Goal: Task Accomplishment & Management: Use online tool/utility

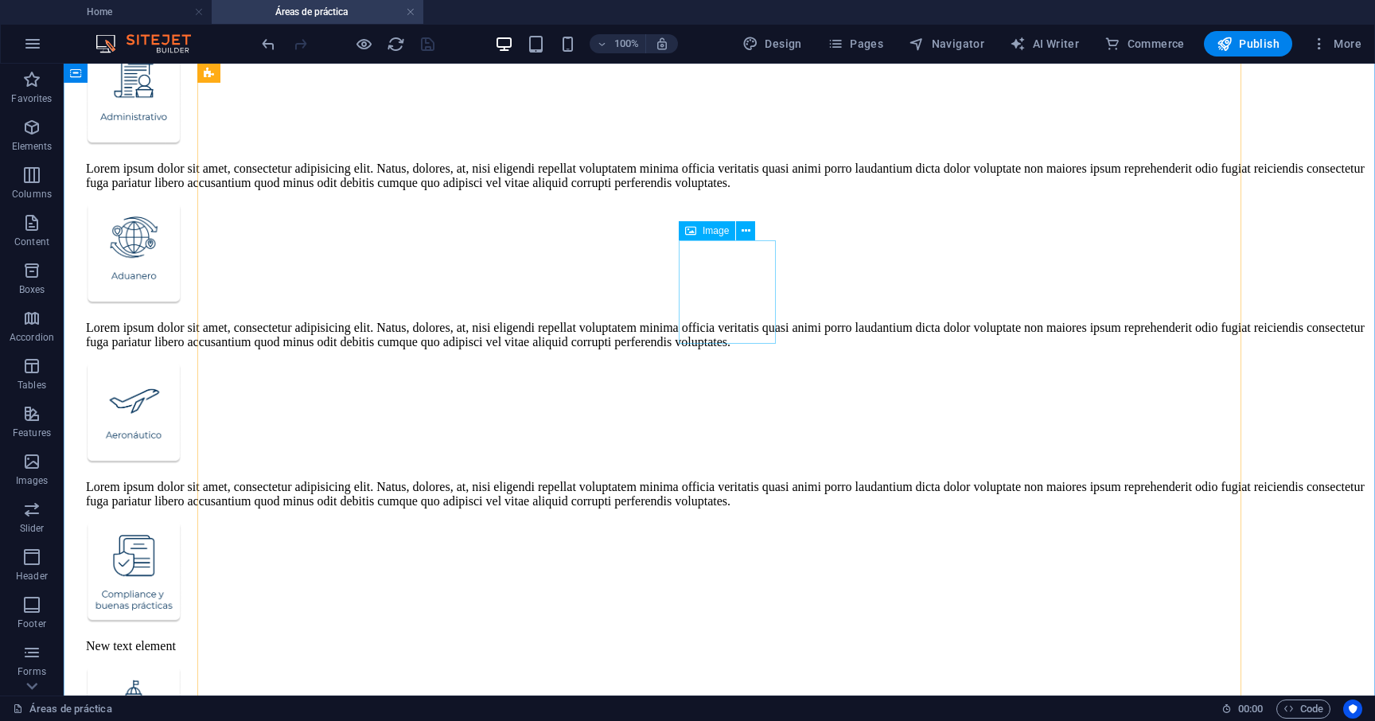
scroll to position [349, 0]
click at [712, 232] on span "Image" at bounding box center [715, 231] width 26 height 10
select select "px"
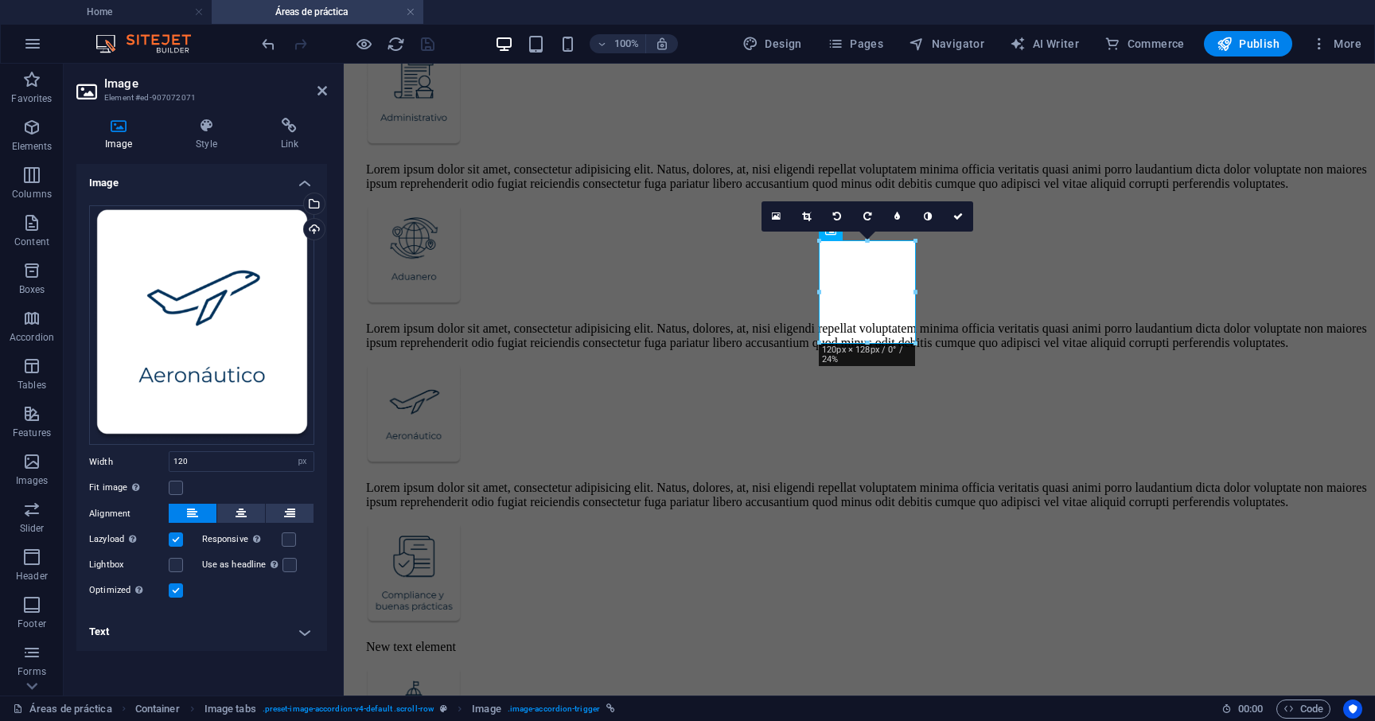
click at [191, 116] on div "Image Style Link Image Drag files here, click to choose files or select files f…" at bounding box center [202, 400] width 276 height 590
click at [200, 129] on icon at bounding box center [206, 126] width 78 height 16
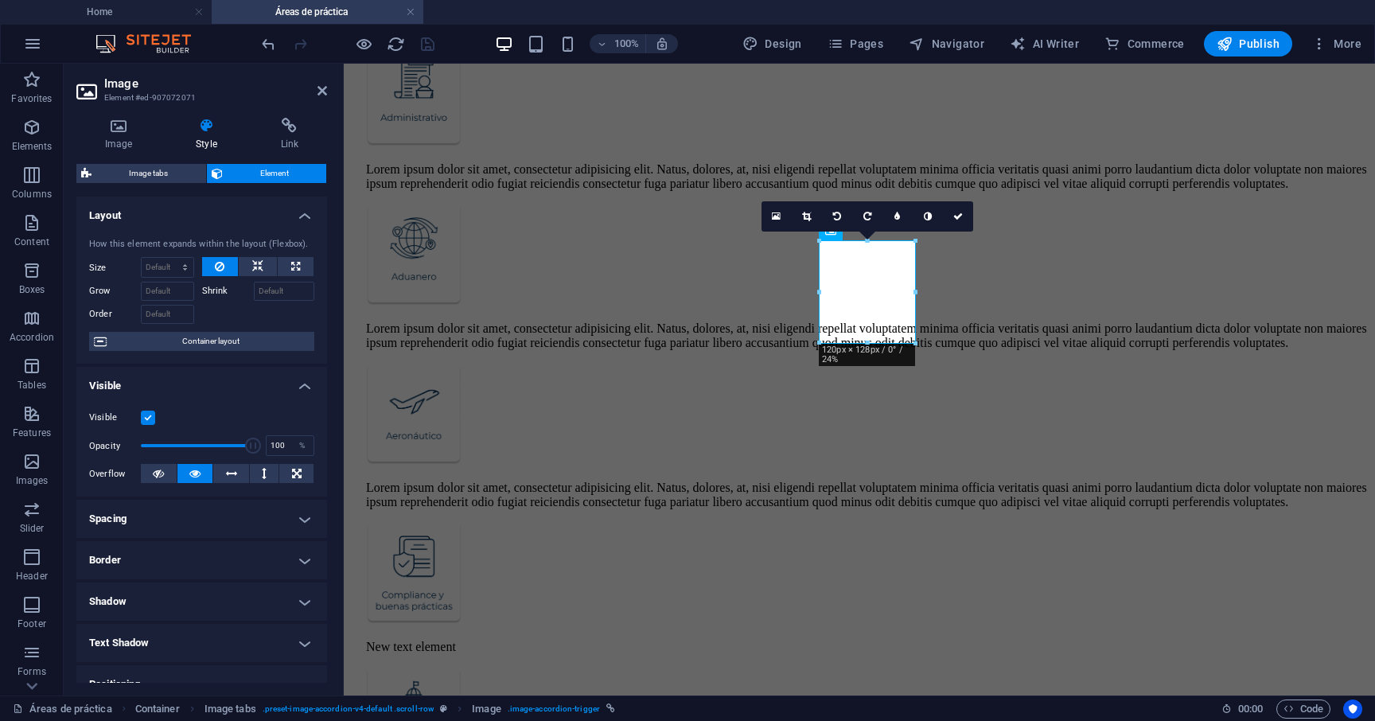
scroll to position [186, 0]
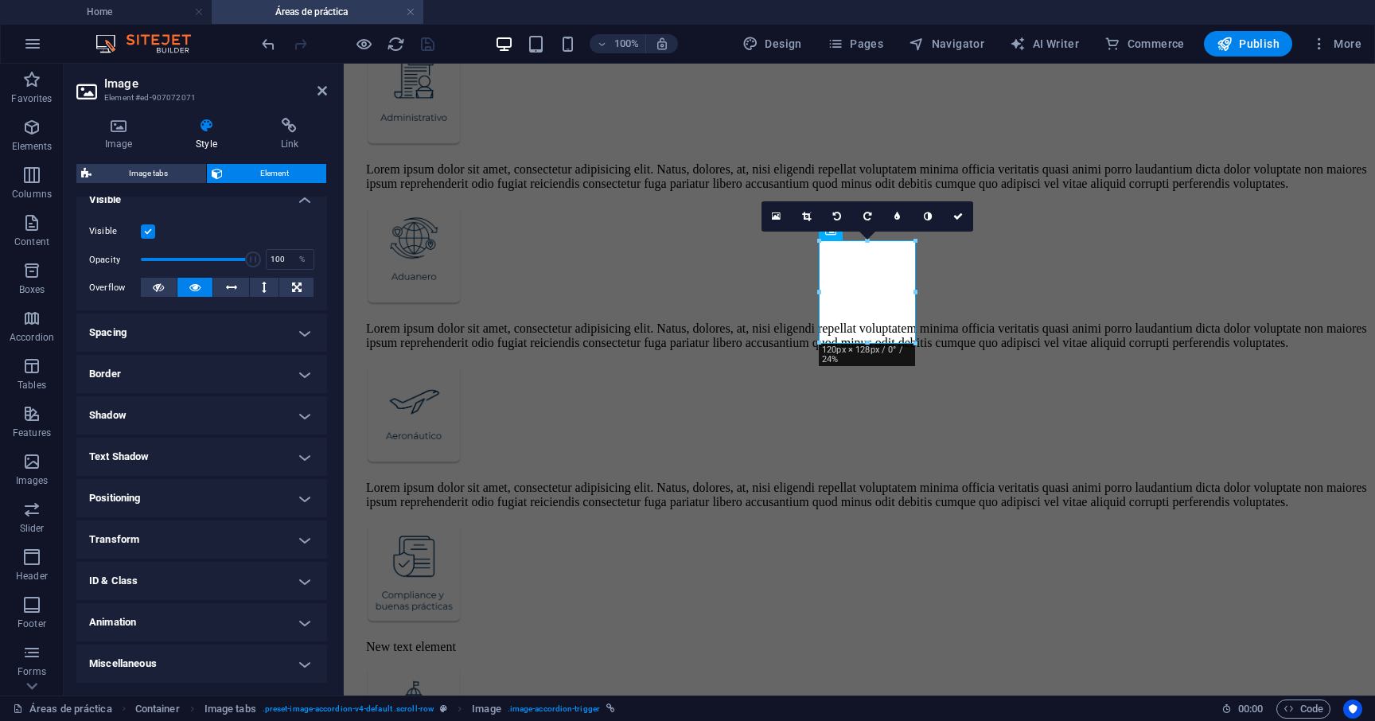
click at [191, 593] on h4 "ID & Class" at bounding box center [201, 581] width 251 height 38
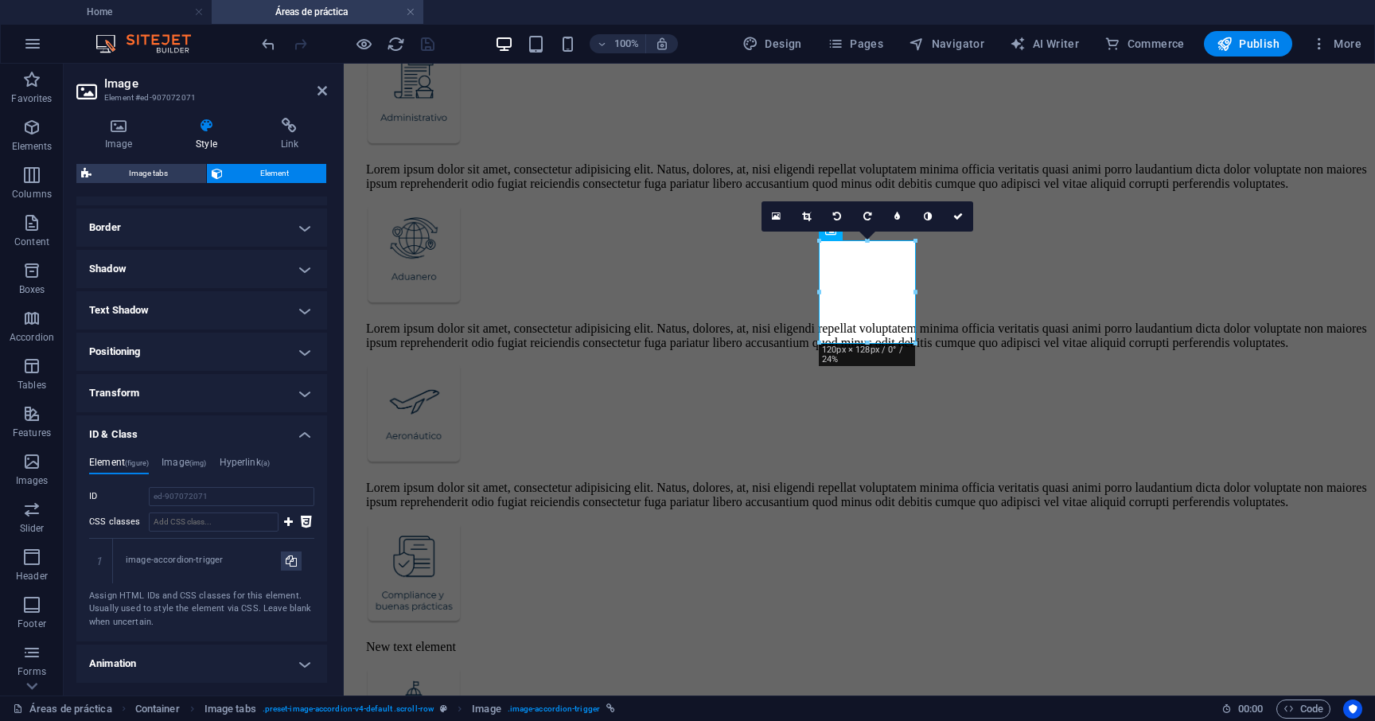
scroll to position [335, 0]
click at [850, 522] on figure at bounding box center [867, 574] width 1002 height 105
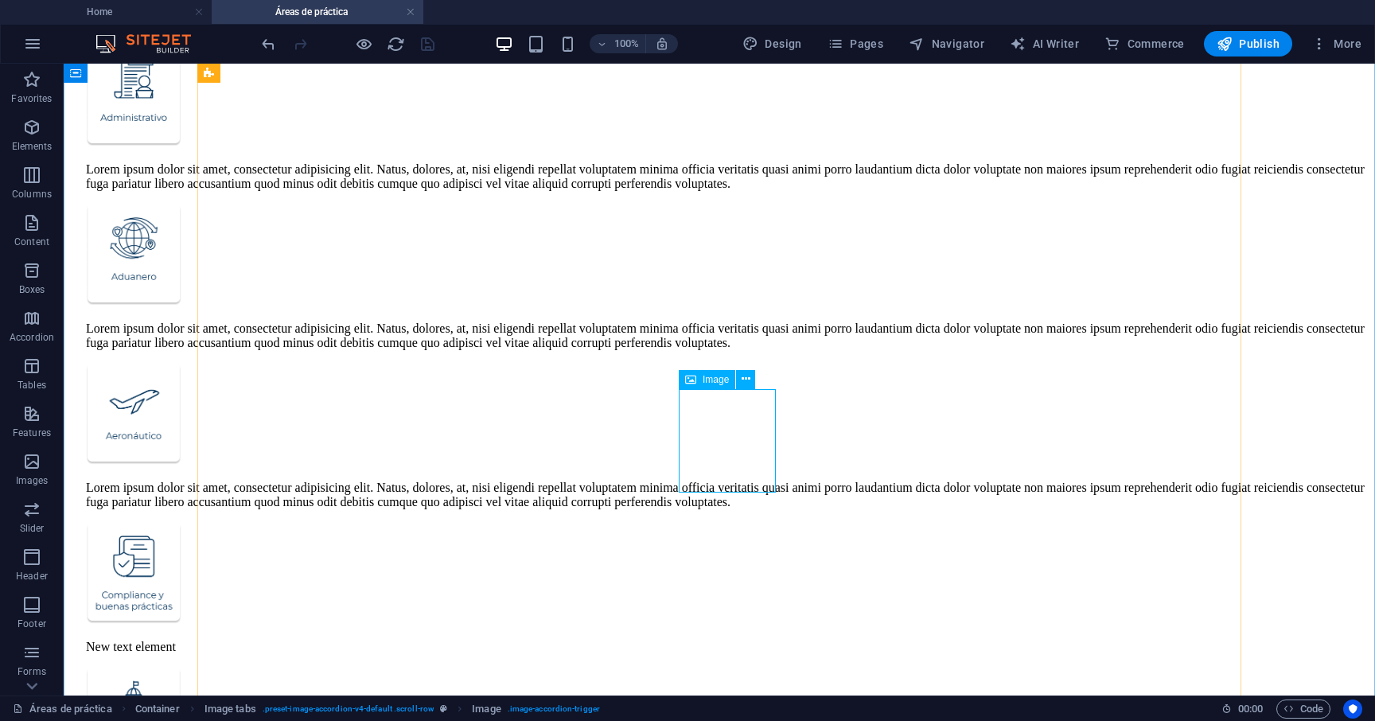
click at [703, 522] on figure at bounding box center [727, 574] width 1282 height 105
select select "px"
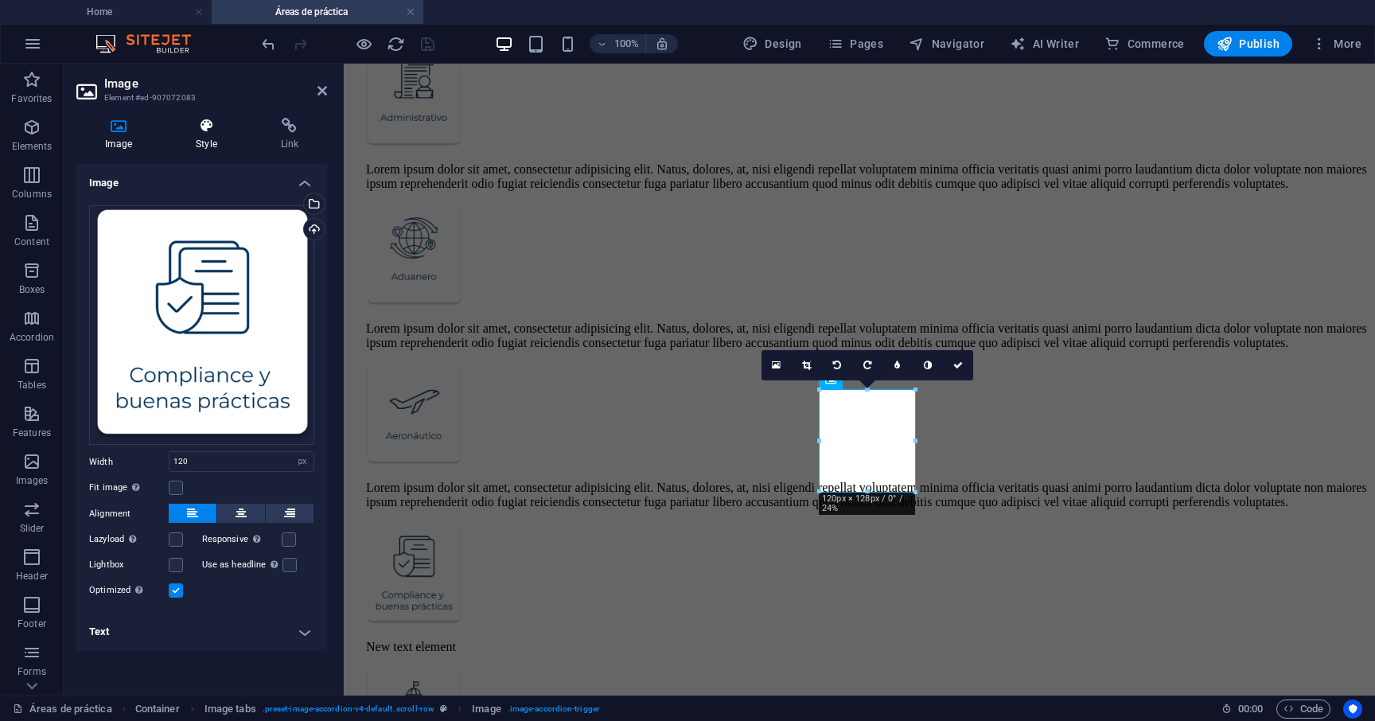
click at [208, 121] on icon at bounding box center [206, 126] width 78 height 16
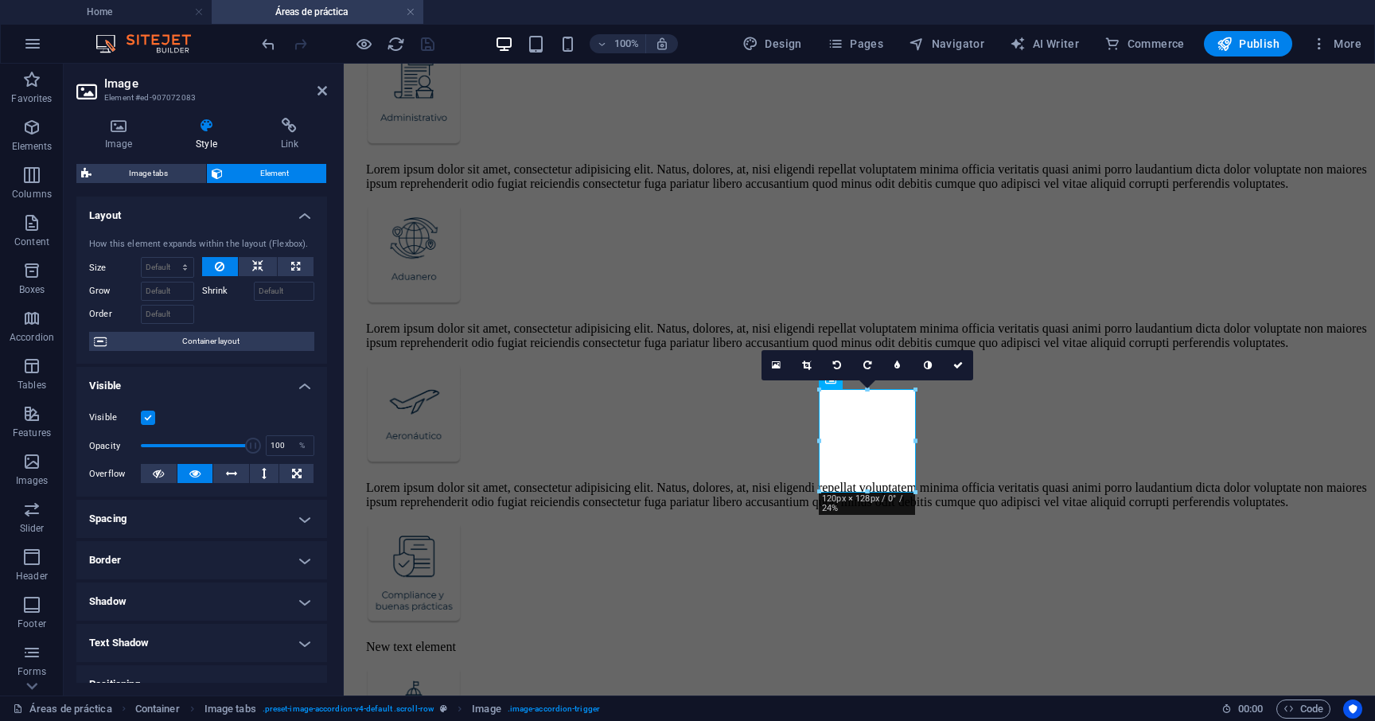
scroll to position [186, 0]
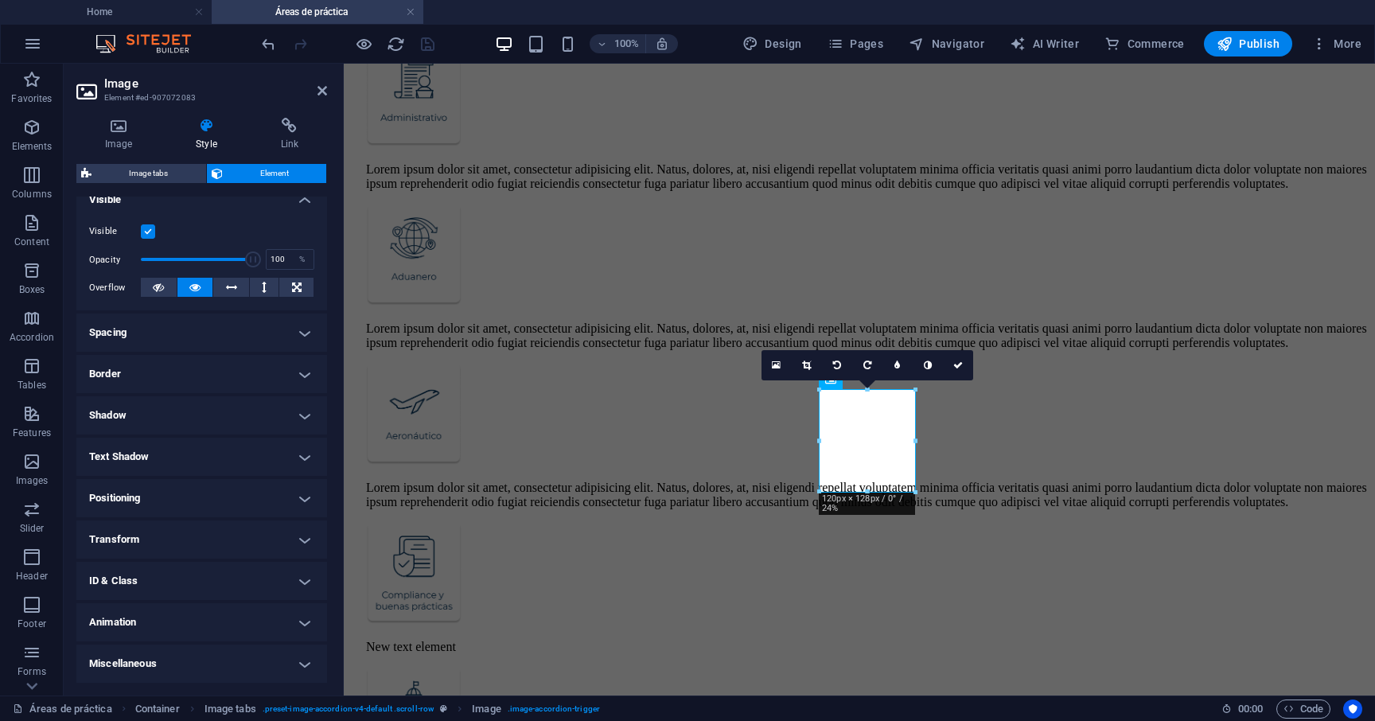
click at [233, 570] on h4 "ID & Class" at bounding box center [201, 581] width 251 height 38
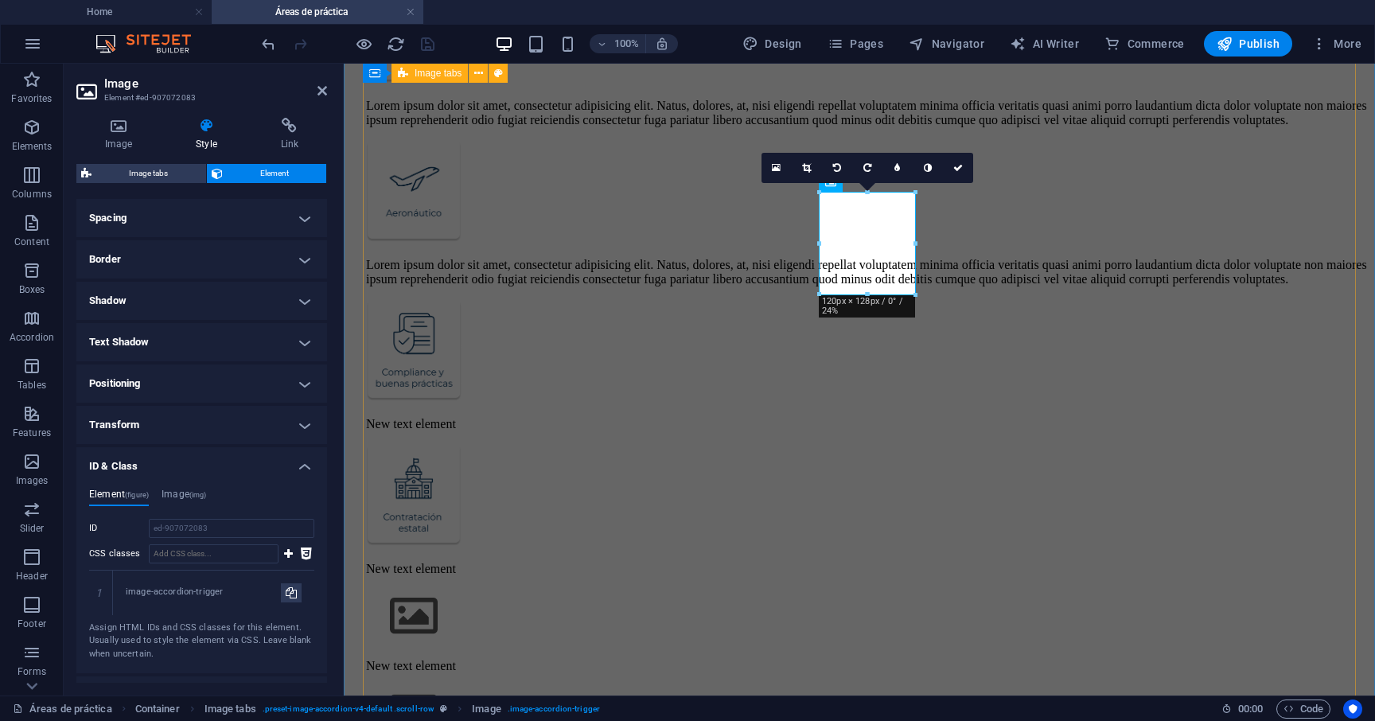
scroll to position [584, 0]
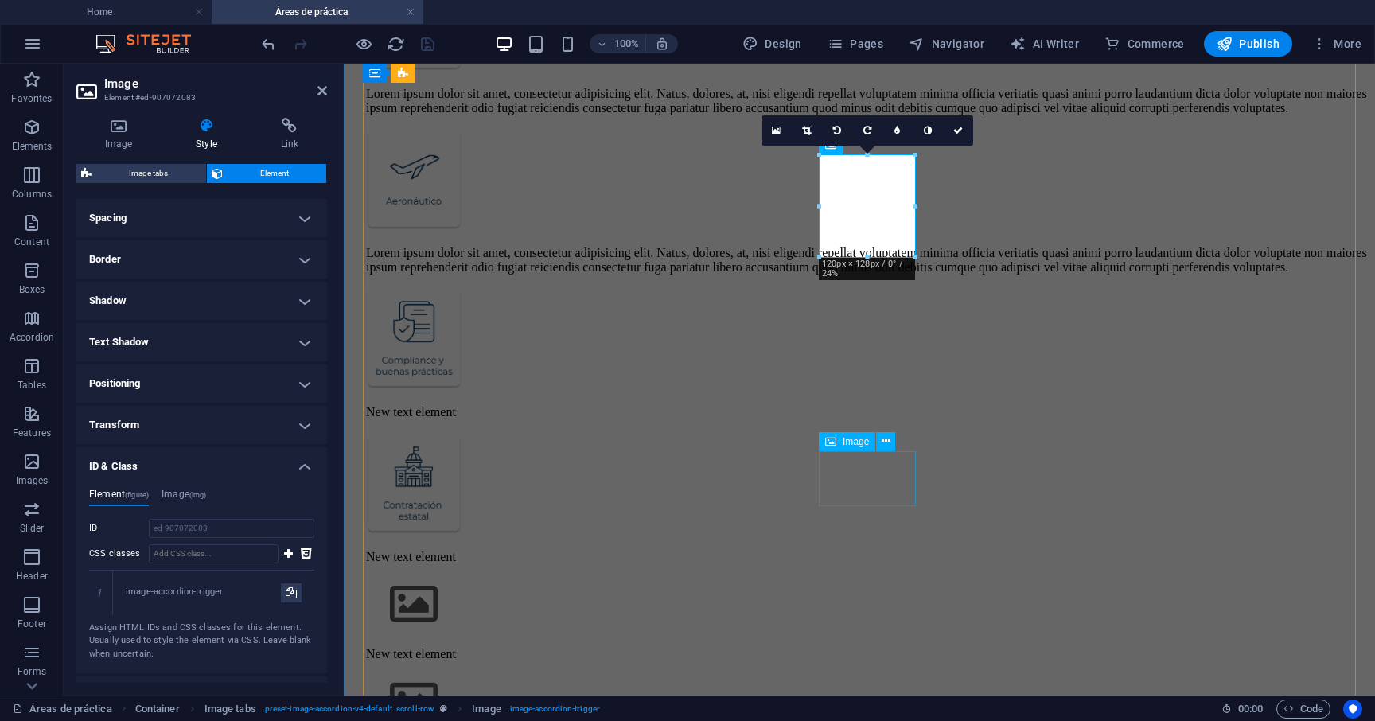
click at [877, 577] on figure at bounding box center [867, 605] width 1002 height 57
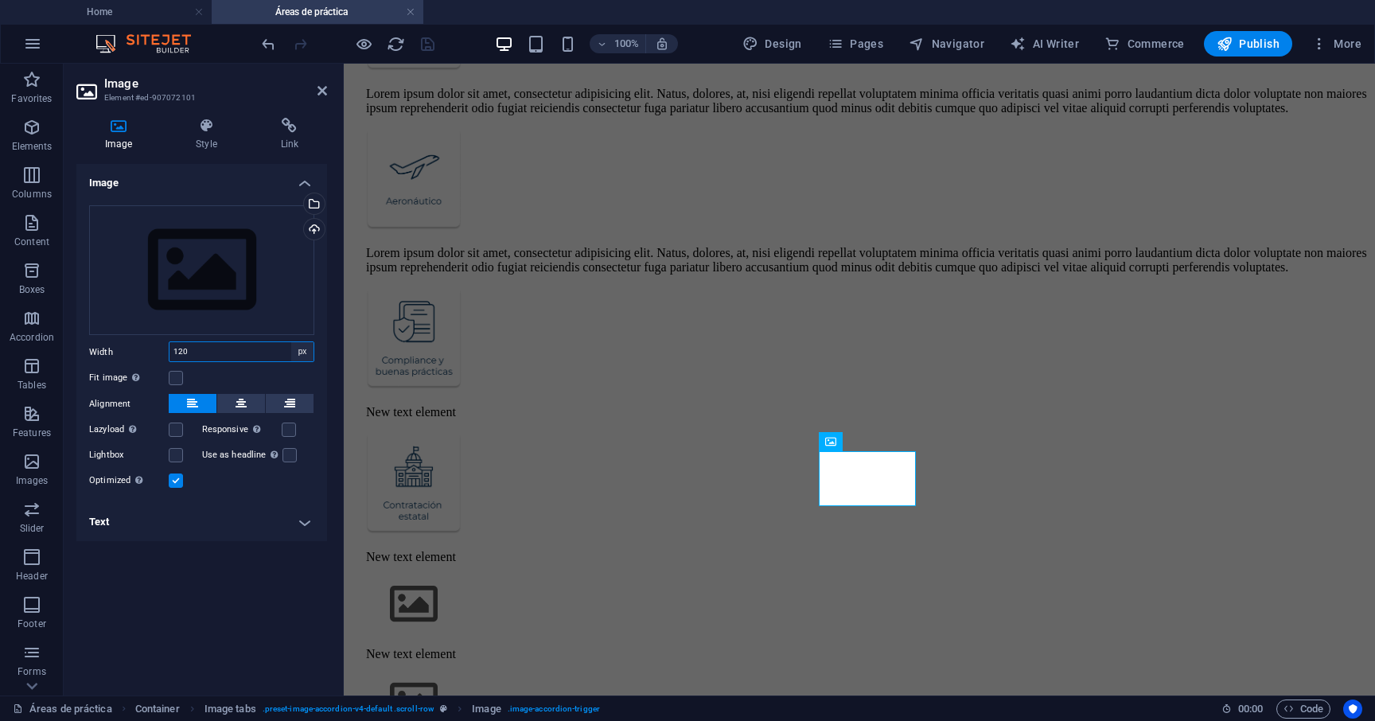
click at [300, 354] on select "Default auto px rem % em vh vw" at bounding box center [302, 351] width 22 height 19
select select "default"
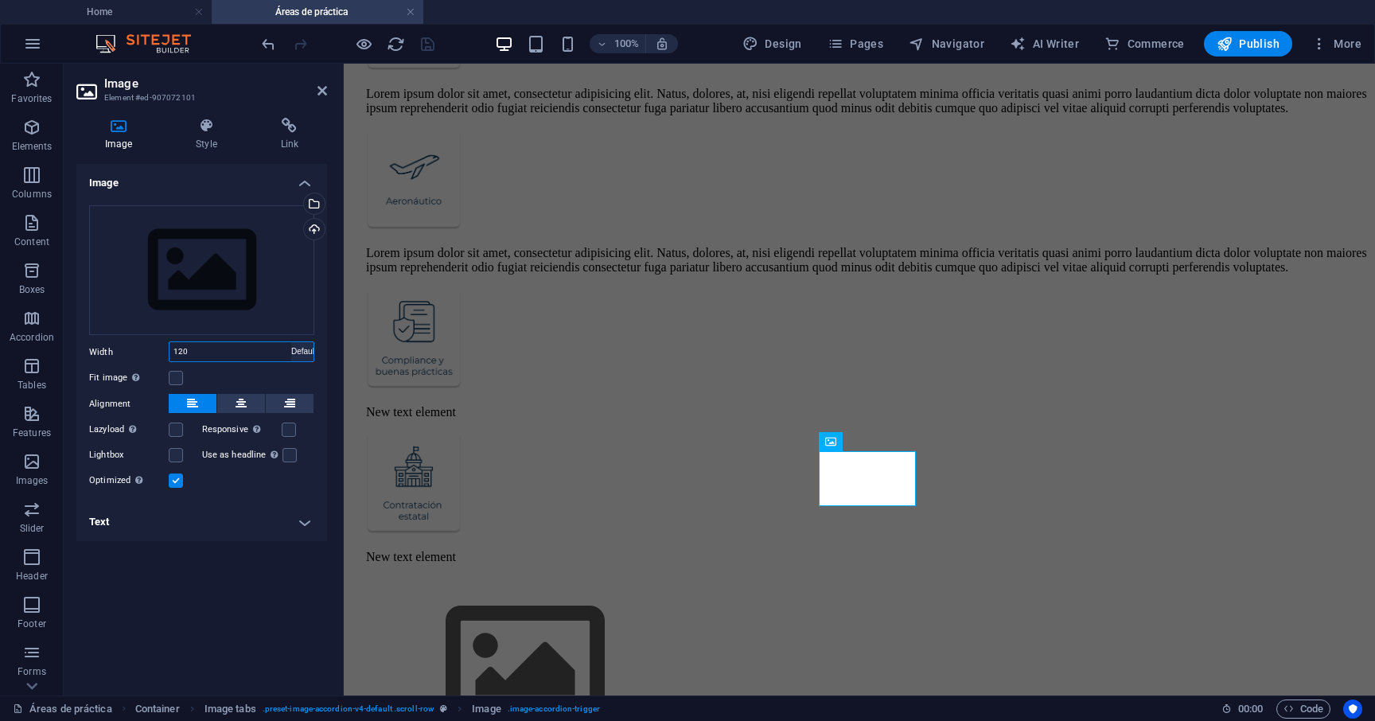
click at [291, 342] on select "Default auto px rem % em vh vw" at bounding box center [302, 351] width 22 height 19
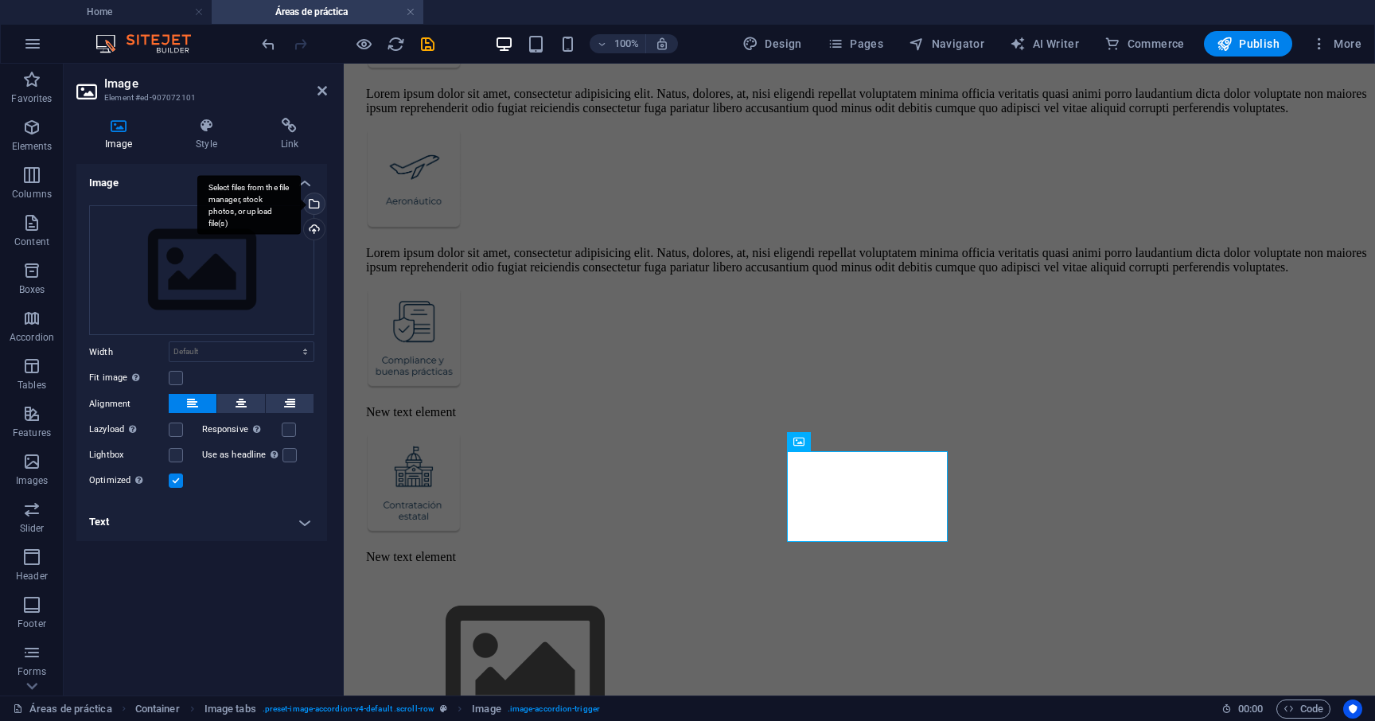
click at [314, 208] on div "Select files from the file manager, stock photos, or upload file(s)" at bounding box center [313, 205] width 24 height 24
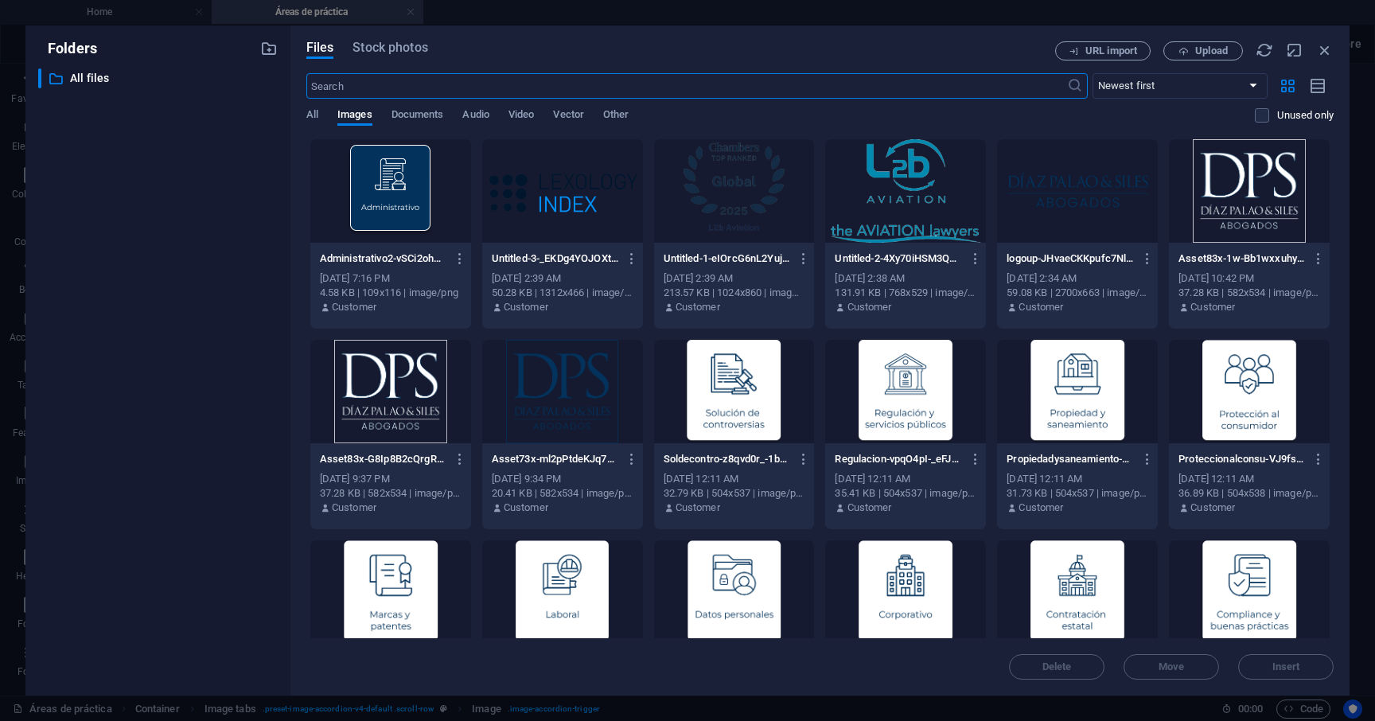
scroll to position [621, 0]
click at [919, 598] on div at bounding box center [905, 591] width 161 height 103
click at [919, 598] on div "1" at bounding box center [905, 591] width 161 height 103
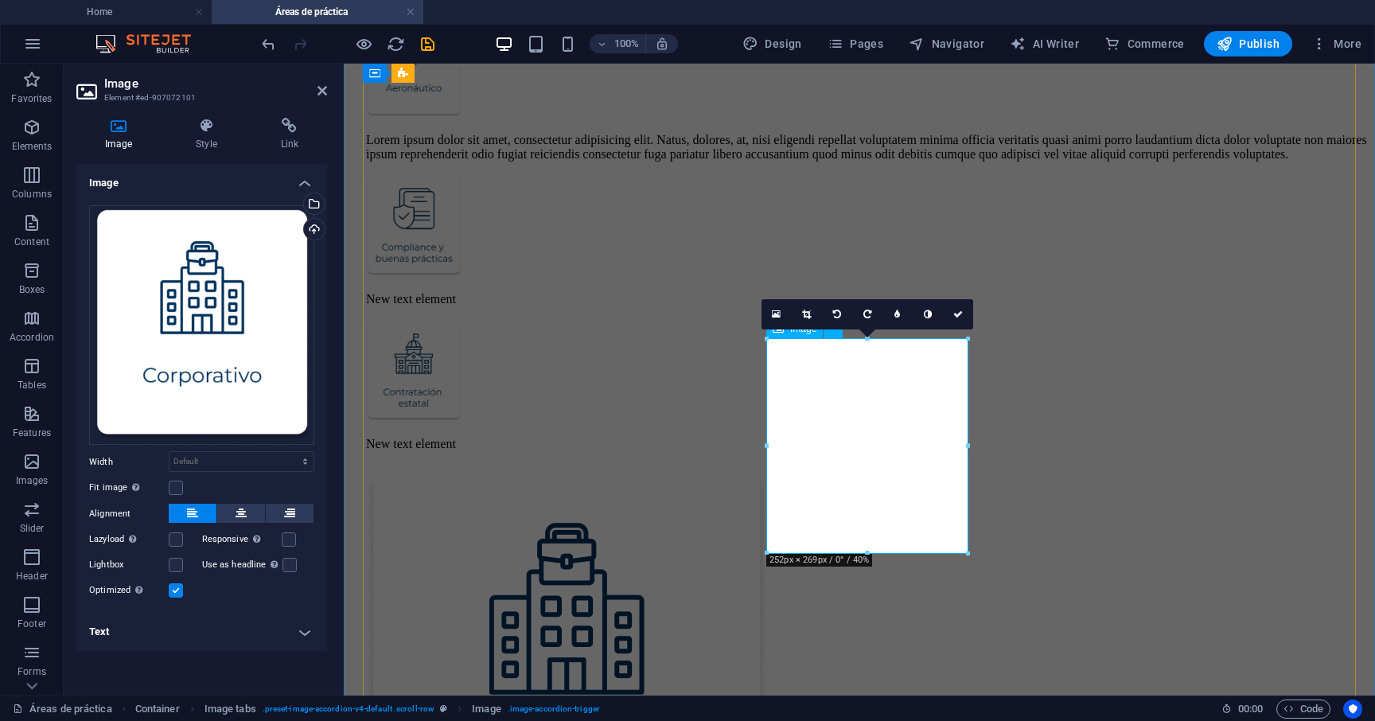
scroll to position [698, 0]
click at [285, 462] on select "Default auto px rem % em vh vw" at bounding box center [241, 461] width 144 height 19
select select "px"
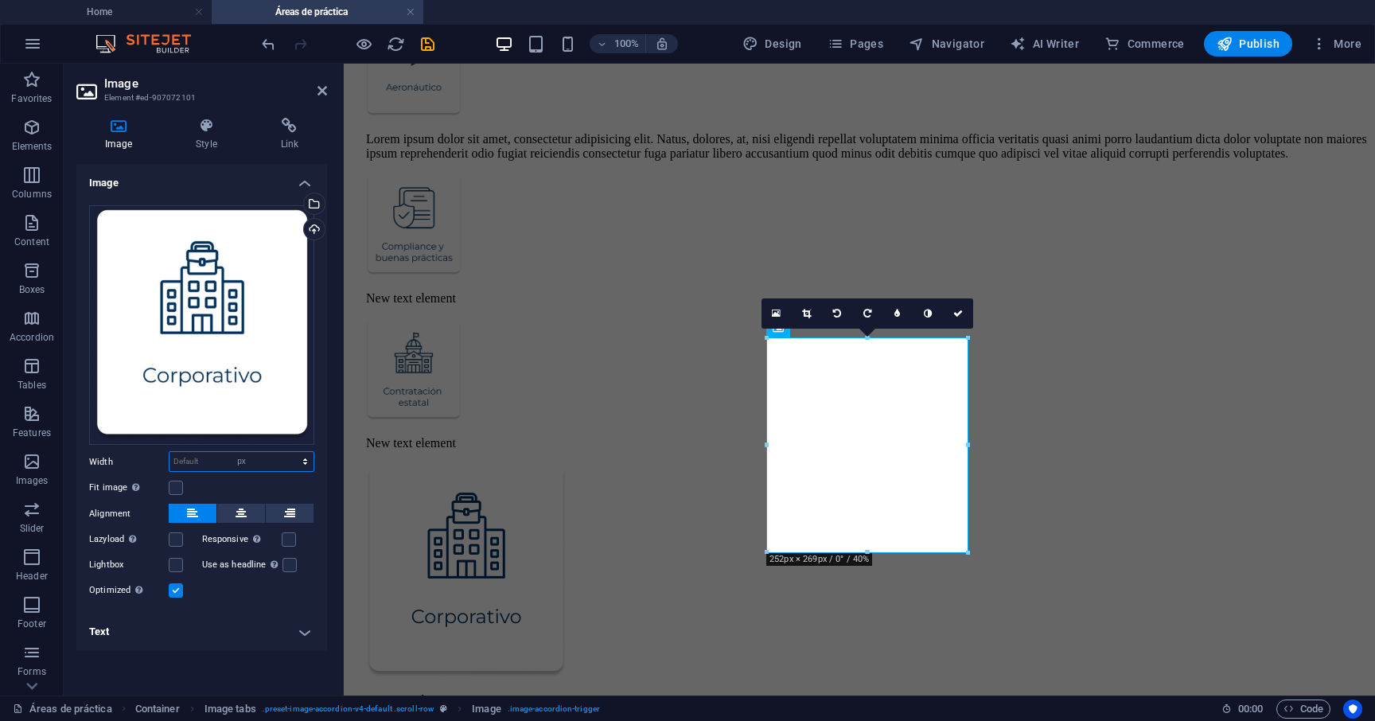
click at [291, 452] on select "Default auto px rem % em vh vw" at bounding box center [241, 461] width 144 height 19
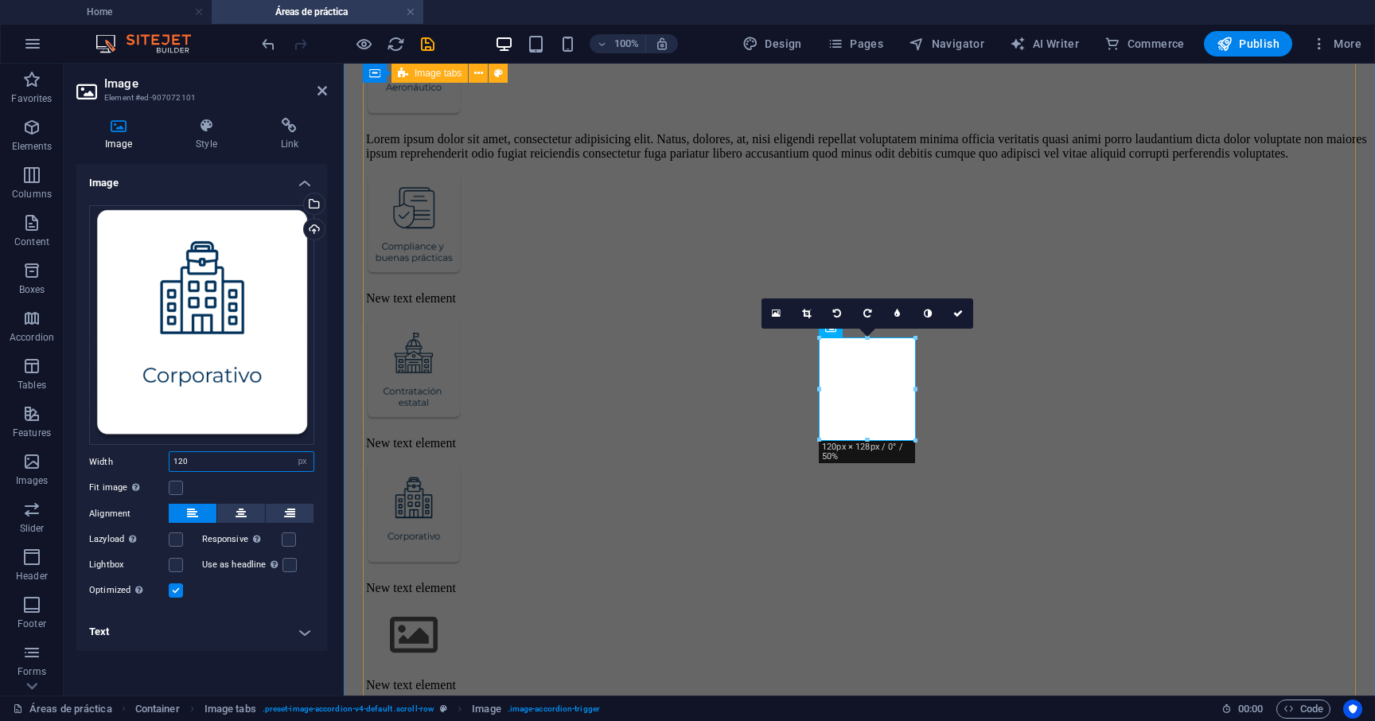
type input "120"
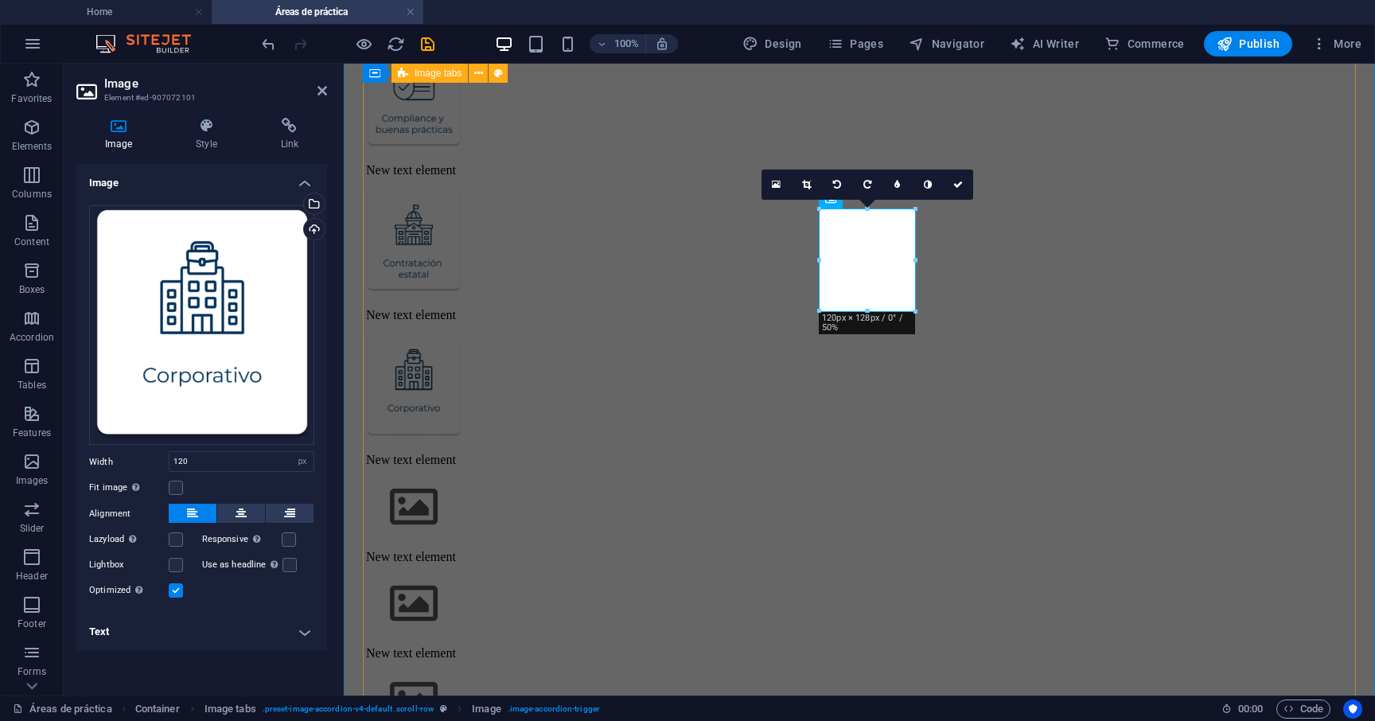
scroll to position [827, 0]
click at [865, 479] on figure at bounding box center [867, 507] width 1002 height 57
select select "px"
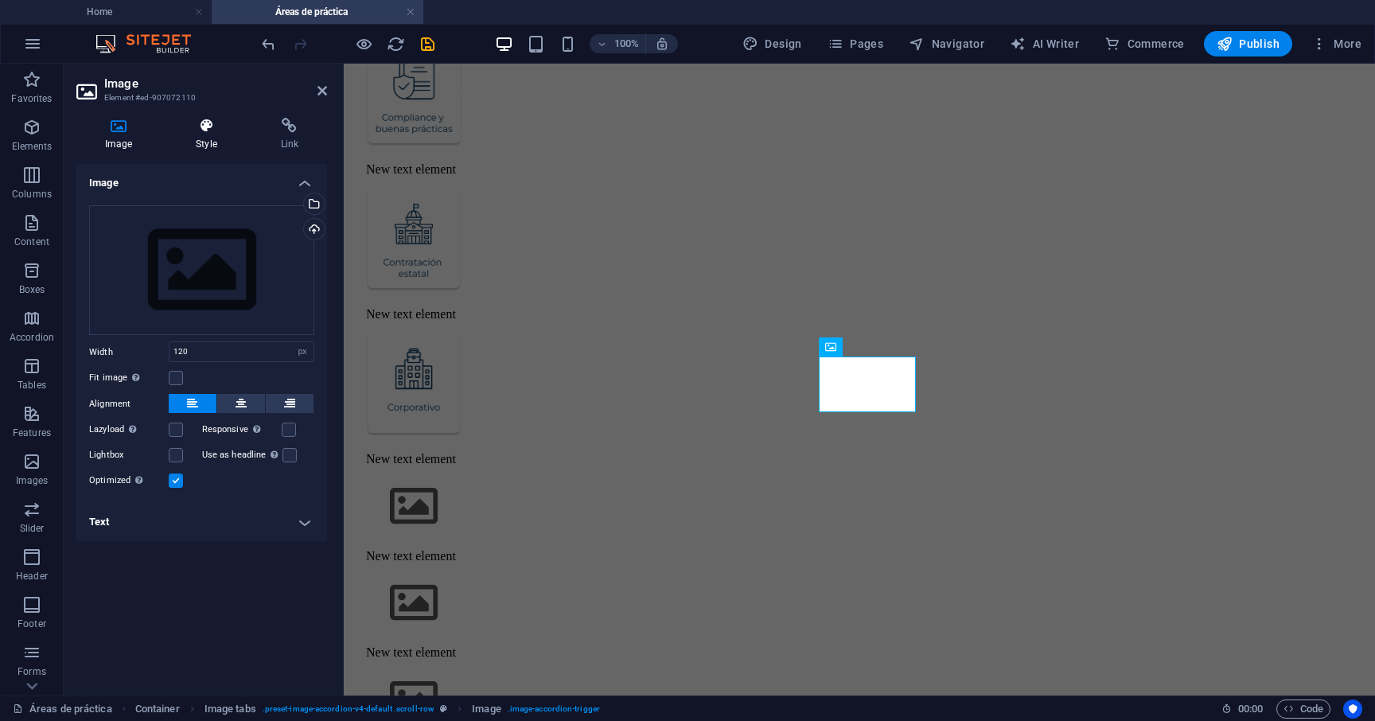
click at [218, 138] on h4 "Style" at bounding box center [209, 134] width 84 height 33
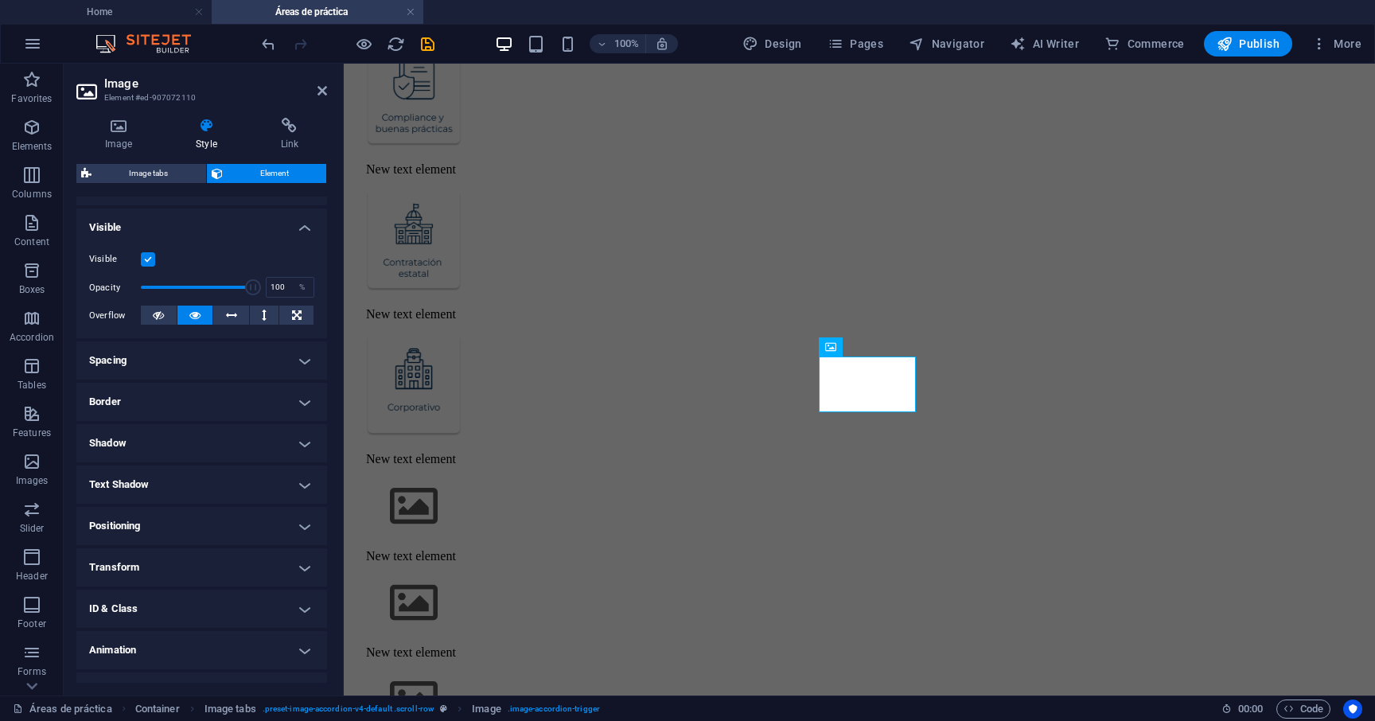
scroll to position [186, 0]
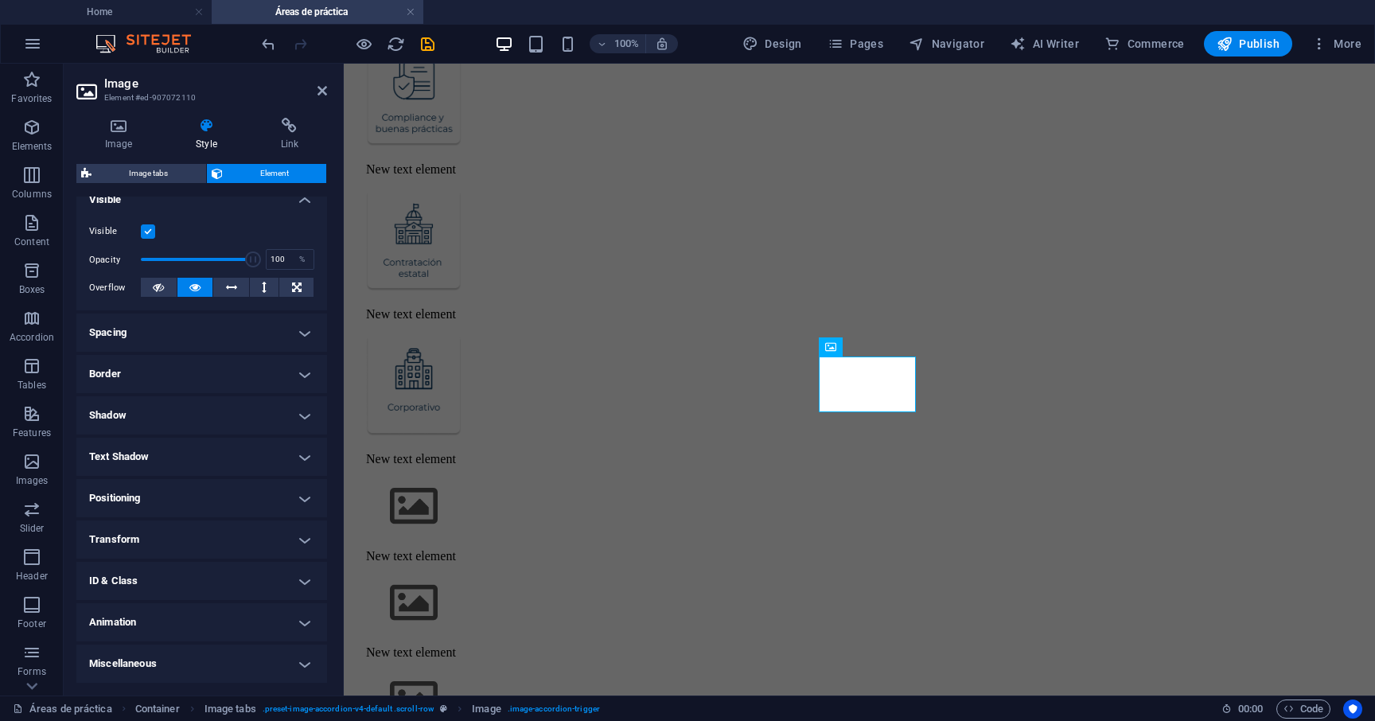
click at [193, 589] on h4 "ID & Class" at bounding box center [201, 581] width 251 height 38
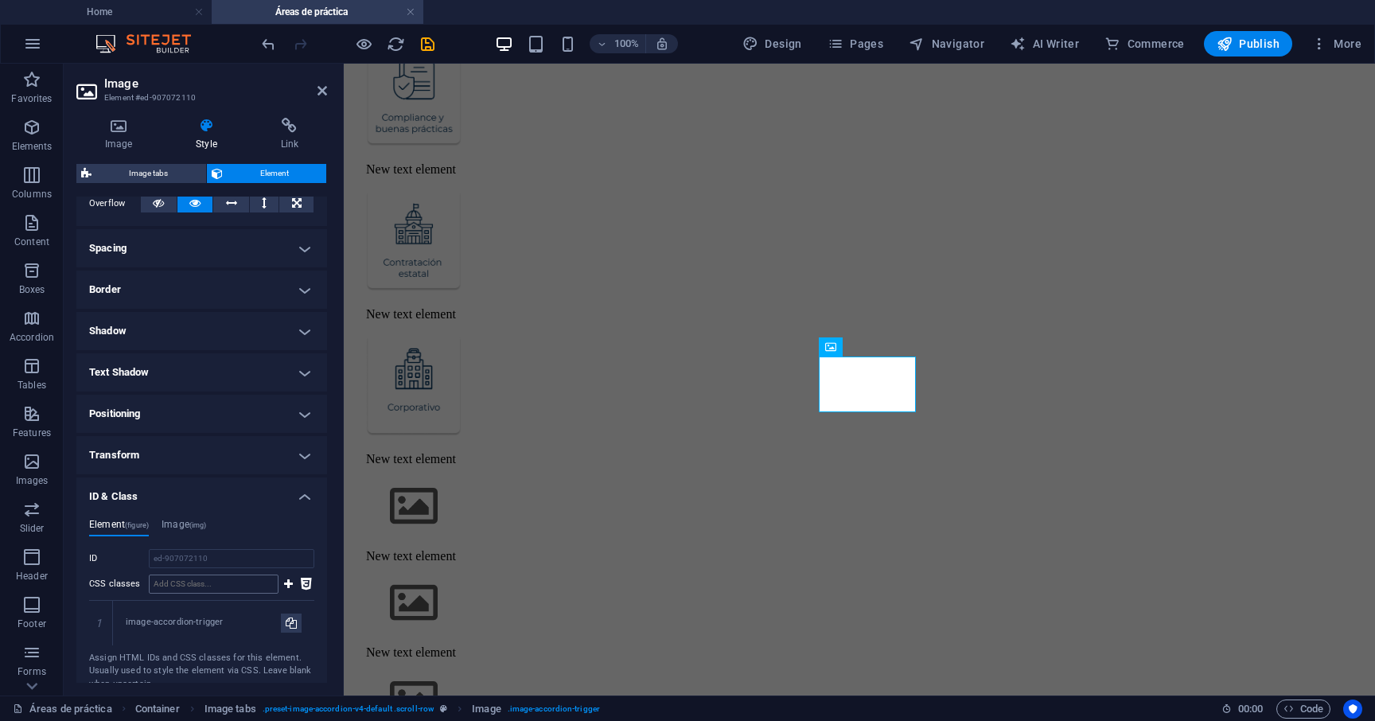
scroll to position [302, 0]
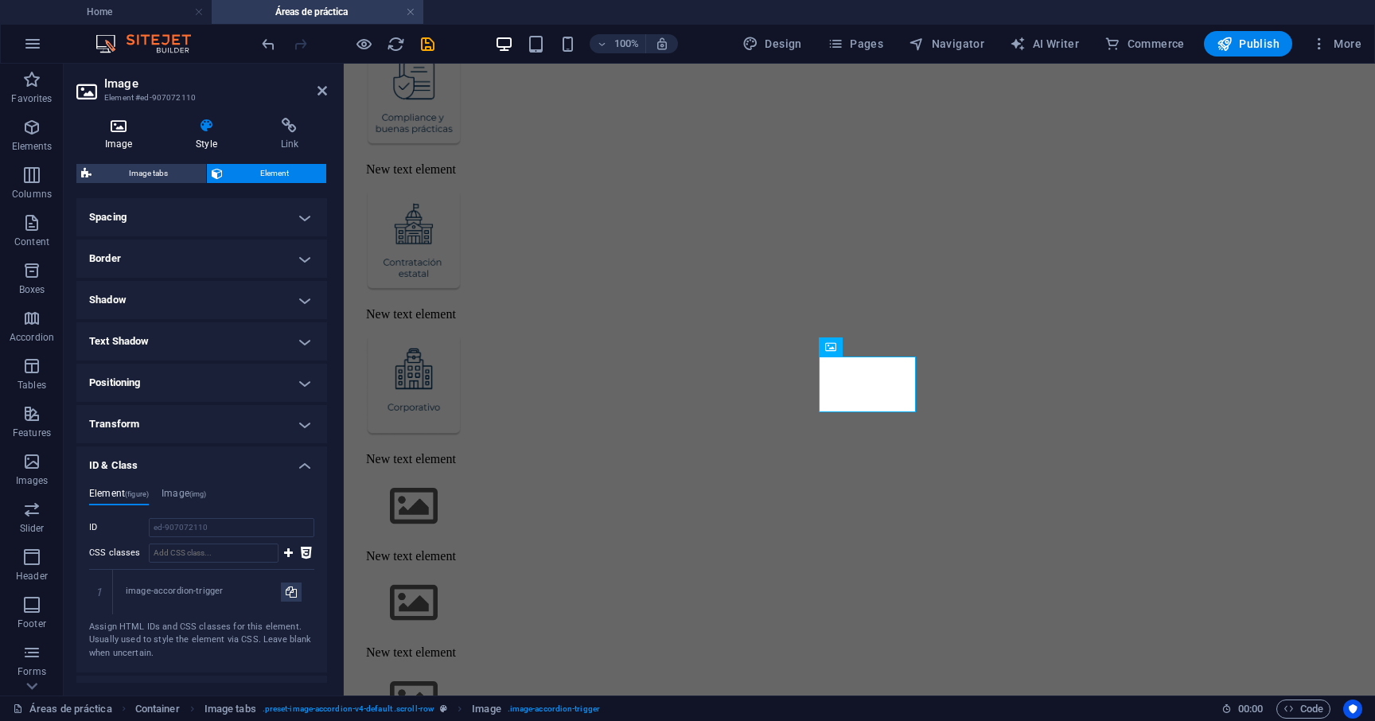
click at [114, 141] on h4 "Image" at bounding box center [121, 134] width 91 height 33
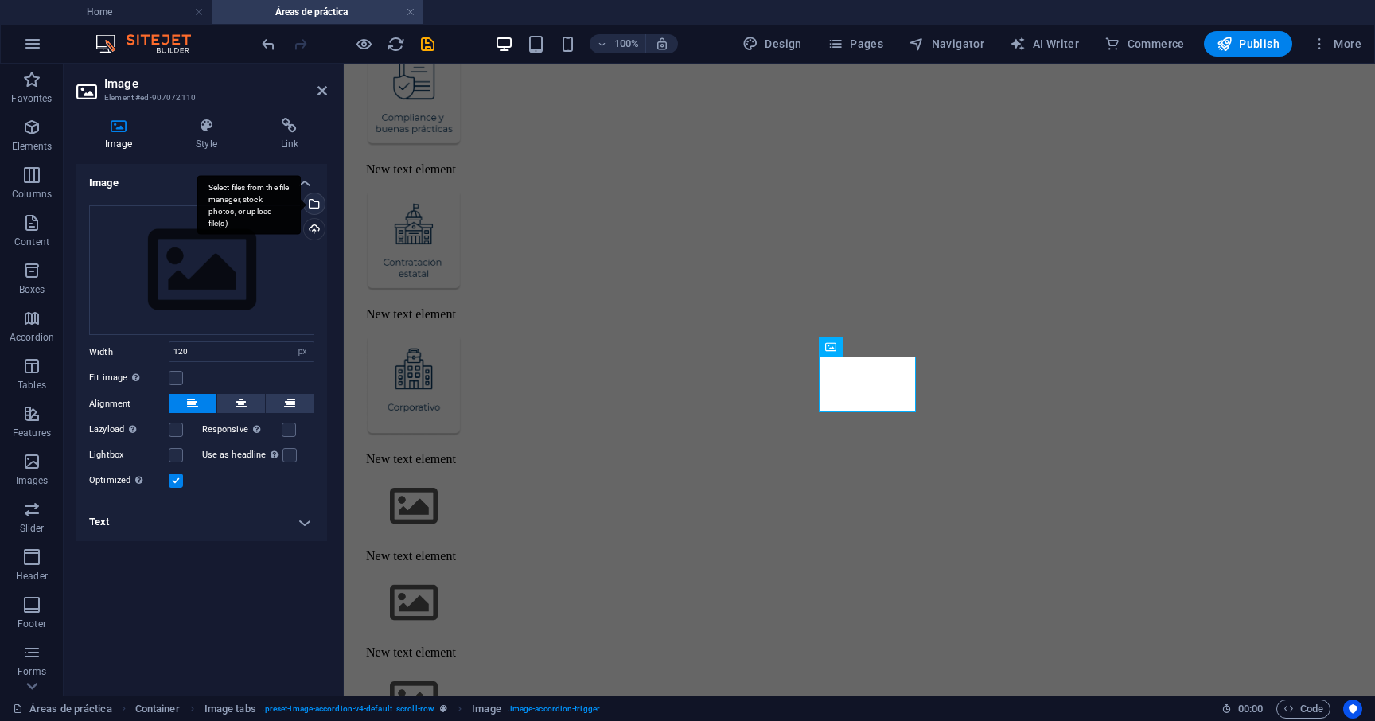
click at [318, 206] on div "Select files from the file manager, stock photos, or upload file(s)" at bounding box center [313, 205] width 24 height 24
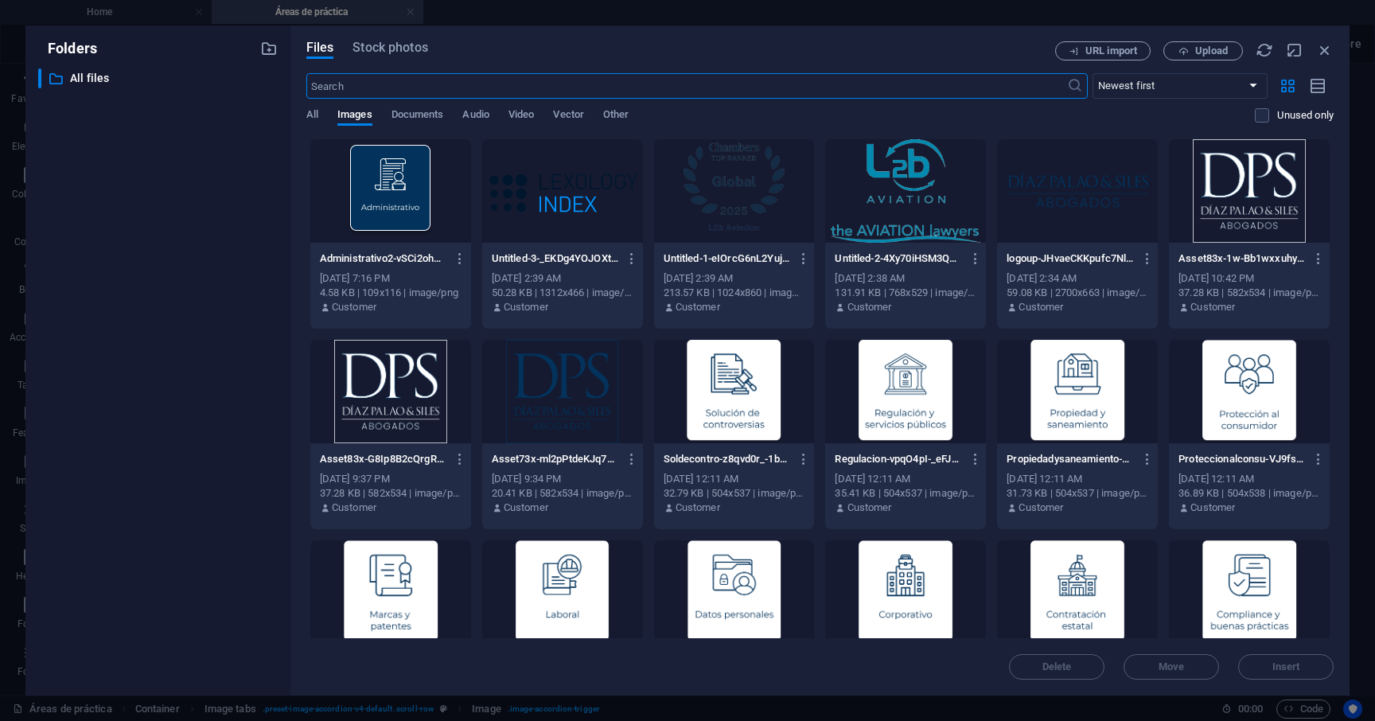
click at [759, 593] on div at bounding box center [734, 591] width 161 height 103
click at [759, 593] on div "1" at bounding box center [734, 591] width 161 height 103
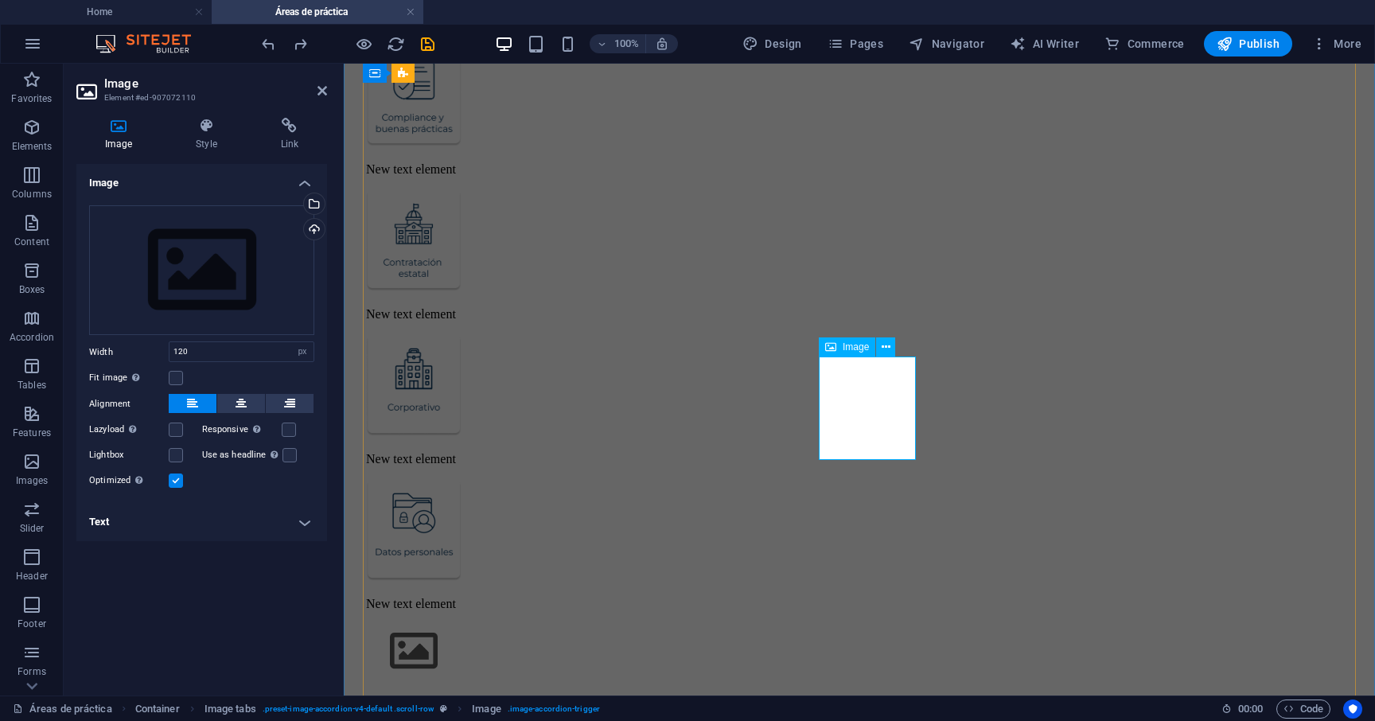
click at [860, 479] on figure at bounding box center [867, 531] width 1002 height 105
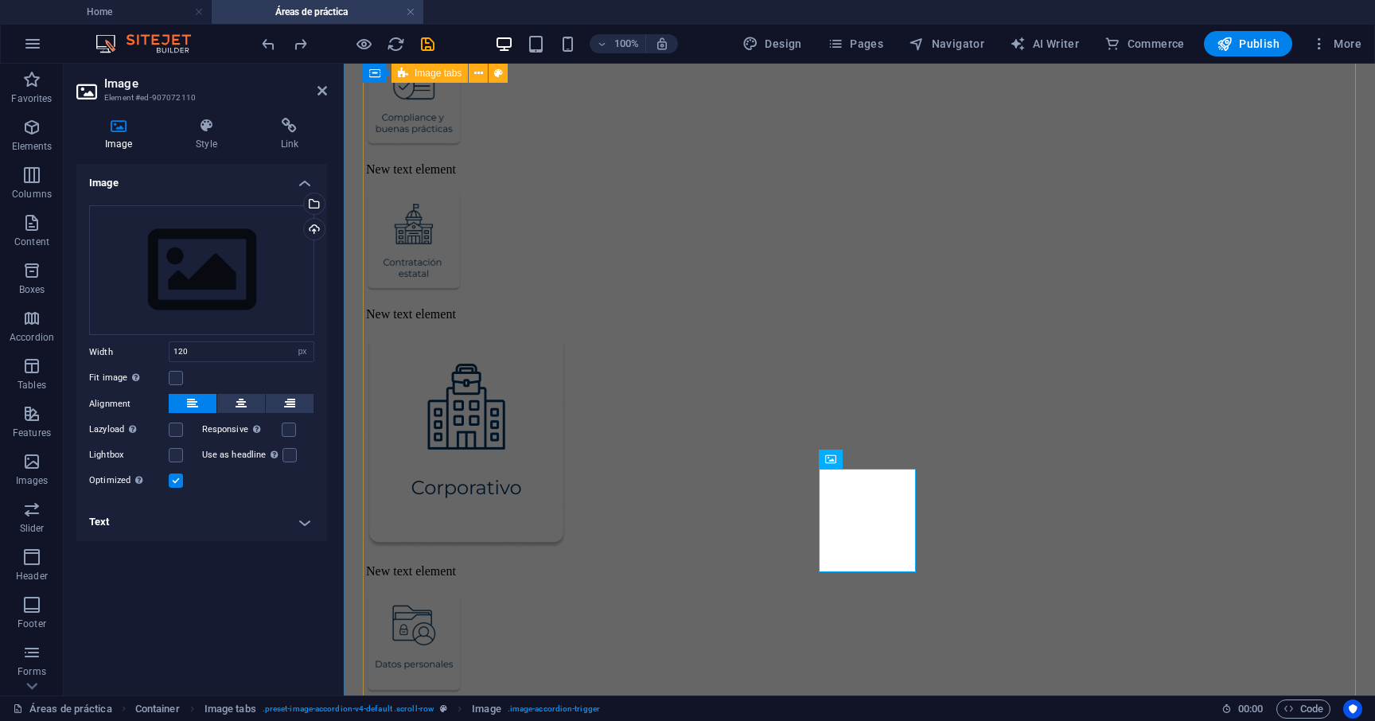
click at [934, 503] on div "Lorem ipsum dolor sit amet, consectetur adipisicing elit. Natus, [PERSON_NAME],…" at bounding box center [859, 445] width 1018 height 1765
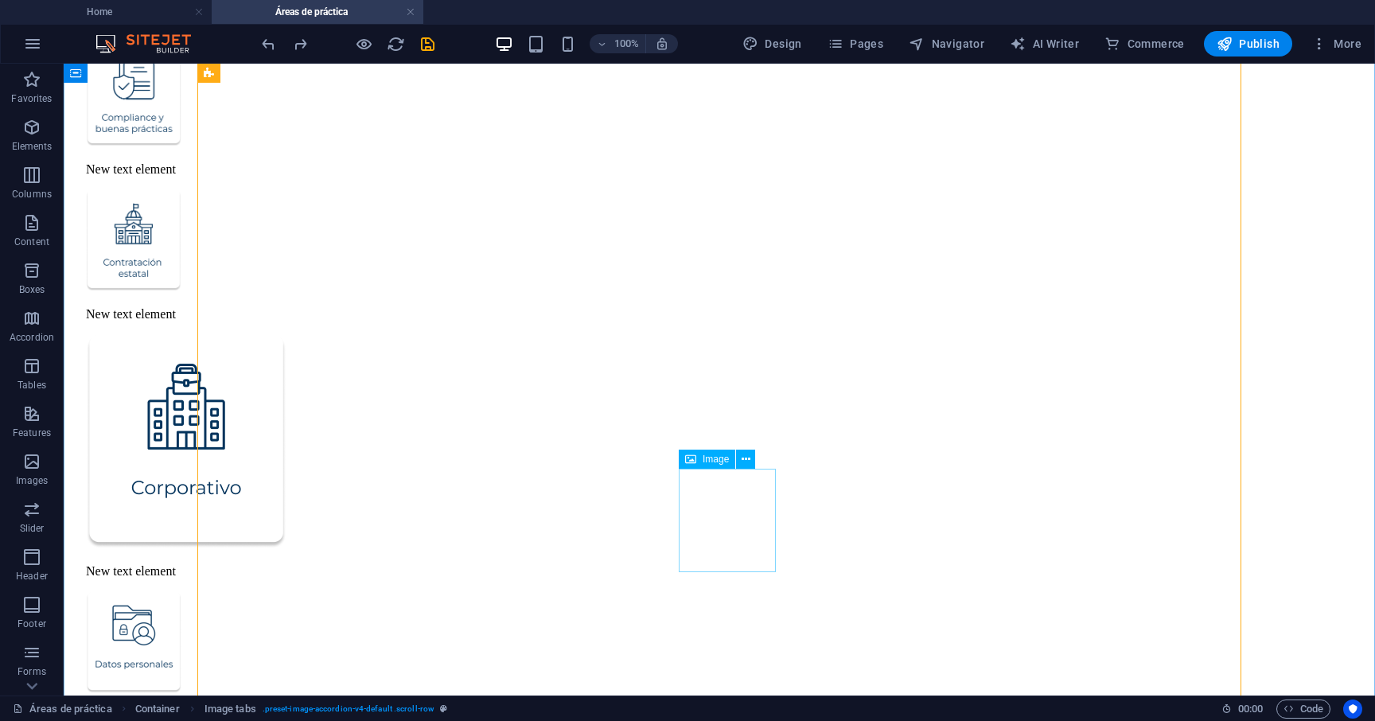
click at [707, 463] on span "Image" at bounding box center [715, 459] width 26 height 10
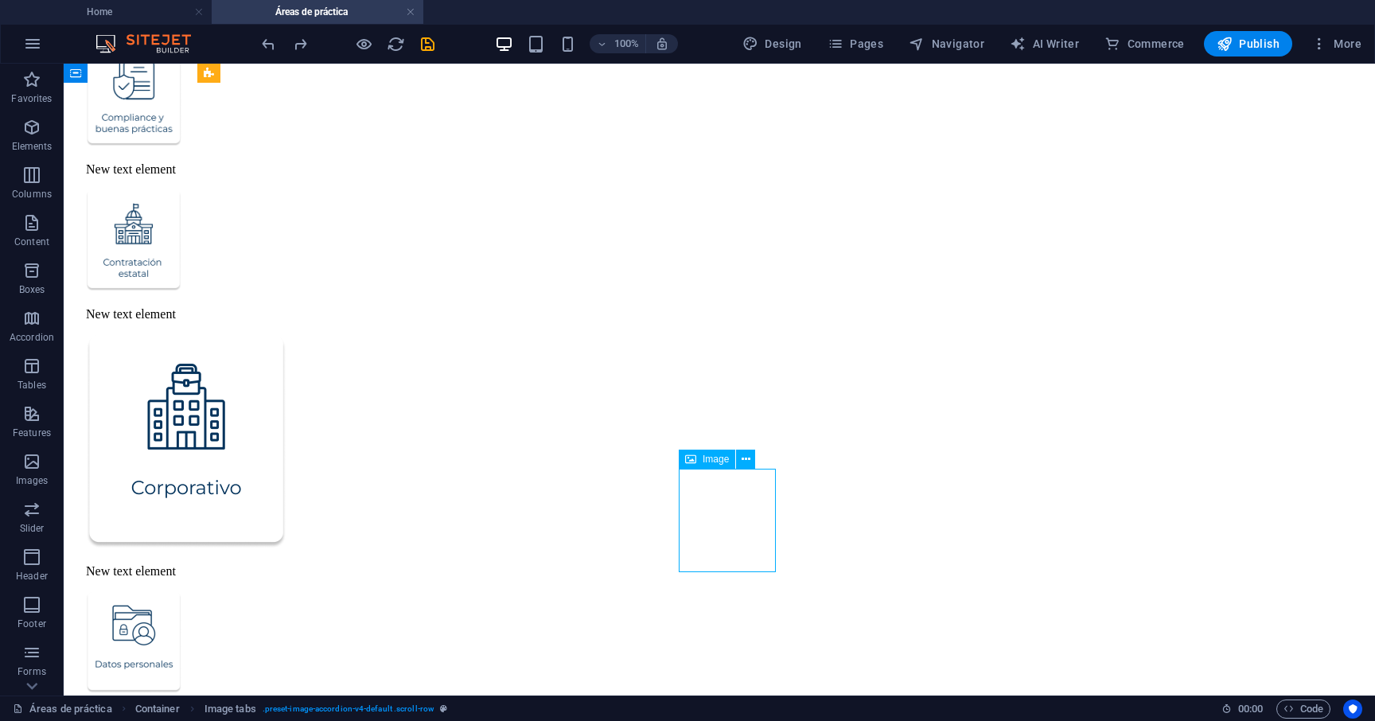
click at [707, 463] on span "Image" at bounding box center [715, 459] width 26 height 10
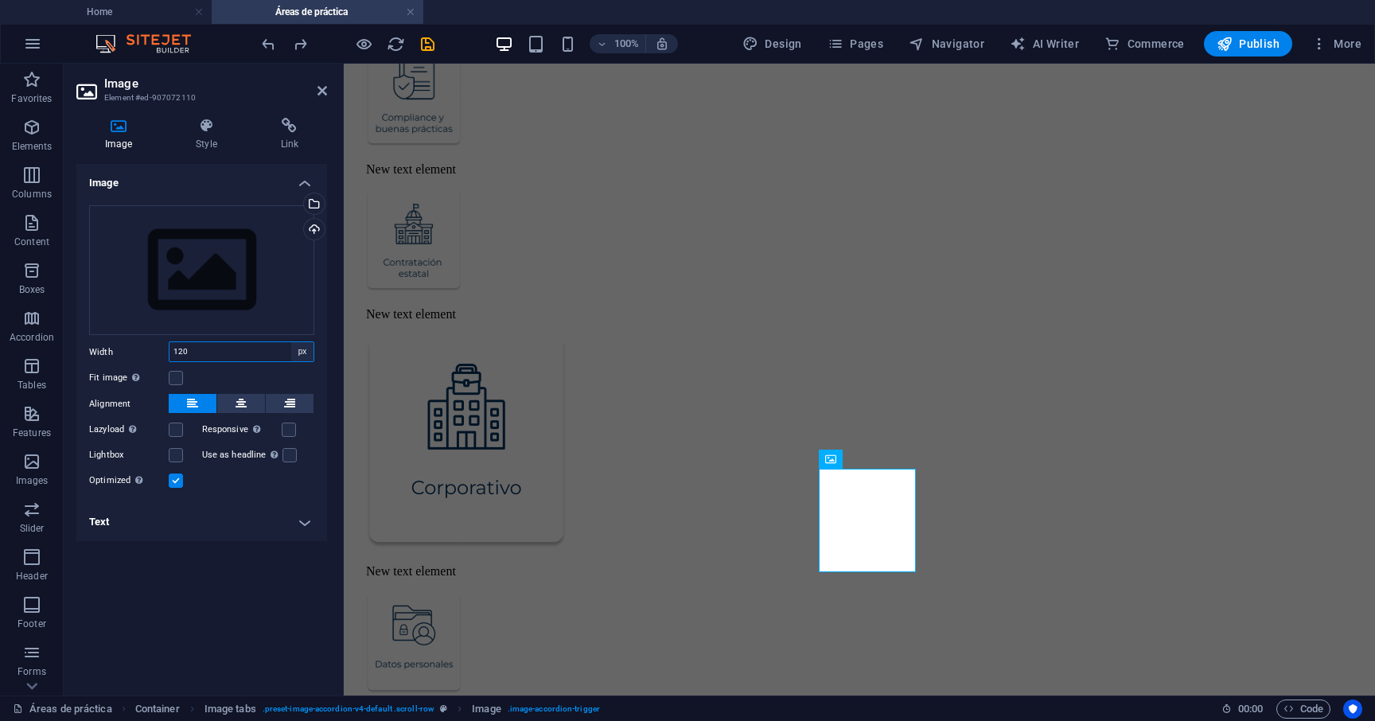
click at [305, 353] on select "Default auto px rem % em vh vw" at bounding box center [302, 351] width 22 height 19
select select "default"
click at [291, 342] on select "Default auto px rem % em vh vw" at bounding box center [302, 351] width 22 height 19
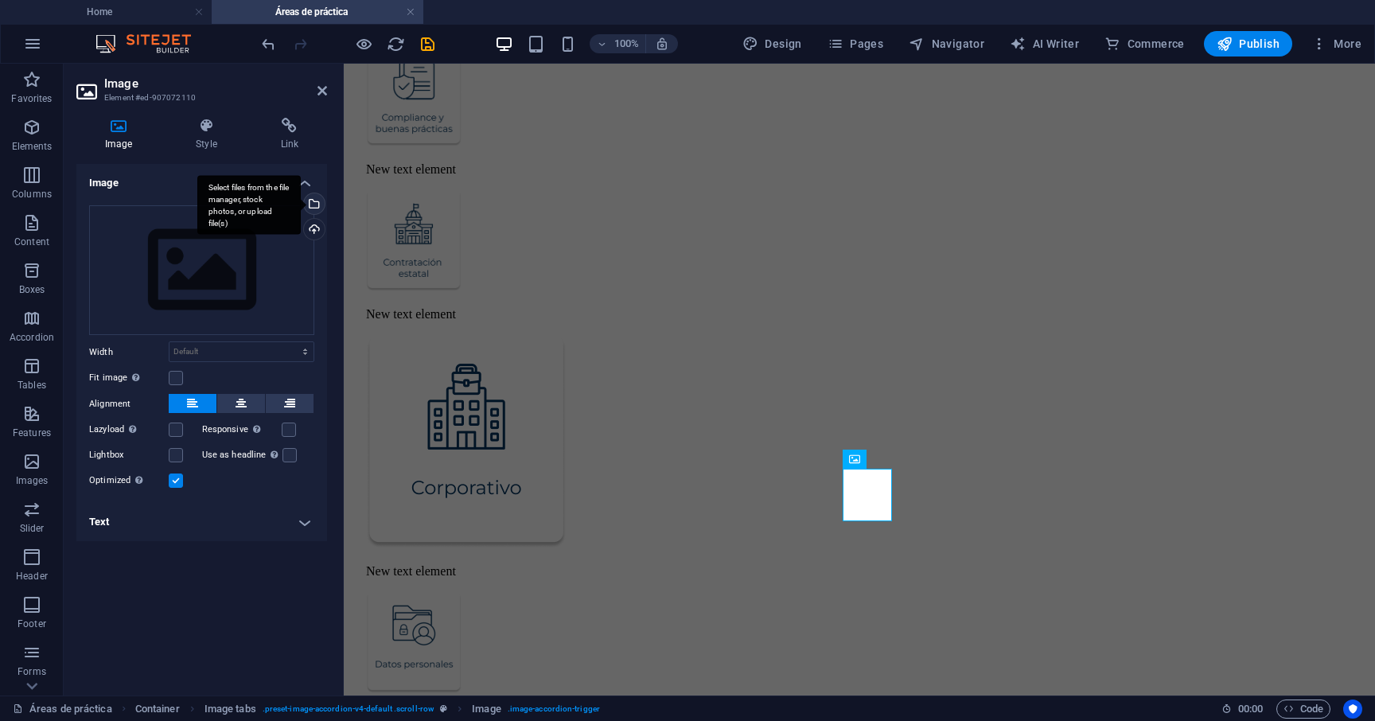
click at [313, 206] on div "Select files from the file manager, stock photos, or upload file(s)" at bounding box center [313, 205] width 24 height 24
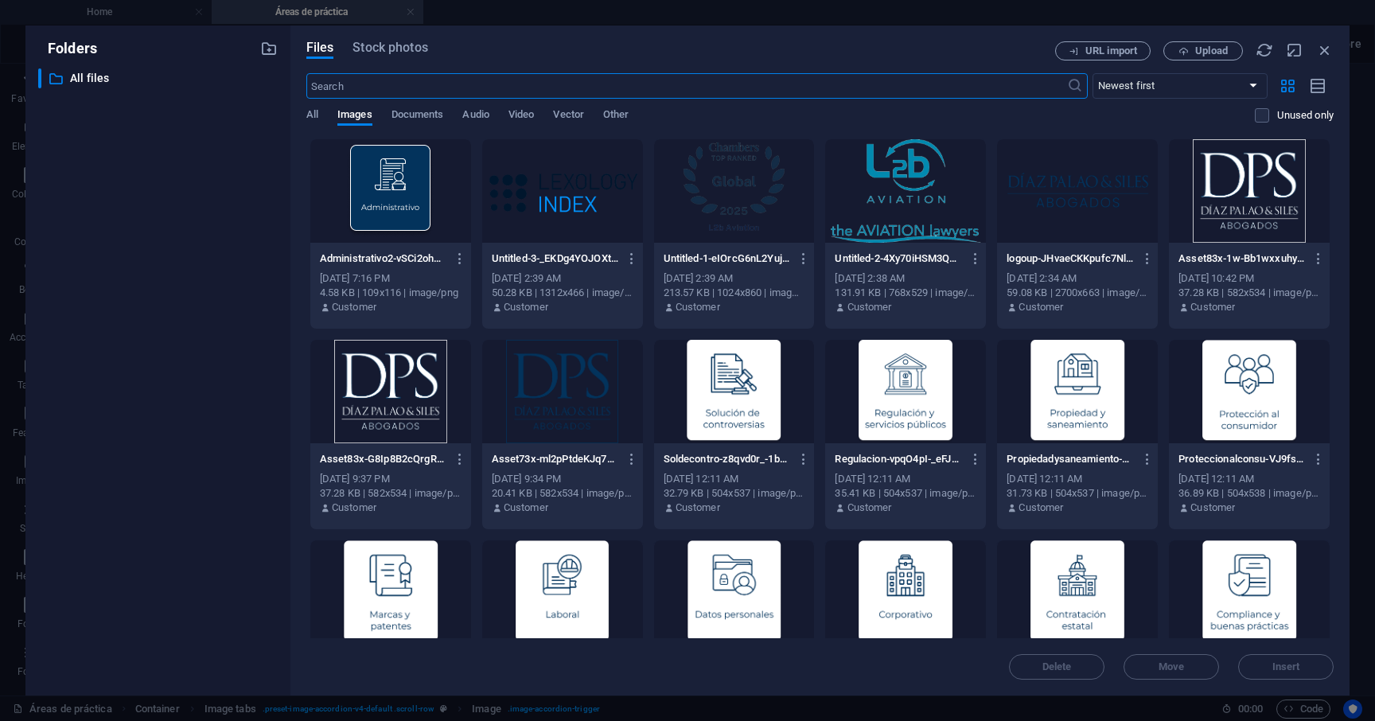
scroll to position [863, 0]
click at [732, 599] on div at bounding box center [734, 591] width 161 height 103
click at [732, 599] on div "1" at bounding box center [734, 591] width 161 height 103
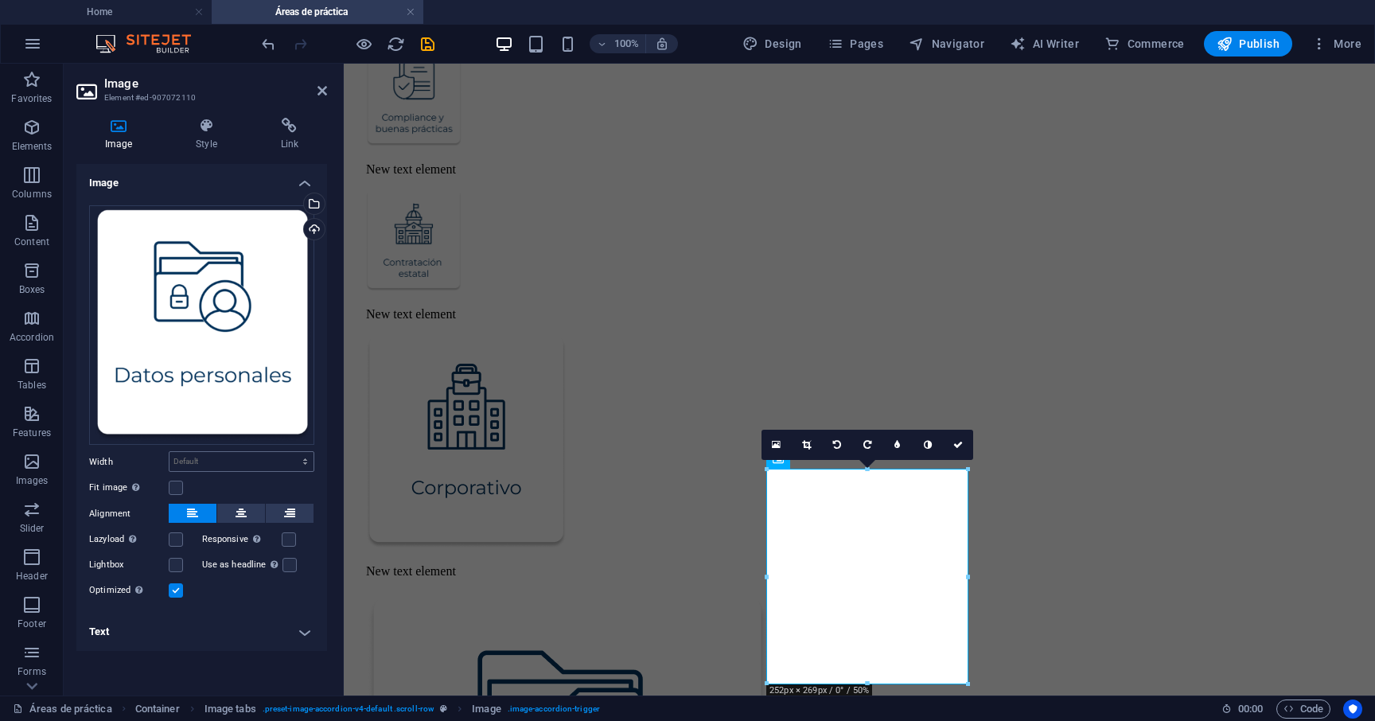
click at [259, 451] on div "Default auto px rem % em vh vw" at bounding box center [242, 461] width 146 height 21
click at [251, 455] on select "Default auto px rem % em vh vw" at bounding box center [241, 461] width 144 height 19
select select "px"
click at [291, 452] on select "Default auto px rem % em vh vw" at bounding box center [241, 461] width 144 height 19
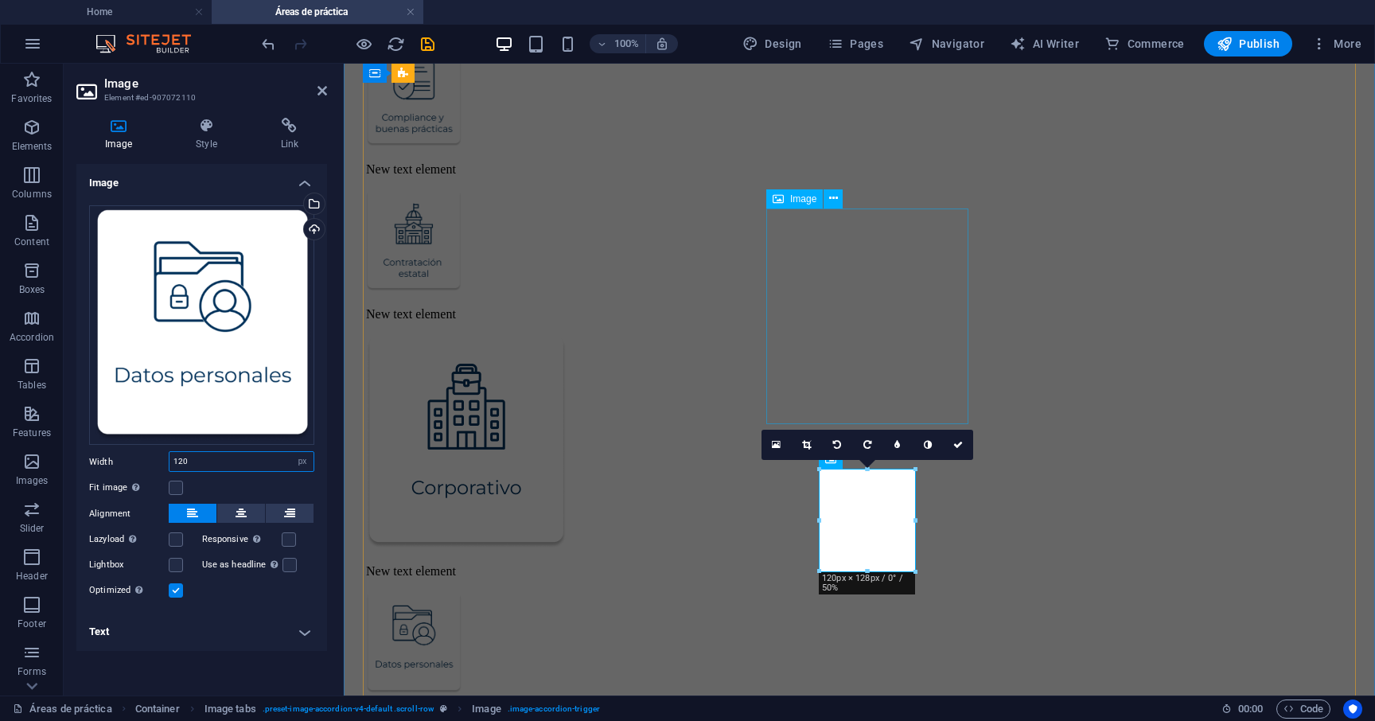
type input "120"
click at [841, 334] on figure at bounding box center [867, 442] width 1002 height 217
select select "px"
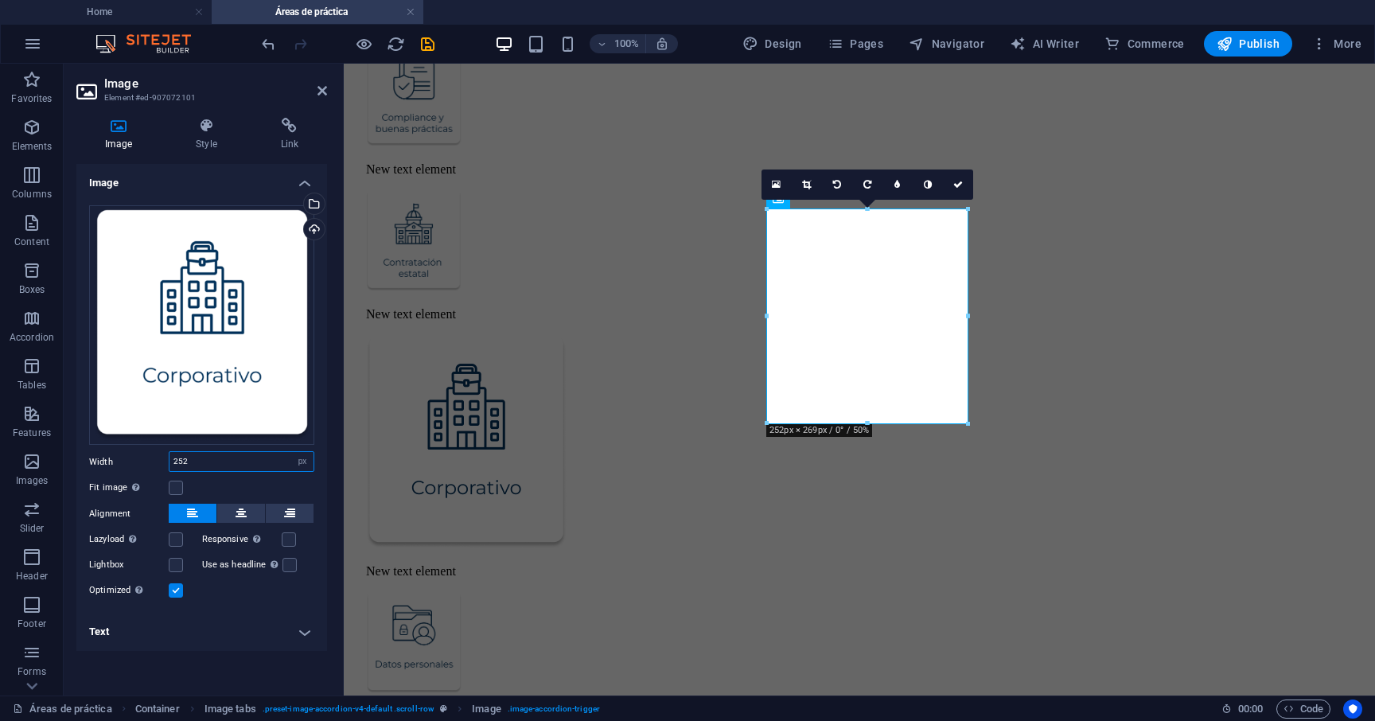
drag, startPoint x: 234, startPoint y: 460, endPoint x: 103, endPoint y: 460, distance: 131.3
click at [103, 460] on div "Width 252 Default auto px rem % em vh vw" at bounding box center [201, 461] width 225 height 21
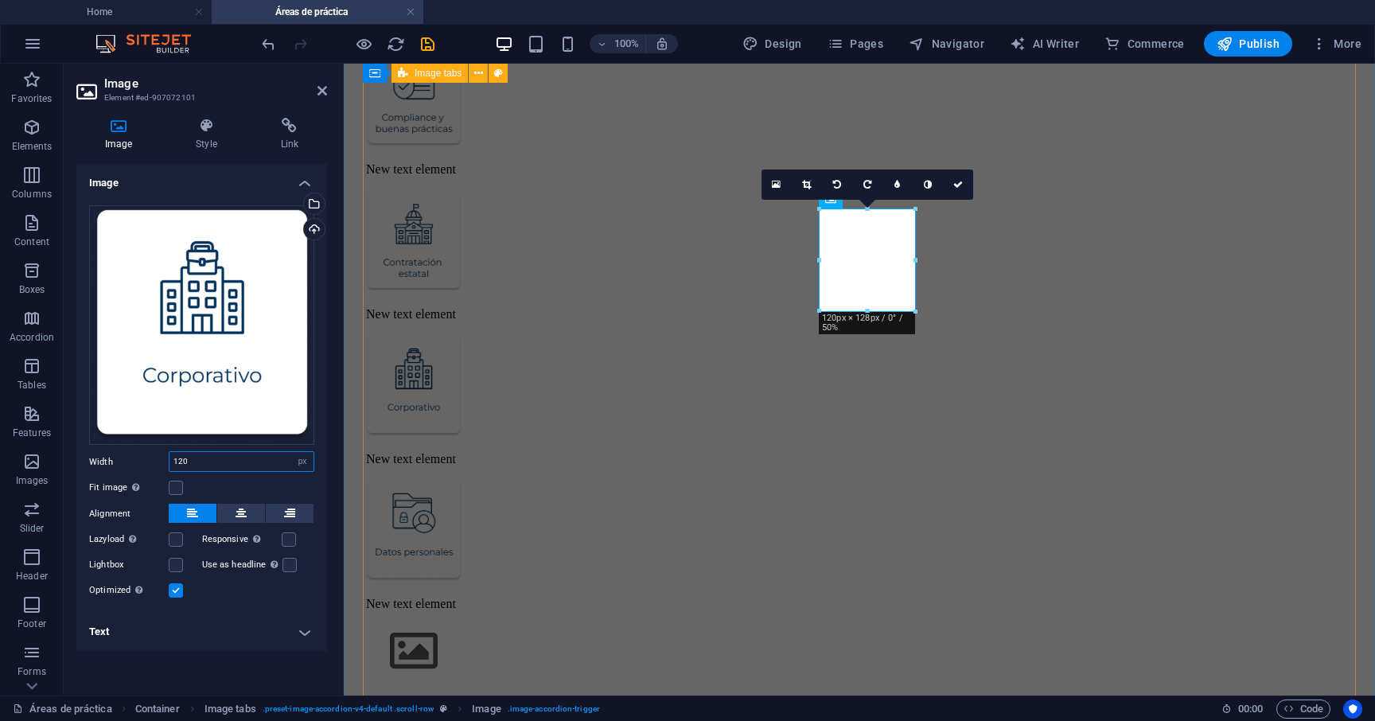
type input "120"
click at [632, 548] on div "Lorem ipsum dolor sit amet, consectetur adipisicing elit. Natus, [PERSON_NAME],…" at bounding box center [859, 389] width 1018 height 1653
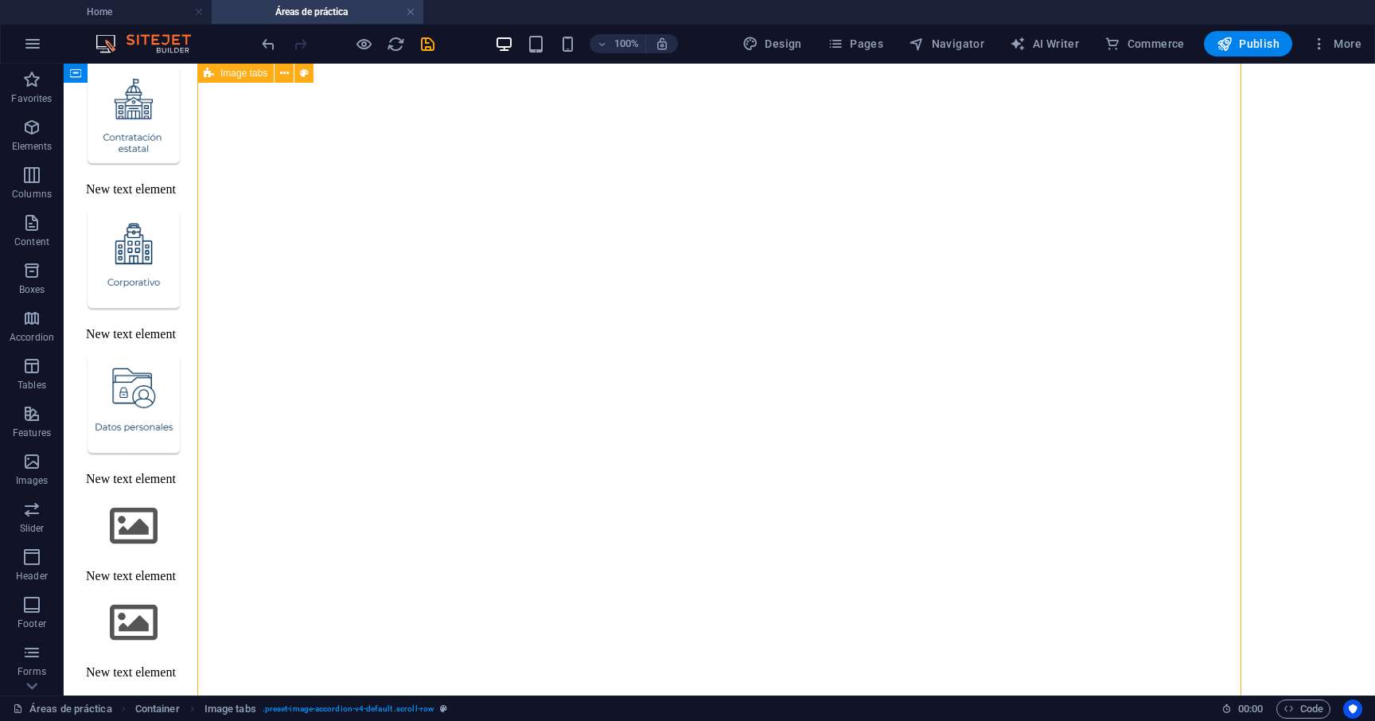
scroll to position [956, 0]
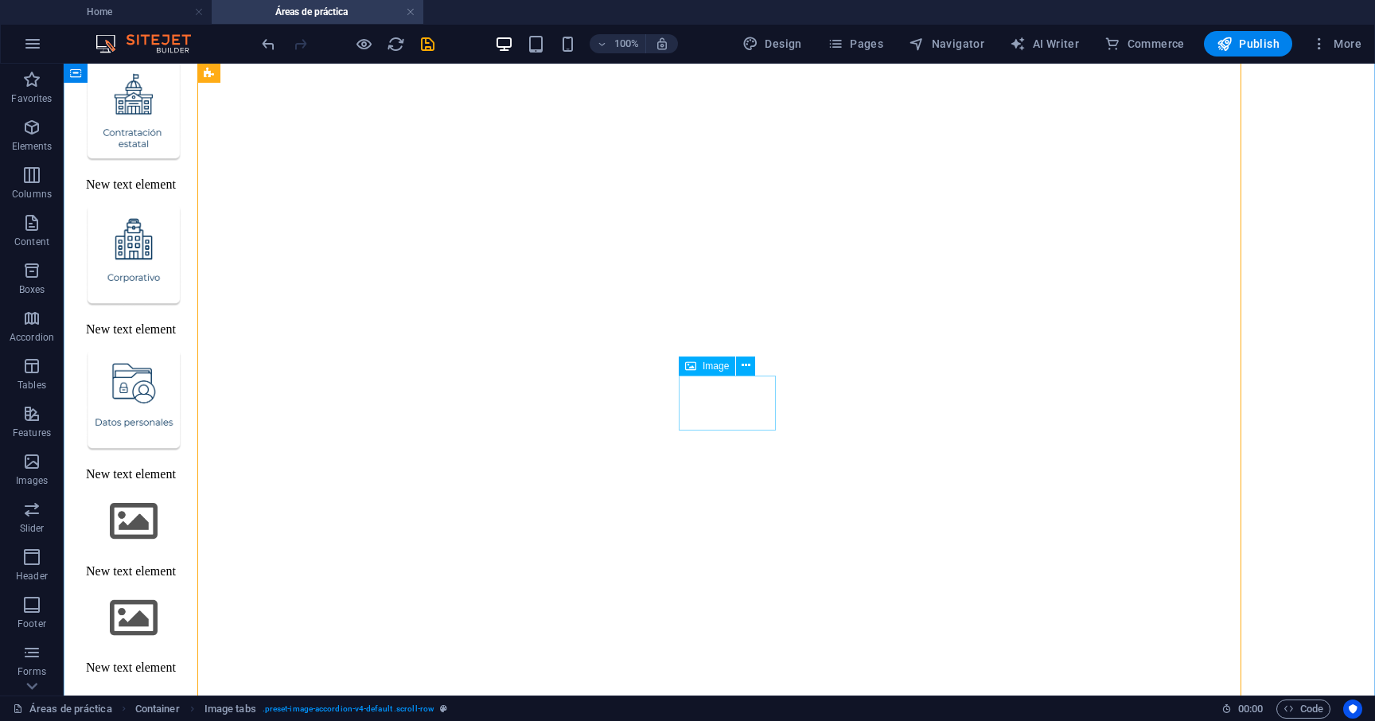
click at [731, 494] on figure at bounding box center [727, 522] width 1282 height 57
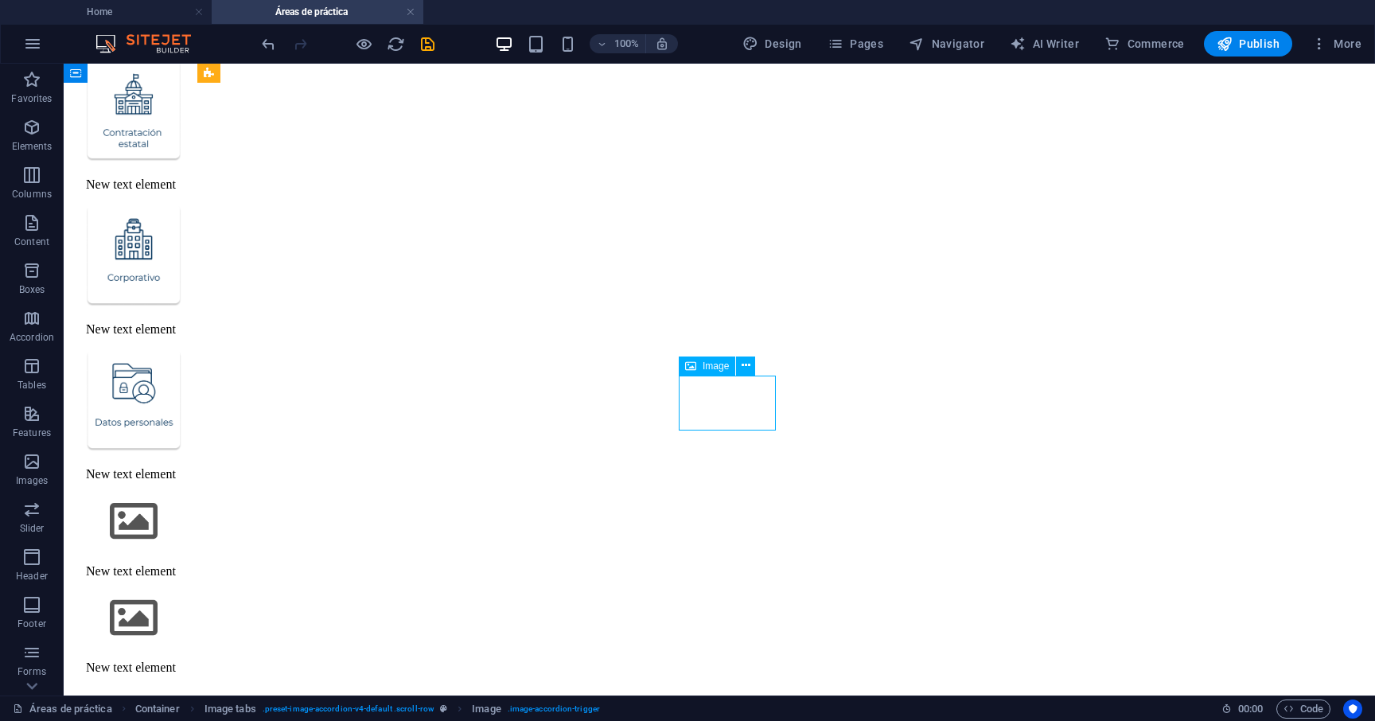
click at [731, 494] on figure at bounding box center [727, 522] width 1282 height 57
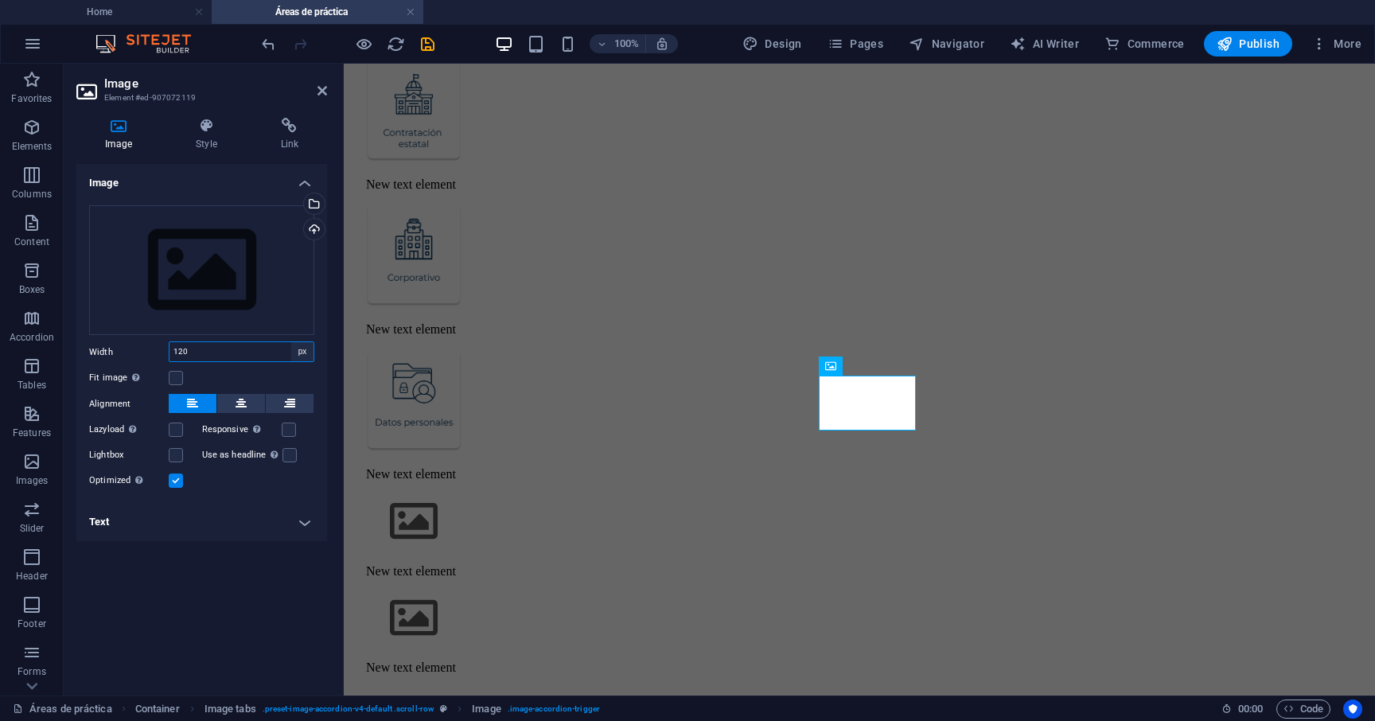
click at [302, 356] on select "Default auto px rem % em vh vw" at bounding box center [302, 351] width 22 height 19
select select "default"
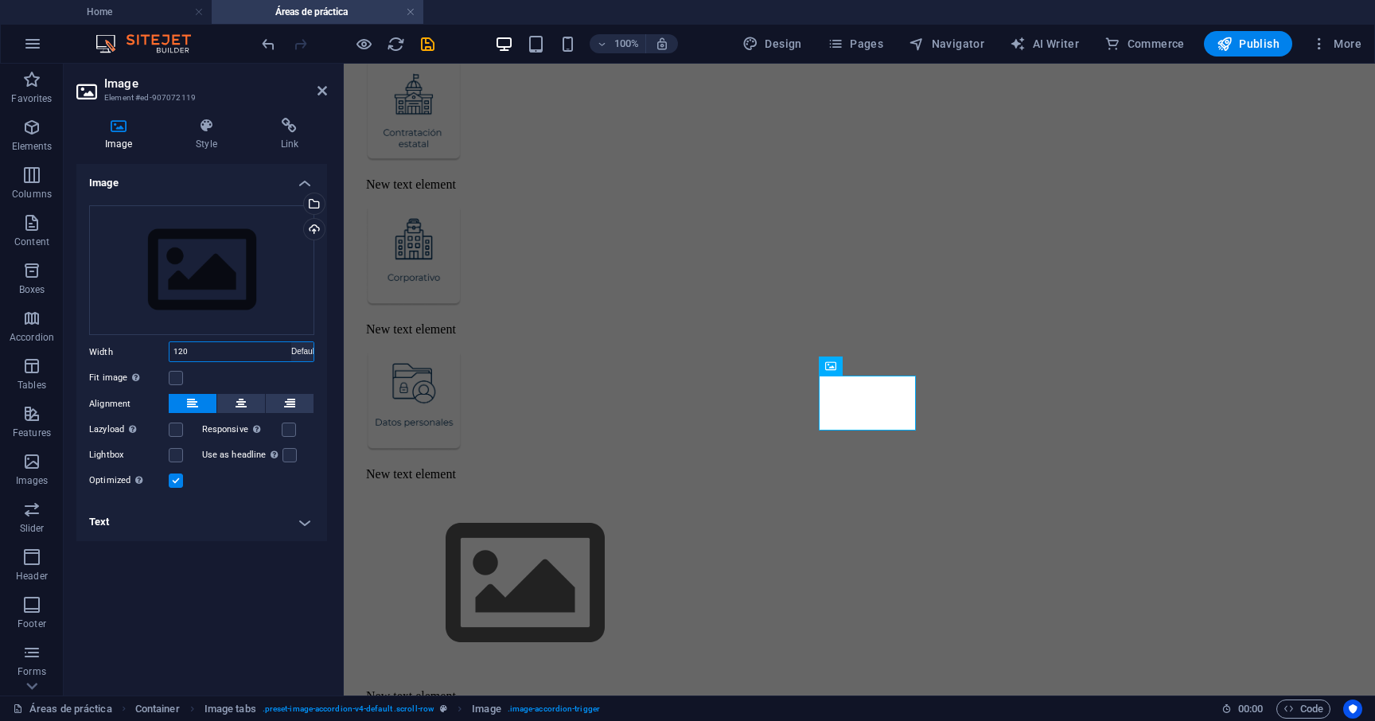
click at [291, 342] on select "Default auto px rem % em vh vw" at bounding box center [302, 351] width 22 height 19
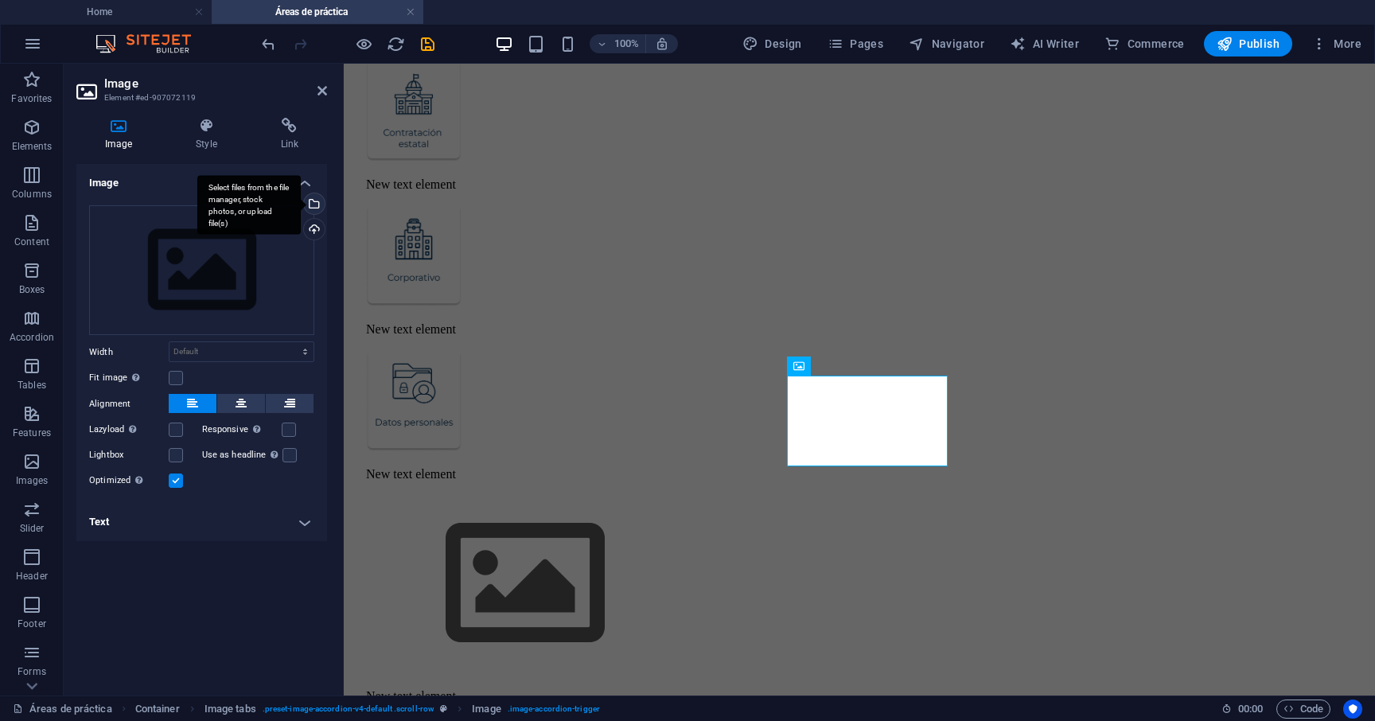
click at [316, 199] on div "Select files from the file manager, stock photos, or upload file(s)" at bounding box center [313, 205] width 24 height 24
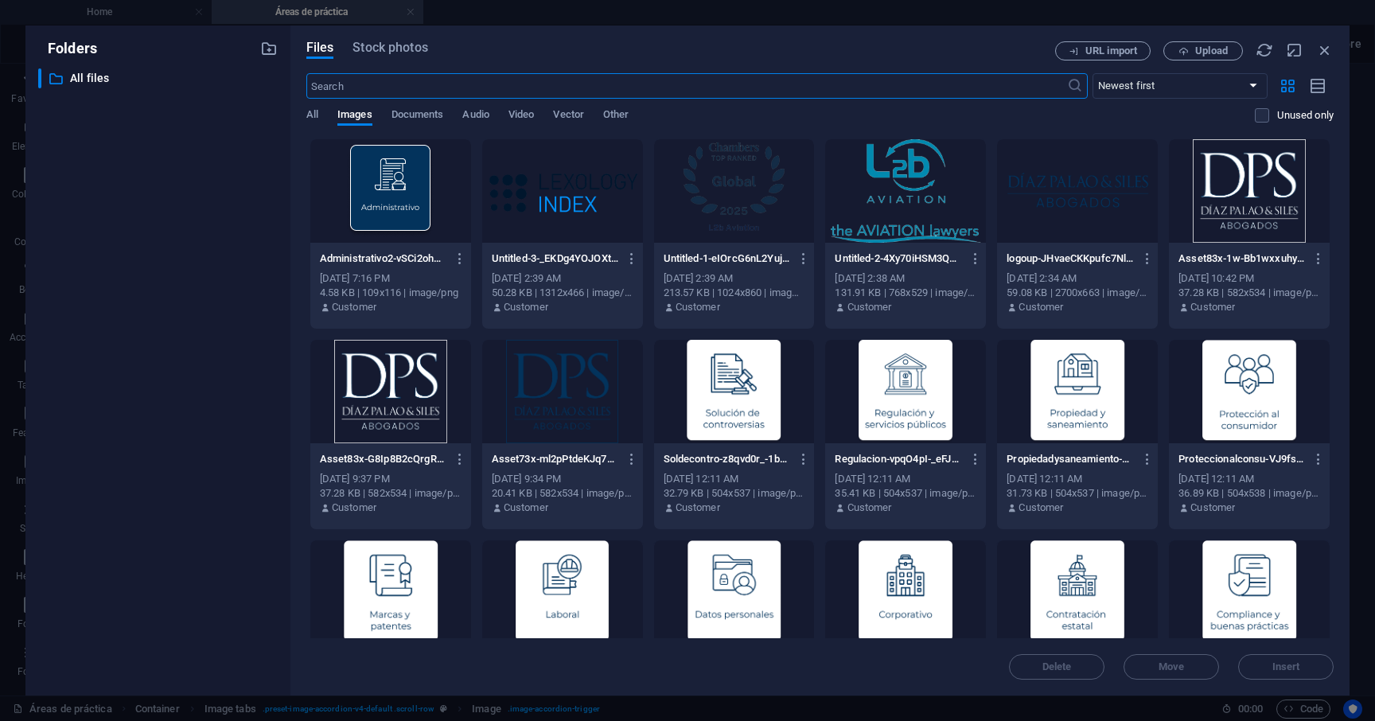
scroll to position [993, 0]
click at [577, 582] on div at bounding box center [562, 591] width 161 height 103
click at [577, 582] on div "1" at bounding box center [562, 591] width 161 height 103
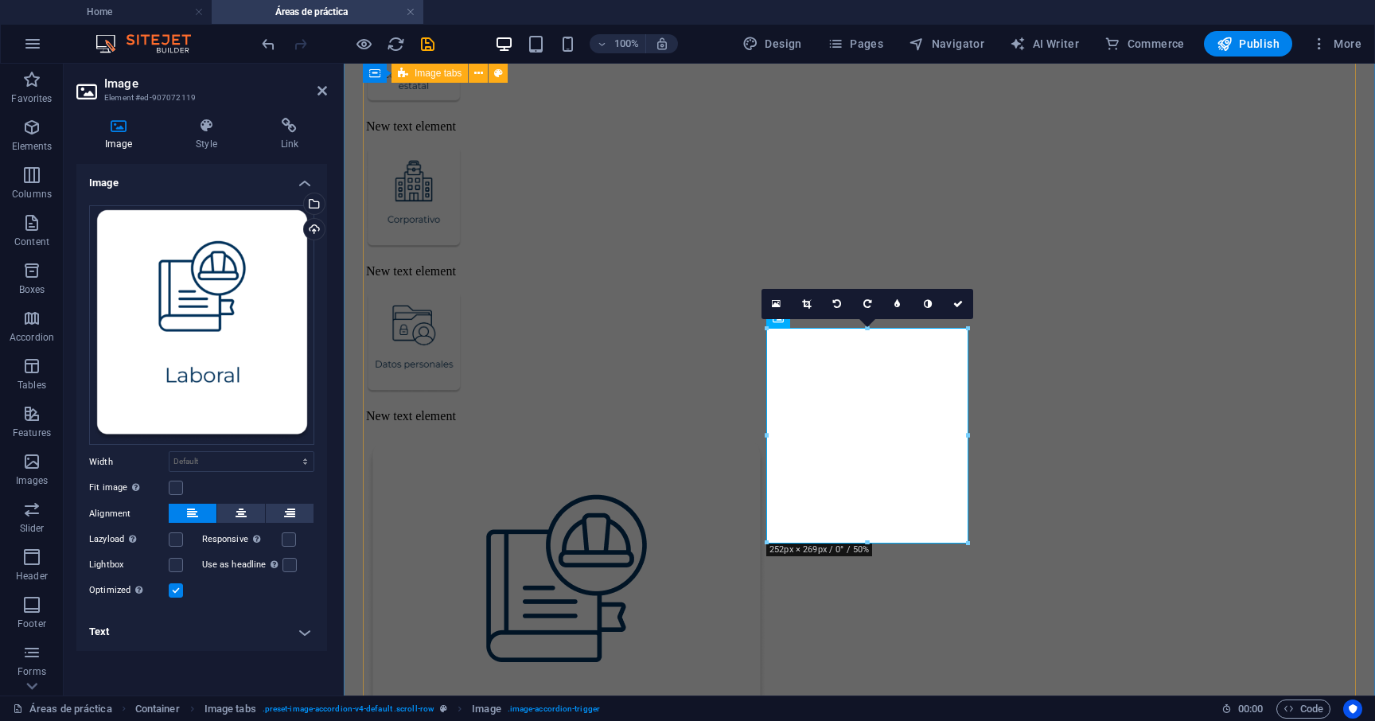
scroll to position [1025, 0]
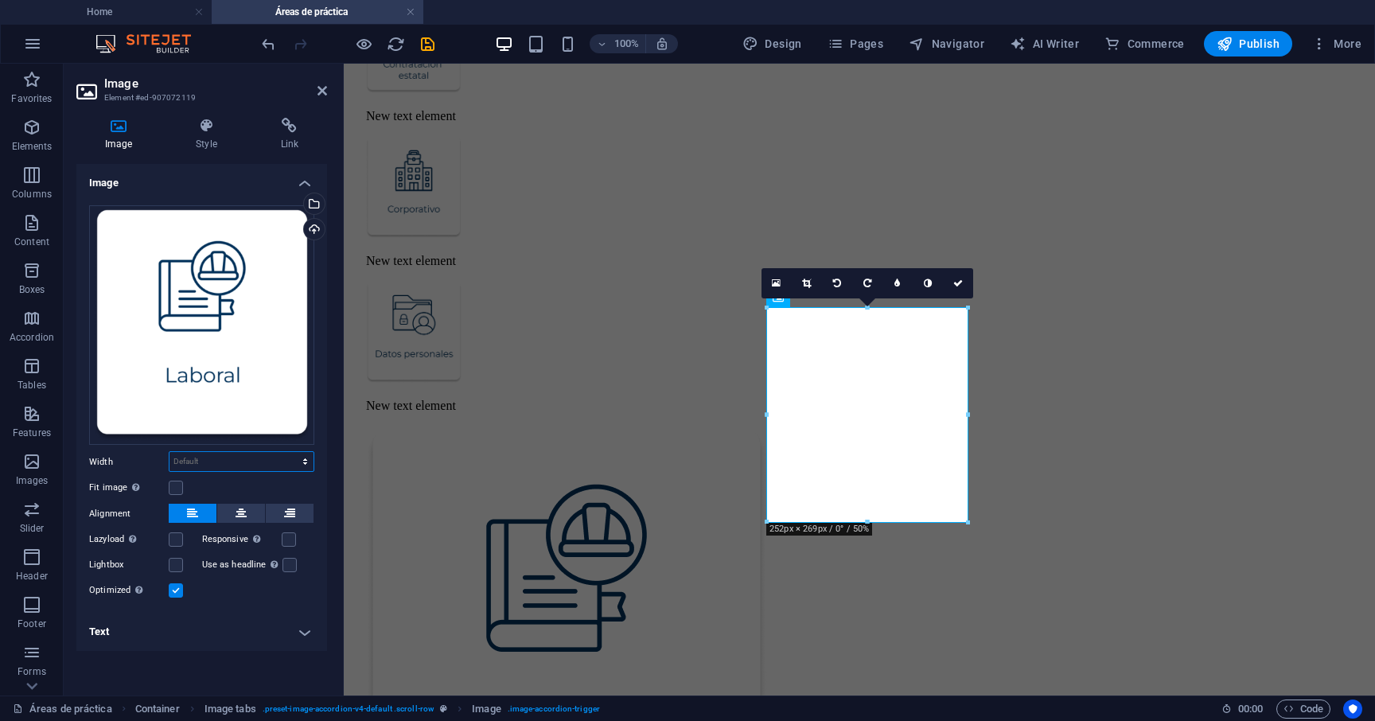
click at [311, 461] on select "Default auto px rem % em vh vw" at bounding box center [241, 461] width 144 height 19
select select "px"
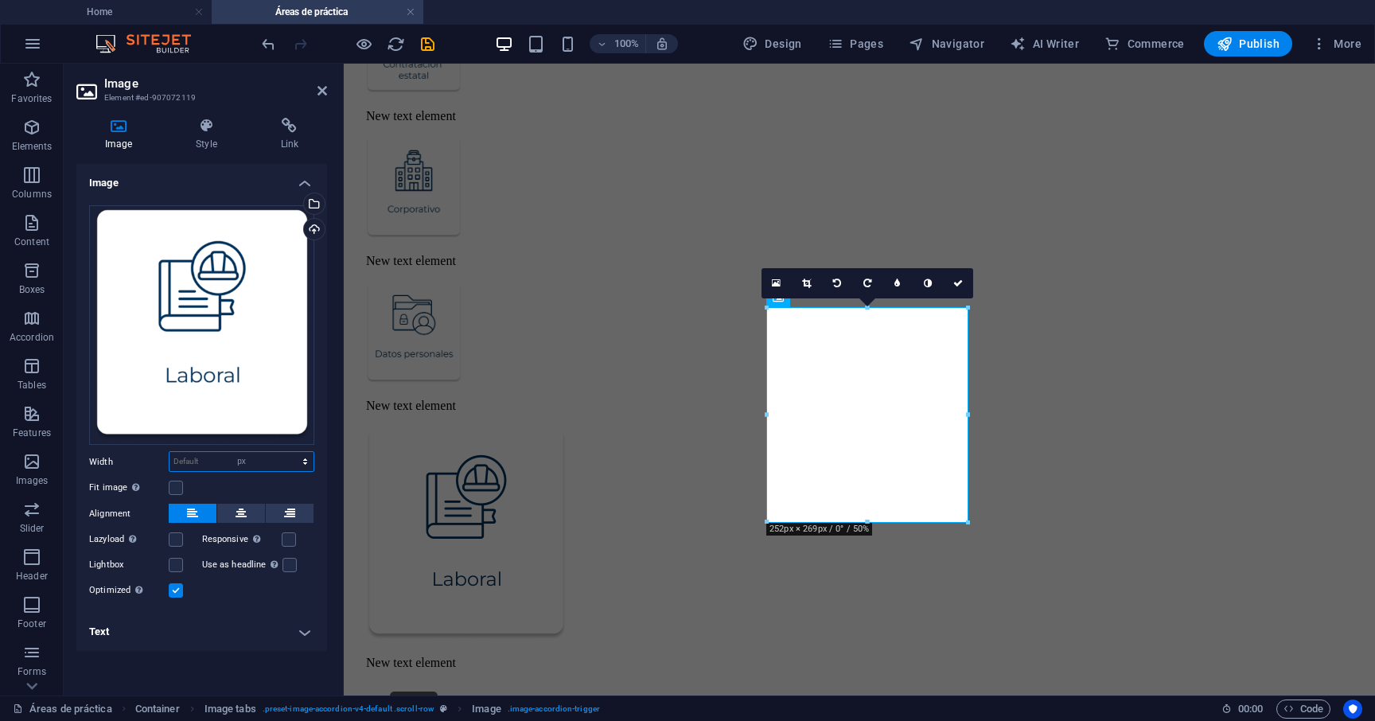
click at [291, 452] on select "Default auto px rem % em vh vw" at bounding box center [241, 461] width 144 height 19
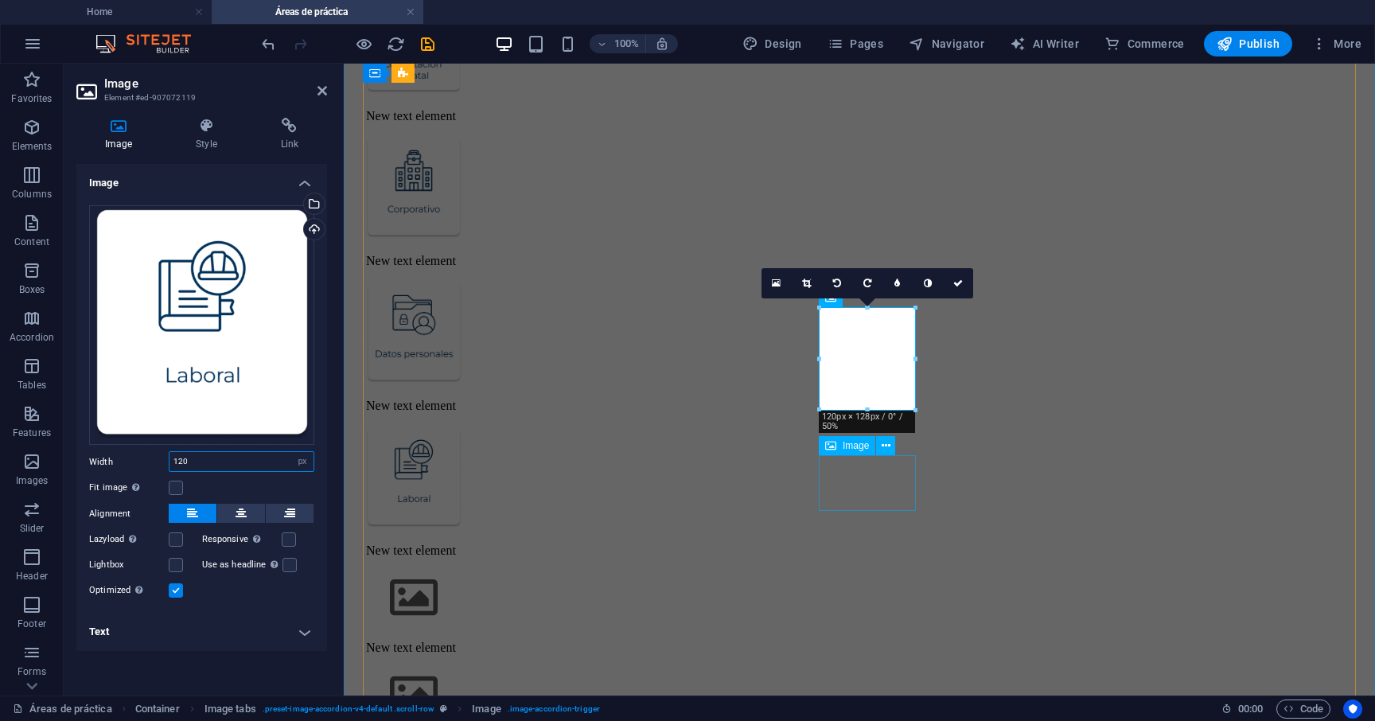
type input "120"
click at [870, 570] on figure at bounding box center [867, 598] width 1002 height 57
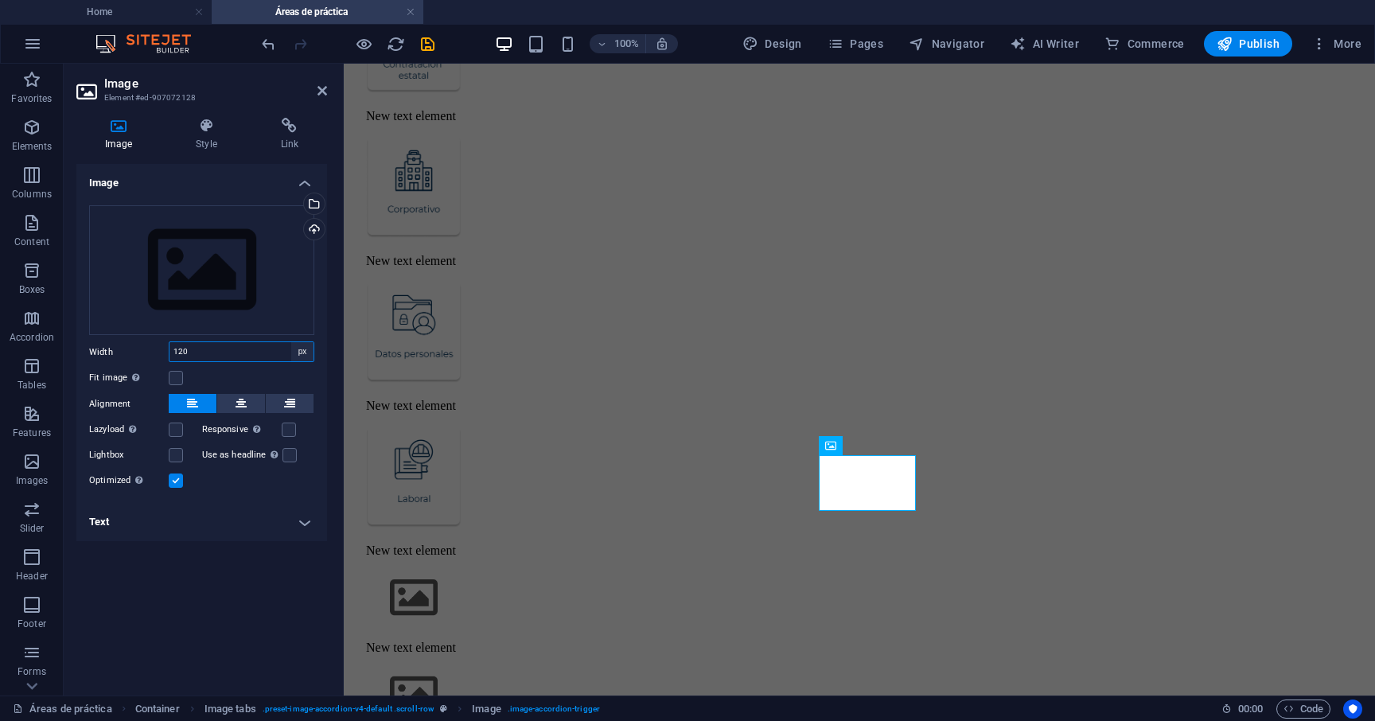
click at [304, 352] on select "Default auto px rem % em vh vw" at bounding box center [302, 351] width 22 height 19
select select "default"
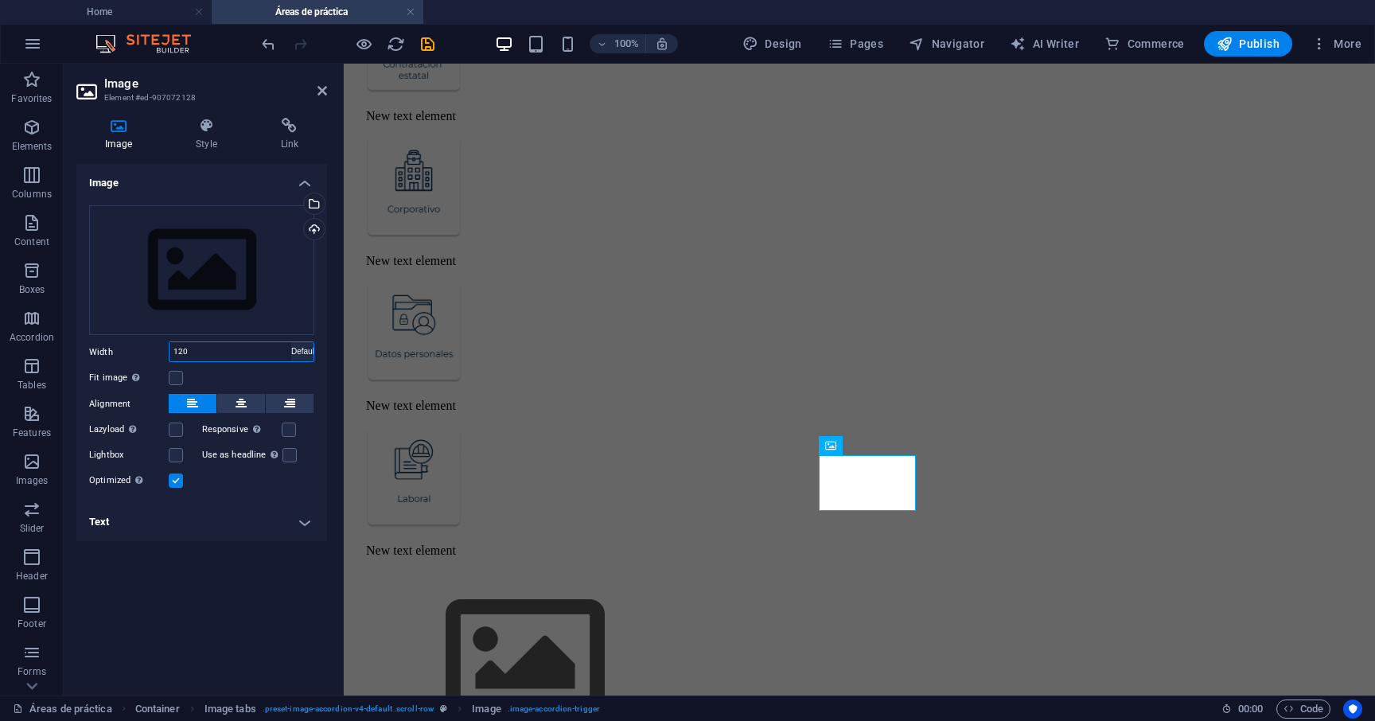
click at [291, 342] on select "Default auto px rem % em vh vw" at bounding box center [302, 351] width 22 height 19
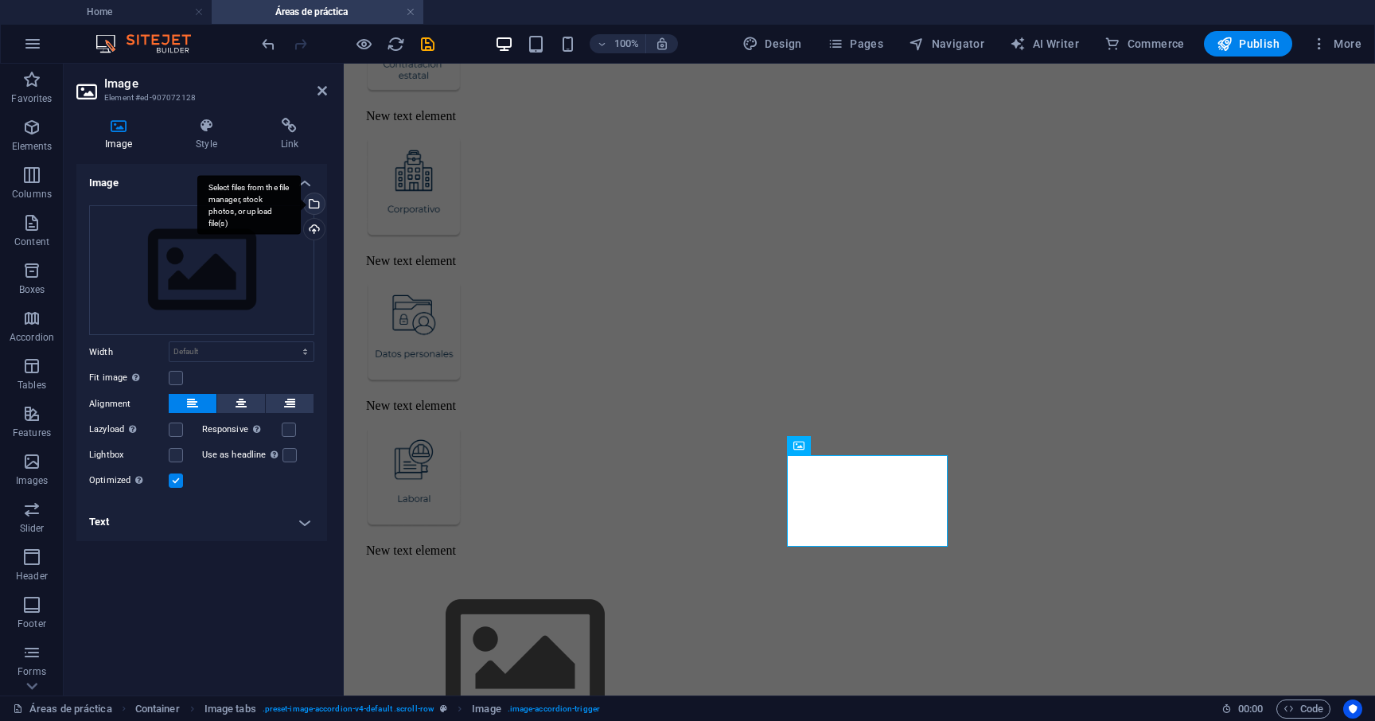
click at [316, 202] on div "Select files from the file manager, stock photos, or upload file(s)" at bounding box center [313, 205] width 24 height 24
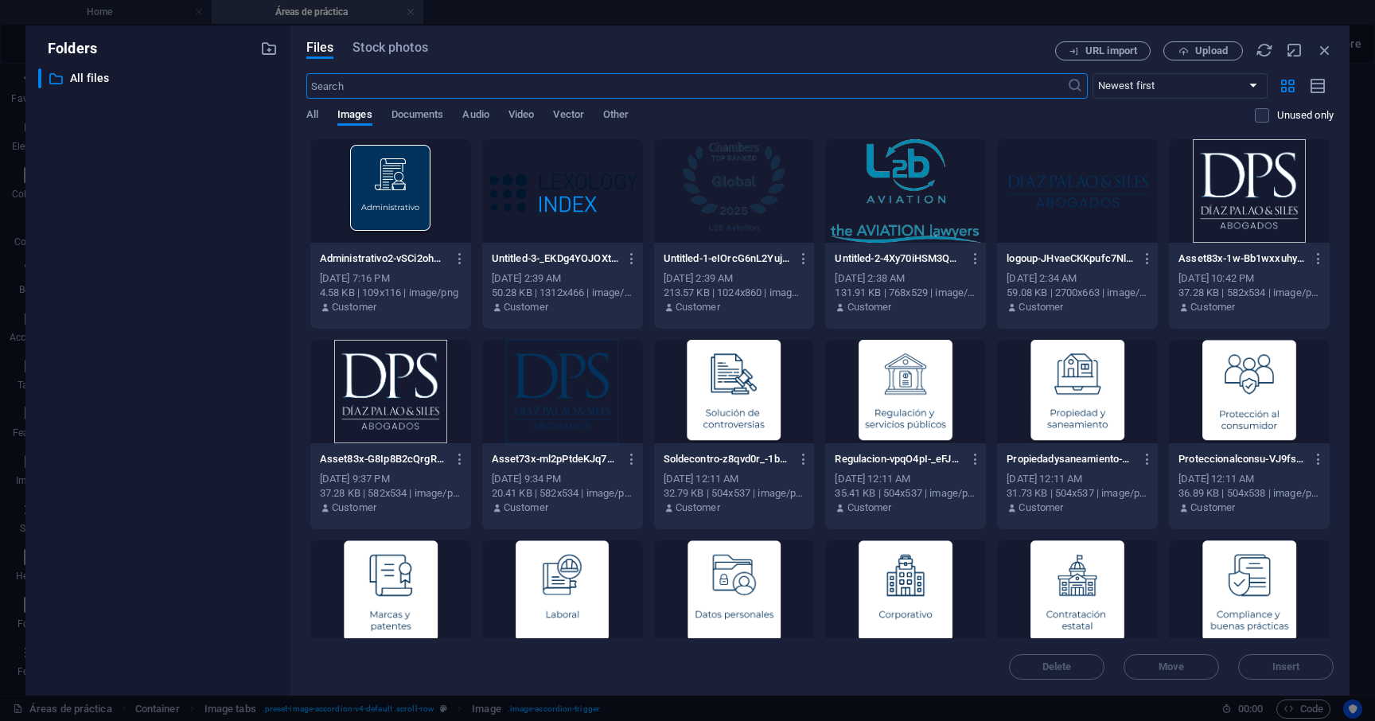
click at [428, 586] on div at bounding box center [390, 591] width 161 height 103
click at [428, 586] on div "1" at bounding box center [390, 591] width 161 height 103
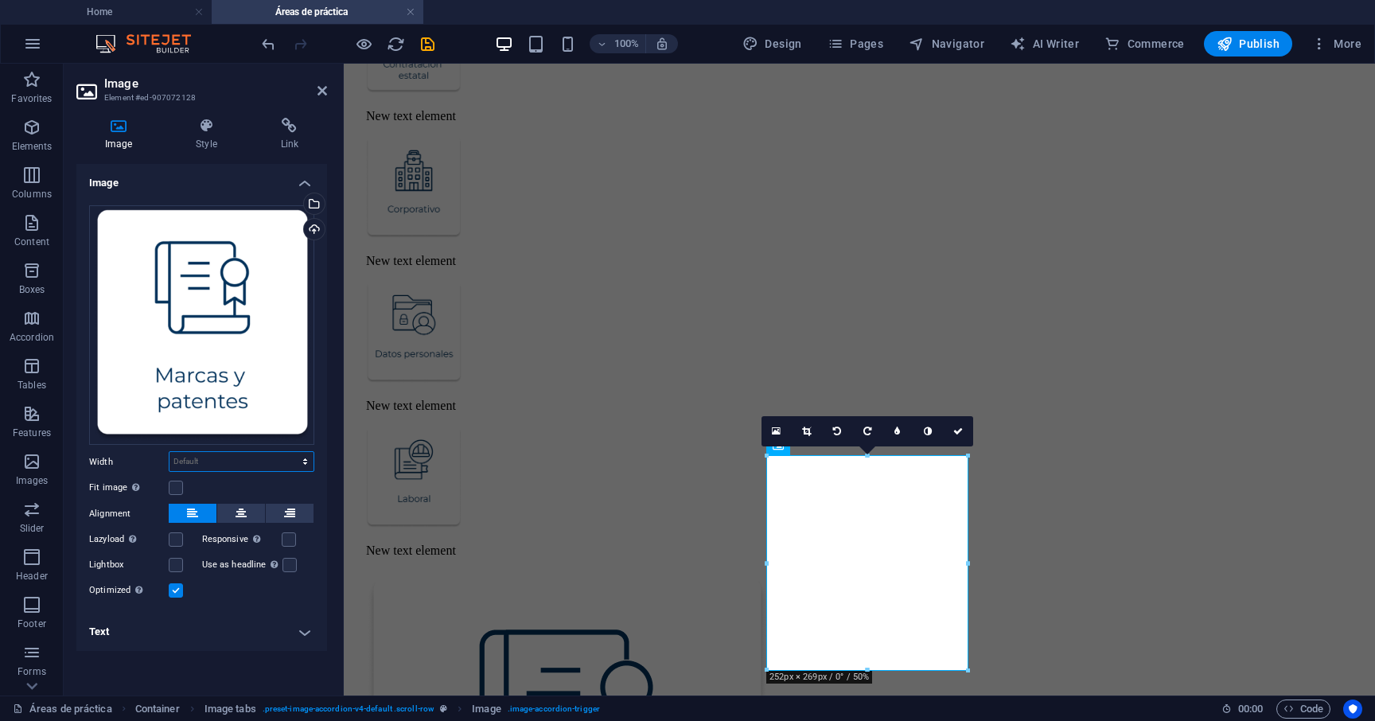
click at [242, 469] on select "Default auto px rem % em vh vw" at bounding box center [241, 461] width 144 height 19
select select "px"
click at [291, 452] on select "Default auto px rem % em vh vw" at bounding box center [241, 461] width 144 height 19
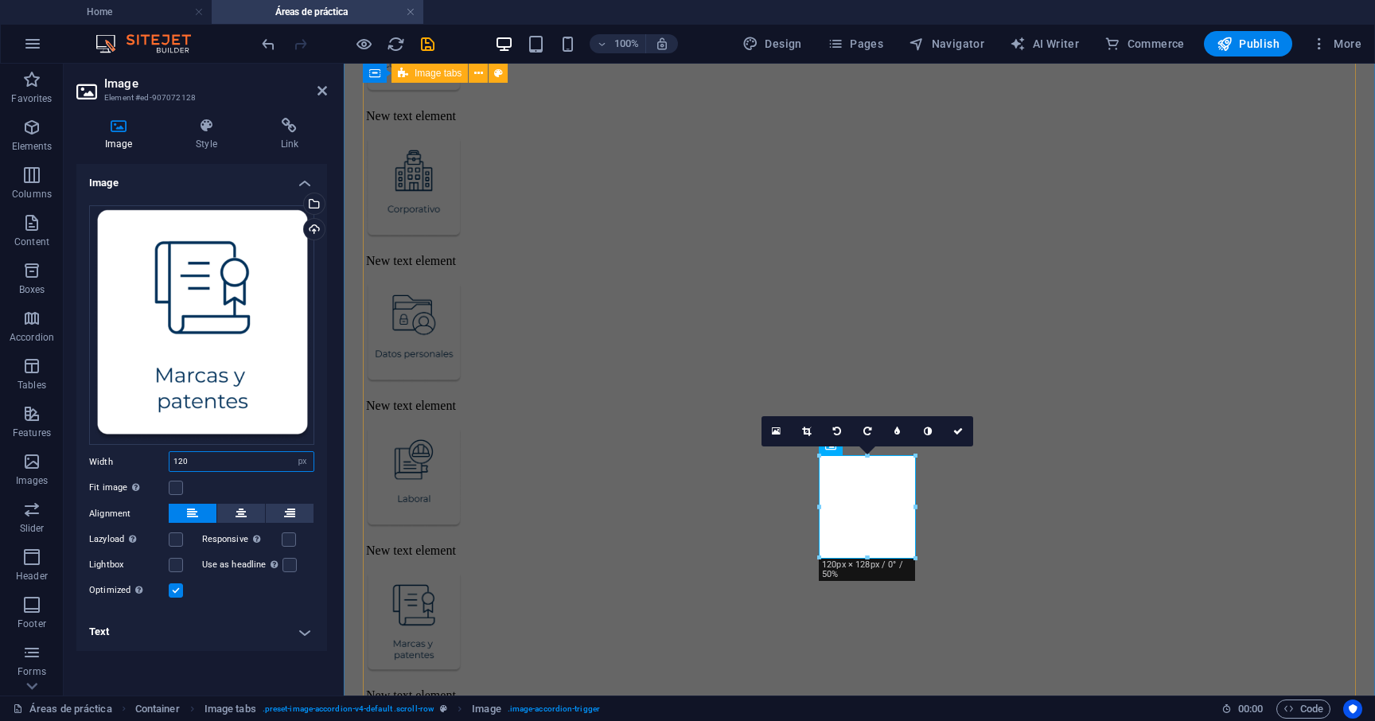
type input "120"
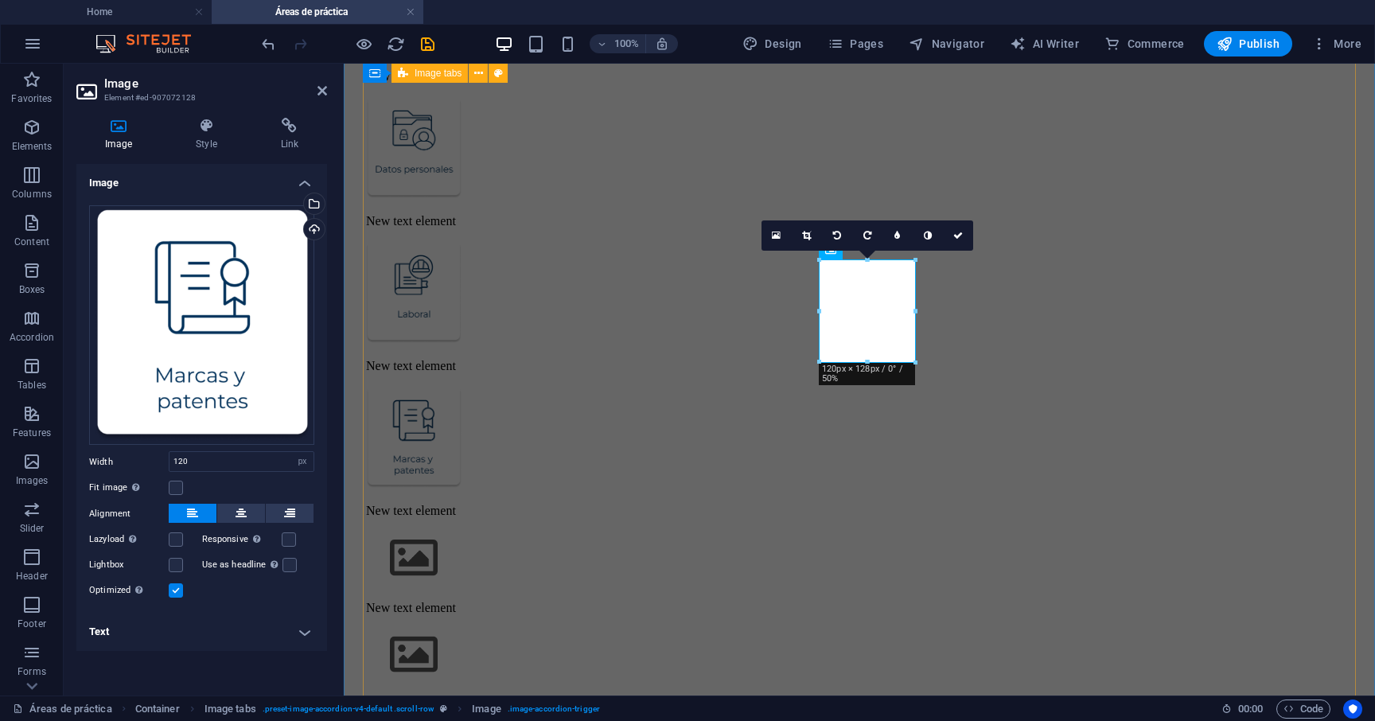
scroll to position [1220, 0]
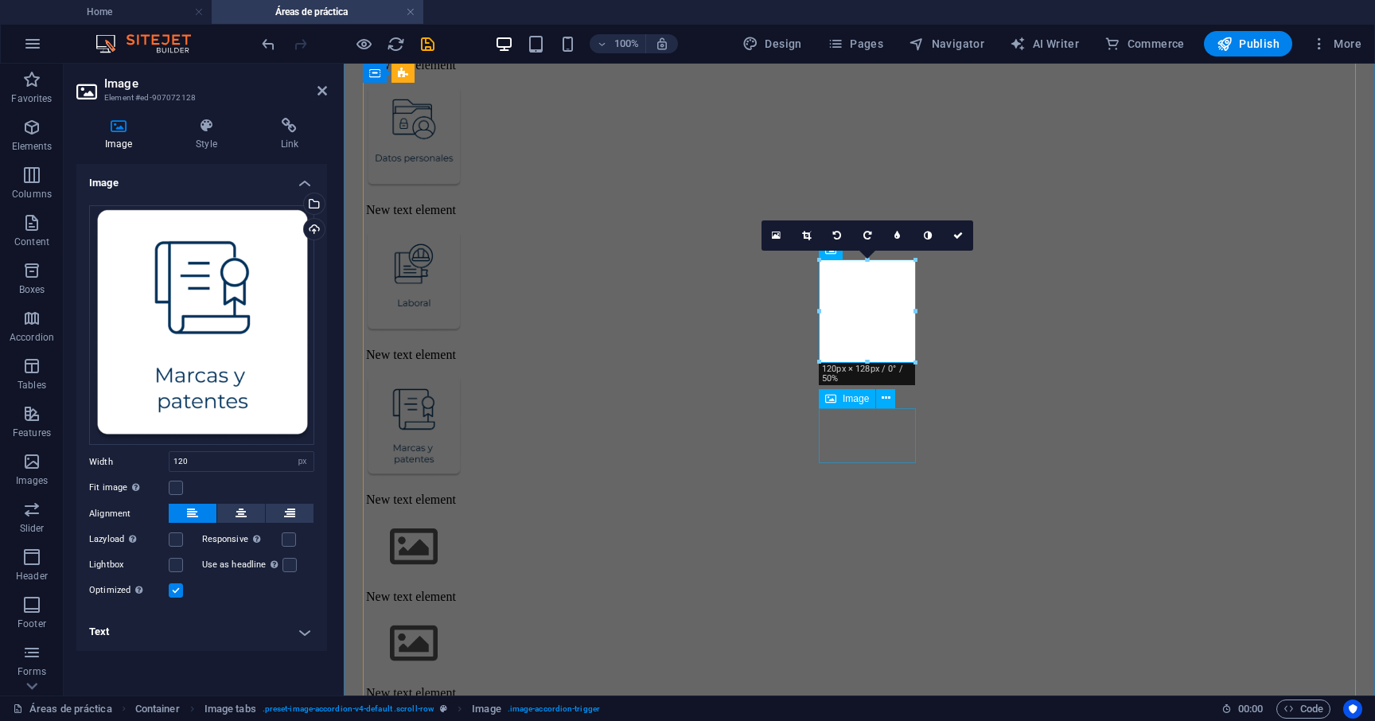
click at [889, 519] on figure at bounding box center [867, 547] width 1002 height 57
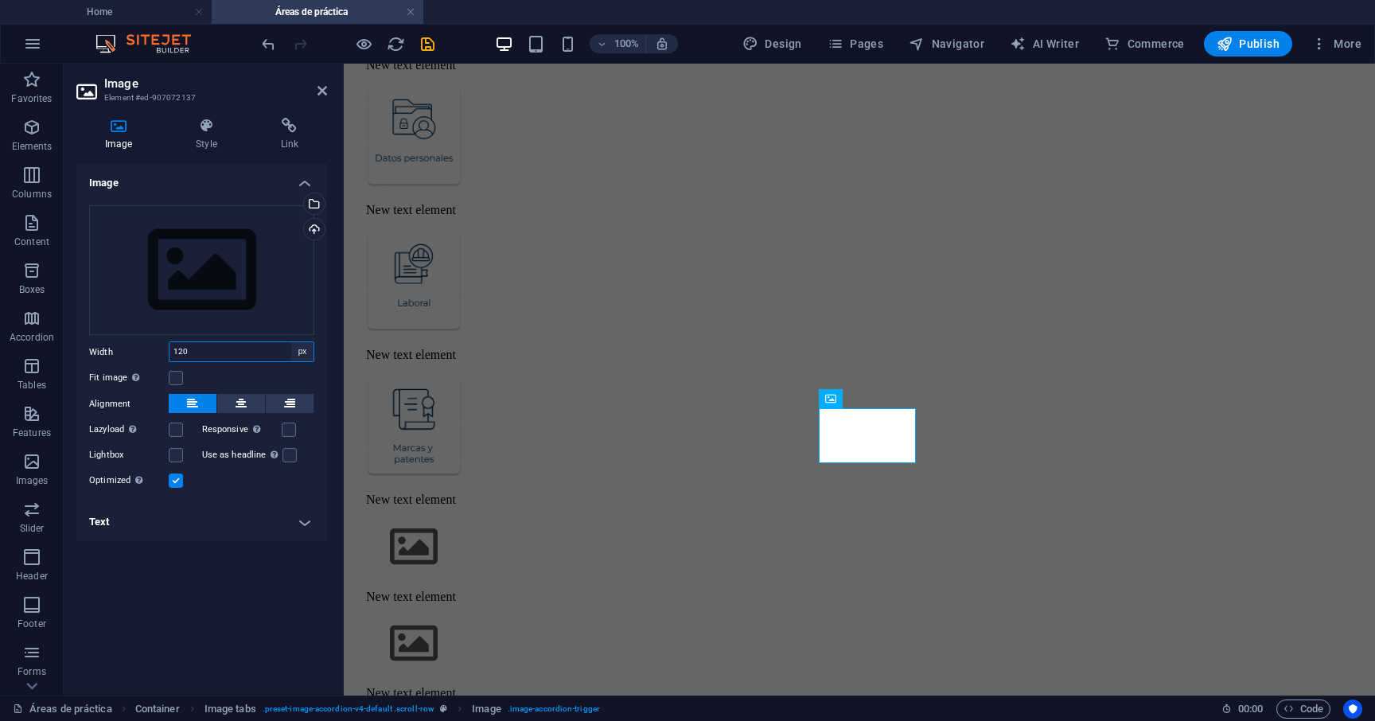
click at [293, 353] on select "Default auto px rem % em vh vw" at bounding box center [302, 351] width 22 height 19
select select "default"
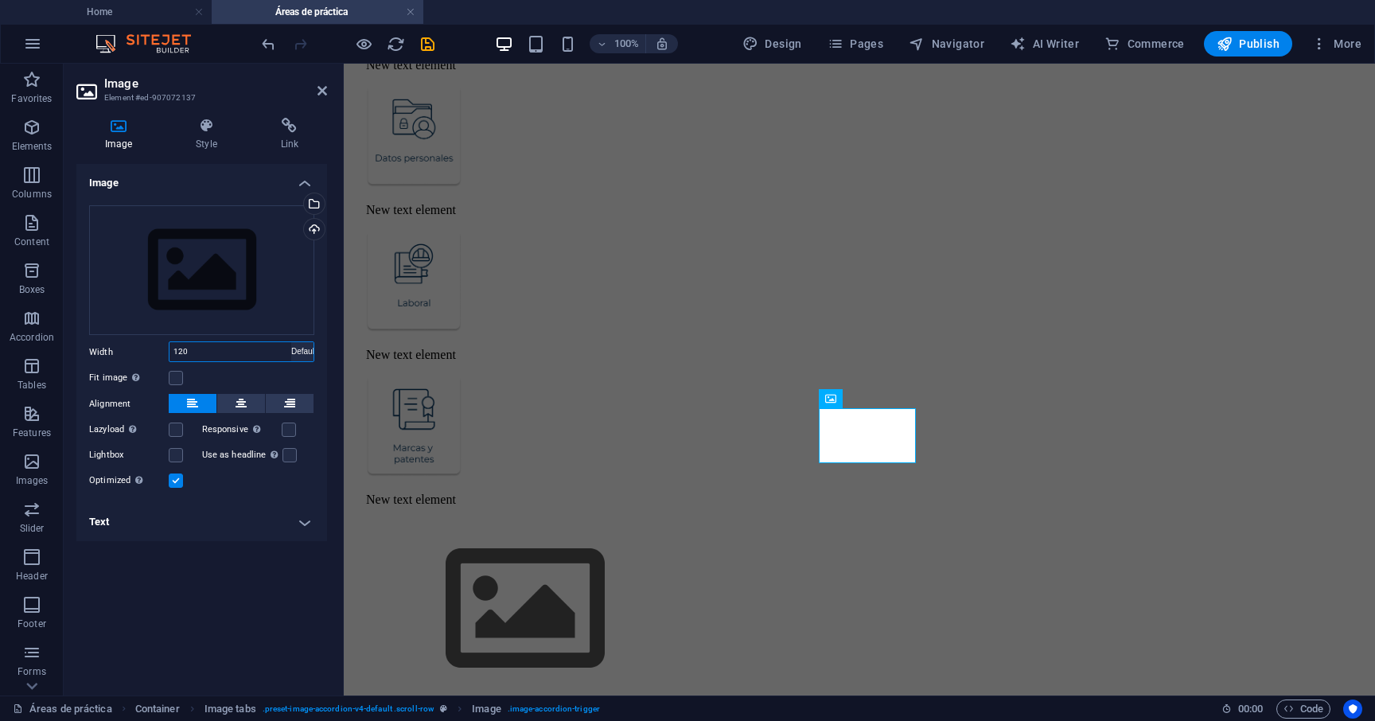
click at [291, 342] on select "Default auto px rem % em vh vw" at bounding box center [302, 351] width 22 height 19
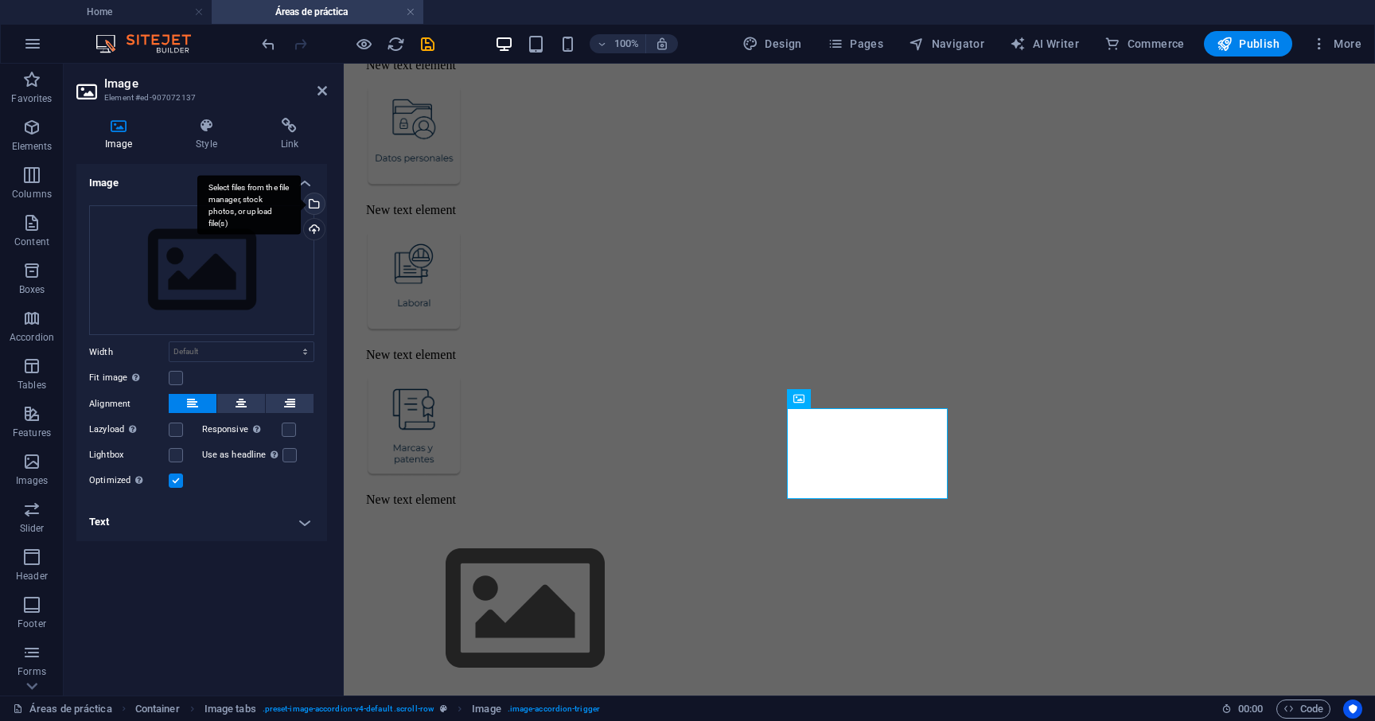
click at [301, 210] on div "Select files from the file manager, stock photos, or upload file(s)" at bounding box center [248, 205] width 103 height 60
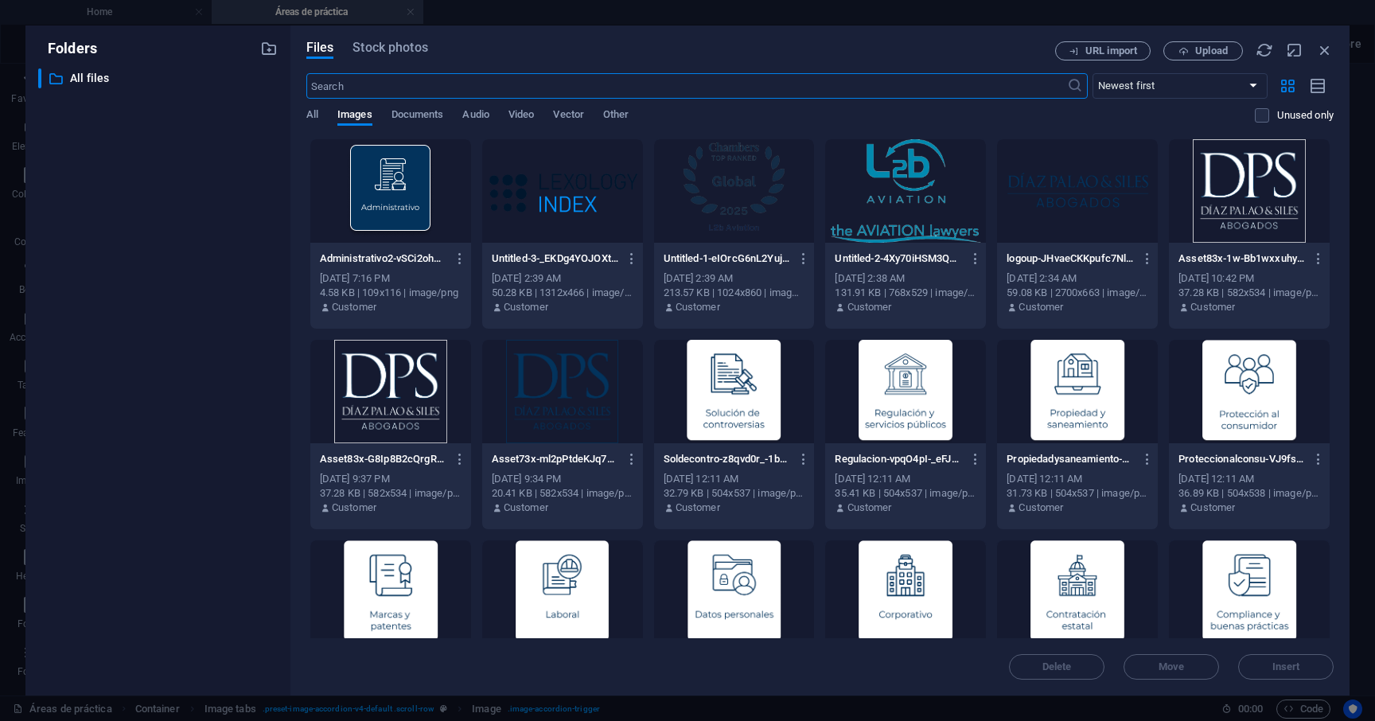
scroll to position [1257, 0]
click at [1279, 388] on div at bounding box center [1249, 391] width 161 height 103
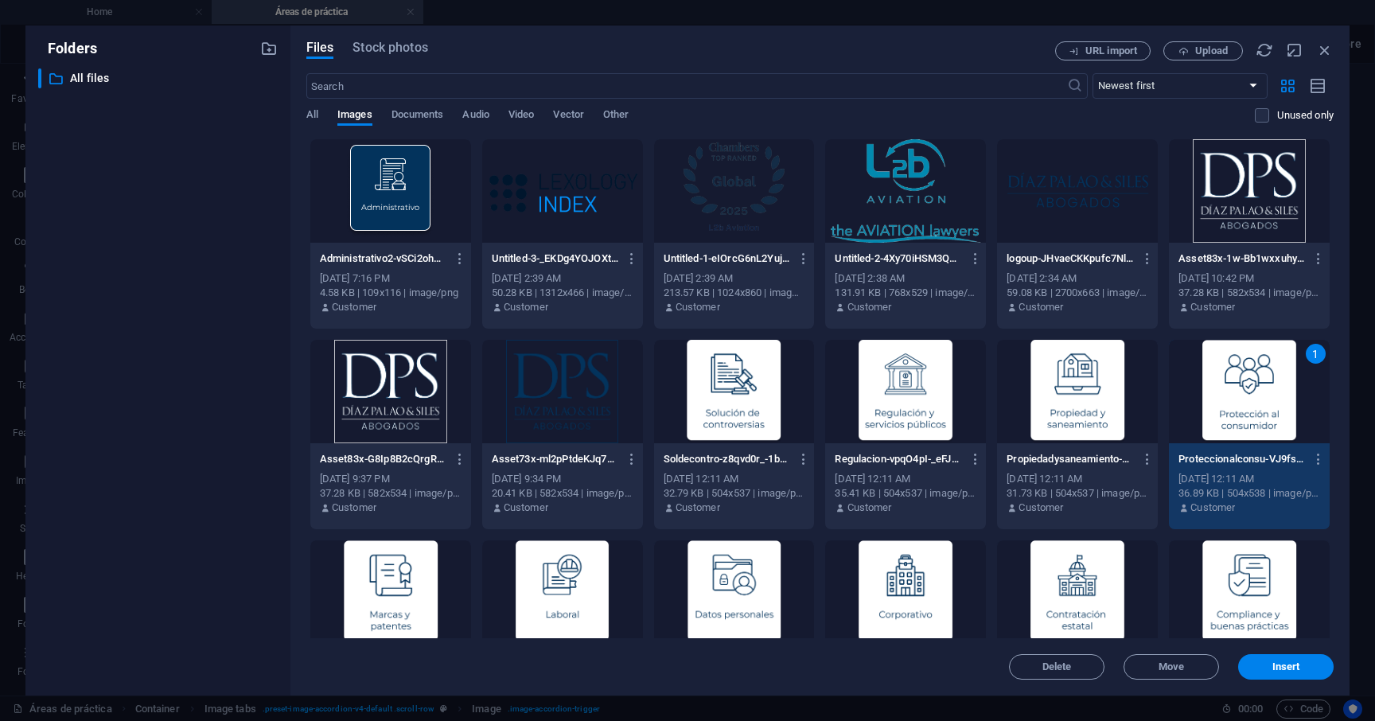
click at [1279, 388] on div "1" at bounding box center [1249, 391] width 161 height 103
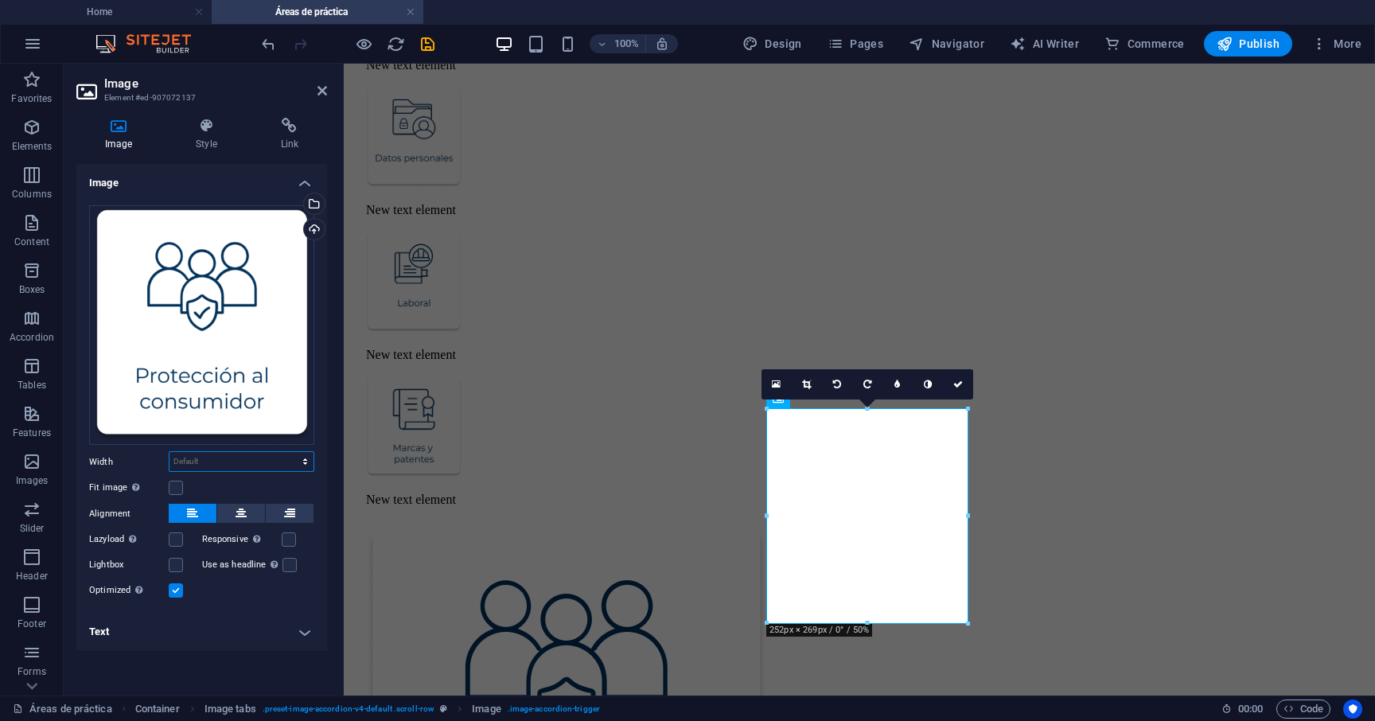
click at [285, 458] on select "Default auto px rem % em vh vw" at bounding box center [241, 461] width 144 height 19
select select "px"
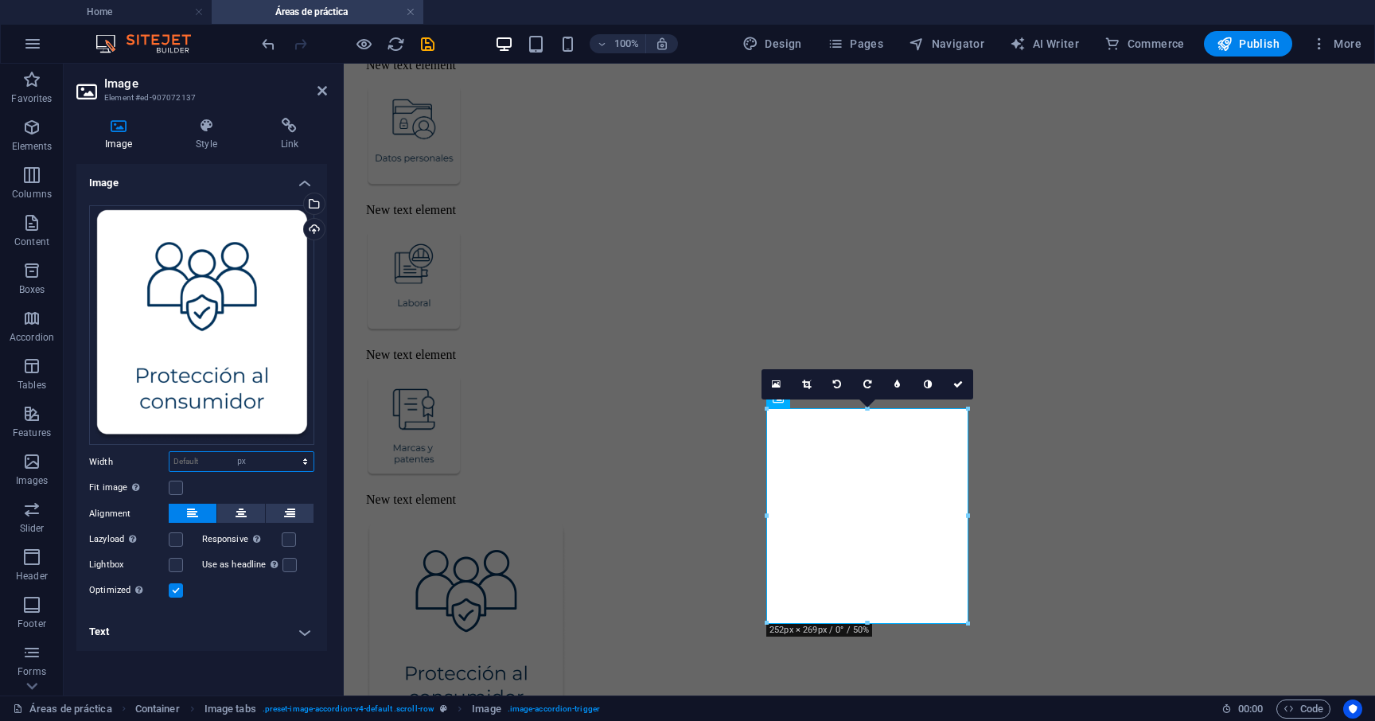
click at [291, 452] on select "Default auto px rem % em vh vw" at bounding box center [241, 461] width 144 height 19
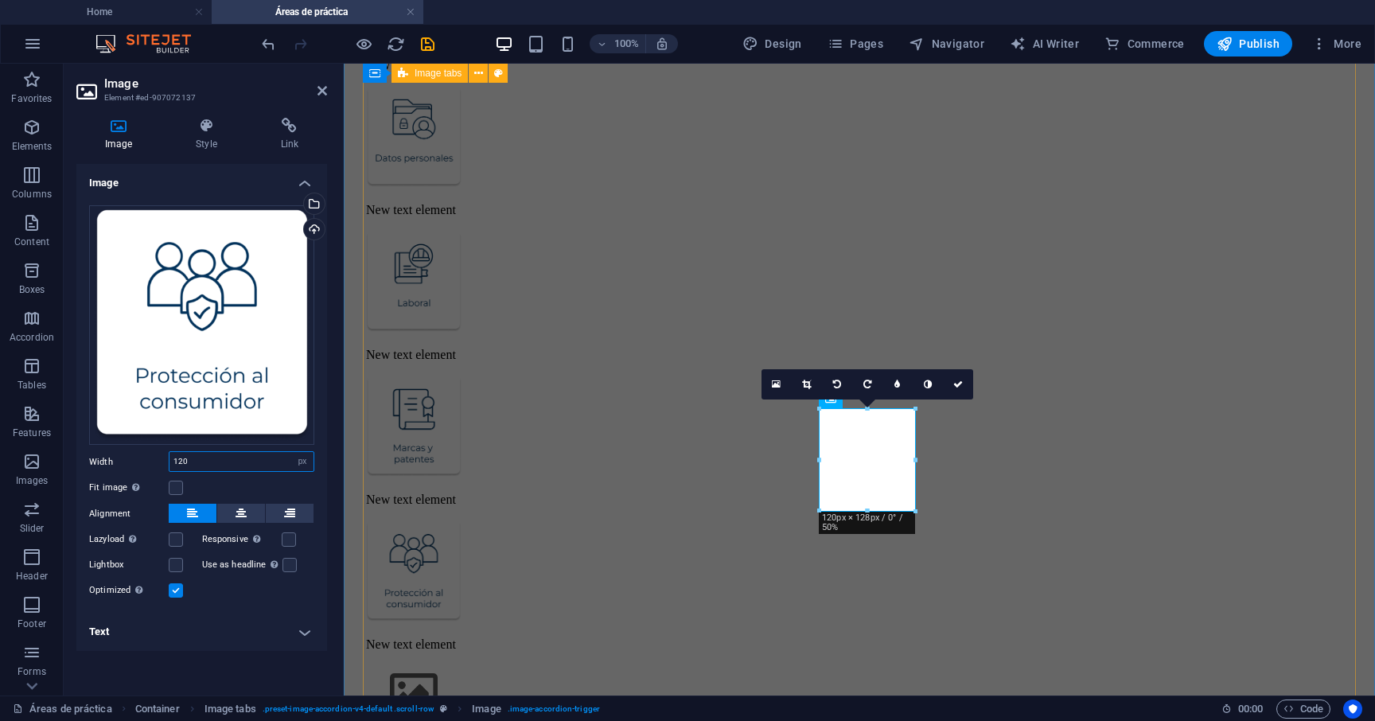
type input "120"
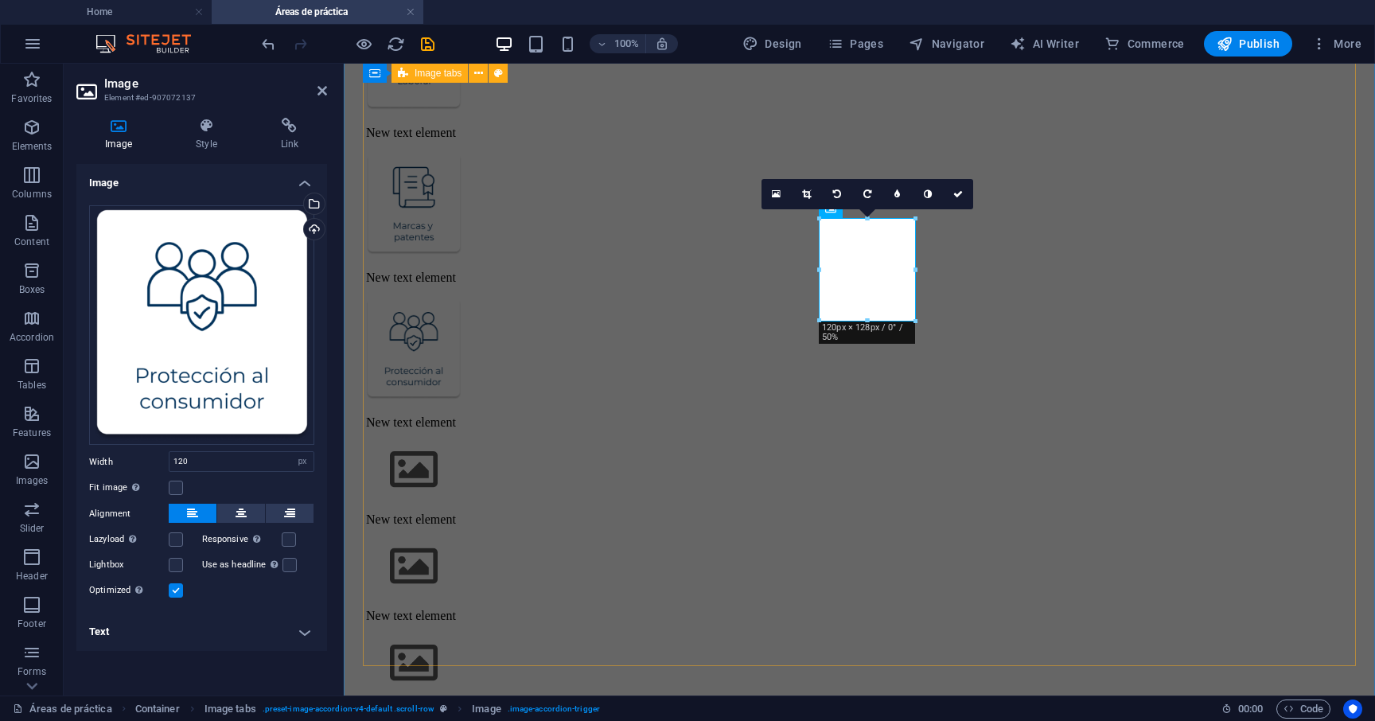
scroll to position [1465, 0]
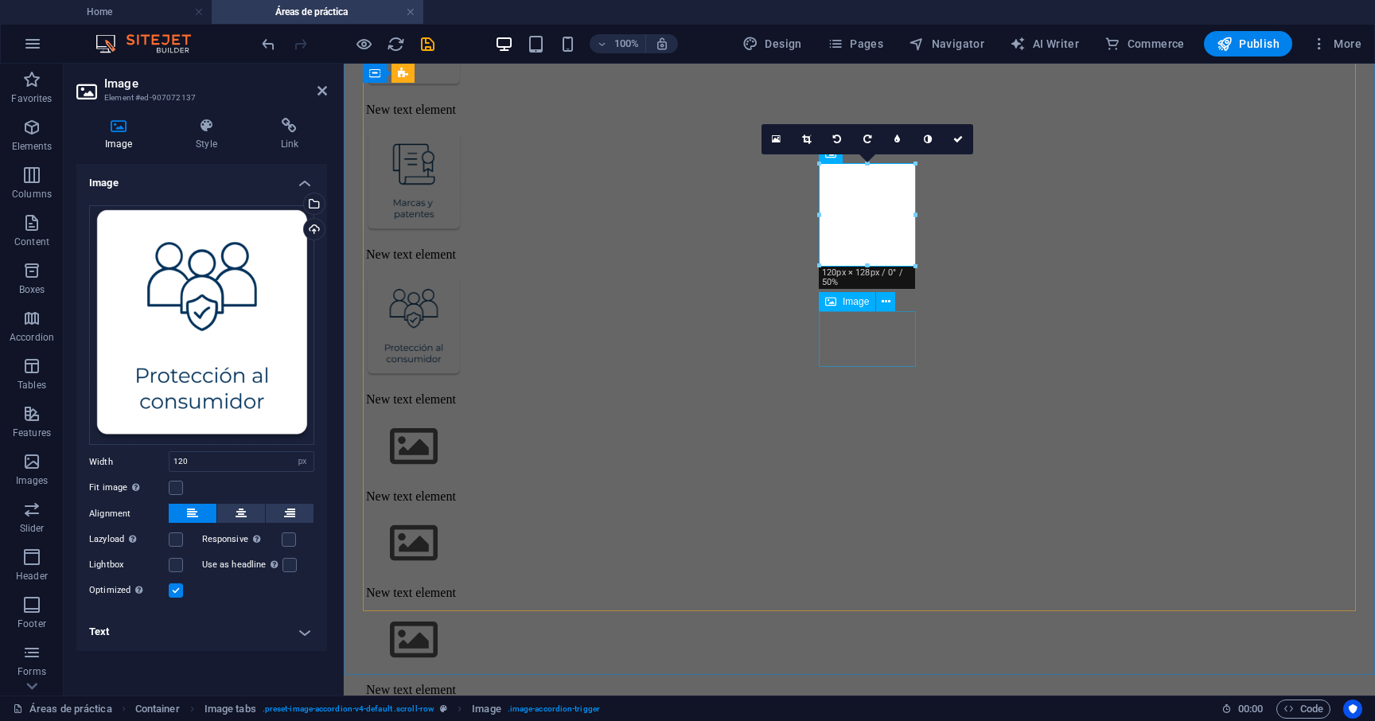
click at [847, 419] on figure at bounding box center [867, 447] width 1002 height 57
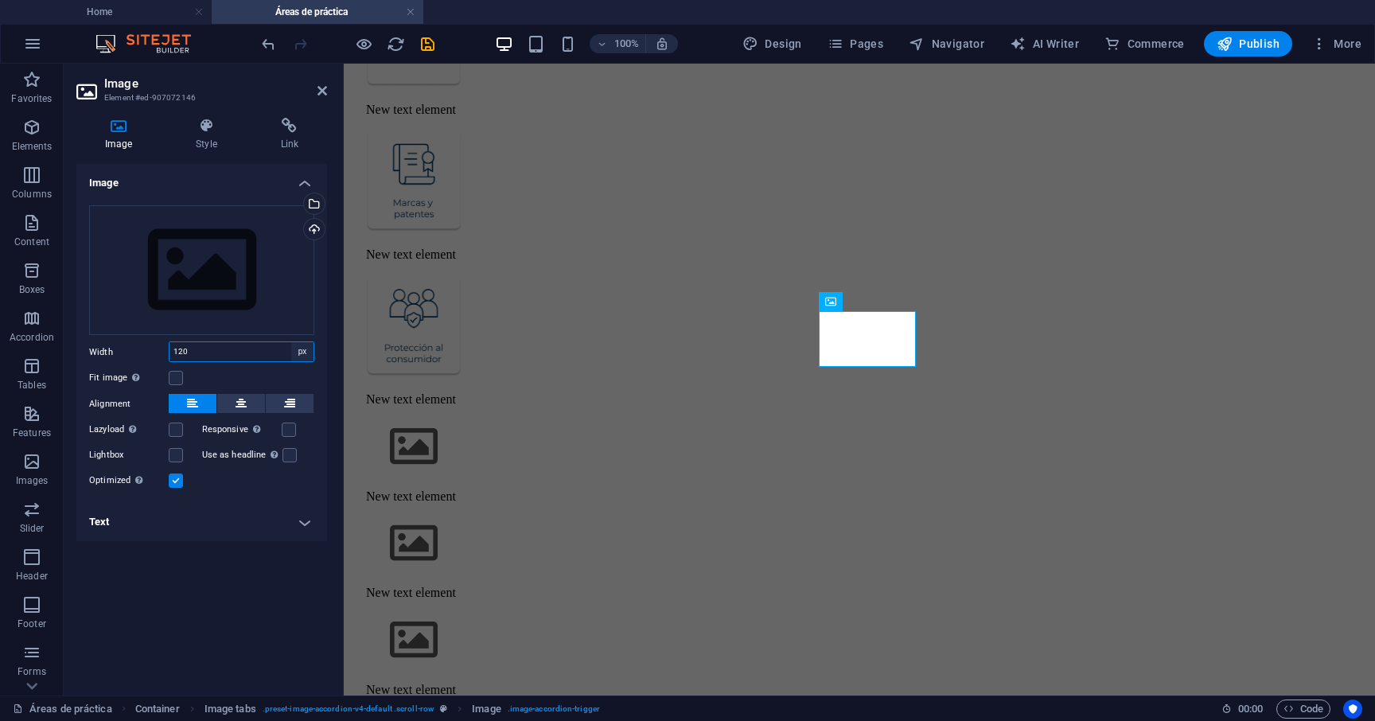
click at [305, 356] on select "Default auto px rem % em vh vw" at bounding box center [302, 351] width 22 height 19
select select "default"
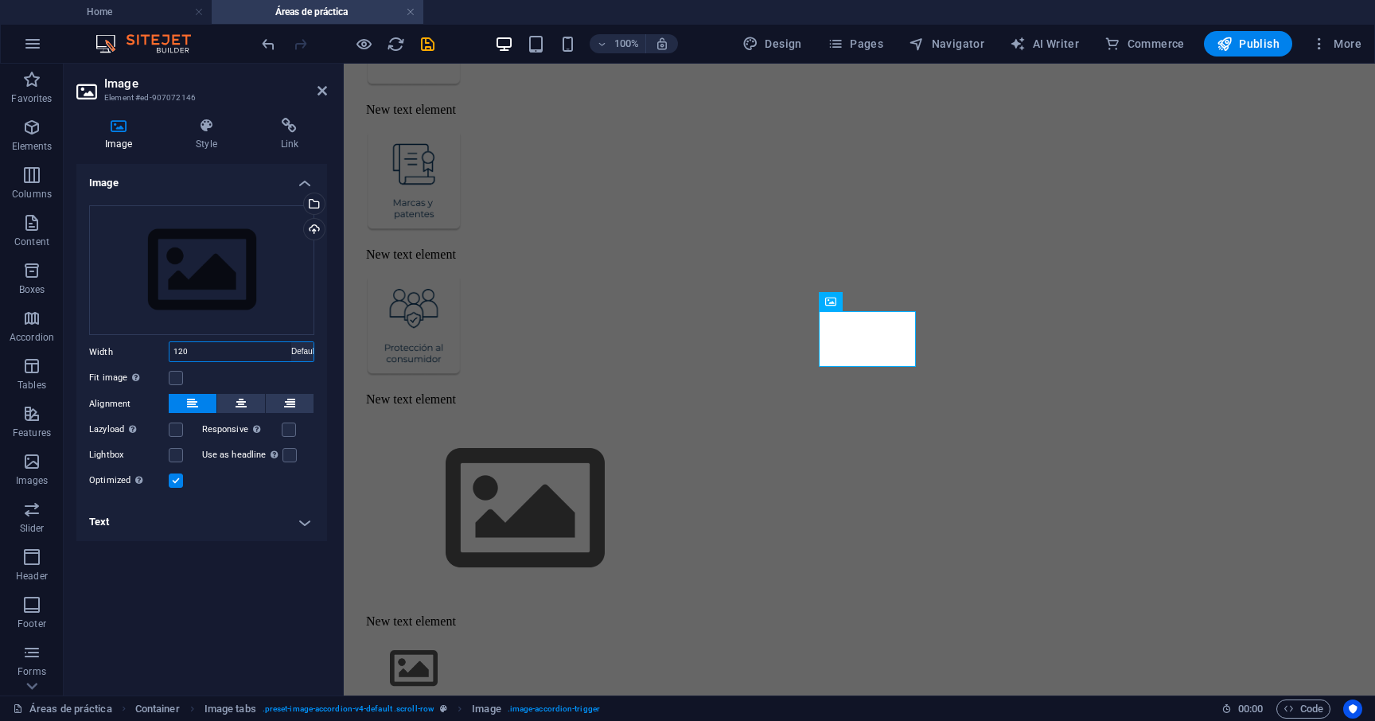
click at [291, 342] on select "Default auto px rem % em vh vw" at bounding box center [302, 351] width 22 height 19
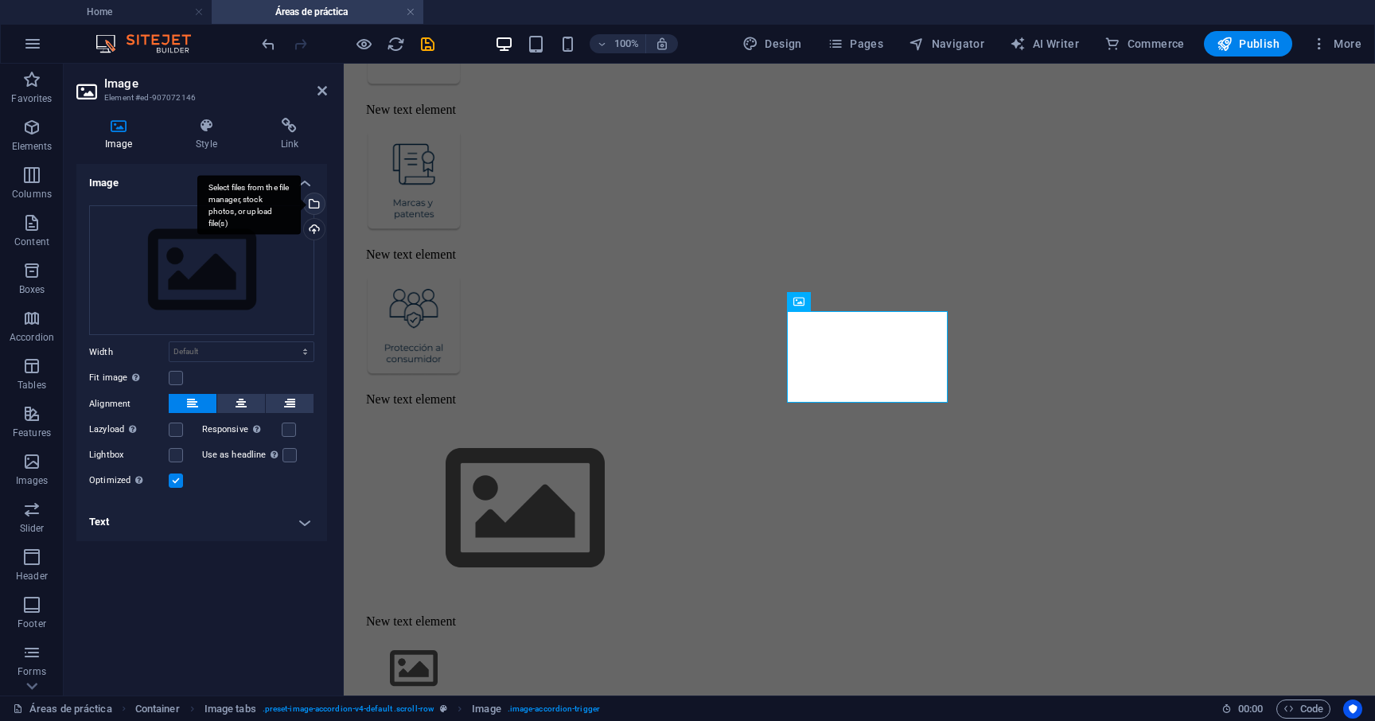
click at [317, 200] on div "Select files from the file manager, stock photos, or upload file(s)" at bounding box center [313, 205] width 24 height 24
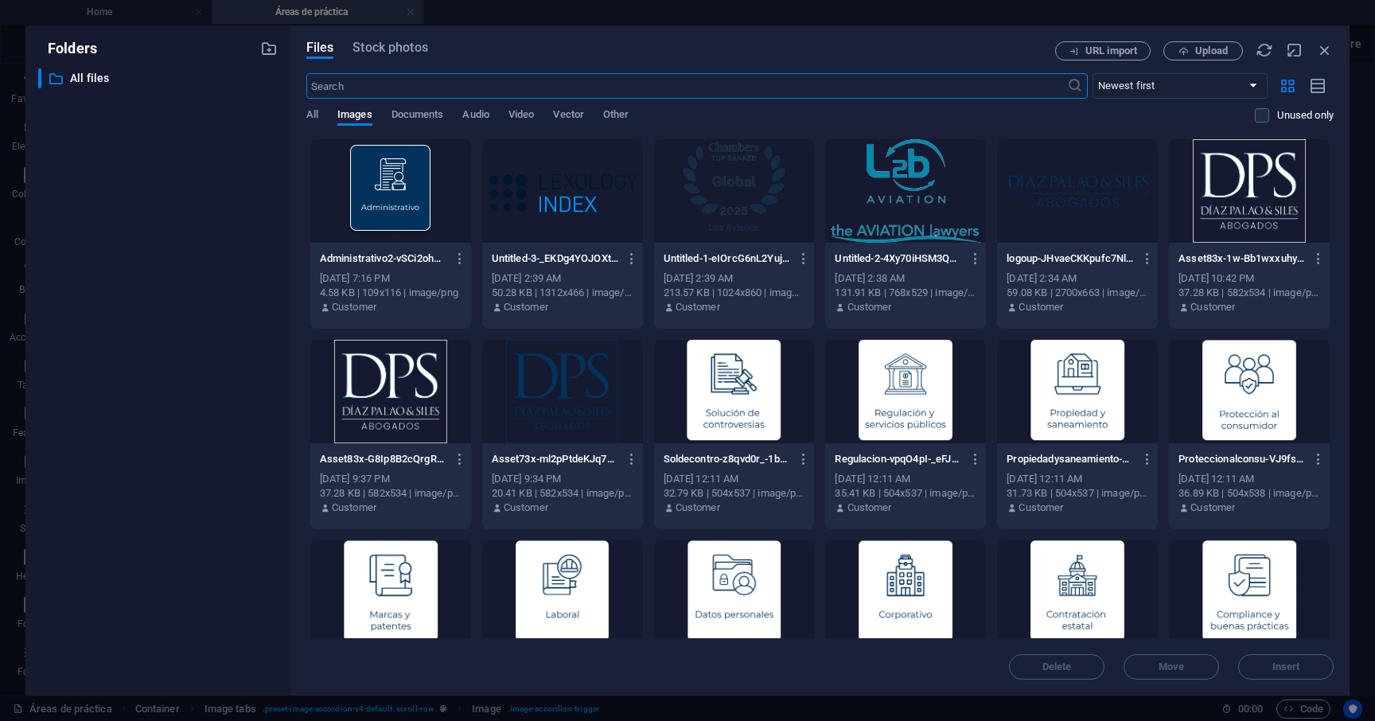
scroll to position [1502, 0]
click at [1101, 391] on div at bounding box center [1077, 391] width 161 height 103
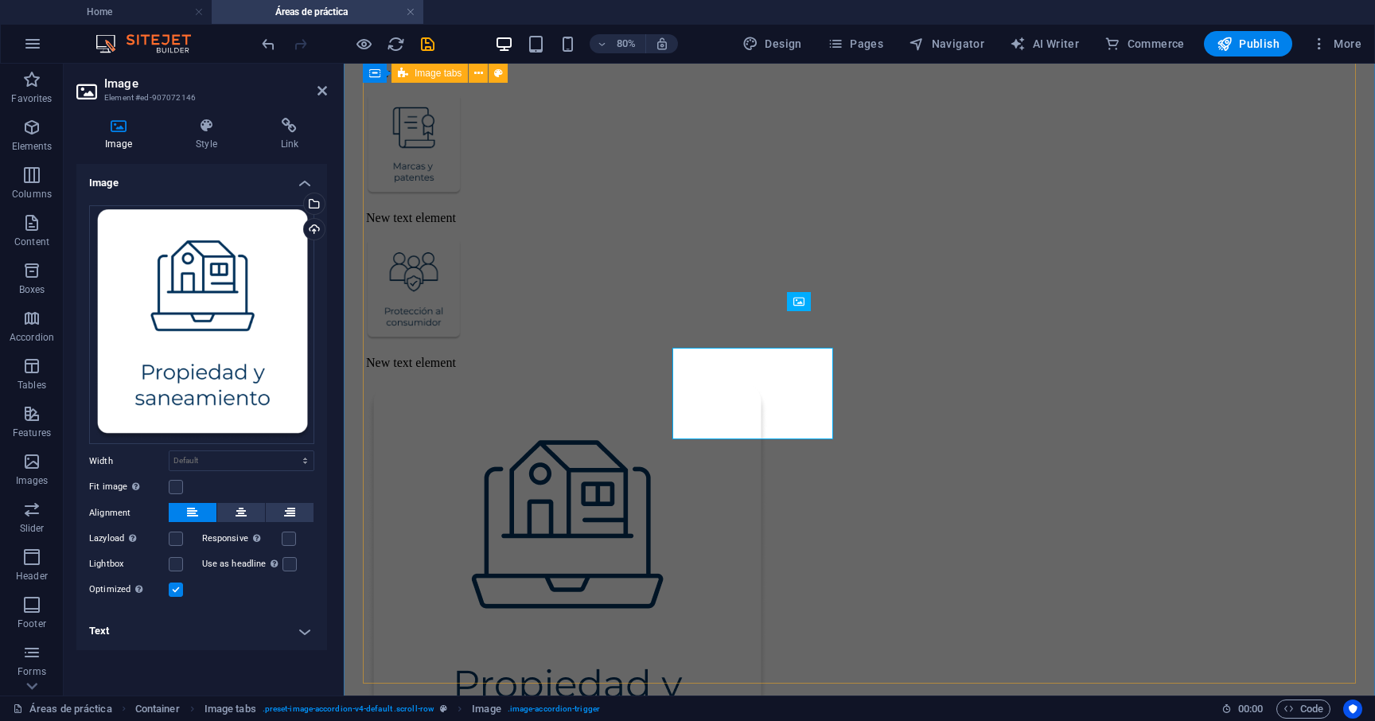
scroll to position [1465, 0]
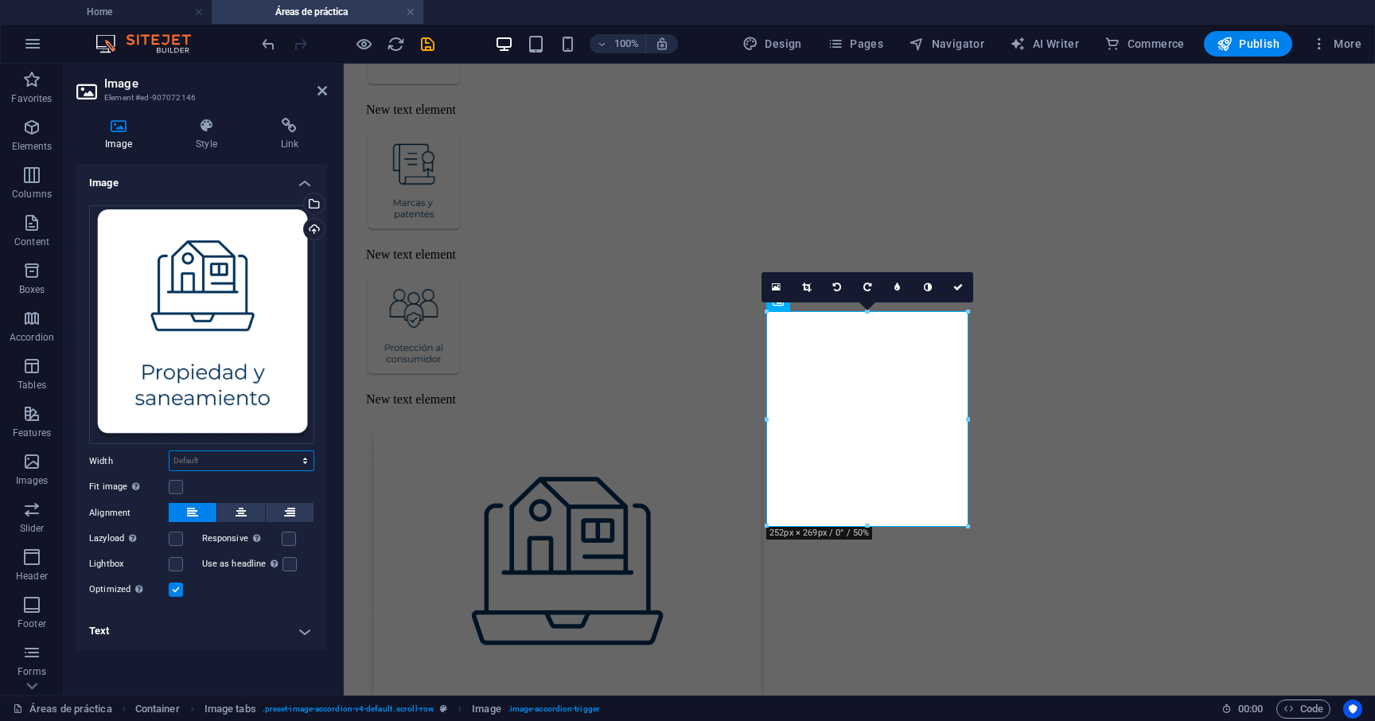
click at [236, 458] on select "Default auto px rem % em vh vw" at bounding box center [241, 460] width 144 height 19
select select "px"
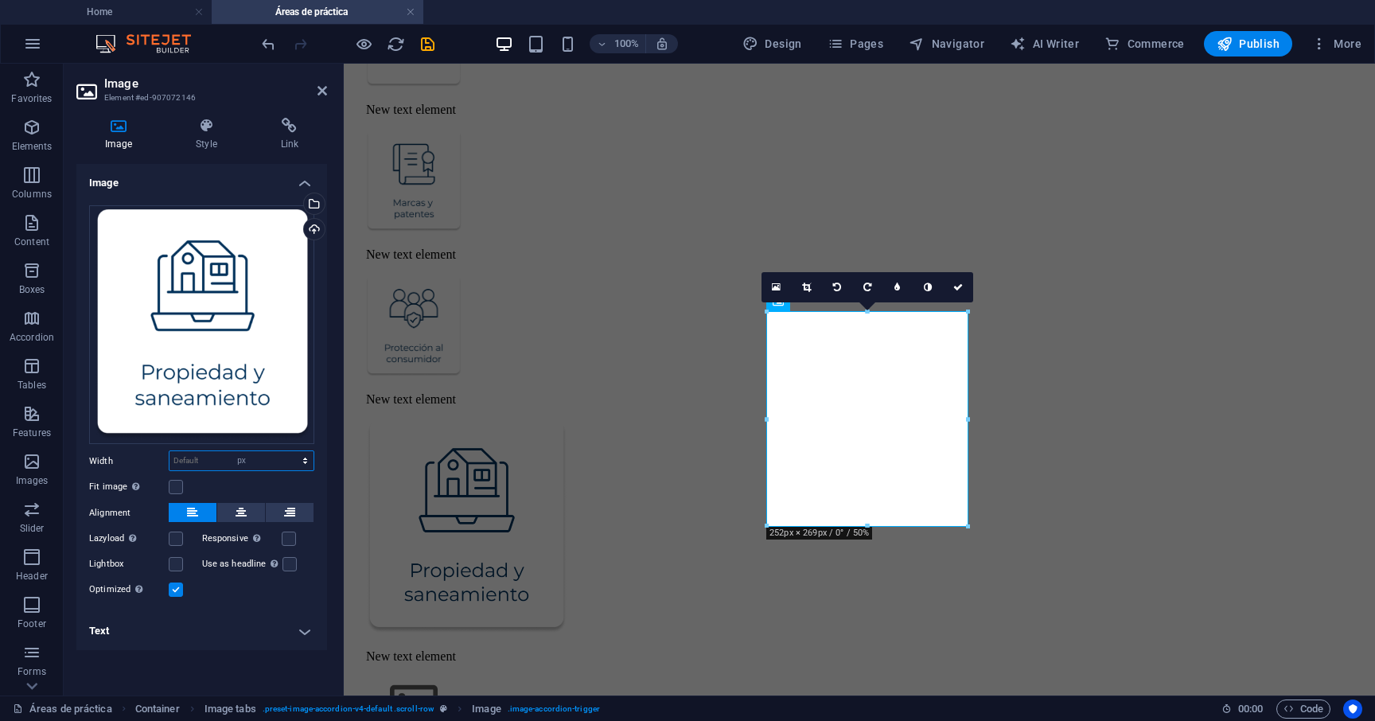
click at [291, 451] on select "Default auto px rem % em vh vw" at bounding box center [241, 460] width 144 height 19
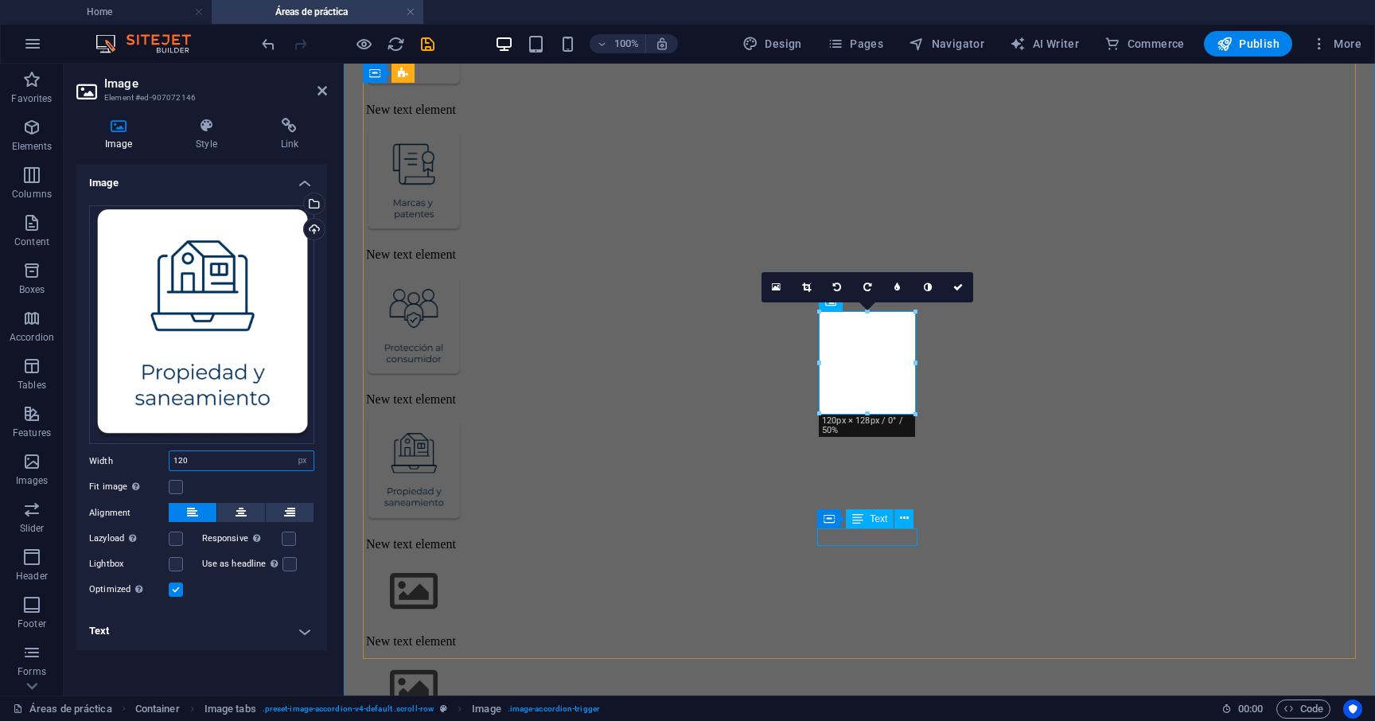
type input "120"
click at [869, 564] on figure at bounding box center [867, 592] width 1002 height 57
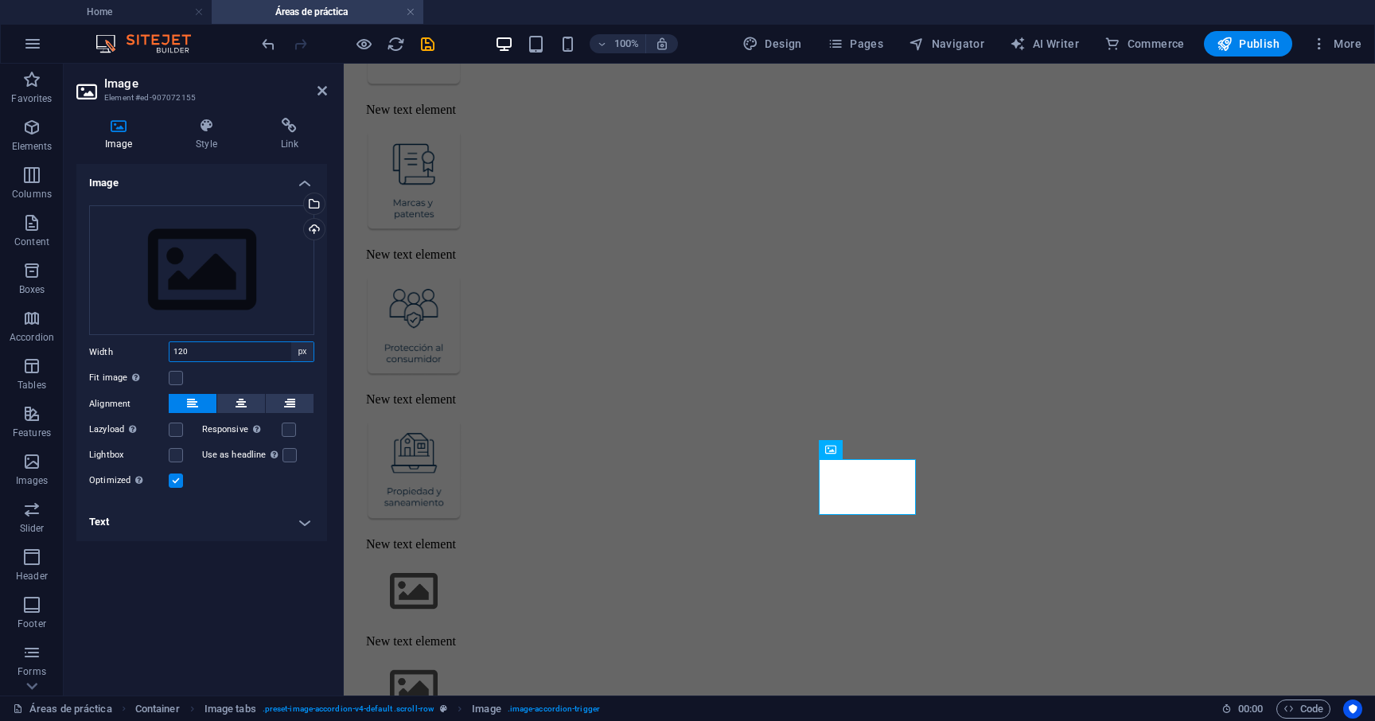
click at [305, 345] on select "Default auto px rem % em vh vw" at bounding box center [302, 351] width 22 height 19
select select "default"
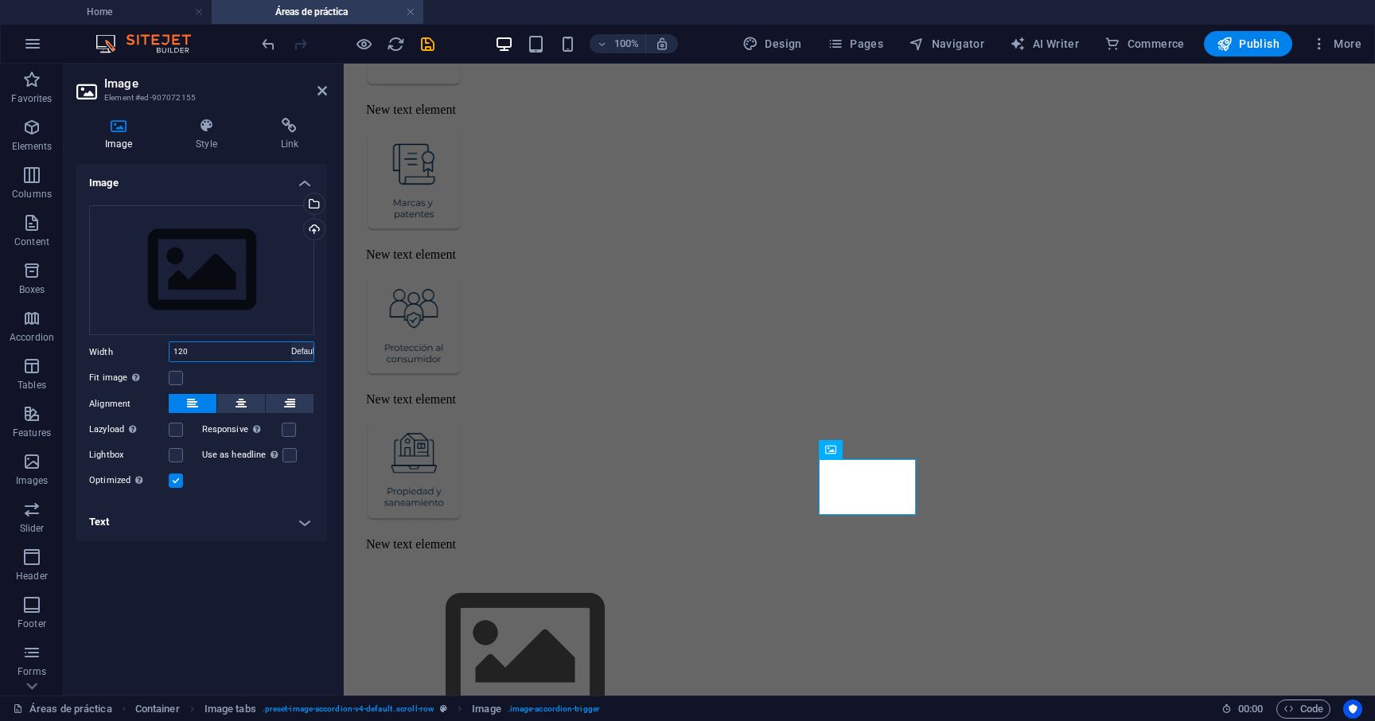
click at [291, 342] on select "Default auto px rem % em vh vw" at bounding box center [302, 351] width 22 height 19
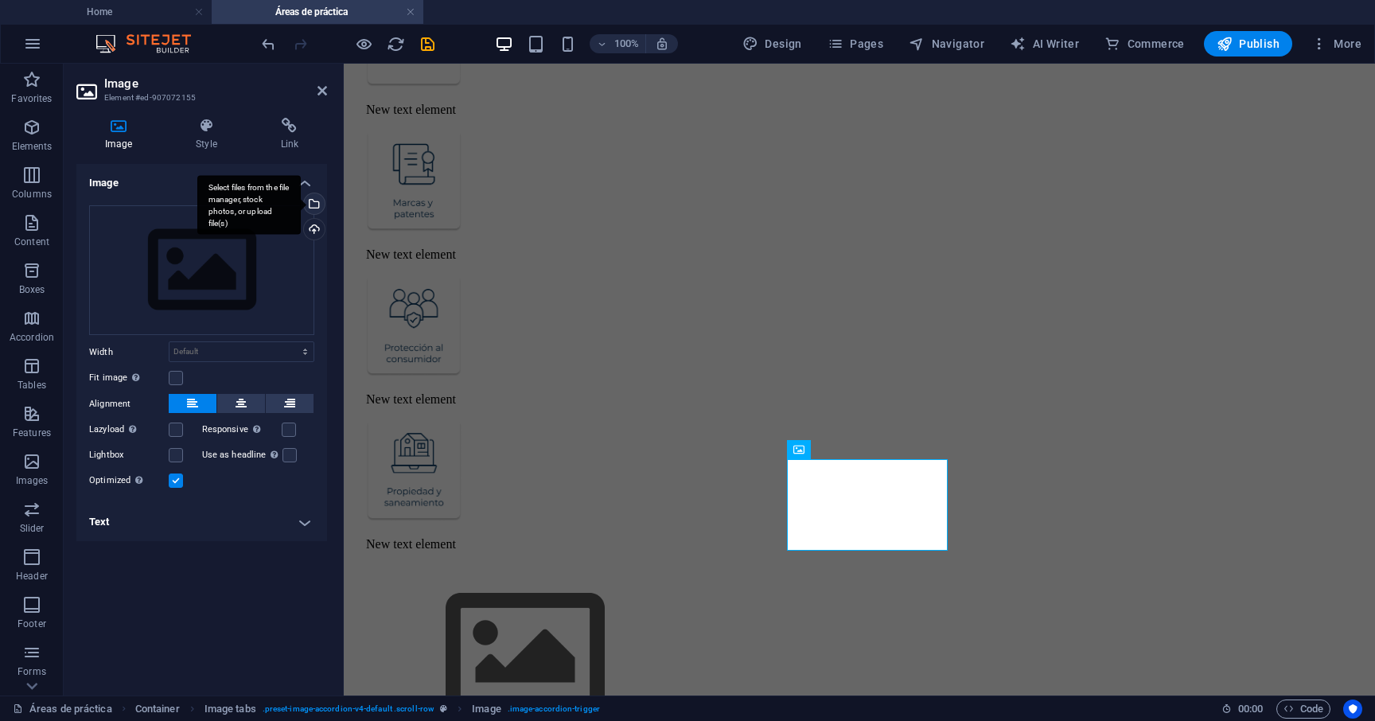
click at [317, 197] on div "Select files from the file manager, stock photos, or upload file(s)" at bounding box center [313, 205] width 24 height 24
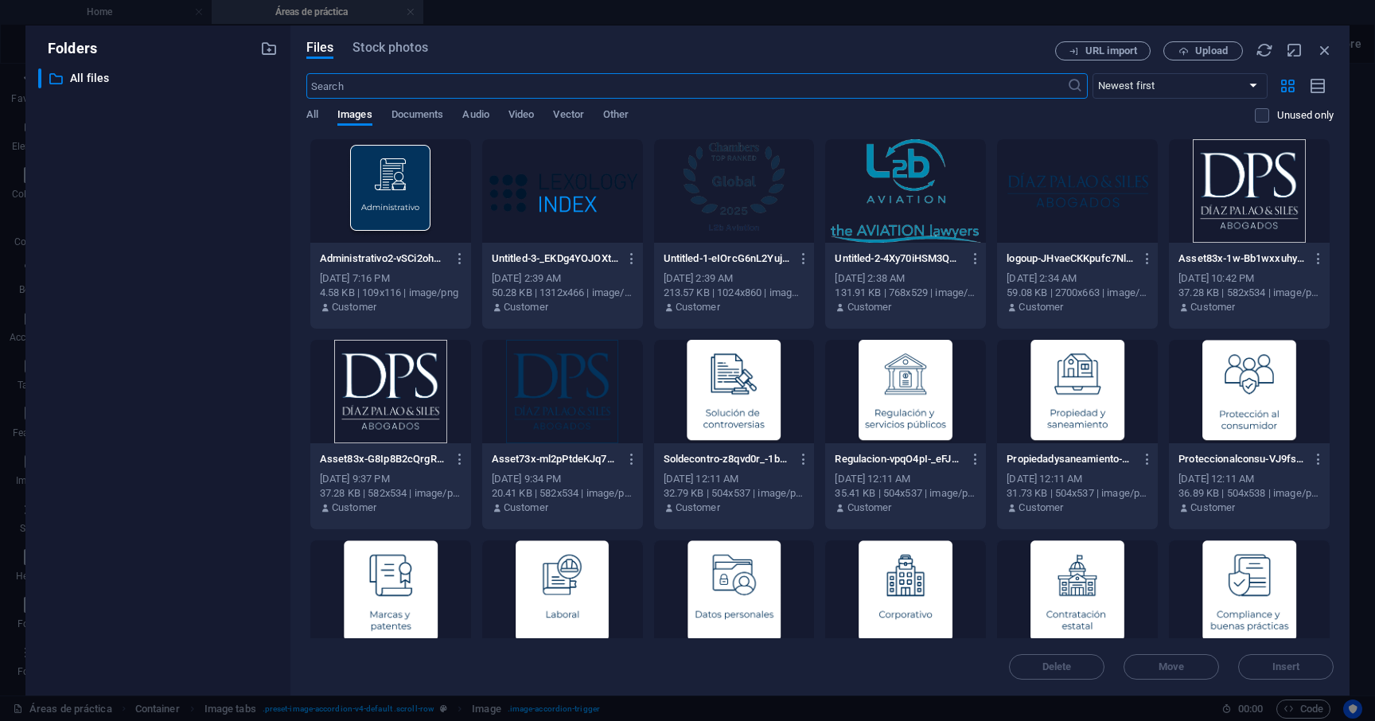
scroll to position [1502, 0]
click at [921, 376] on div at bounding box center [905, 391] width 161 height 103
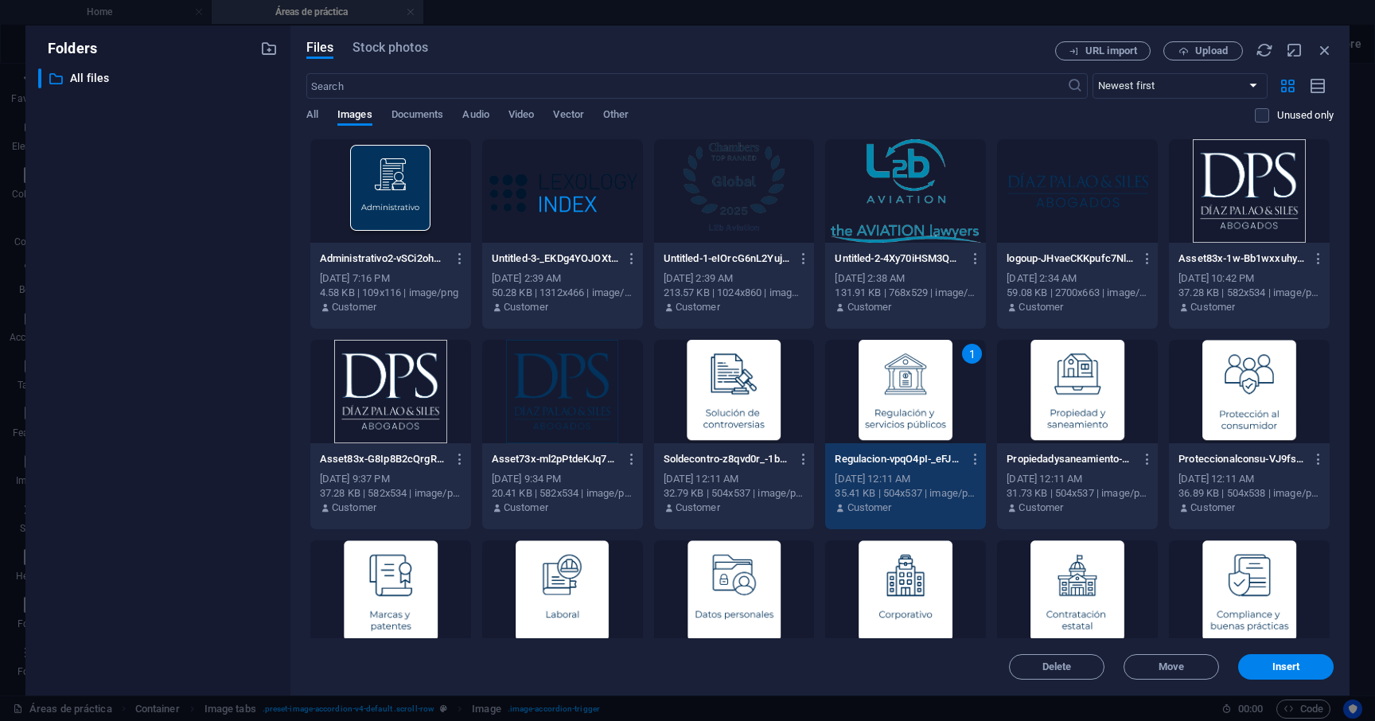
click at [921, 376] on div "1" at bounding box center [905, 391] width 161 height 103
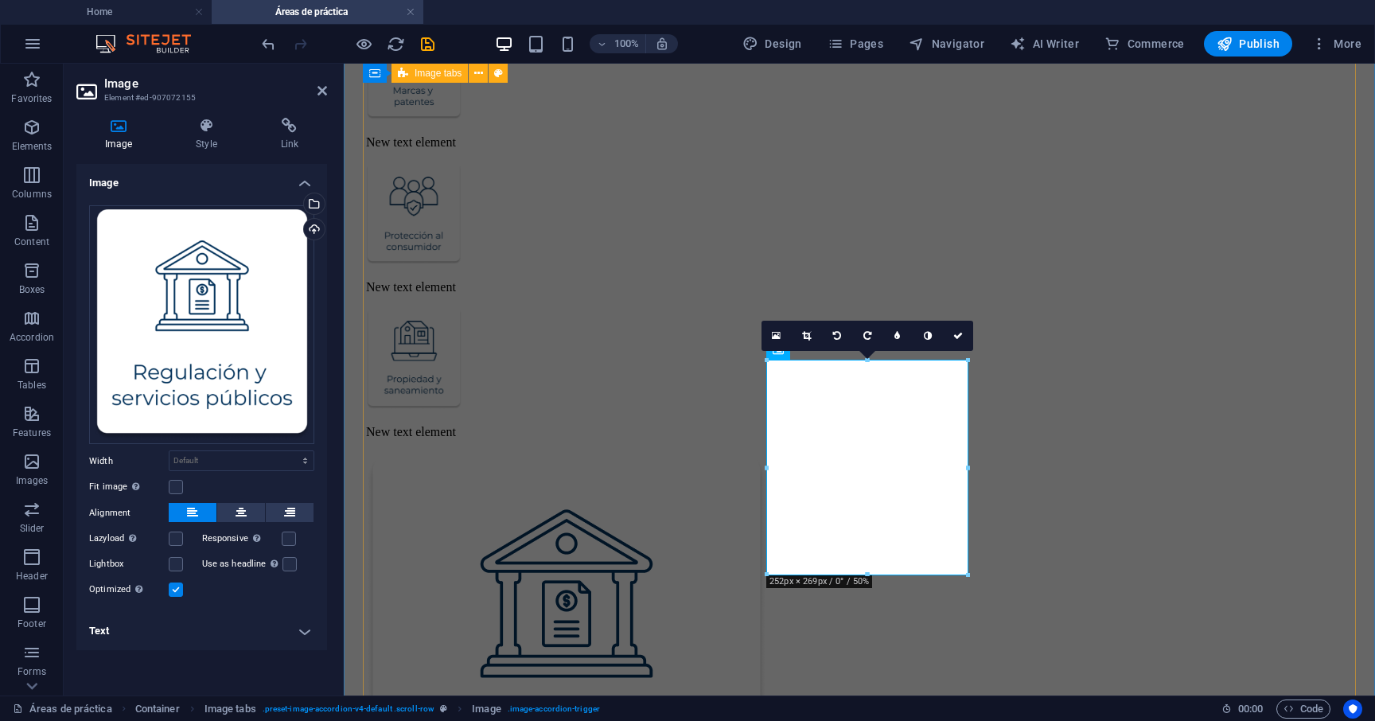
scroll to position [1589, 0]
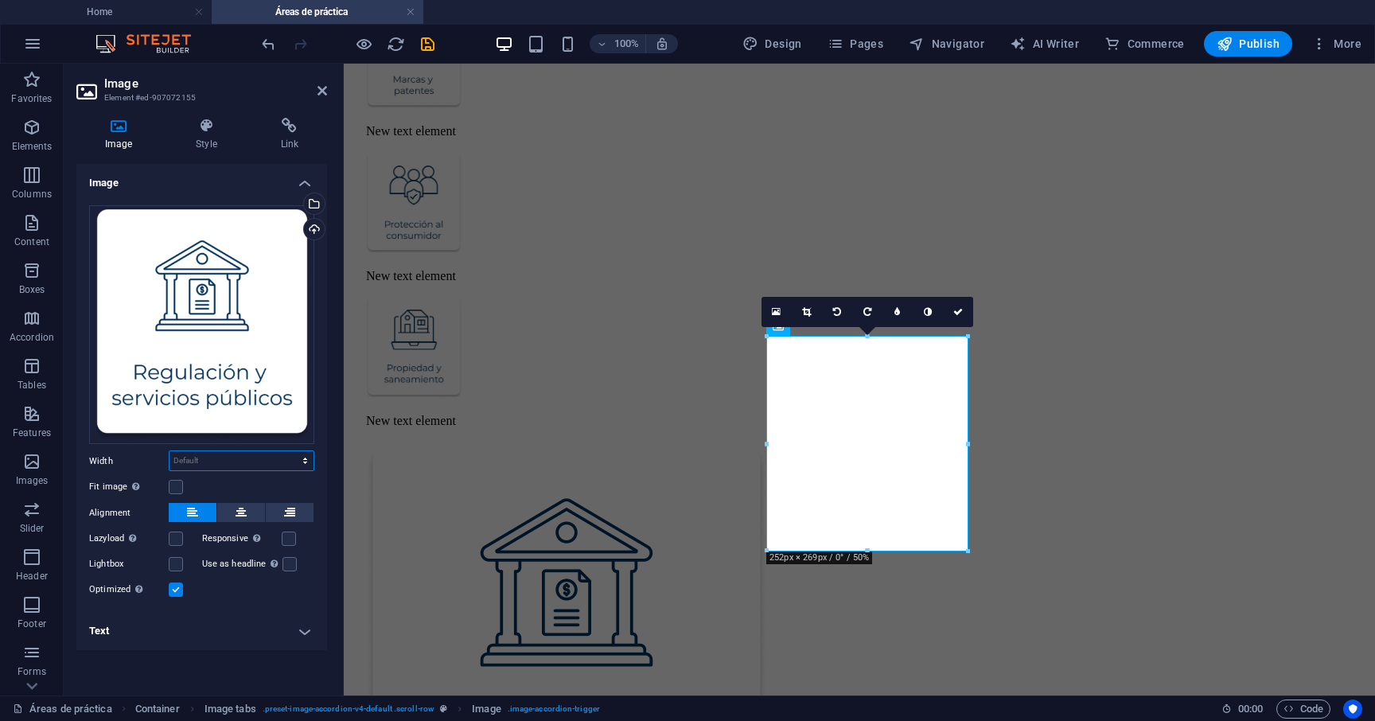
click at [245, 455] on select "Default auto px rem % em vh vw" at bounding box center [241, 460] width 144 height 19
select select "px"
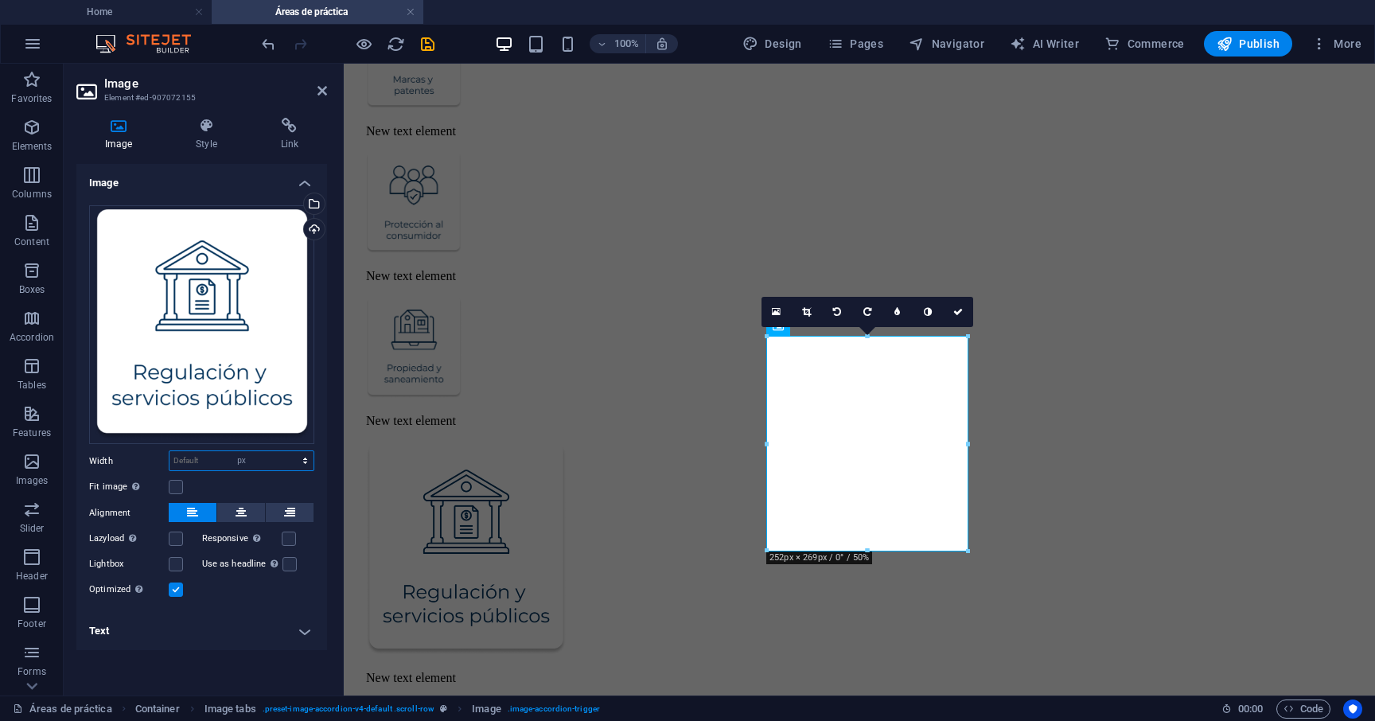
click at [291, 451] on select "Default auto px rem % em vh vw" at bounding box center [241, 460] width 144 height 19
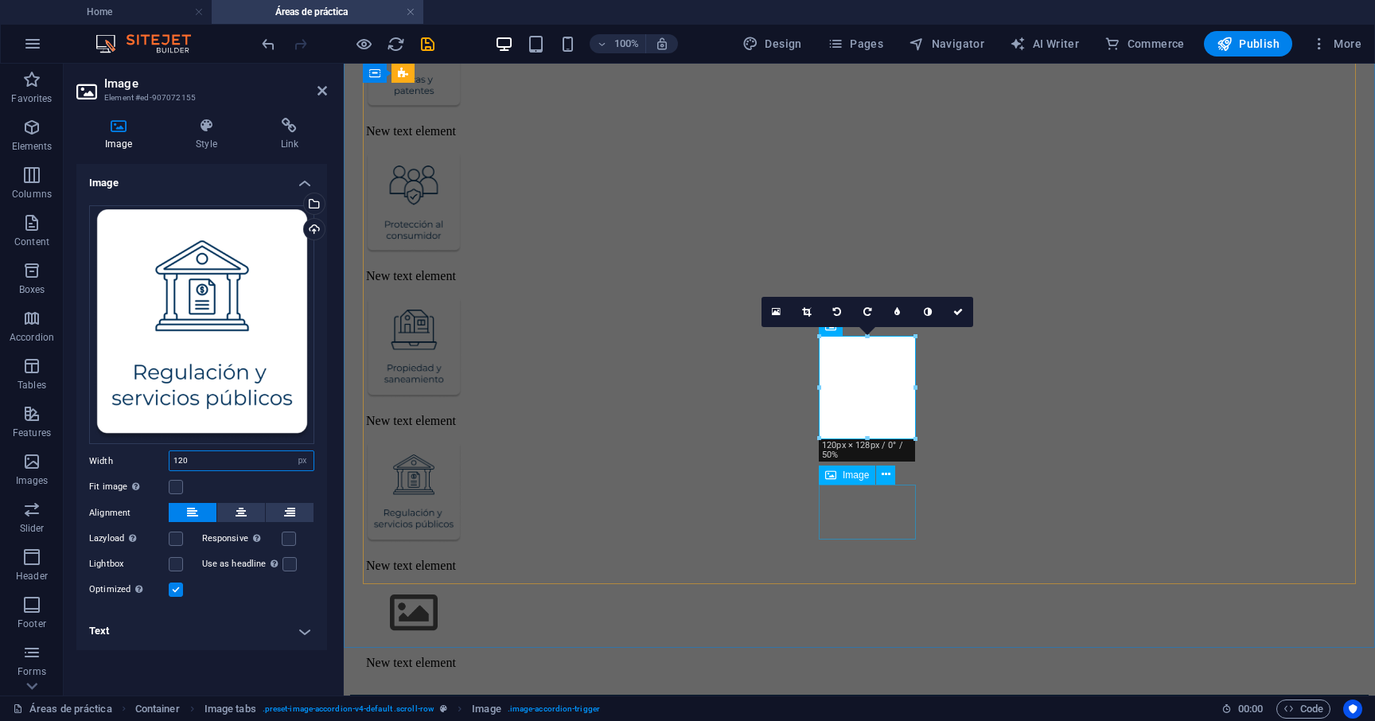
type input "120"
click at [852, 586] on figure at bounding box center [867, 614] width 1002 height 57
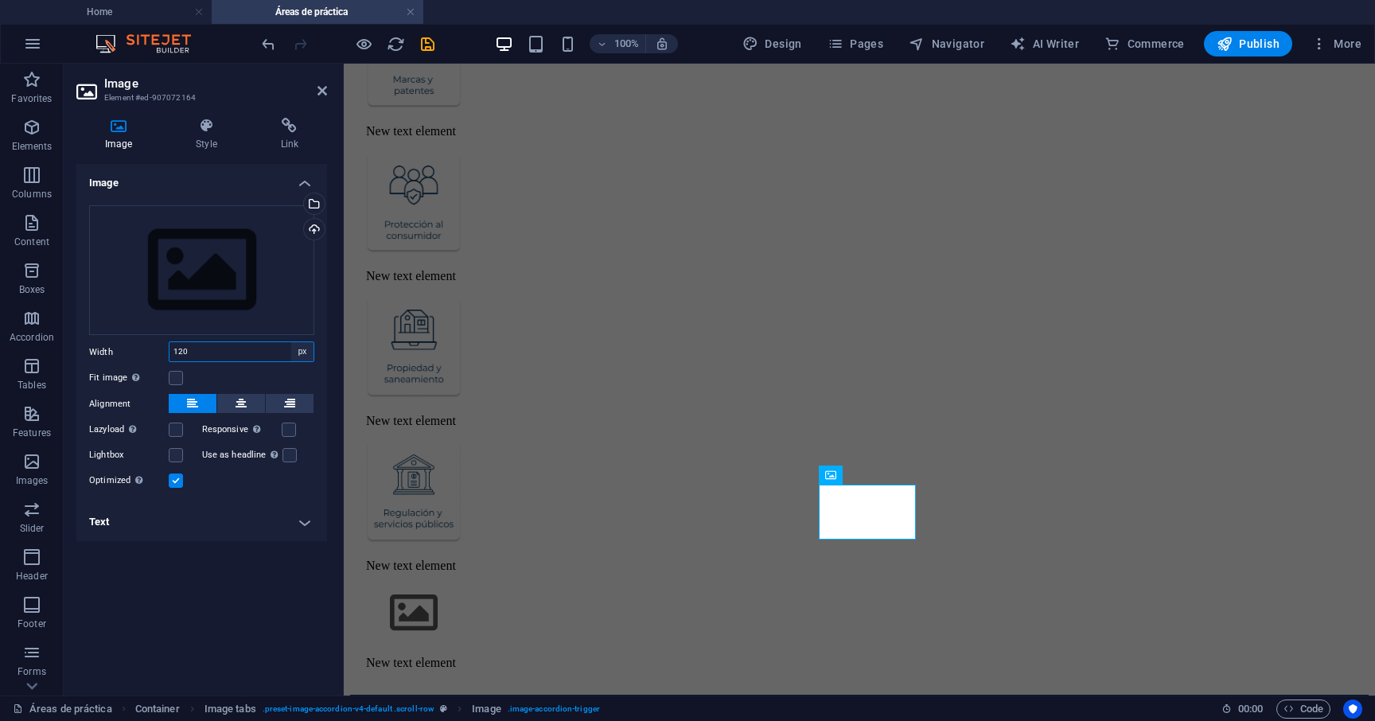
click at [295, 344] on select "Default auto px rem % em vh vw" at bounding box center [302, 351] width 22 height 19
select select "default"
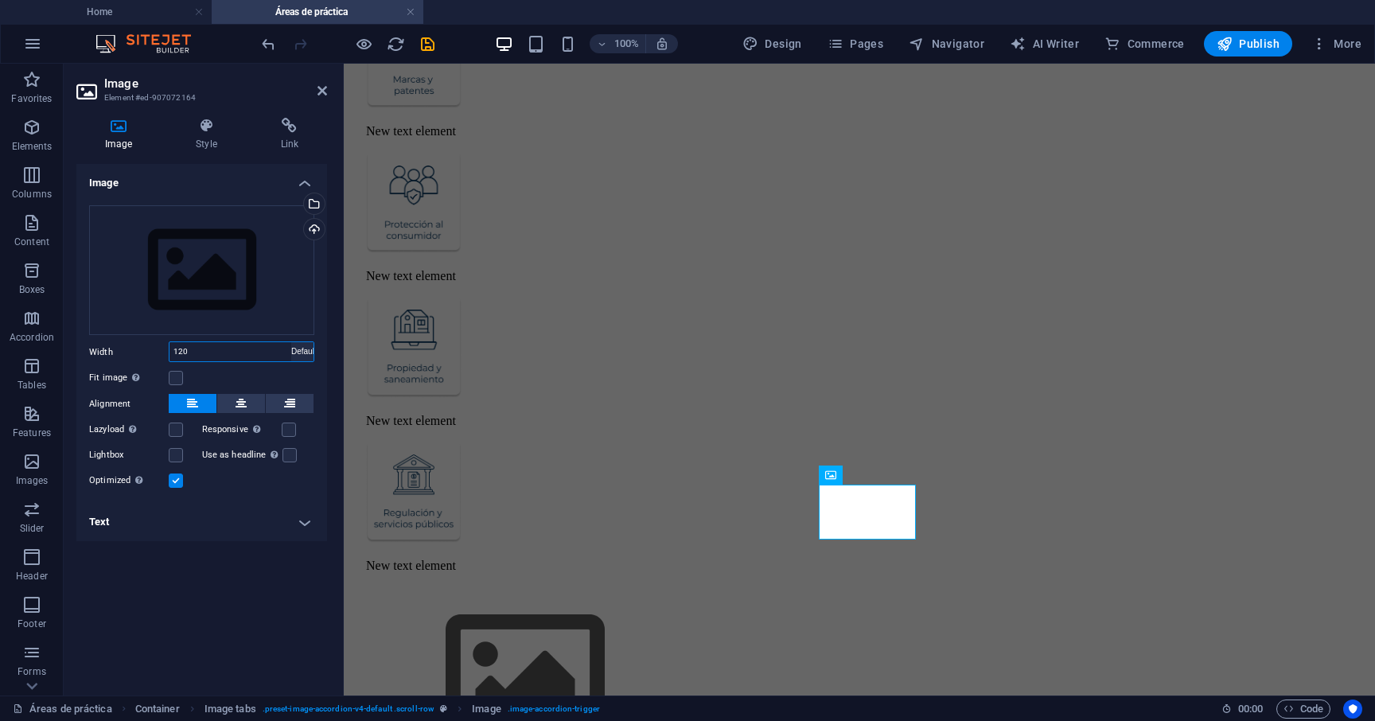
click at [291, 342] on select "Default auto px rem % em vh vw" at bounding box center [302, 351] width 22 height 19
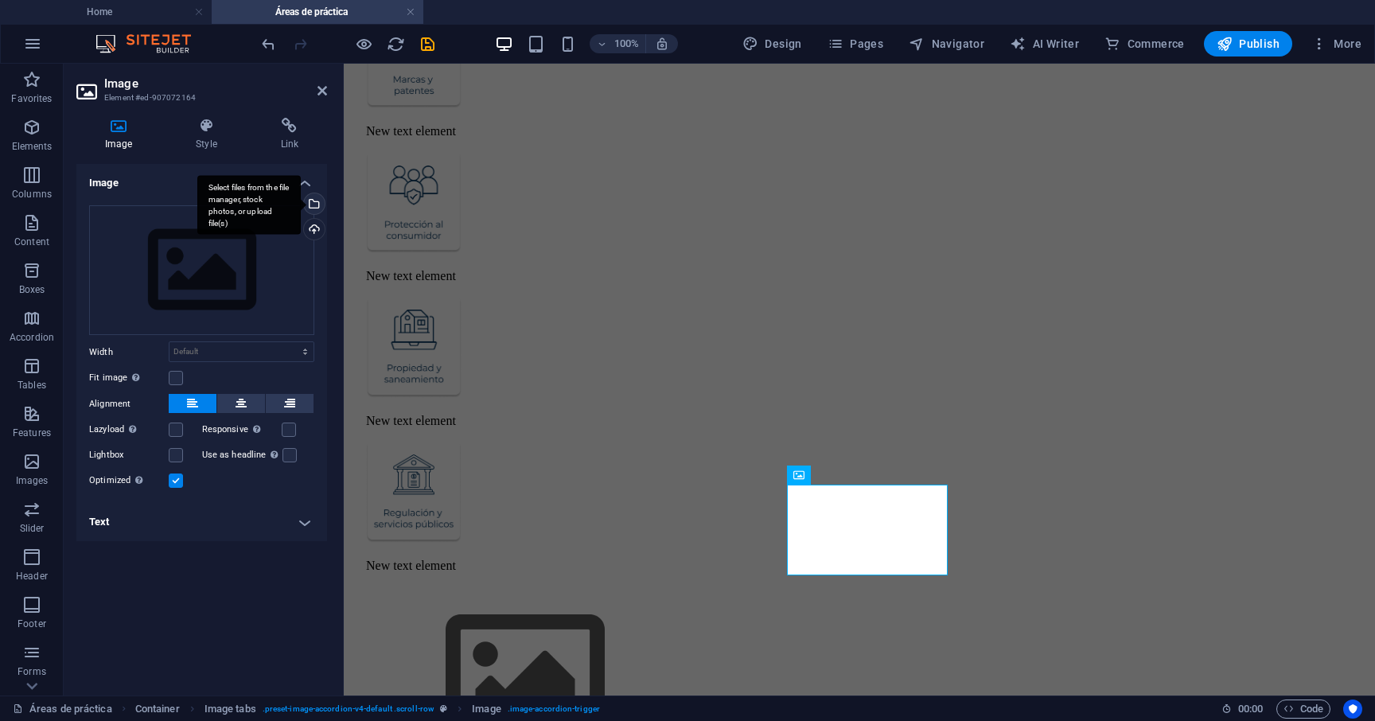
click at [320, 203] on div "Select files from the file manager, stock photos, or upload file(s)" at bounding box center [313, 205] width 24 height 24
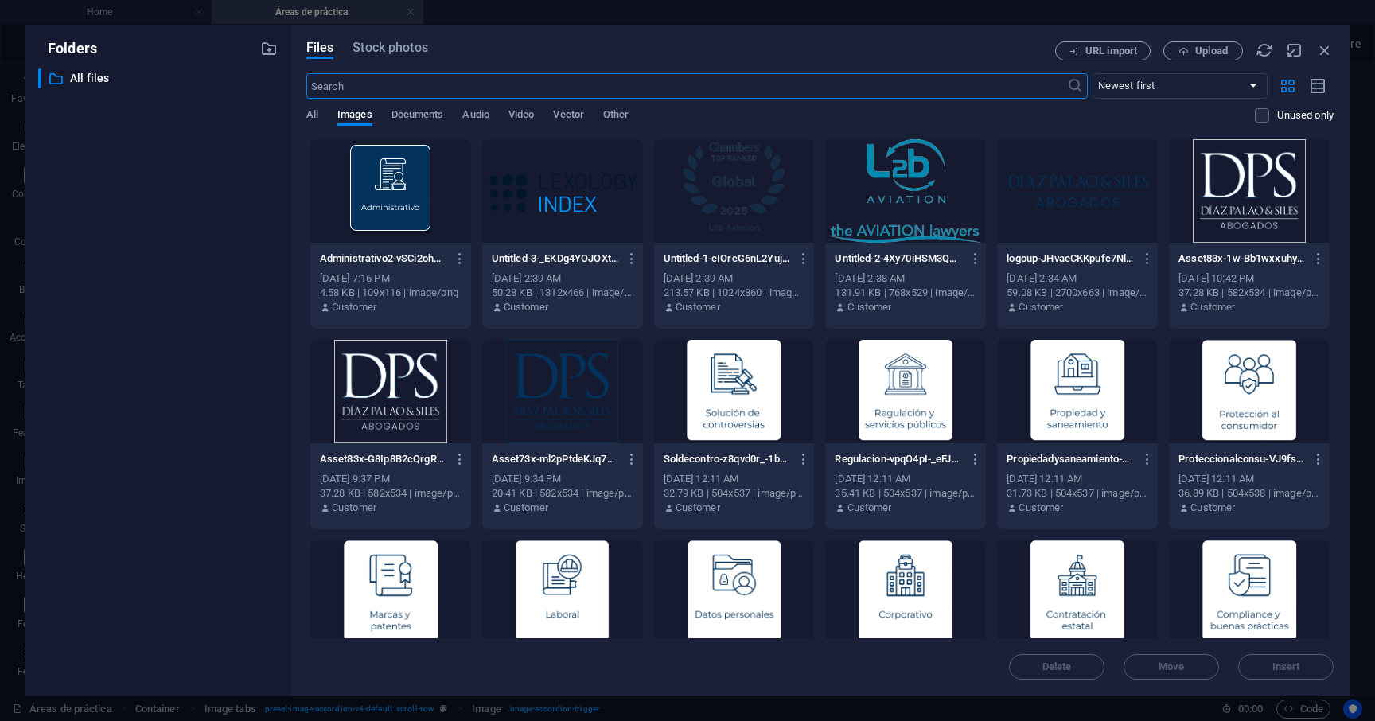
click at [753, 412] on div at bounding box center [734, 391] width 161 height 103
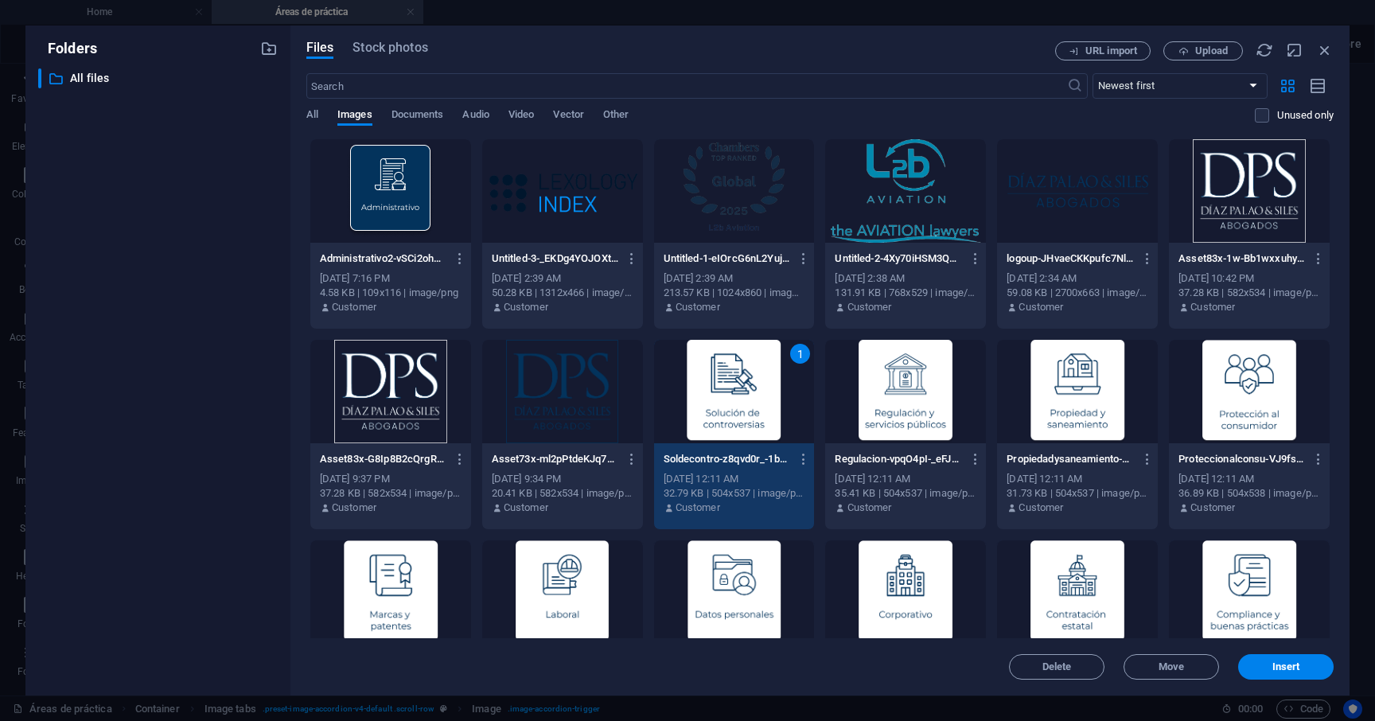
click at [753, 412] on div "1" at bounding box center [734, 391] width 161 height 103
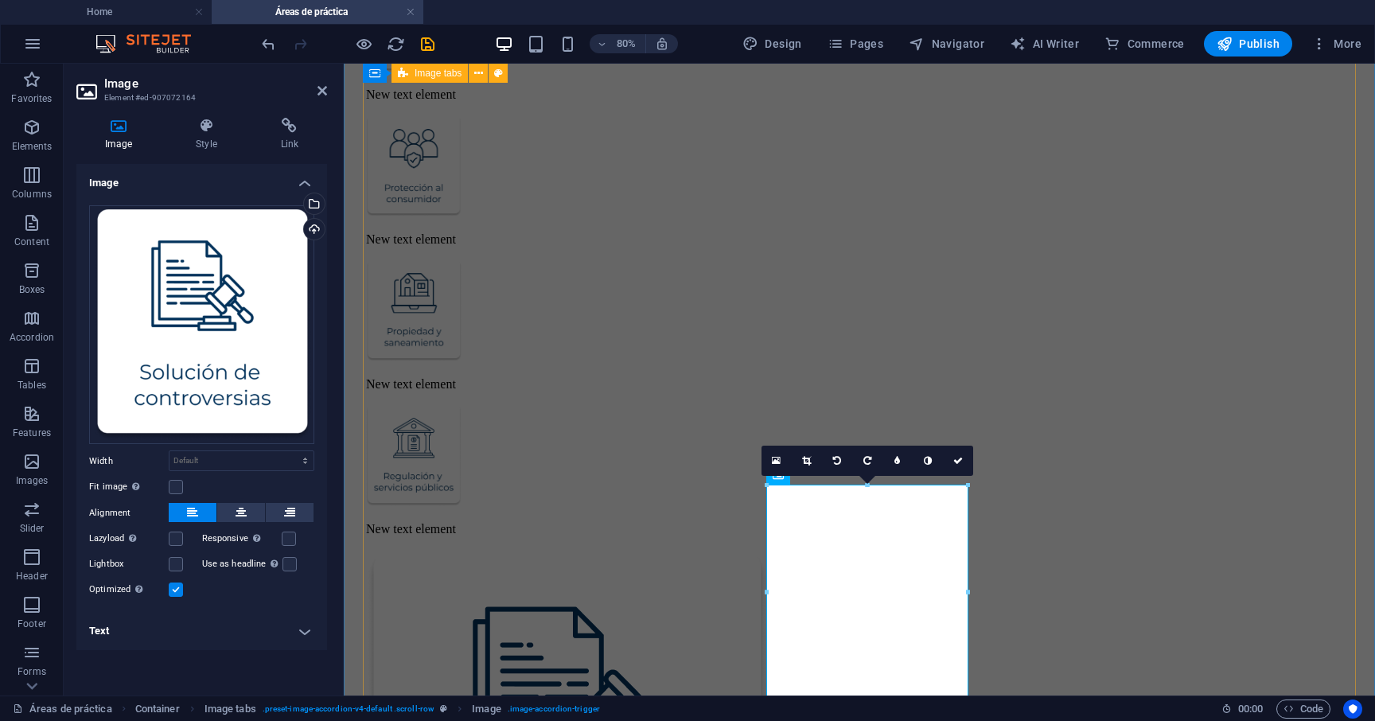
scroll to position [1589, 0]
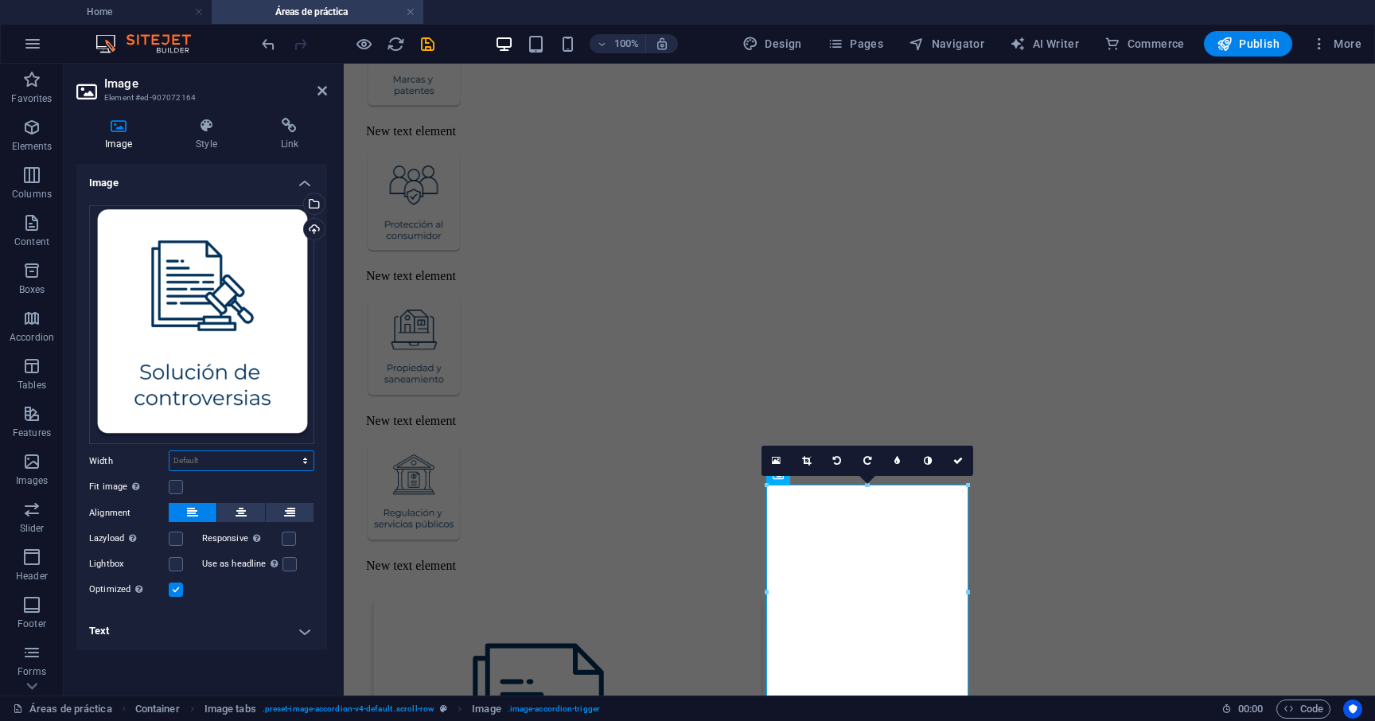
click at [305, 465] on select "Default auto px rem % em vh vw" at bounding box center [241, 460] width 144 height 19
select select "px"
click at [291, 451] on select "Default auto px rem % em vh vw" at bounding box center [241, 460] width 144 height 19
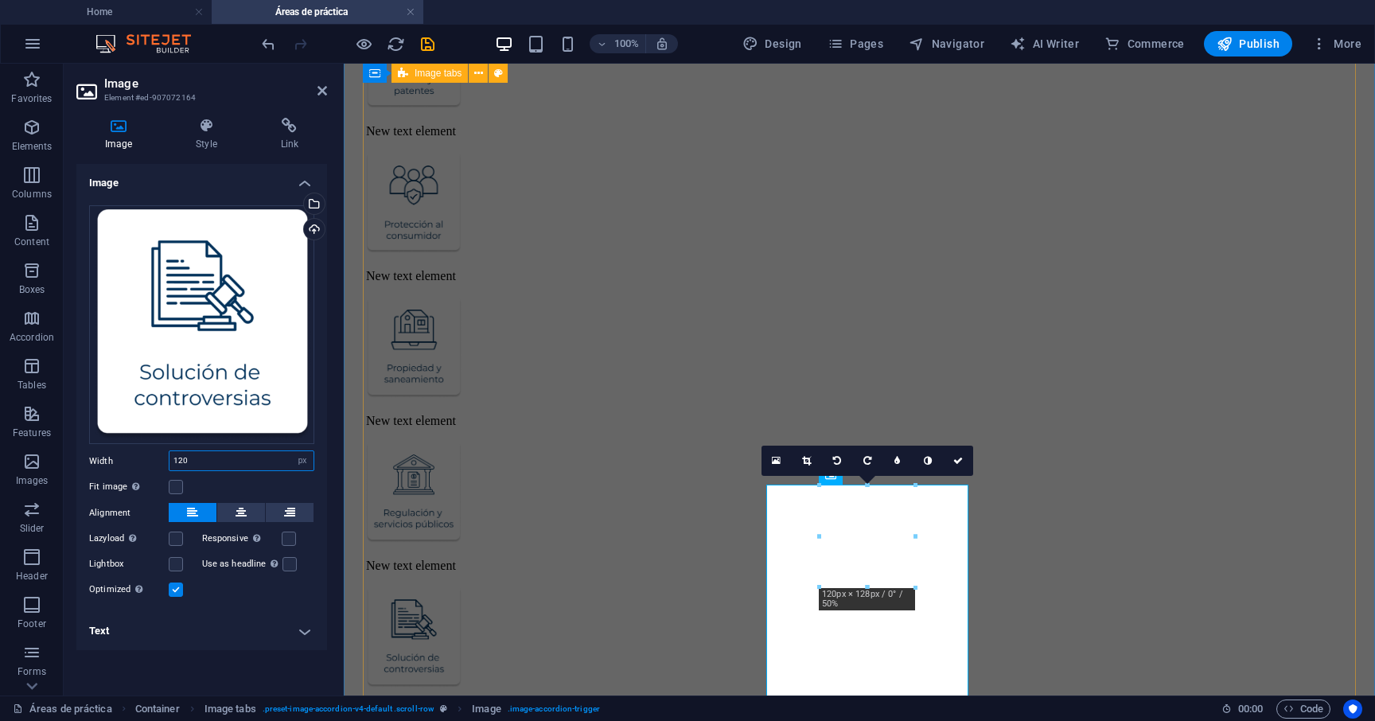
type input "120"
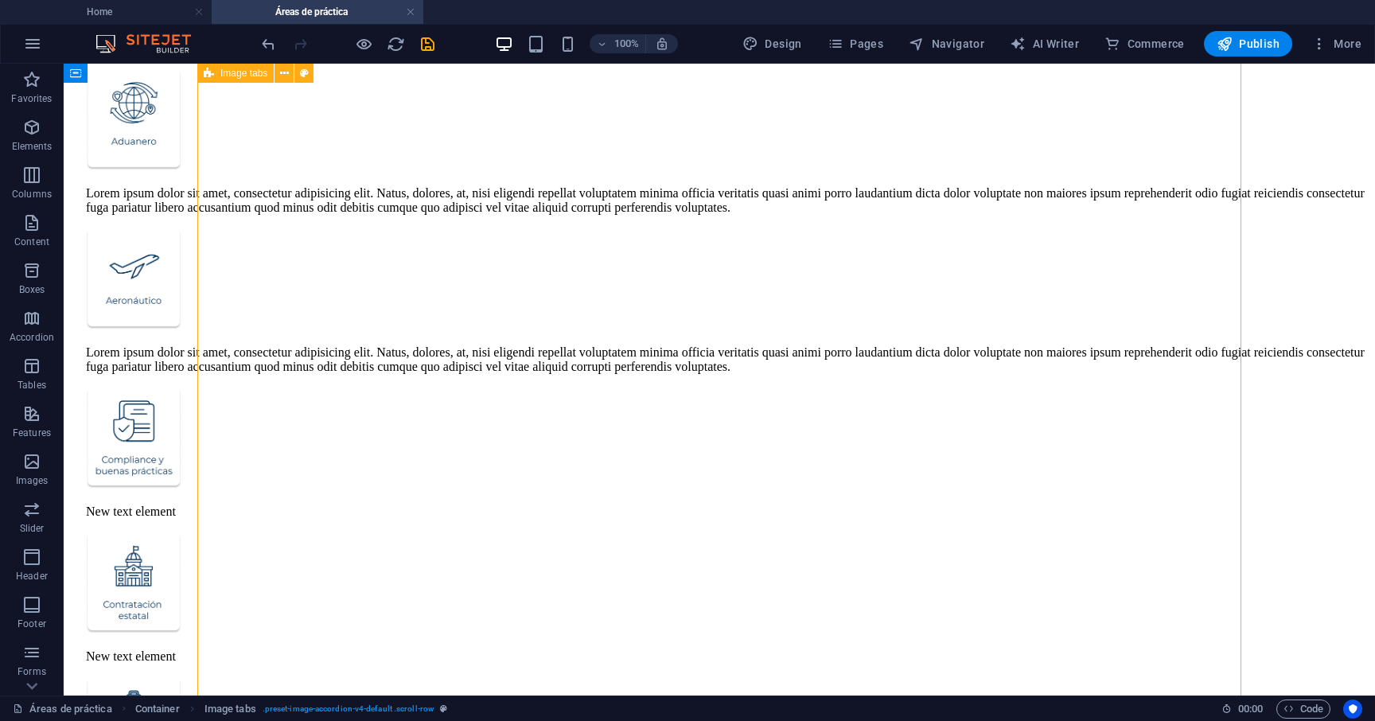
scroll to position [467, 0]
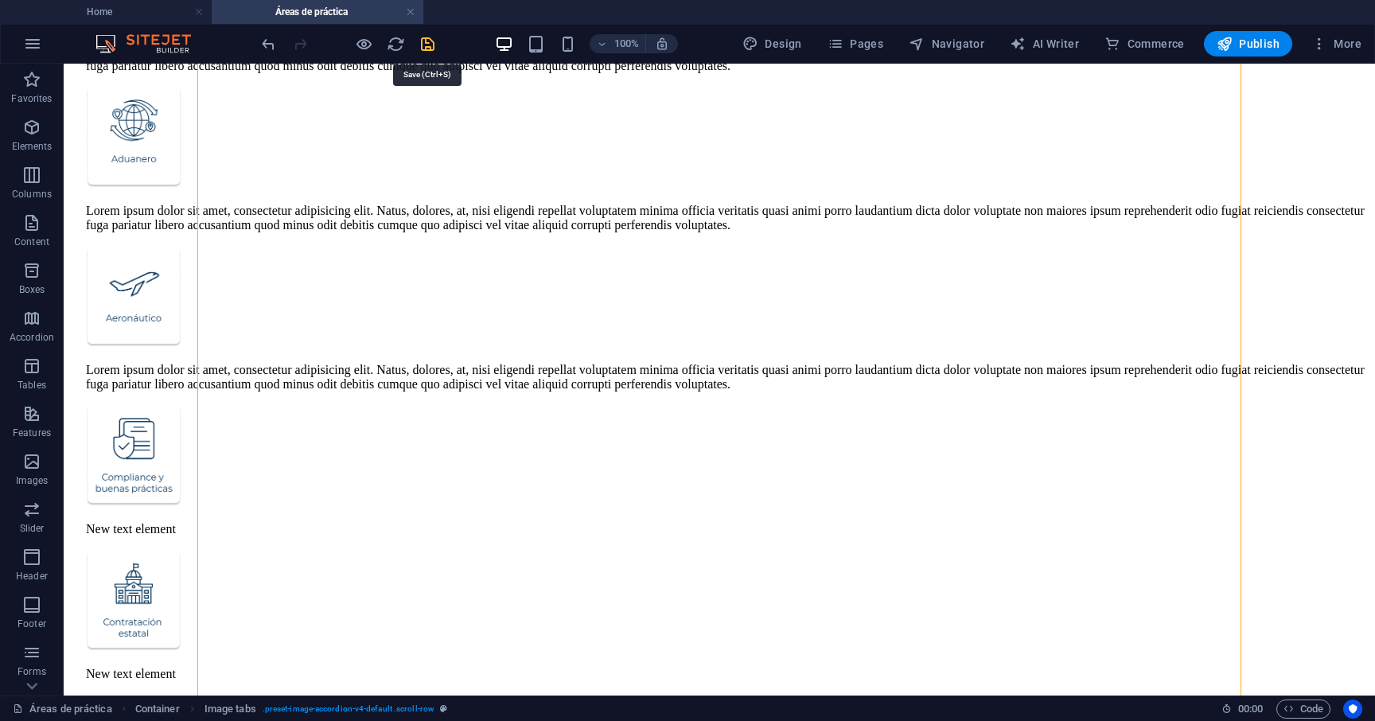
click at [422, 44] on icon "save" at bounding box center [427, 44] width 18 height 18
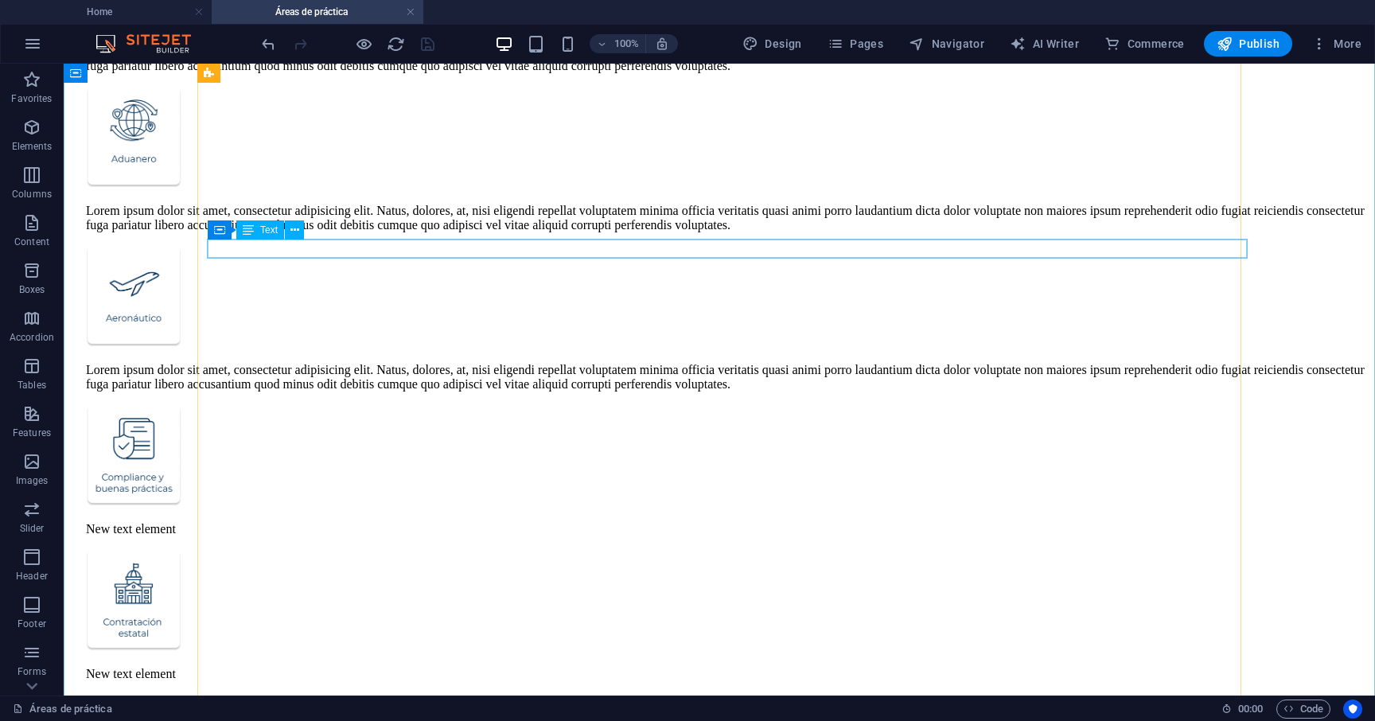
click at [512, 363] on div "Lorem ipsum dolor sit amet, consectetur adipisicing elit. Natus, dolores, at, n…" at bounding box center [727, 377] width 1282 height 29
click at [506, 363] on div "Lorem ipsum dolor sit amet, consectetur adipisicing elit. Natus, dolores, at, n…" at bounding box center [727, 377] width 1282 height 29
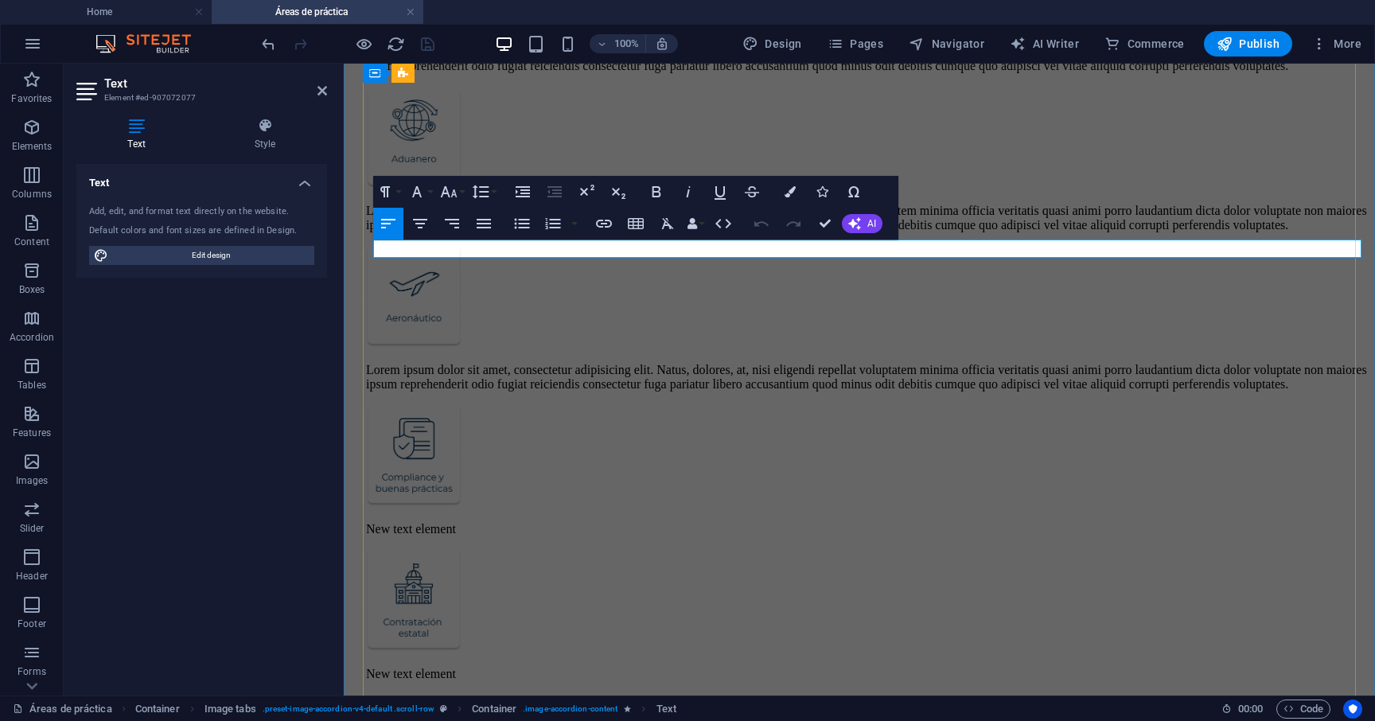
click at [506, 363] on p "Lorem ipsum dolor sit amet, consectetur adipisicing elit. Natus, dolores, at, n…" at bounding box center [867, 377] width 1002 height 29
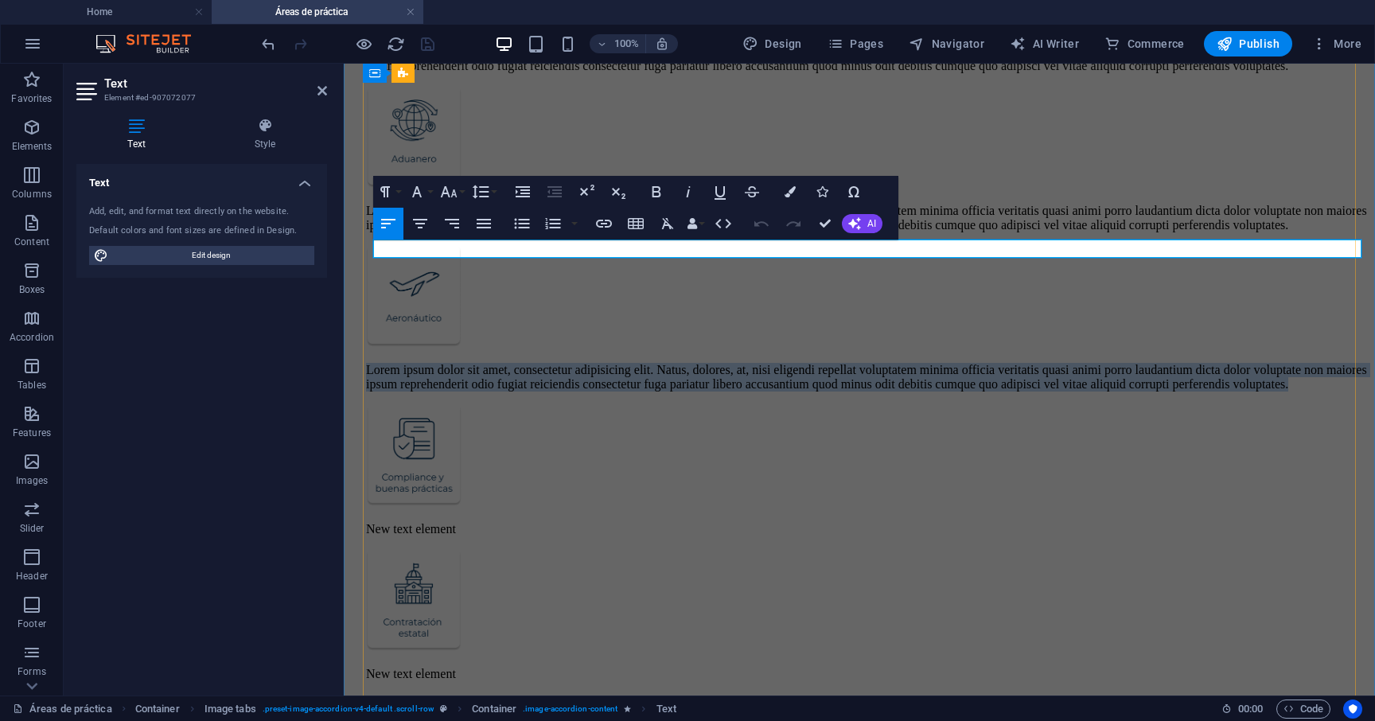
click at [506, 363] on p "Lorem ipsum dolor sit amet, consectetur adipisicing elit. Natus, dolores, at, n…" at bounding box center [867, 377] width 1002 height 29
copy p "Lorem ipsum dolor sit amet, consectetur adipisicing elit. Natus, dolores, at, n…"
click at [897, 522] on div "New text element" at bounding box center [867, 529] width 1002 height 14
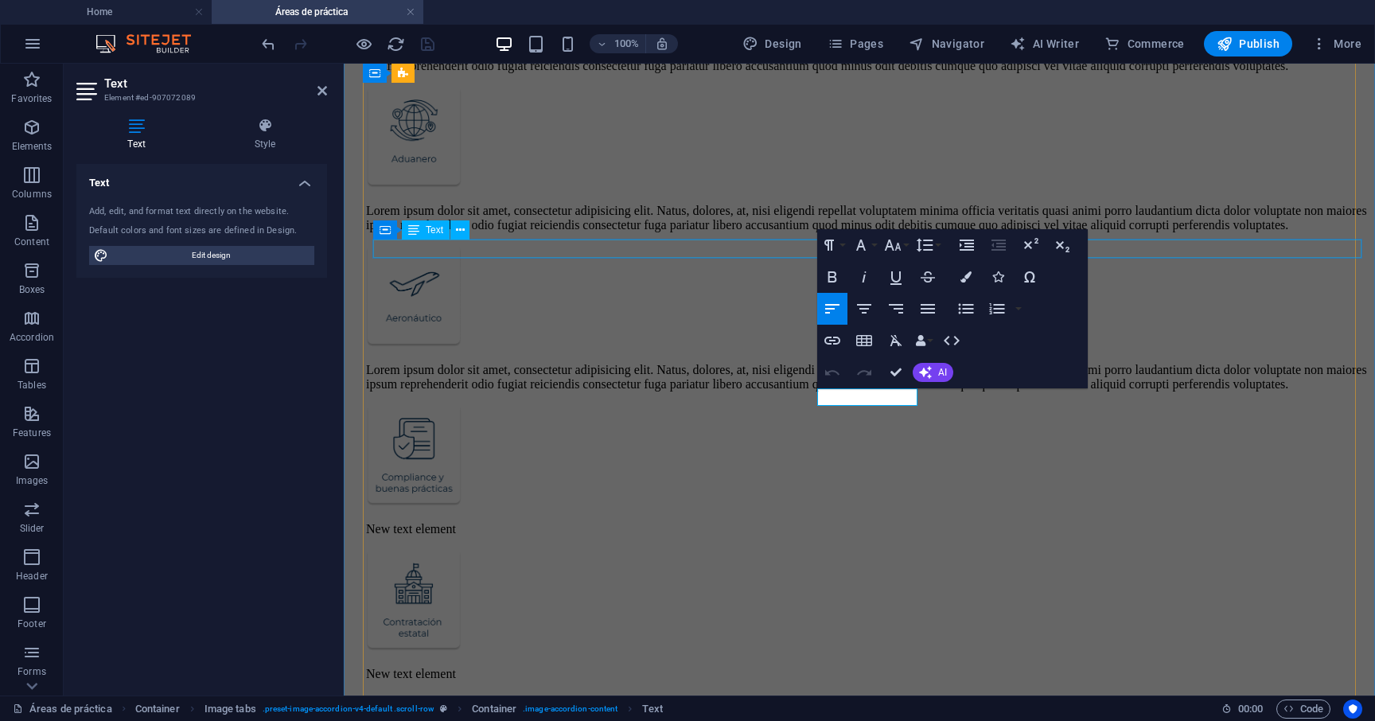
click at [740, 363] on div "Lorem ipsum dolor sit amet, consectetur adipisicing elit. Natus, dolores, at, n…" at bounding box center [867, 377] width 1002 height 29
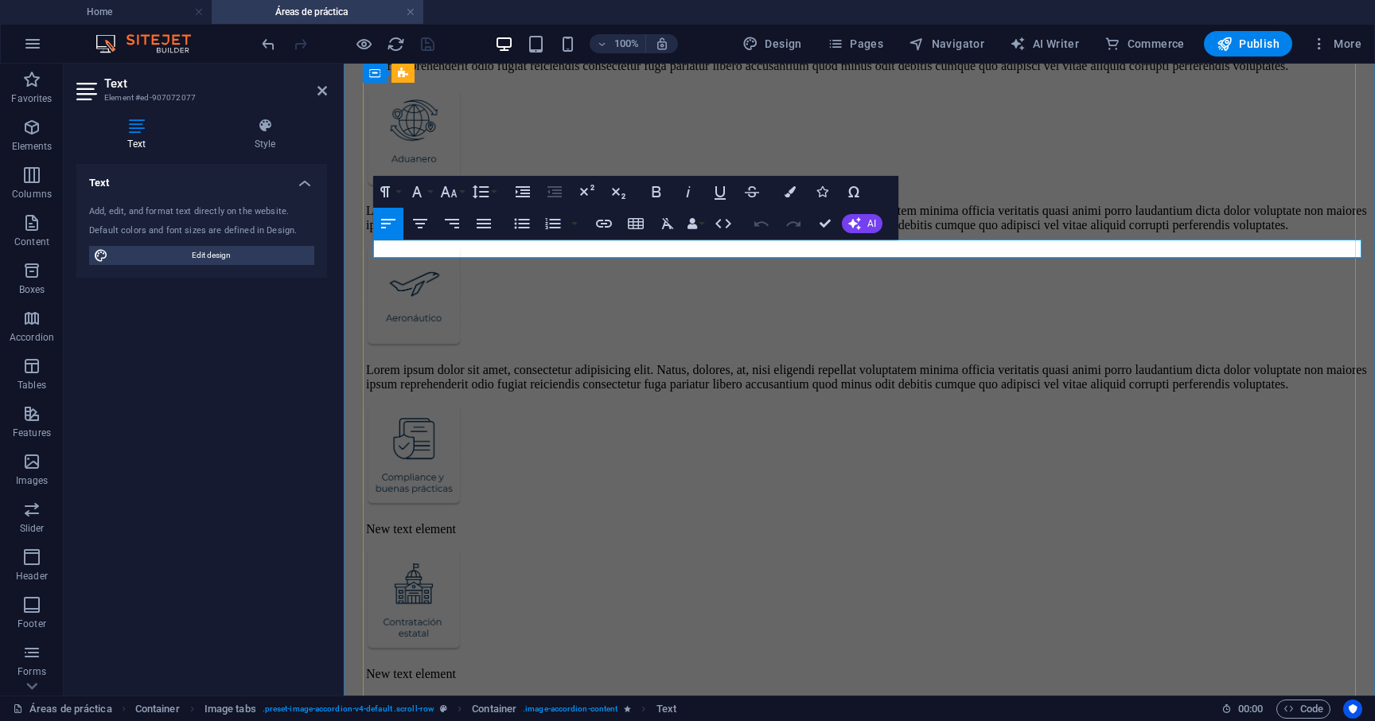
click at [740, 363] on p "Lorem ipsum dolor sit amet, consectetur adipisicing elit. Natus, dolores, at, n…" at bounding box center [867, 377] width 1002 height 29
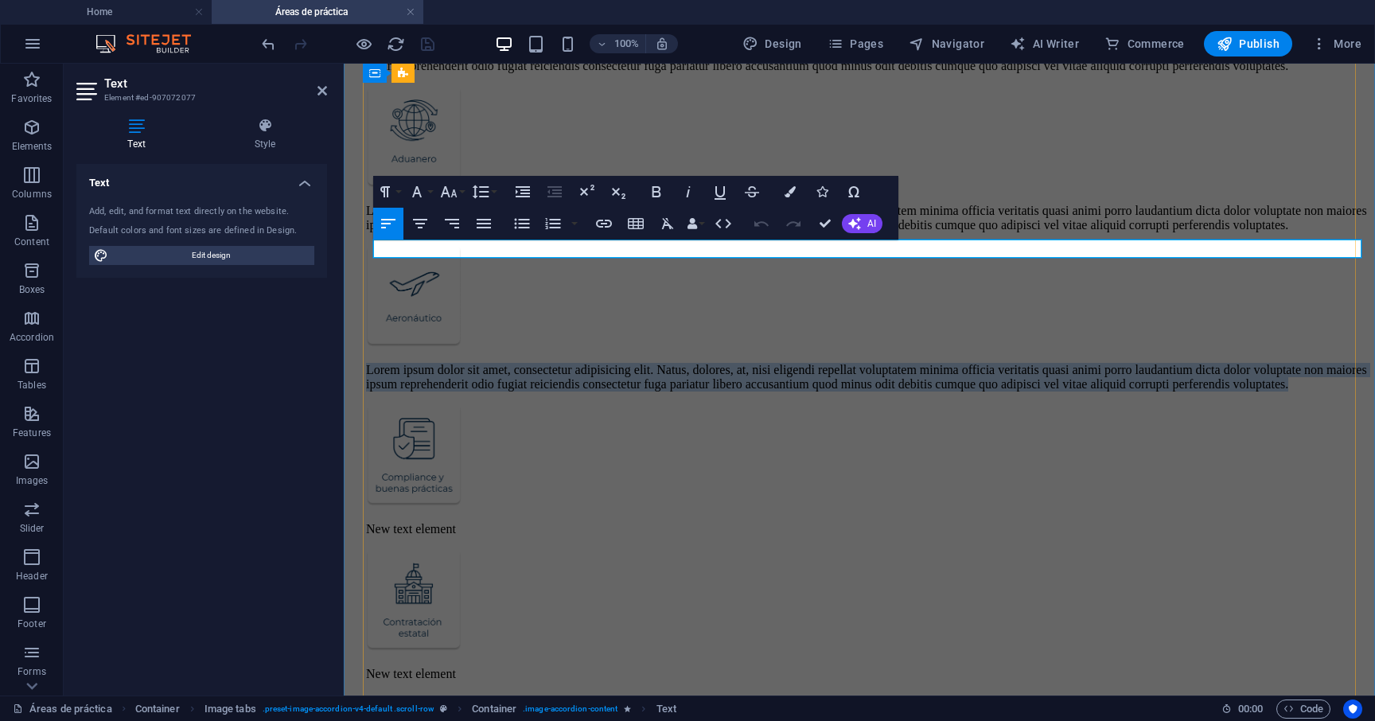
click at [740, 363] on p "Lorem ipsum dolor sit amet, consectetur adipisicing elit. Natus, dolores, at, n…" at bounding box center [867, 377] width 1002 height 29
copy p "Lorem ipsum dolor sit amet, consectetur adipisicing elit. Natus, dolores, at, n…"
click at [893, 522] on div "New text element" at bounding box center [867, 529] width 1002 height 14
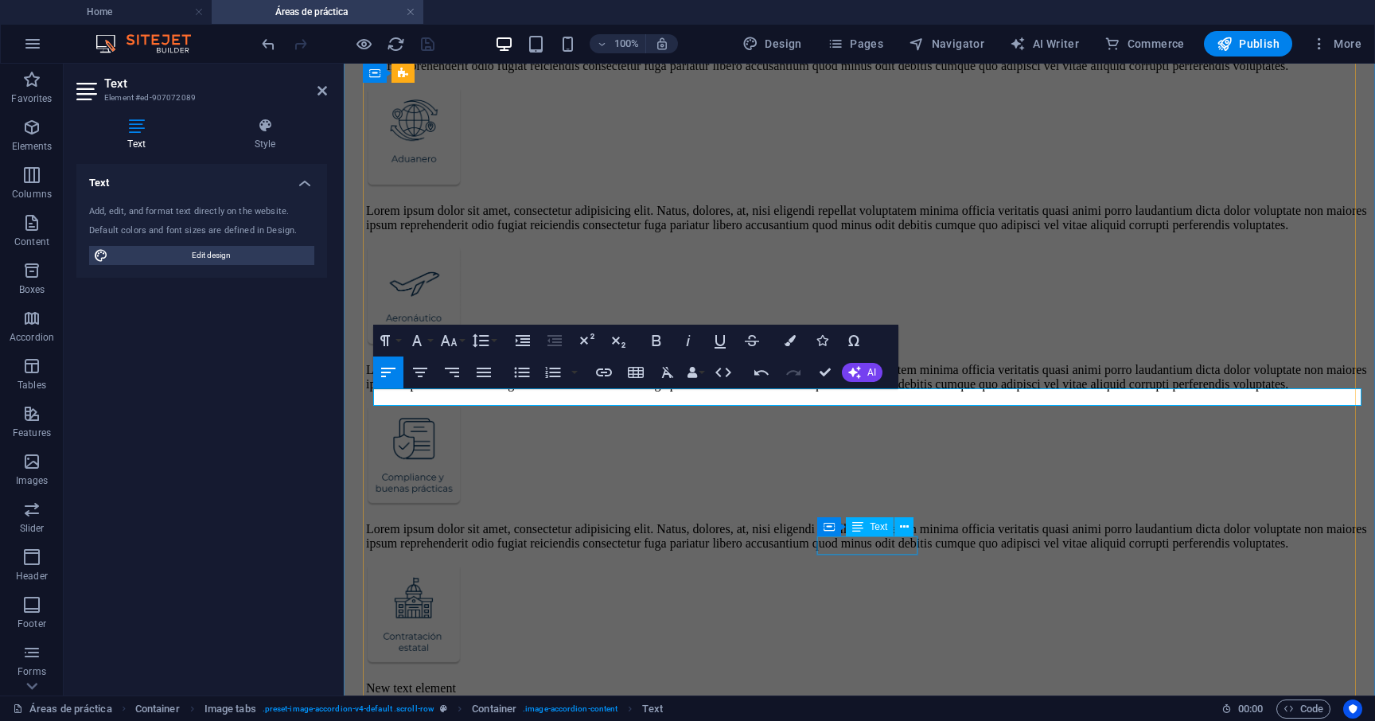
click at [890, 681] on div "New text element" at bounding box center [867, 688] width 1002 height 14
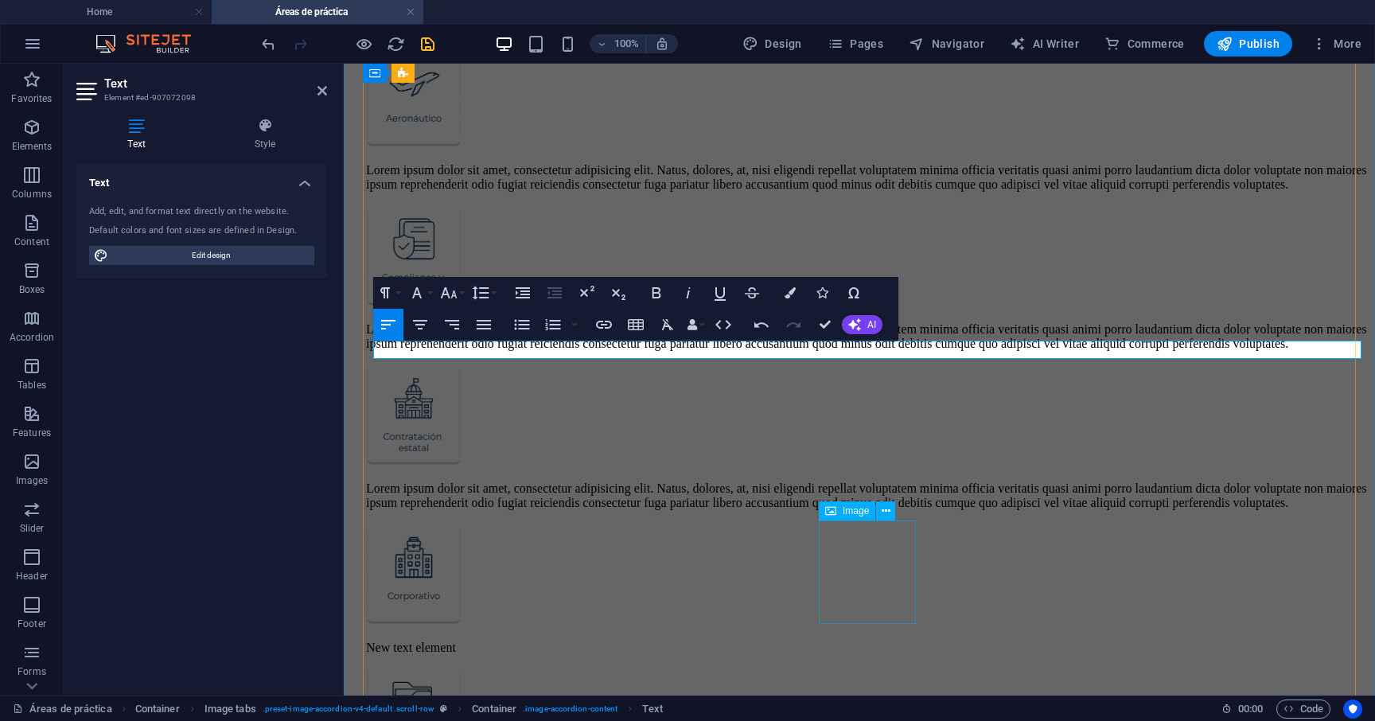
scroll to position [681, 0]
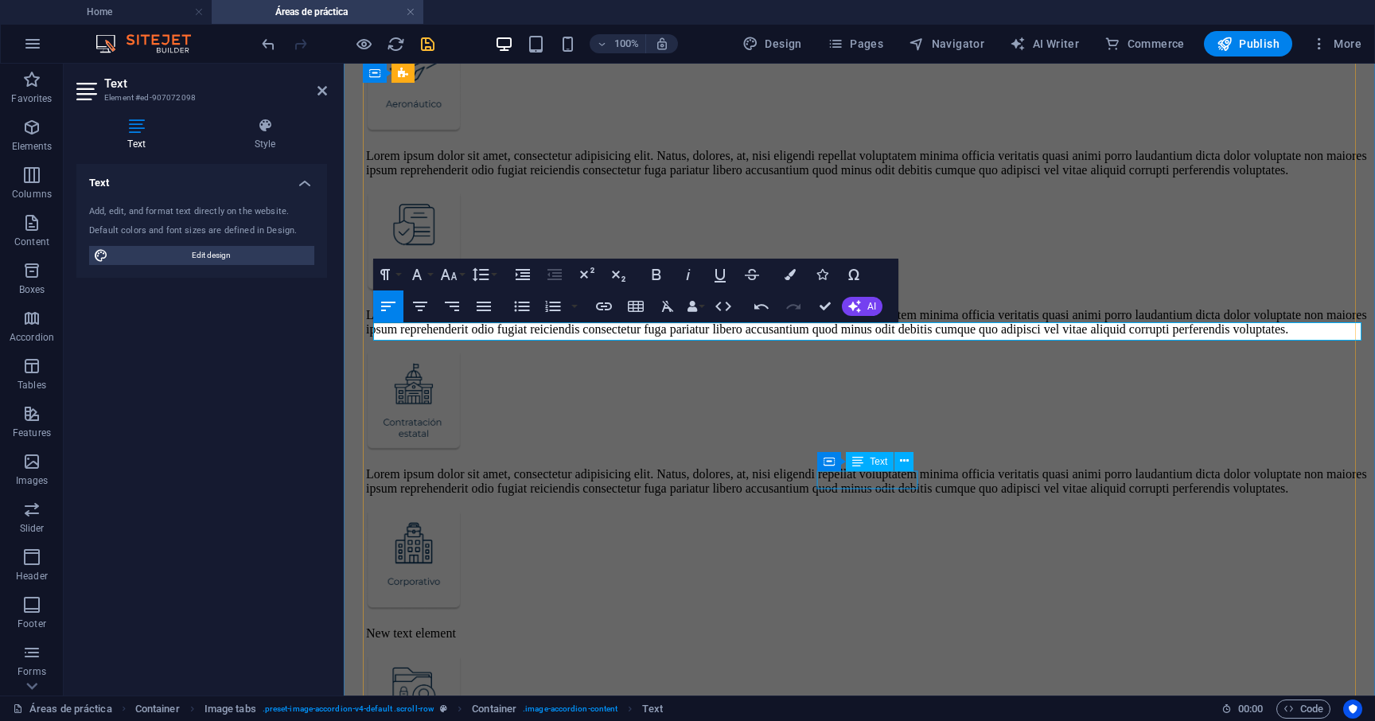
click at [906, 626] on div "New text element" at bounding box center [867, 633] width 1002 height 14
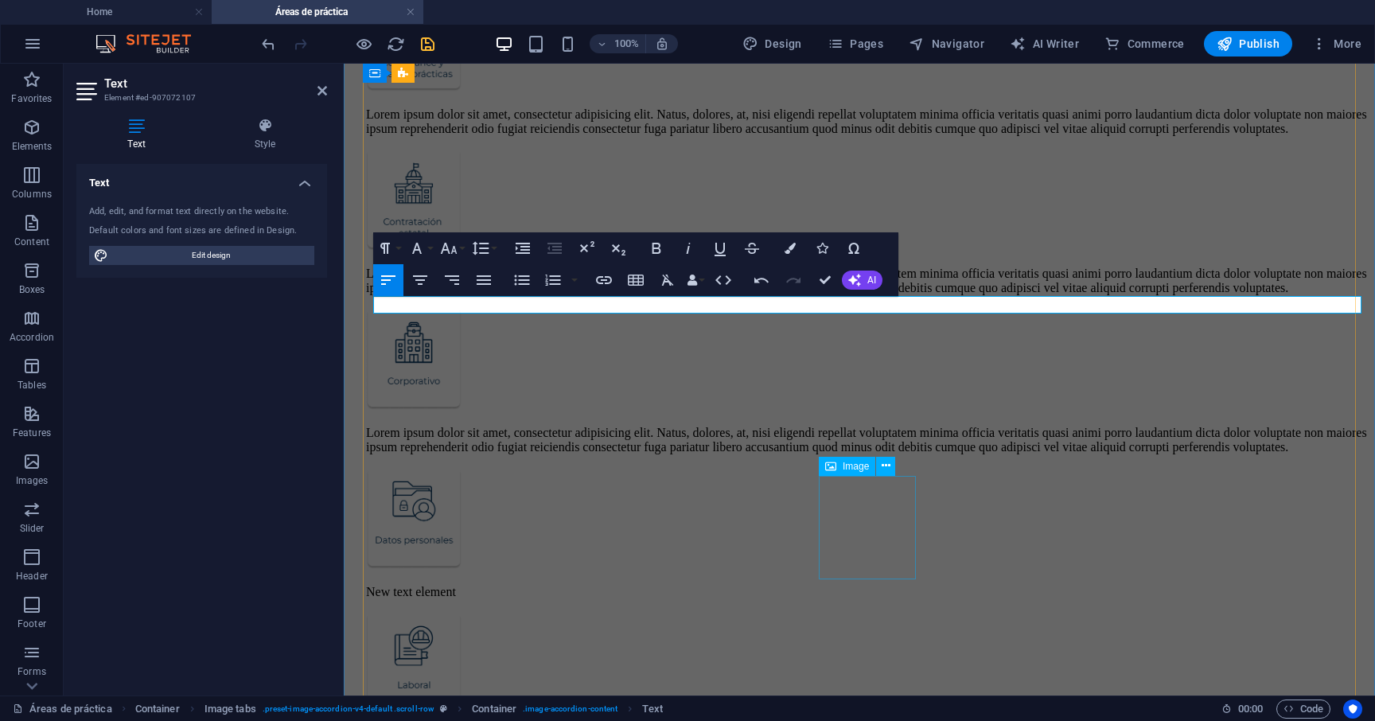
scroll to position [901, 0]
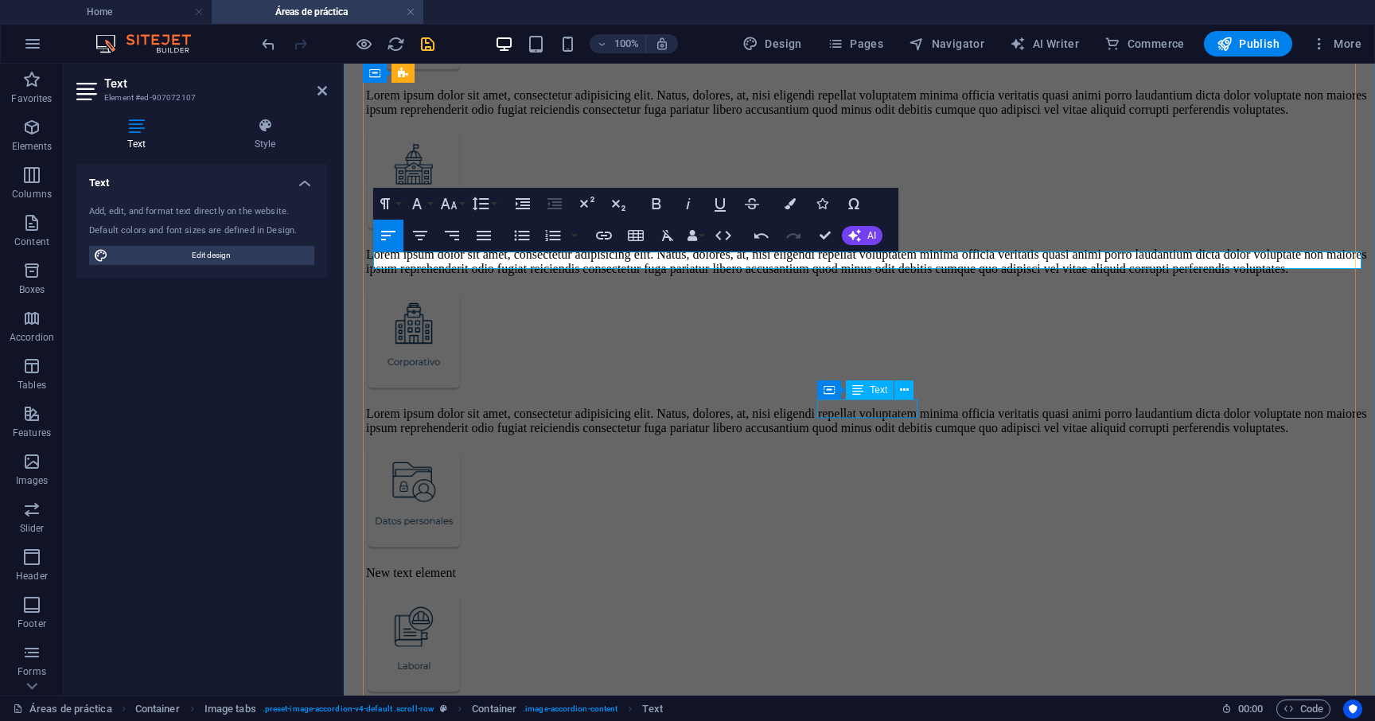
click at [907, 566] on div "New text element" at bounding box center [867, 573] width 1002 height 14
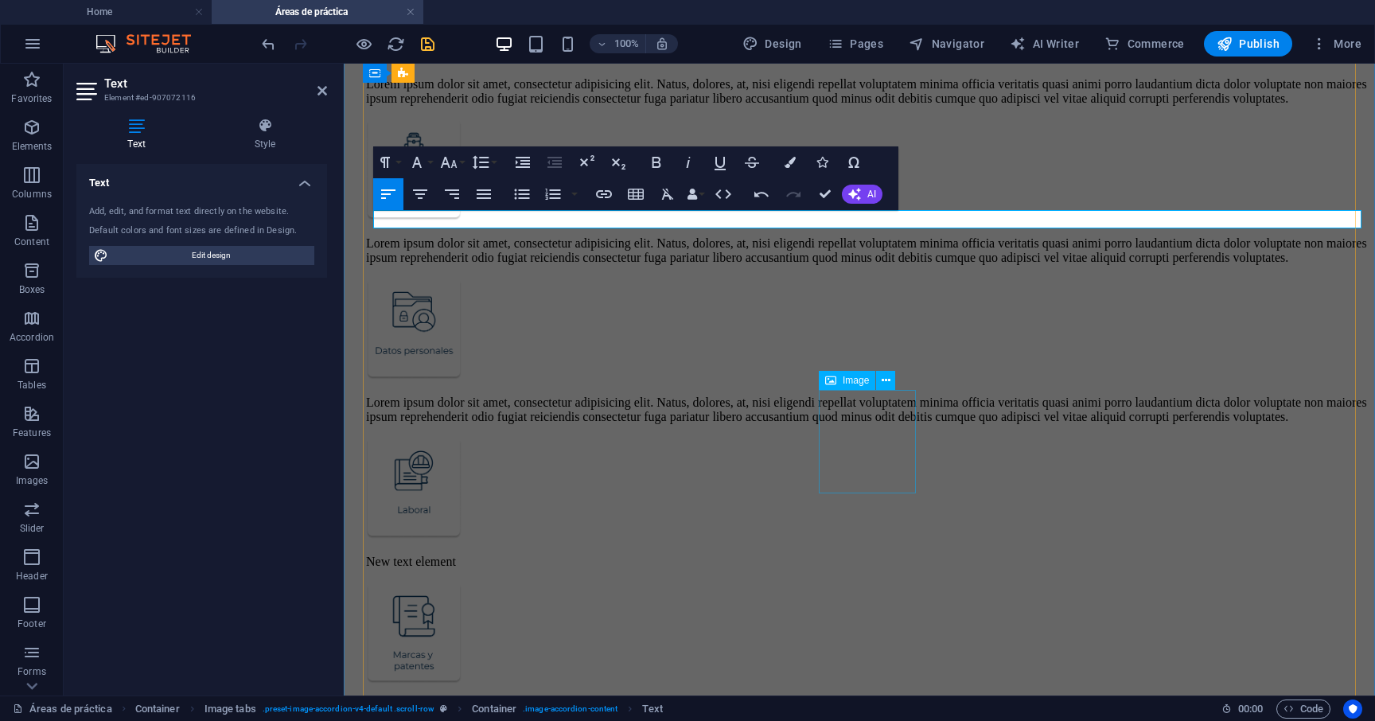
scroll to position [1096, 0]
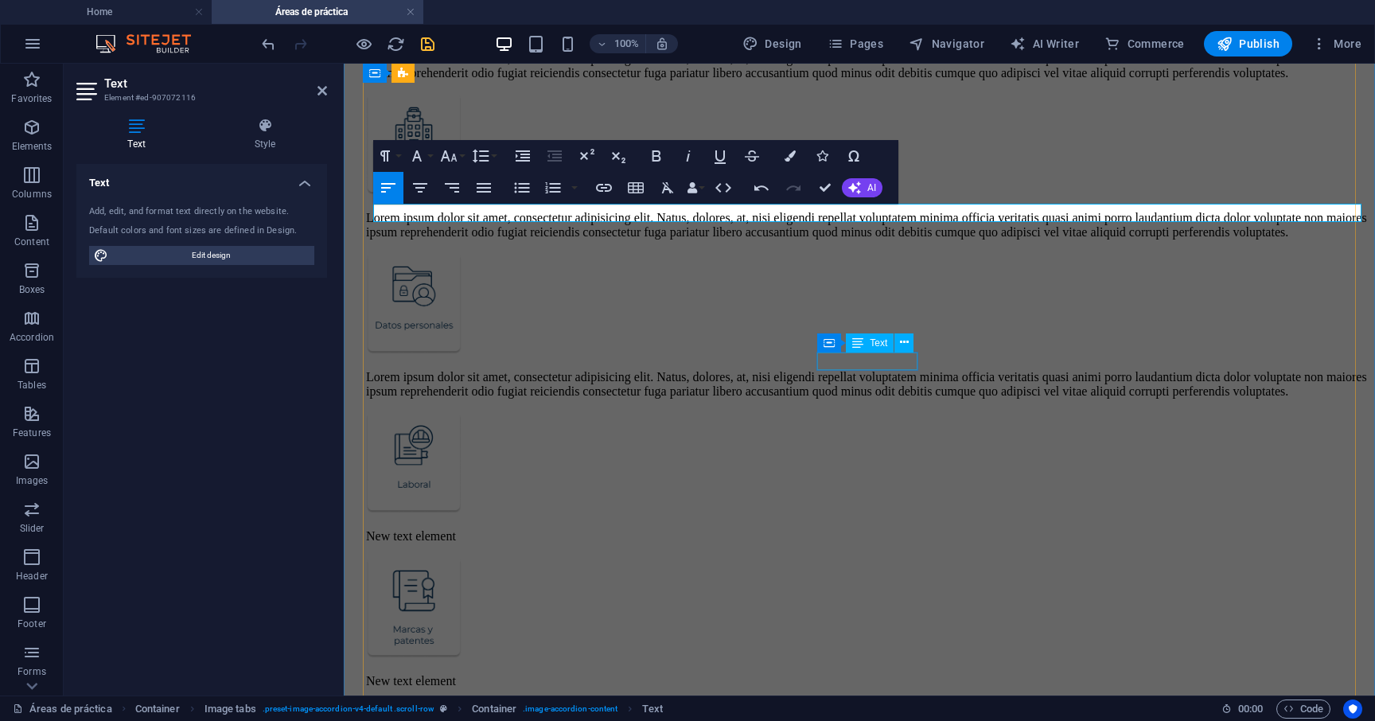
click at [908, 529] on div "New text element" at bounding box center [867, 536] width 1002 height 14
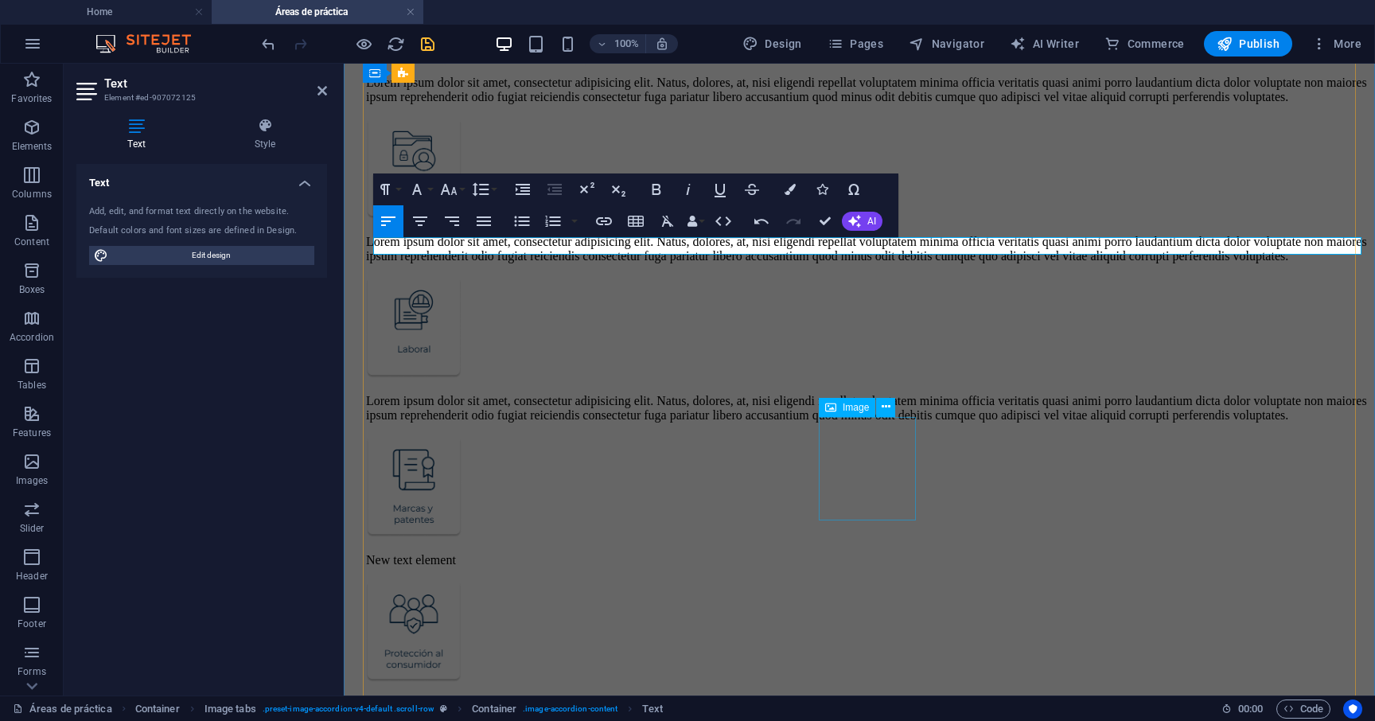
scroll to position [1233, 0]
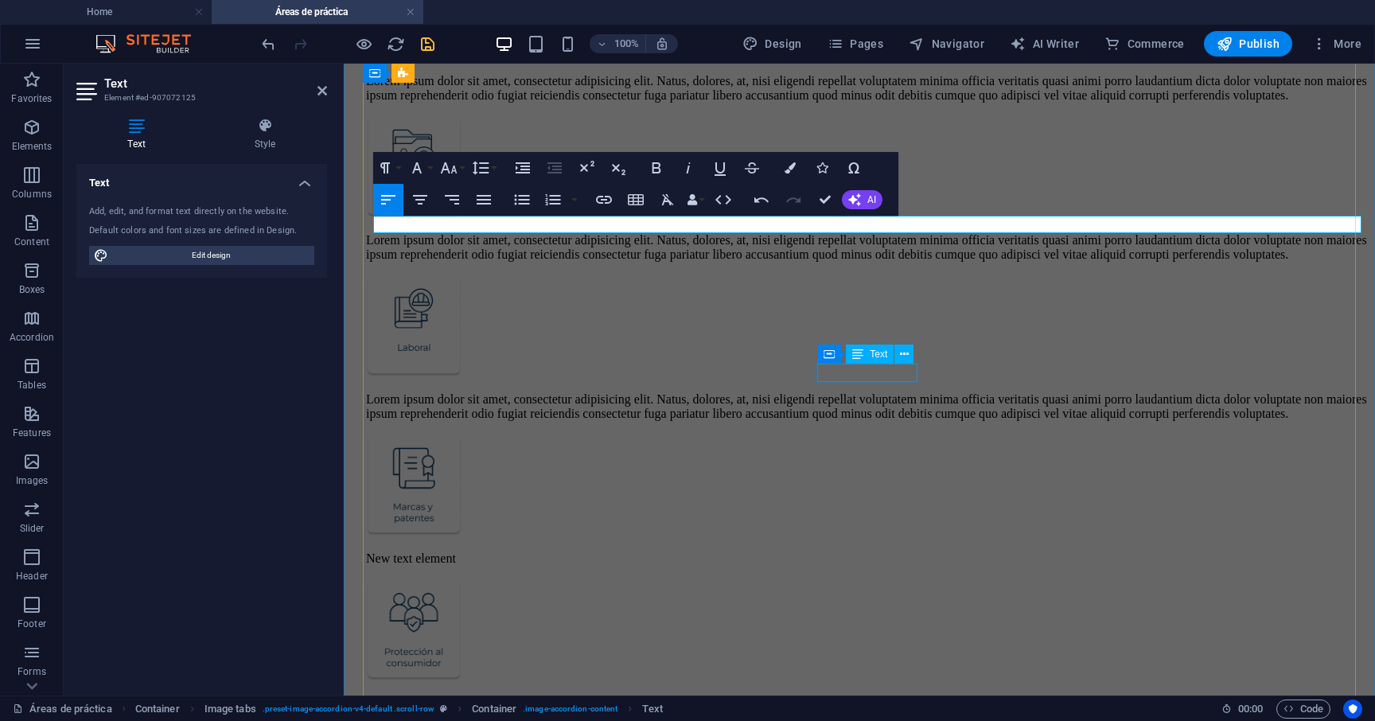
click at [909, 551] on div "New text element" at bounding box center [867, 558] width 1002 height 14
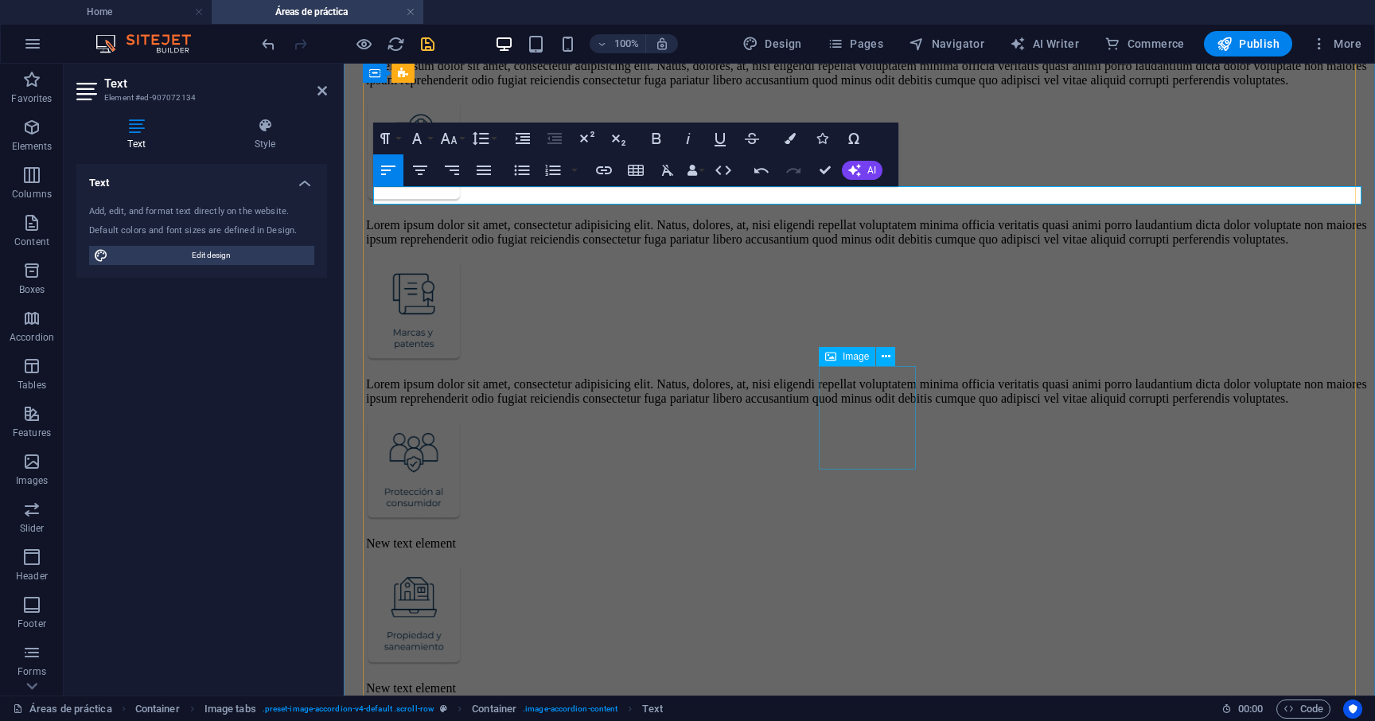
scroll to position [1418, 0]
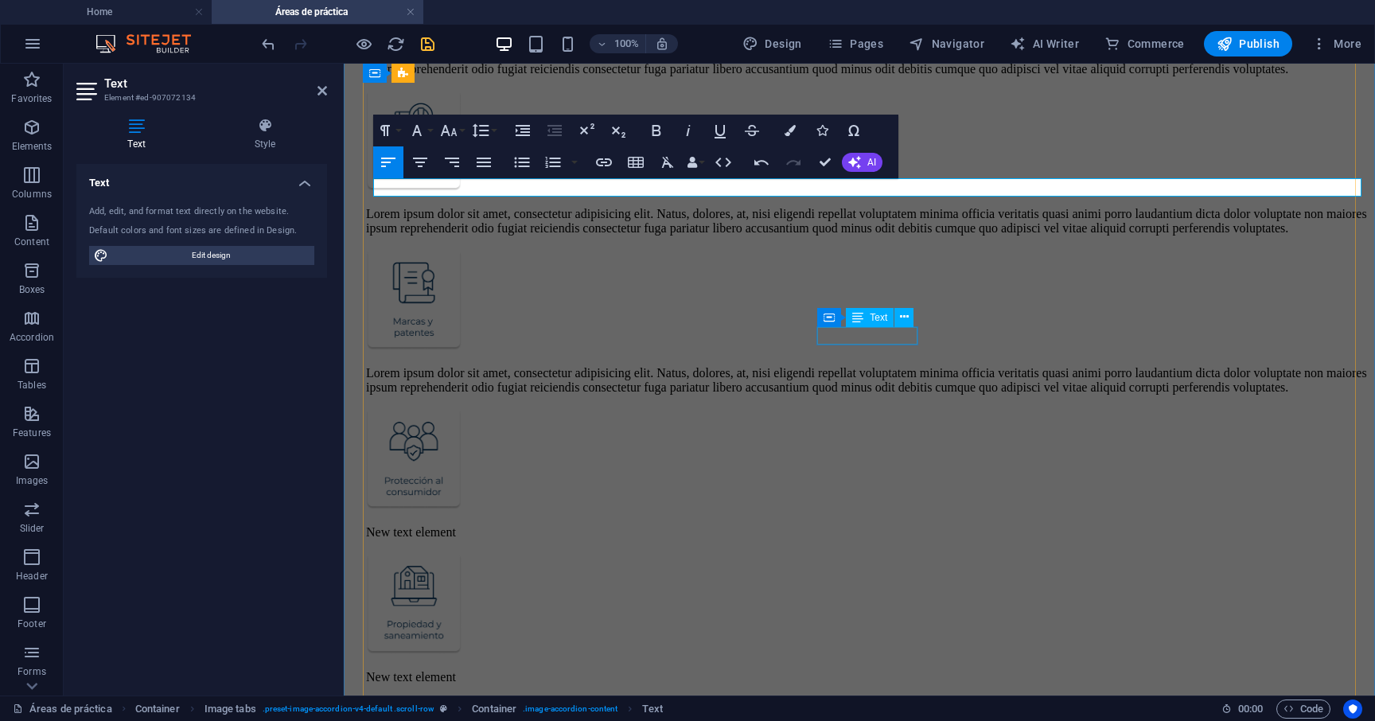
click at [911, 525] on div "New text element" at bounding box center [867, 532] width 1002 height 14
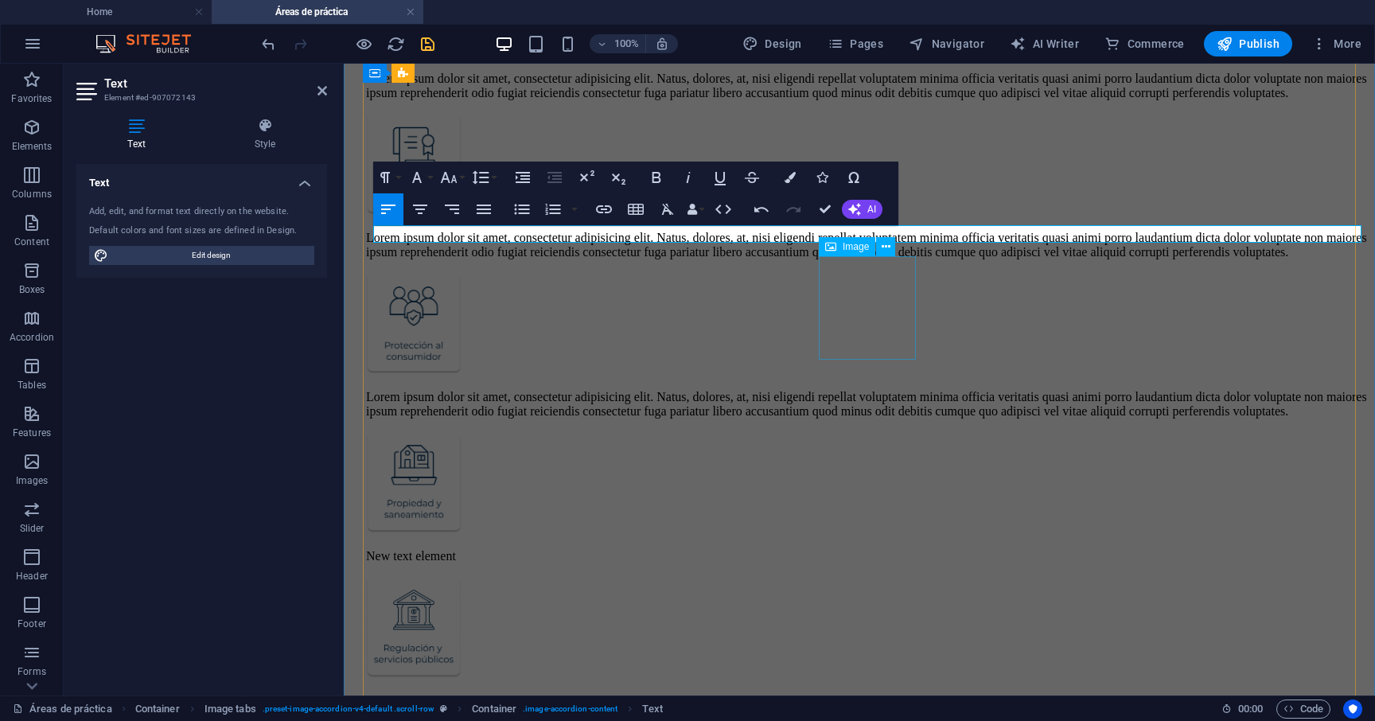
scroll to position [1557, 0]
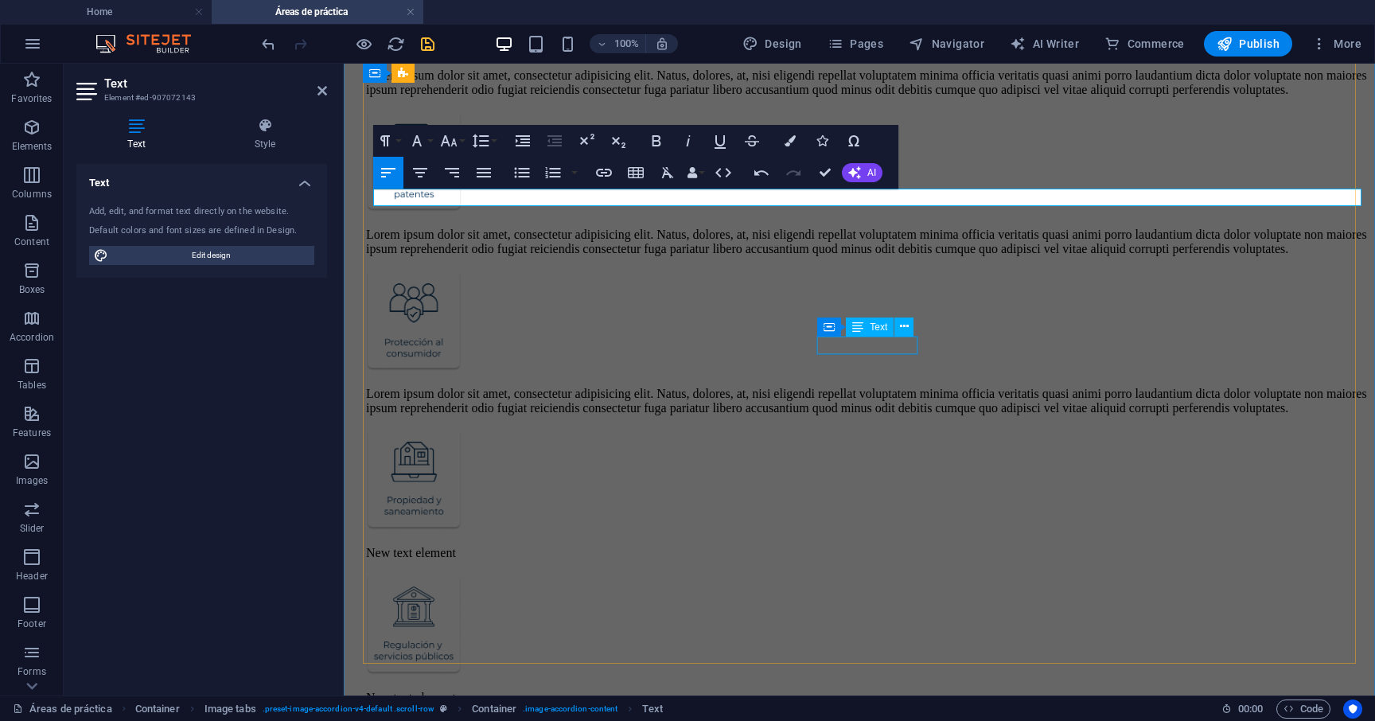
click at [911, 546] on div "New text element" at bounding box center [867, 553] width 1002 height 14
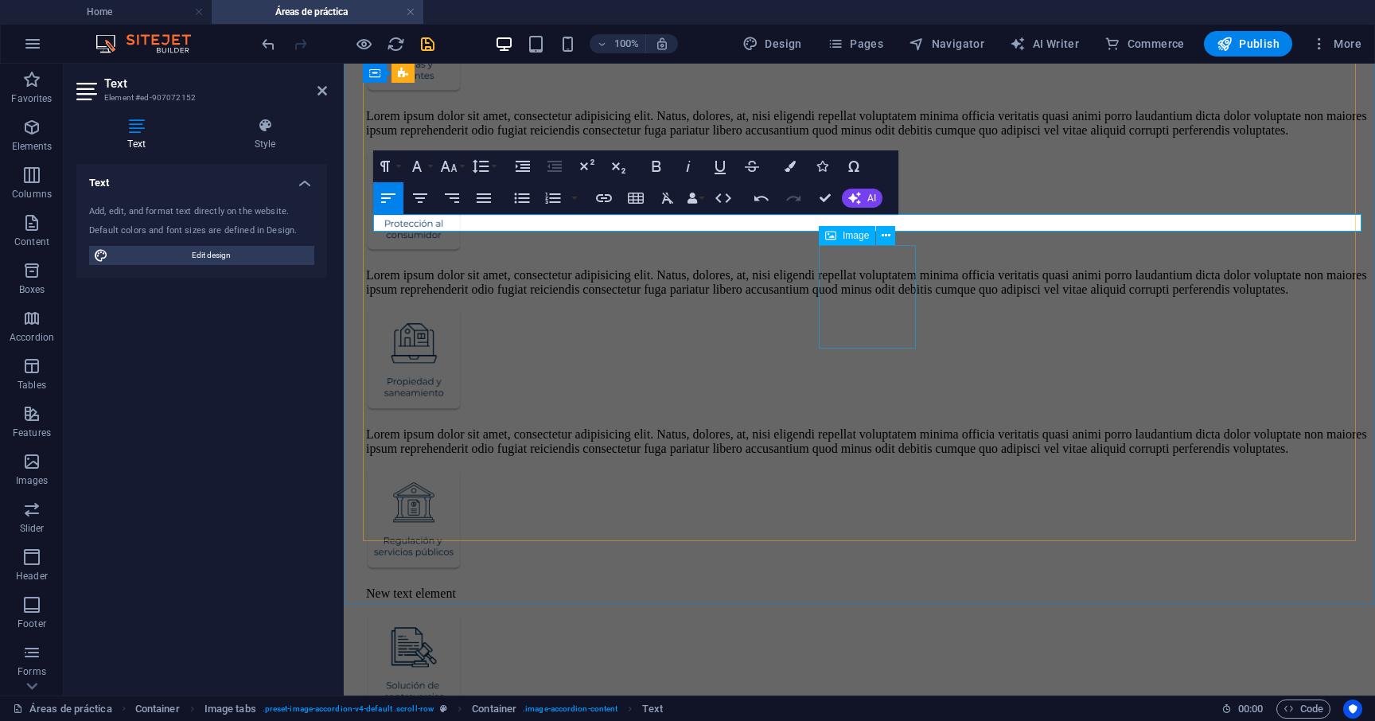
scroll to position [1679, 0]
click at [904, 582] on div "New text element" at bounding box center [867, 589] width 1002 height 14
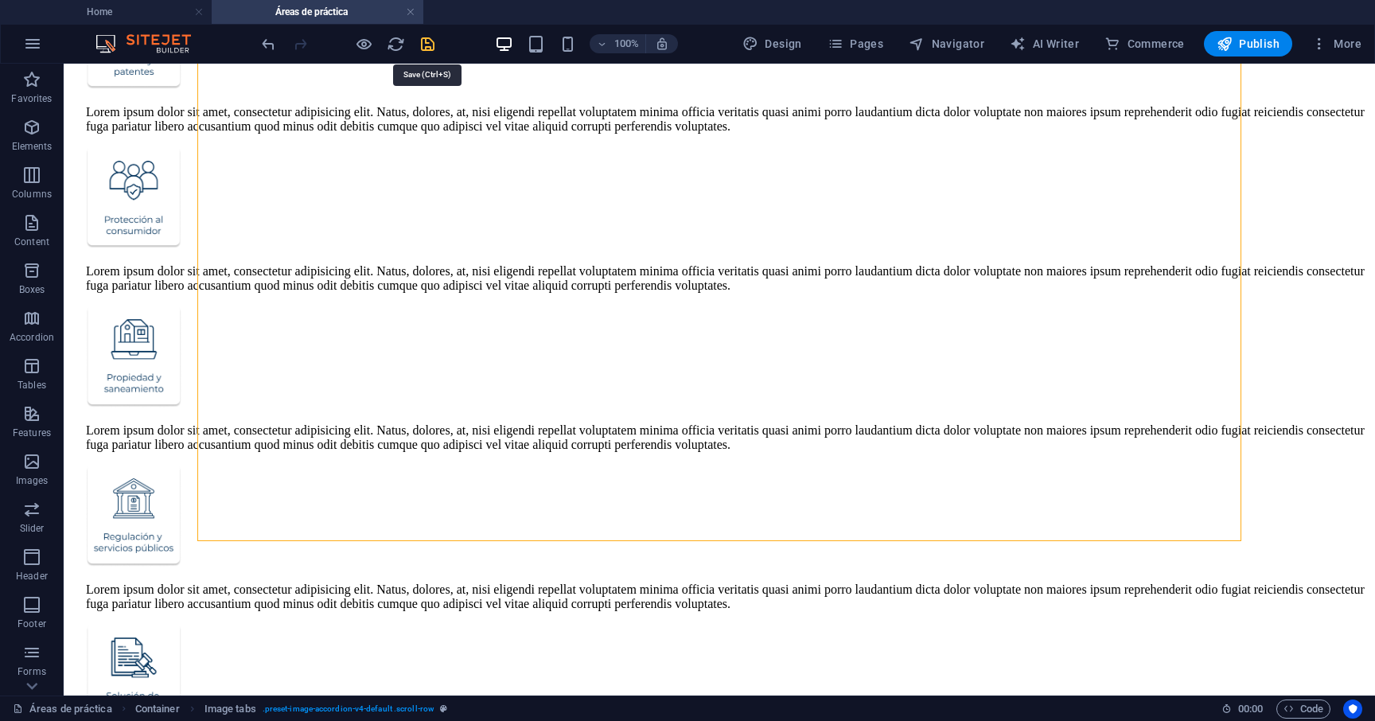
click at [428, 44] on icon "save" at bounding box center [427, 44] width 18 height 18
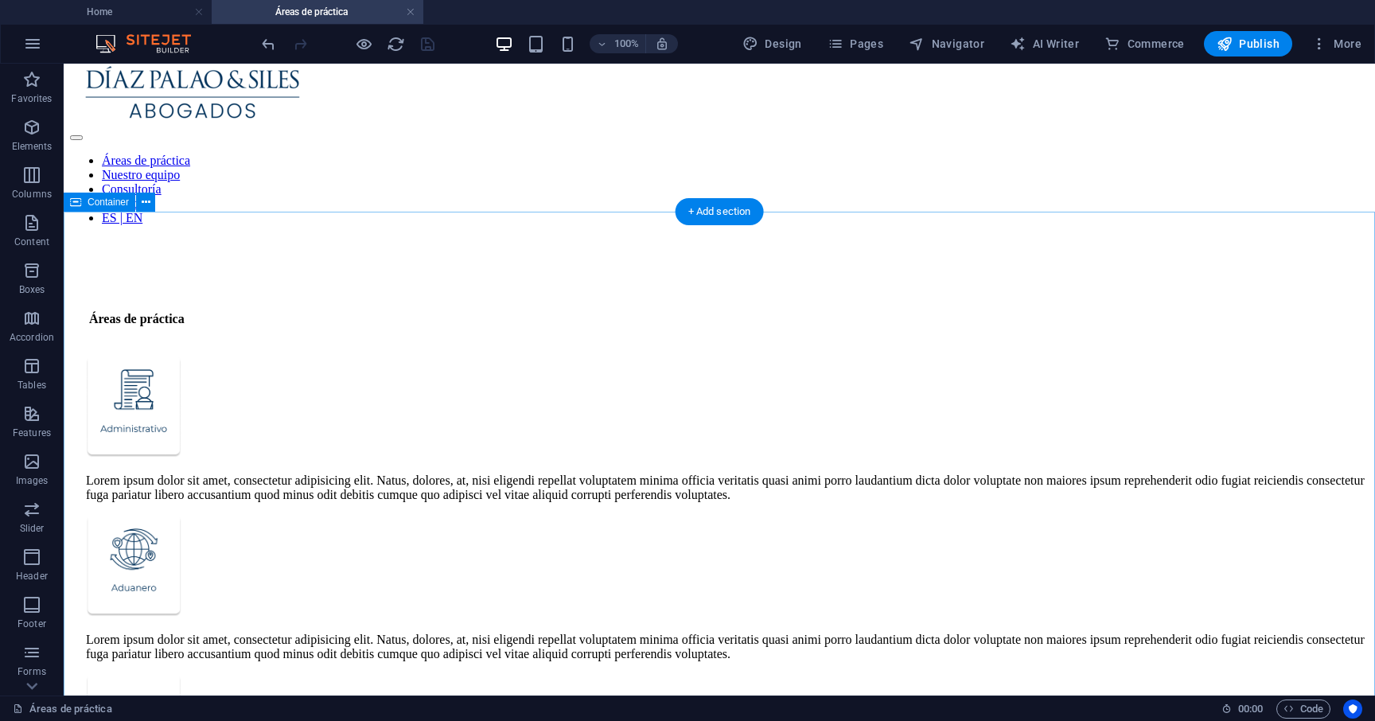
scroll to position [0, 0]
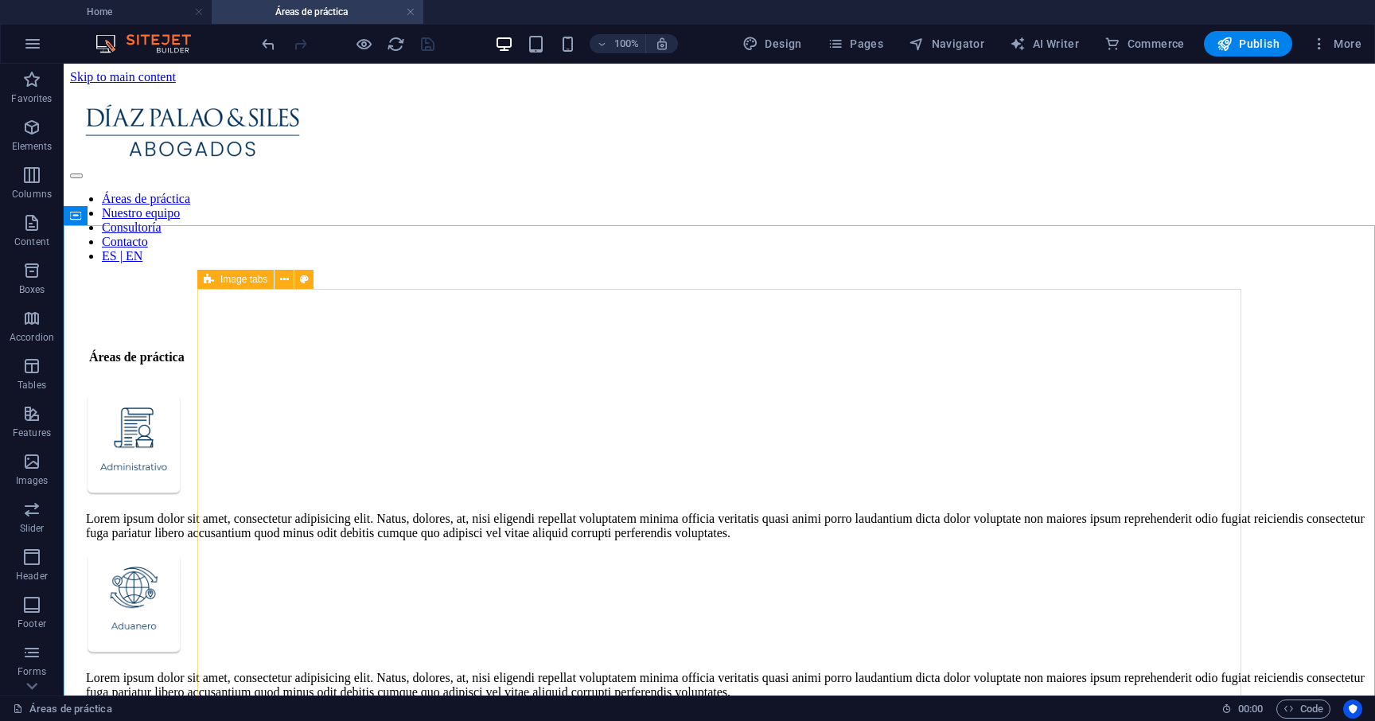
click at [251, 277] on span "Image tabs" at bounding box center [243, 279] width 47 height 10
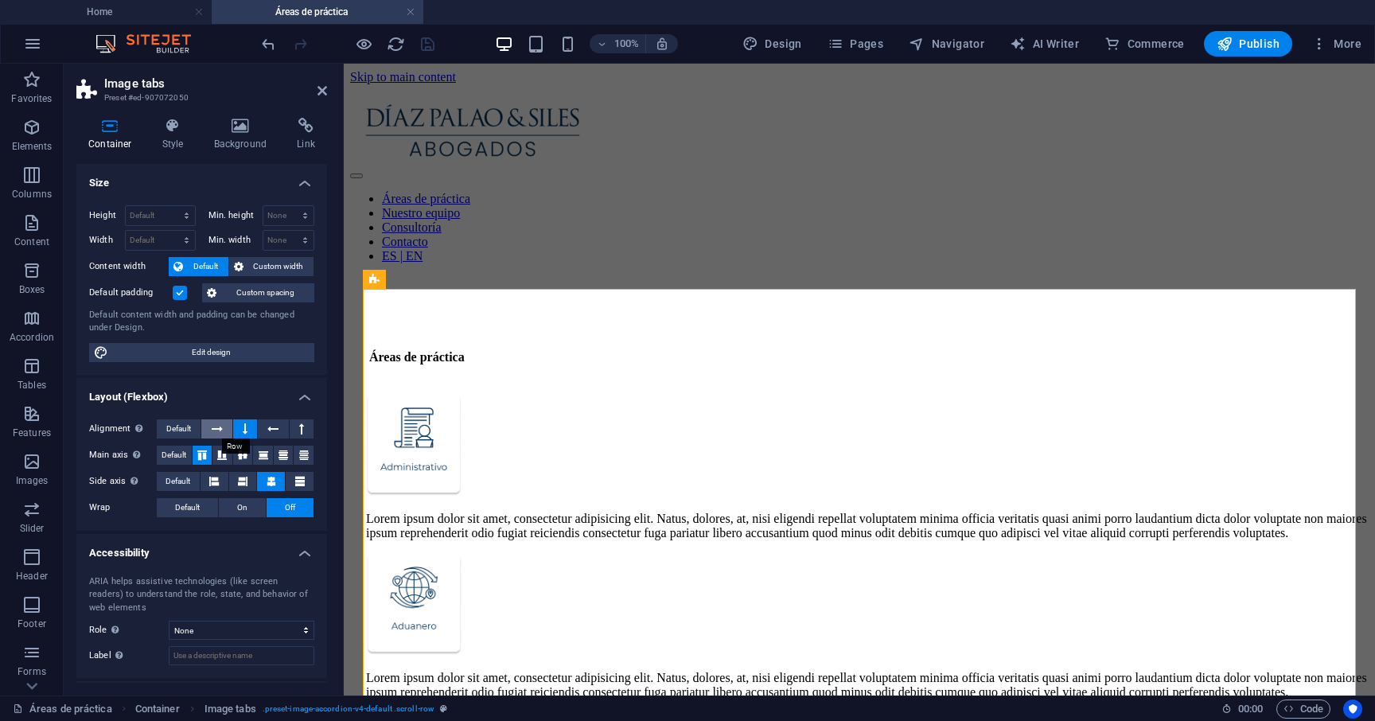
click at [225, 427] on button at bounding box center [216, 428] width 30 height 19
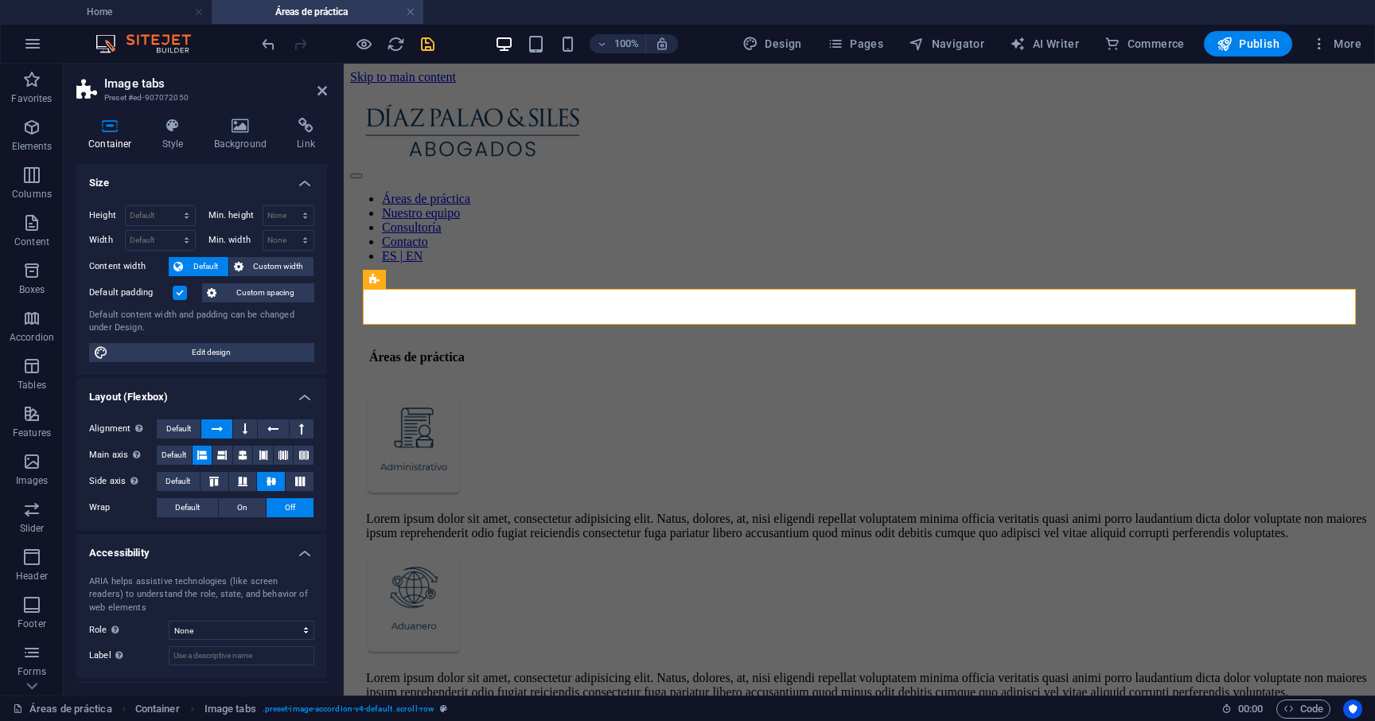
click at [426, 35] on icon "save" at bounding box center [427, 44] width 18 height 18
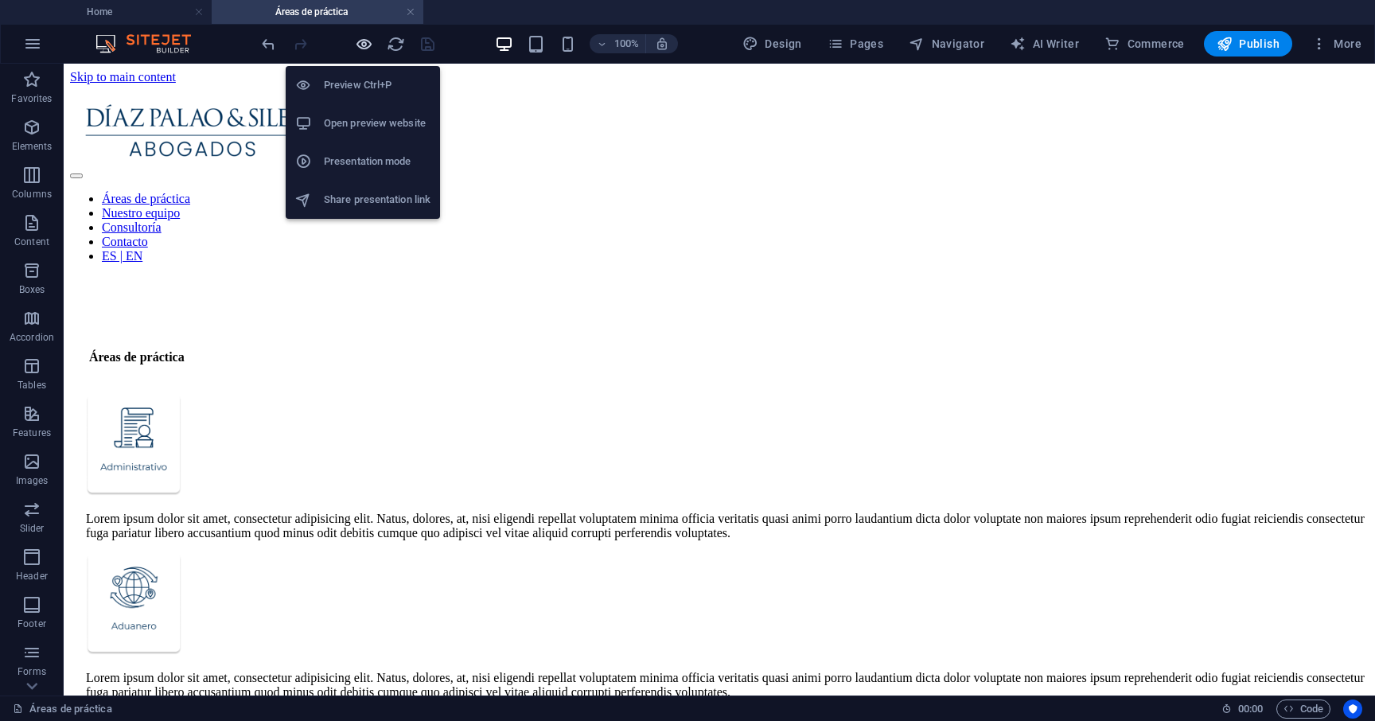
click at [366, 45] on icon "button" at bounding box center [364, 44] width 18 height 18
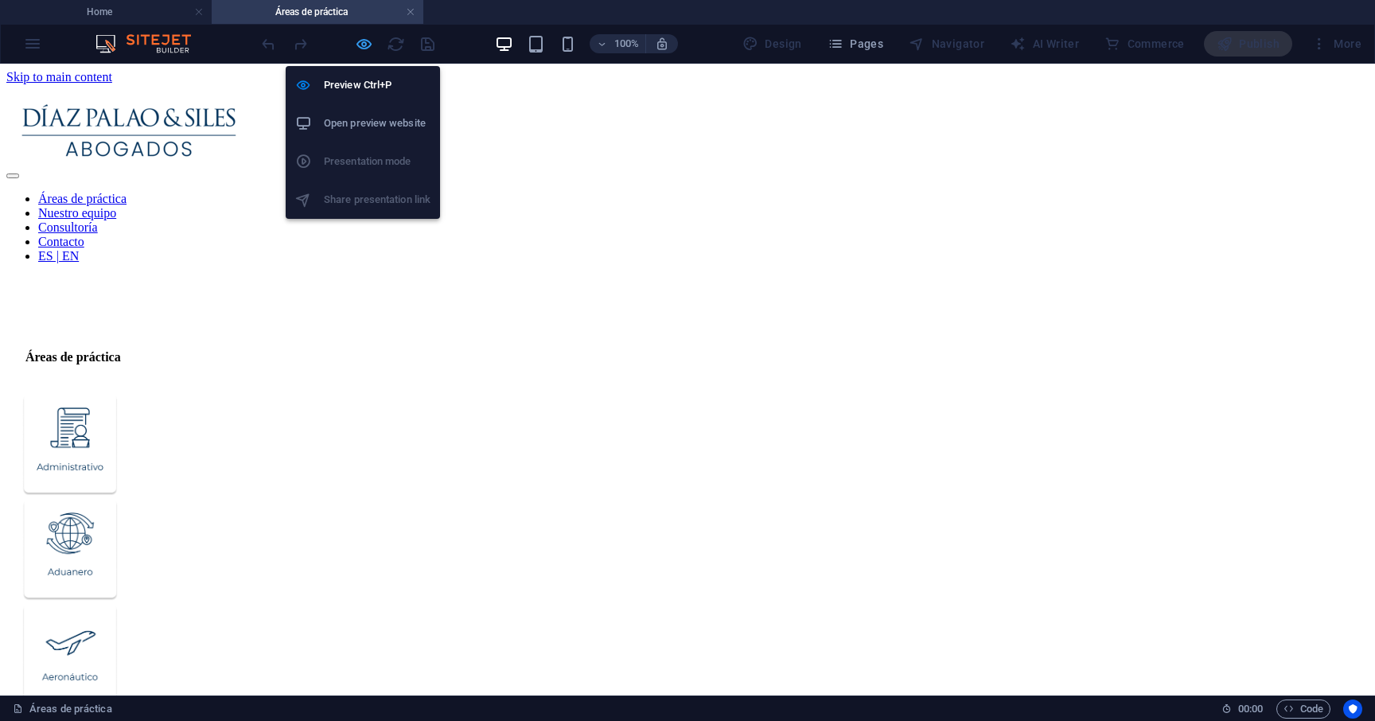
click at [365, 50] on icon "button" at bounding box center [364, 44] width 18 height 18
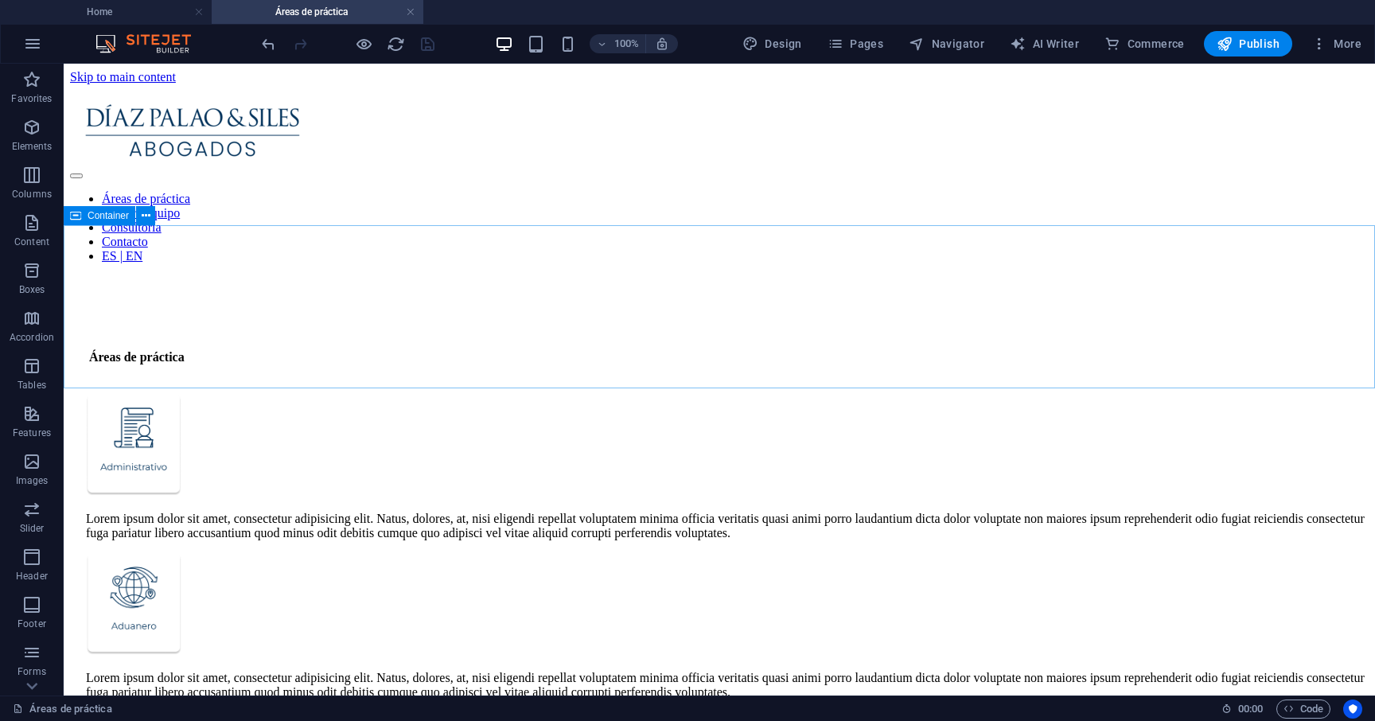
click at [115, 217] on span "Container" at bounding box center [108, 216] width 41 height 10
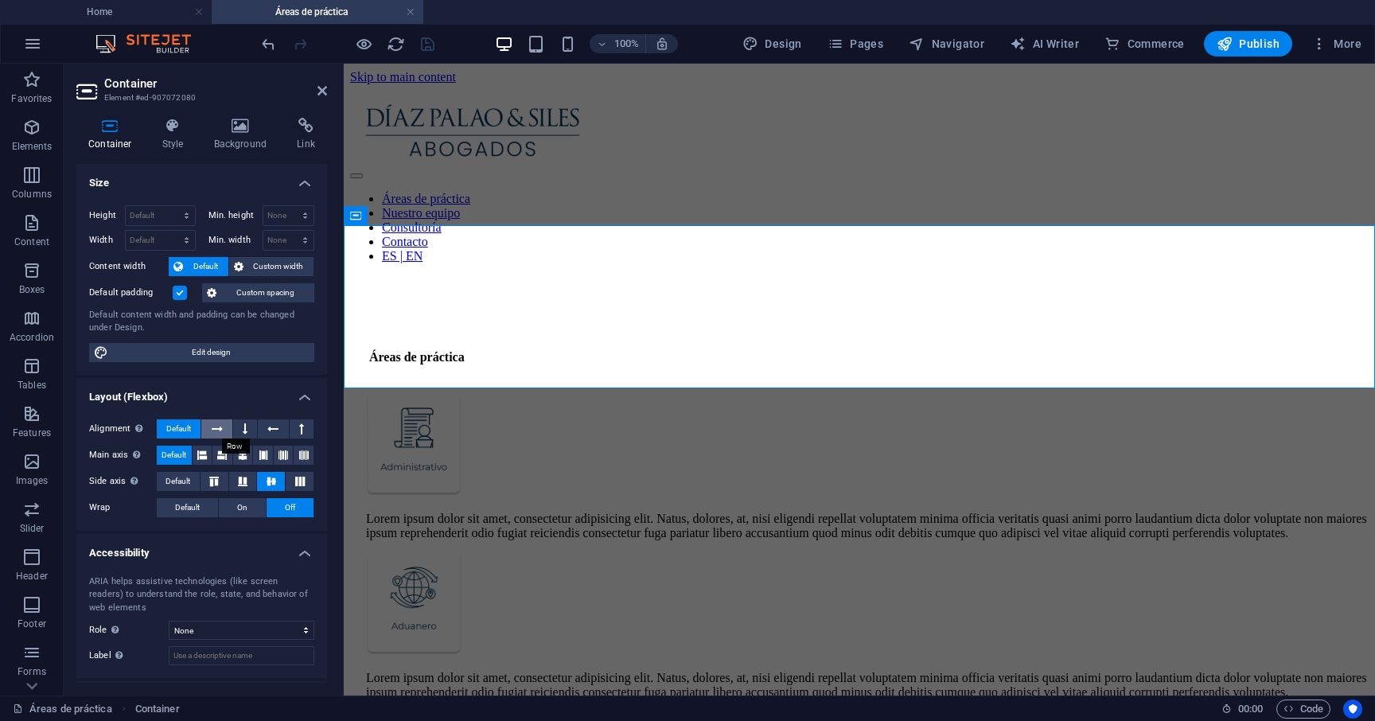
click at [210, 431] on button at bounding box center [216, 428] width 30 height 19
click at [204, 451] on icon at bounding box center [202, 455] width 10 height 19
click at [431, 39] on icon "save" at bounding box center [427, 44] width 18 height 18
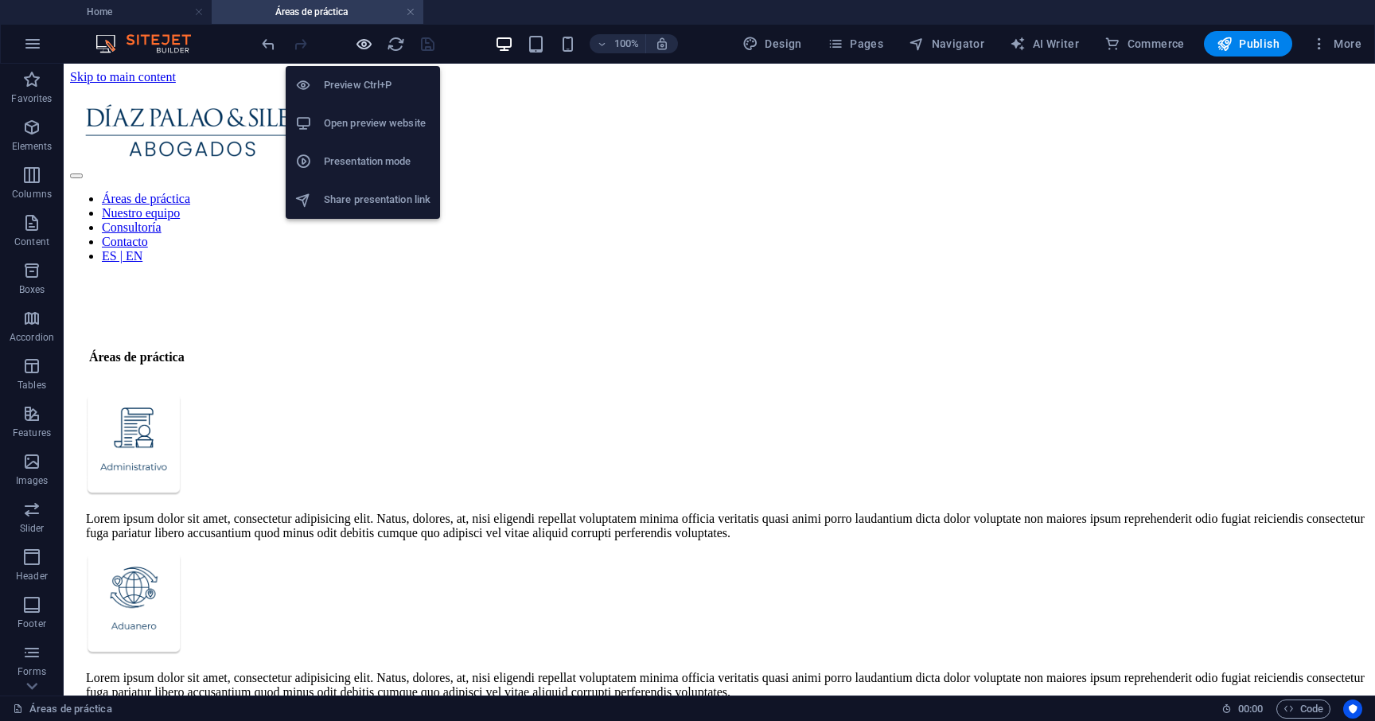
click at [365, 44] on icon "button" at bounding box center [364, 44] width 18 height 18
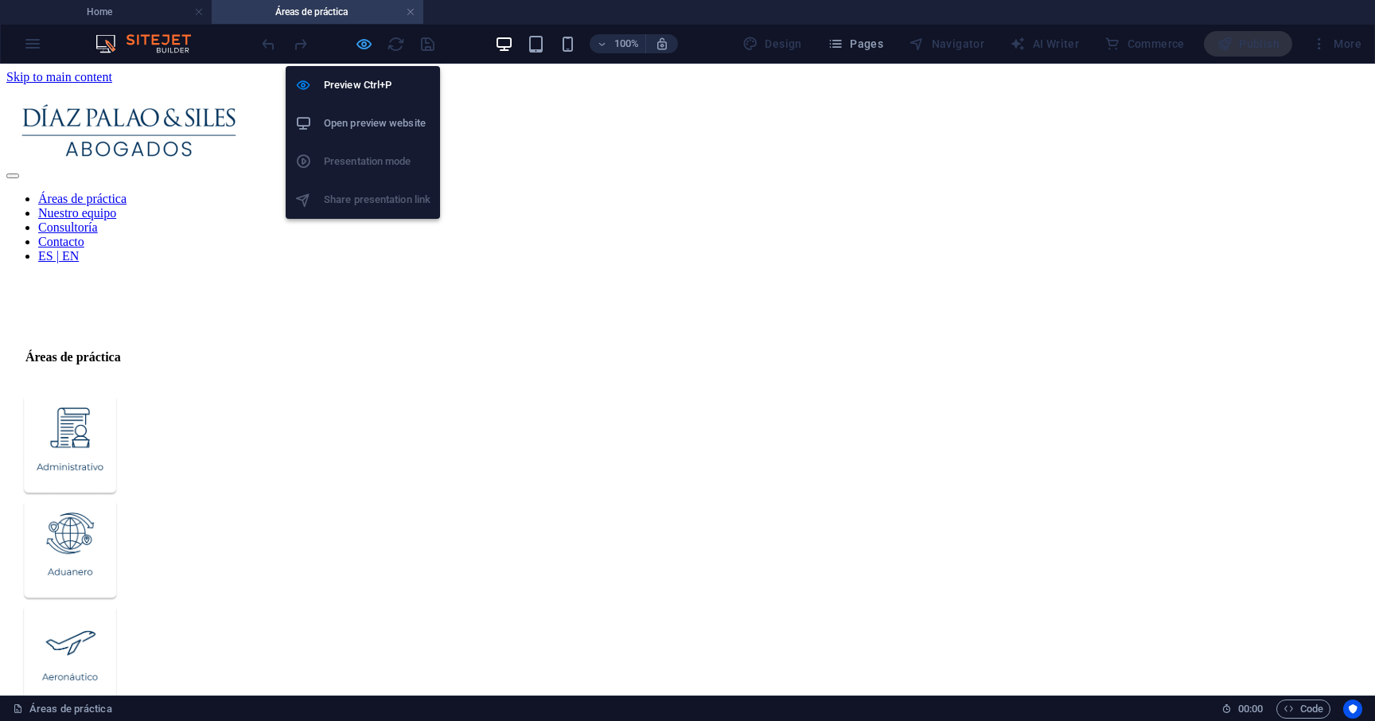
click at [363, 44] on icon "button" at bounding box center [364, 44] width 18 height 18
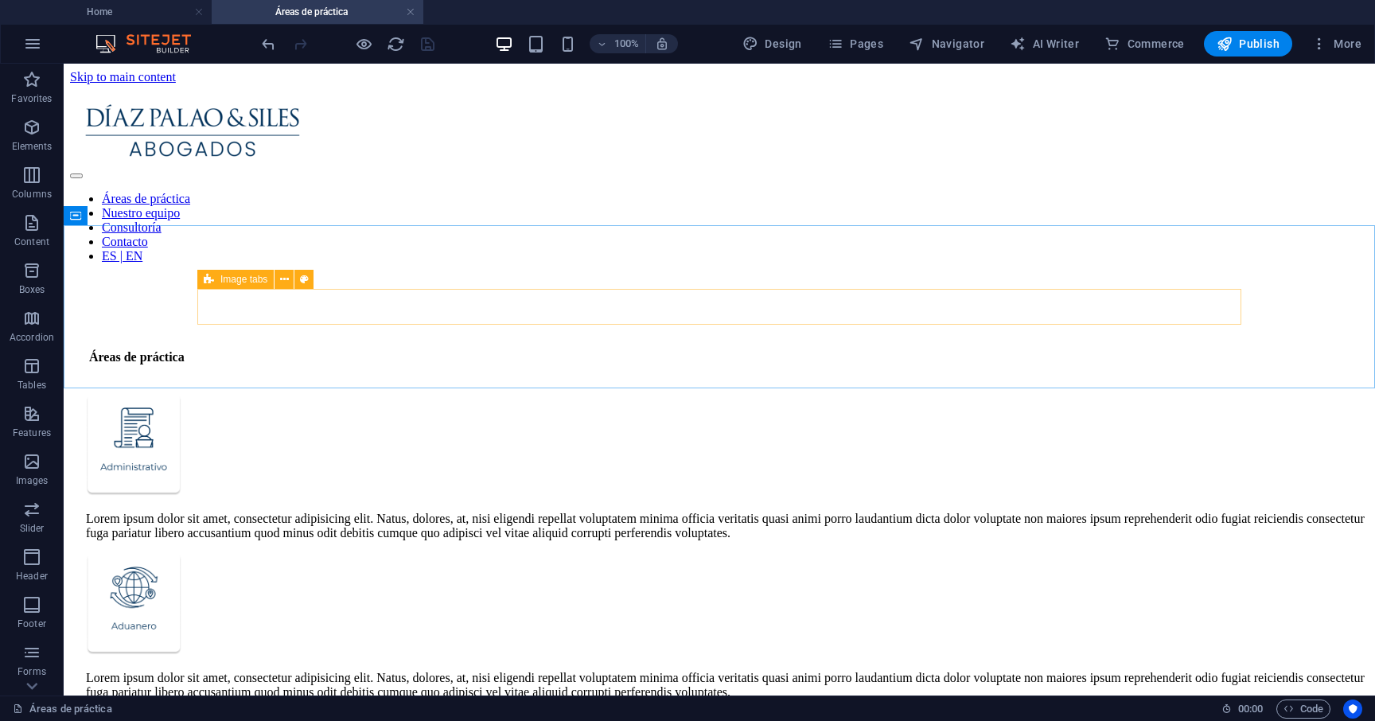
click at [240, 280] on span "Image tabs" at bounding box center [243, 279] width 47 height 10
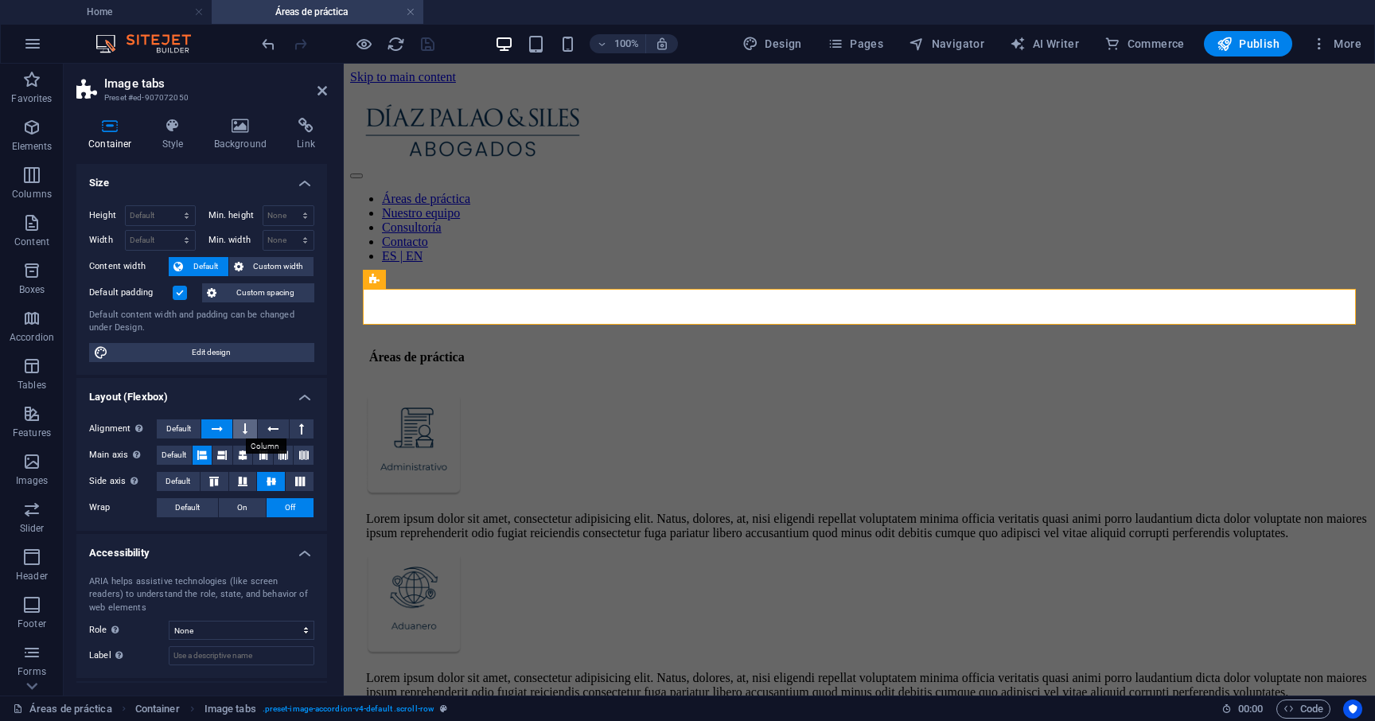
click at [243, 433] on icon at bounding box center [245, 428] width 5 height 19
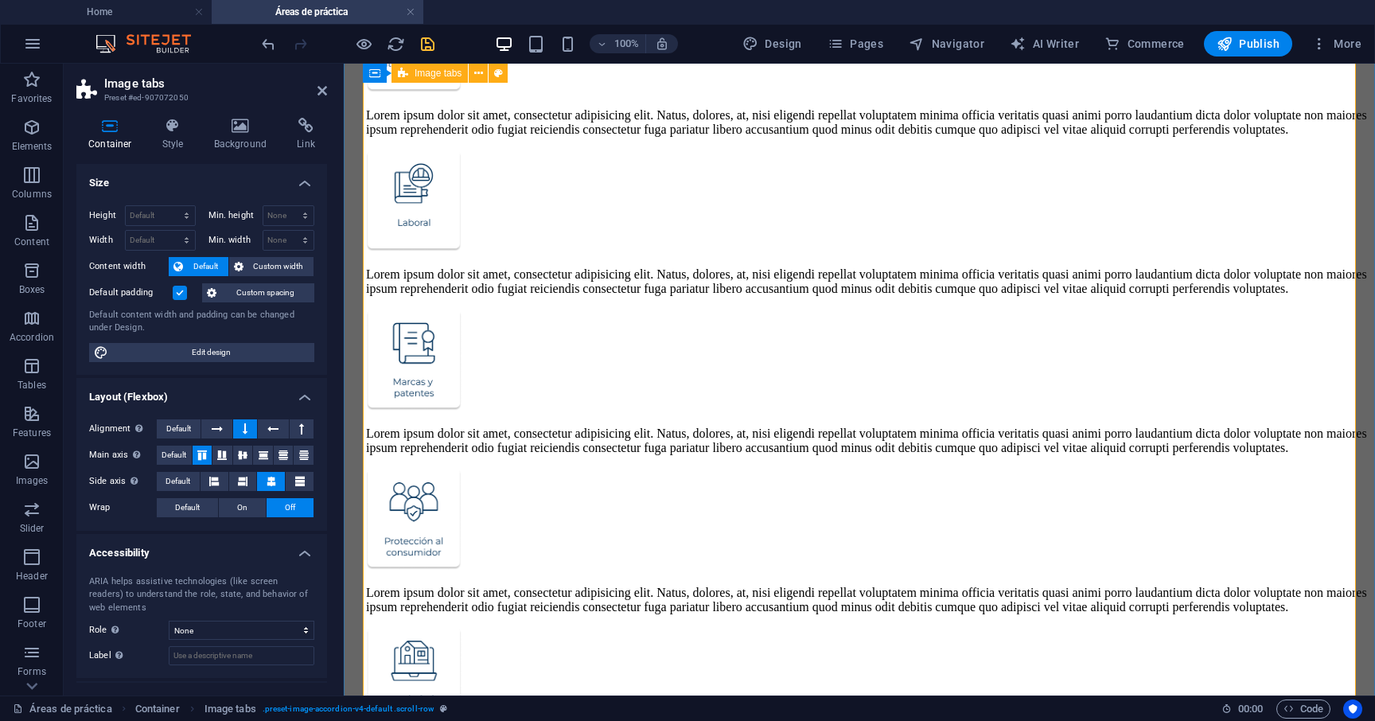
scroll to position [1356, 0]
click at [393, 231] on div "Container" at bounding box center [408, 229] width 72 height 19
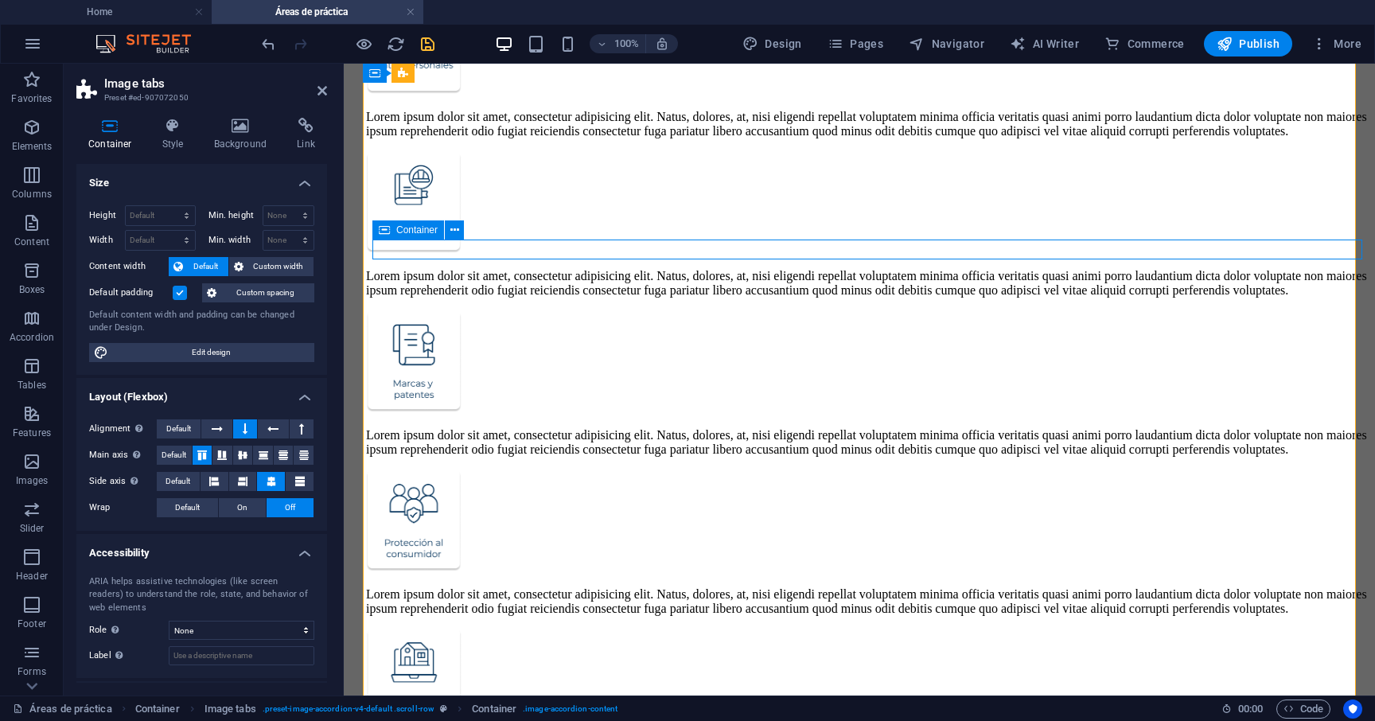
click at [393, 231] on div "Container" at bounding box center [408, 229] width 72 height 19
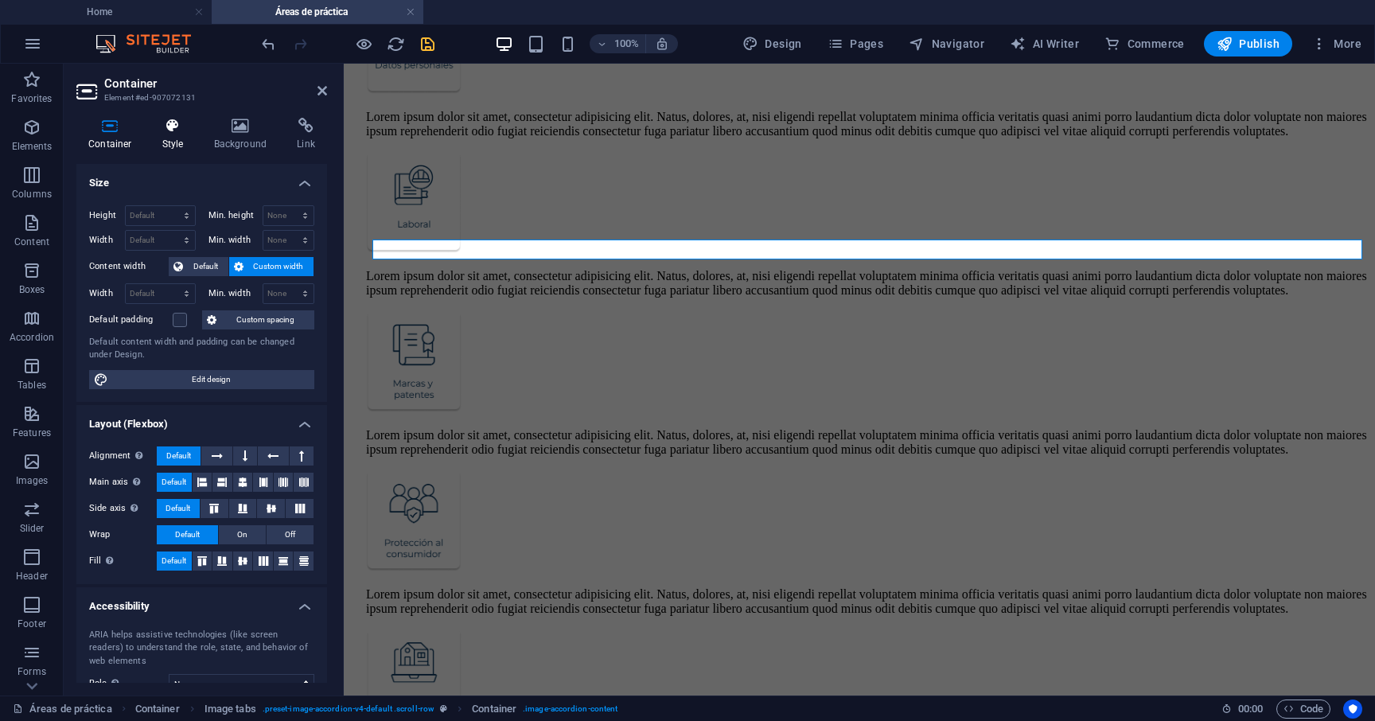
click at [176, 149] on h4 "Style" at bounding box center [176, 134] width 52 height 33
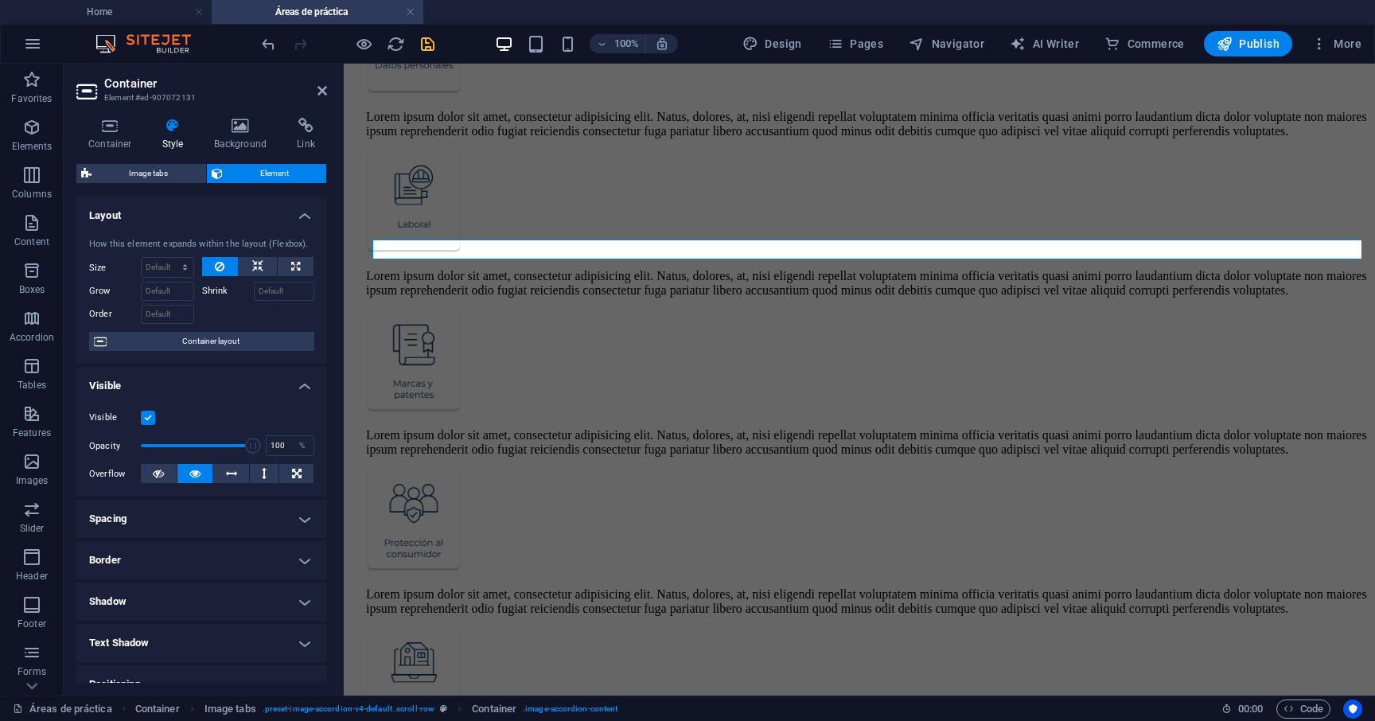
scroll to position [186, 0]
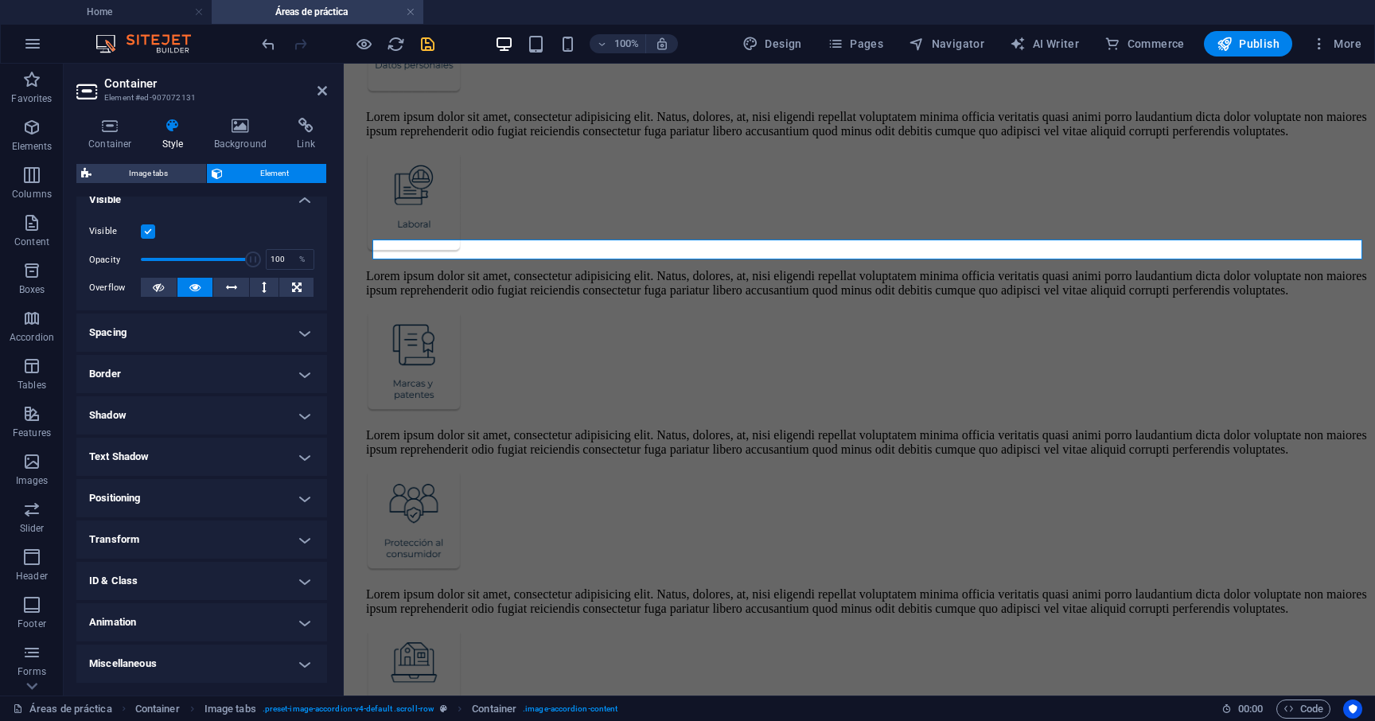
click at [178, 568] on h4 "ID & Class" at bounding box center [201, 581] width 251 height 38
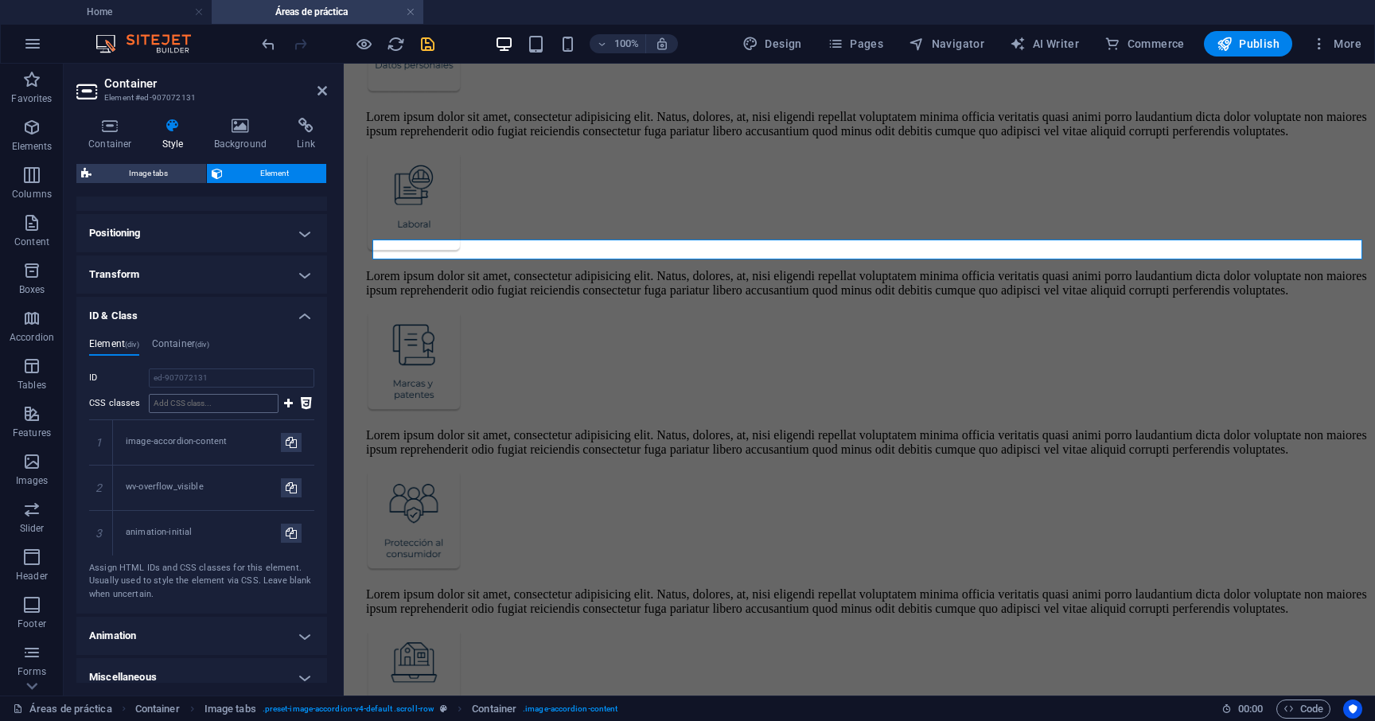
scroll to position [465, 0]
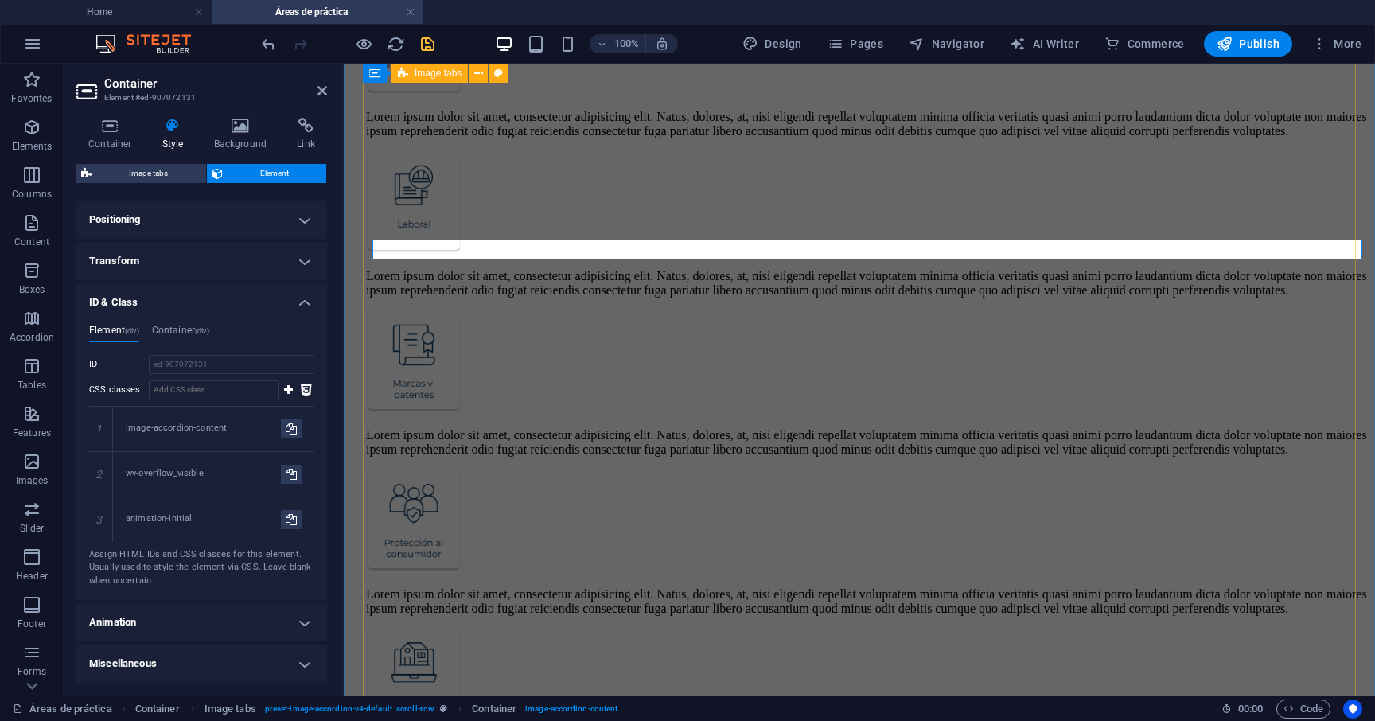
click at [417, 309] on div "Lorem ipsum dolor sit amet, consectetur adipisicing elit. Natus, dolores, at, n…" at bounding box center [859, 75] width 1018 height 2084
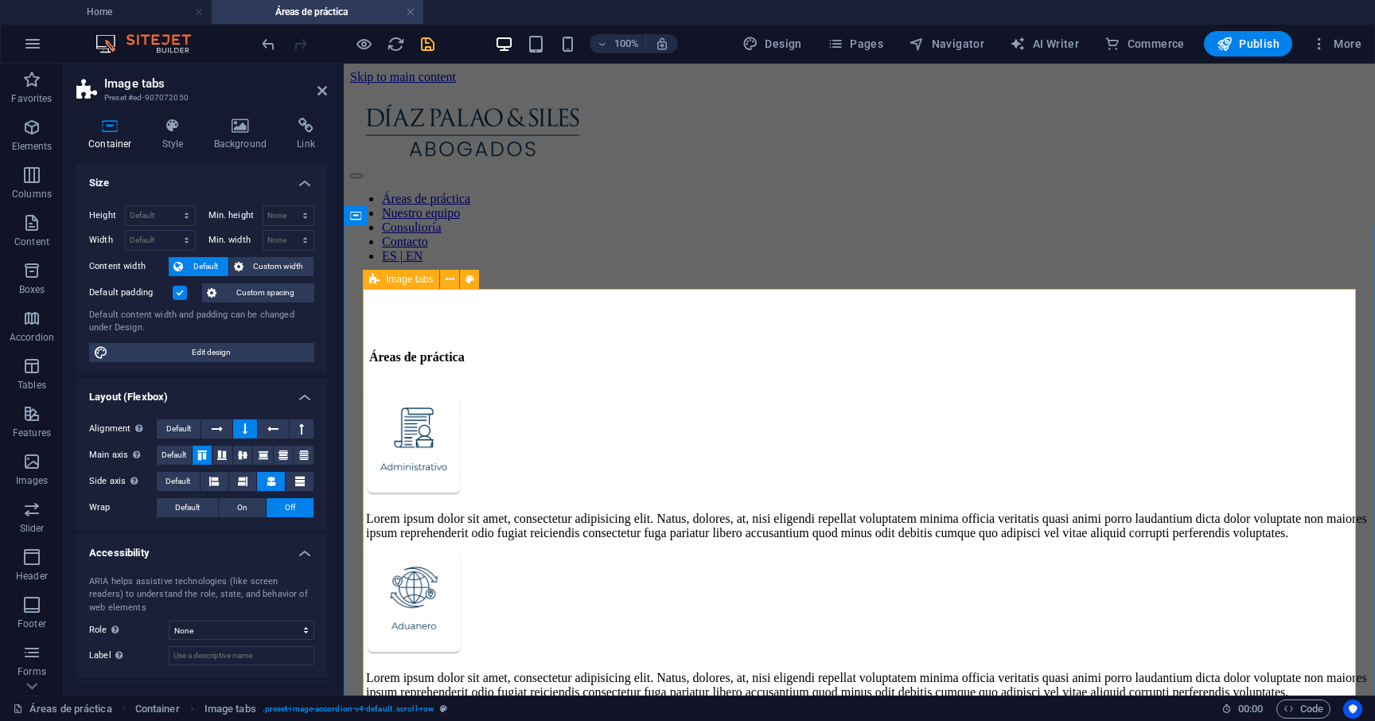
scroll to position [20, 0]
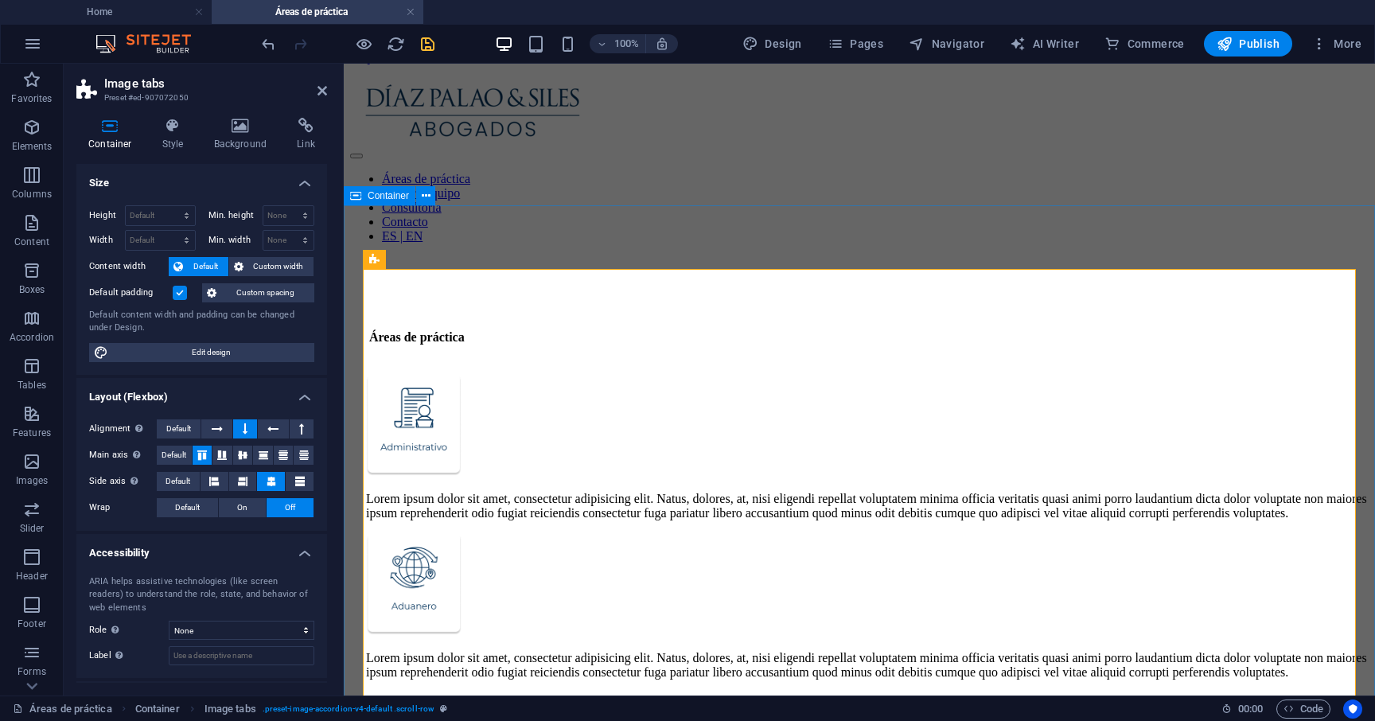
click at [373, 196] on span "Container" at bounding box center [388, 196] width 41 height 10
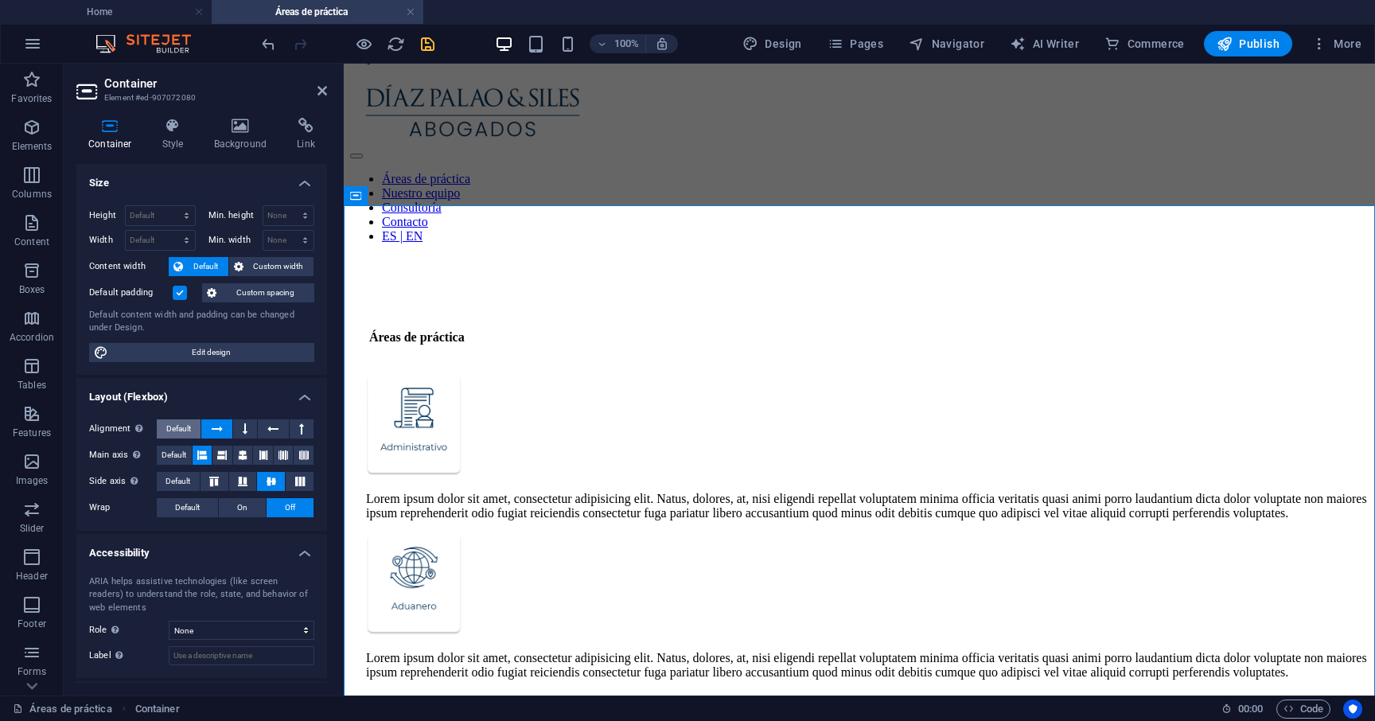
click at [175, 434] on span "Default" at bounding box center [178, 428] width 25 height 19
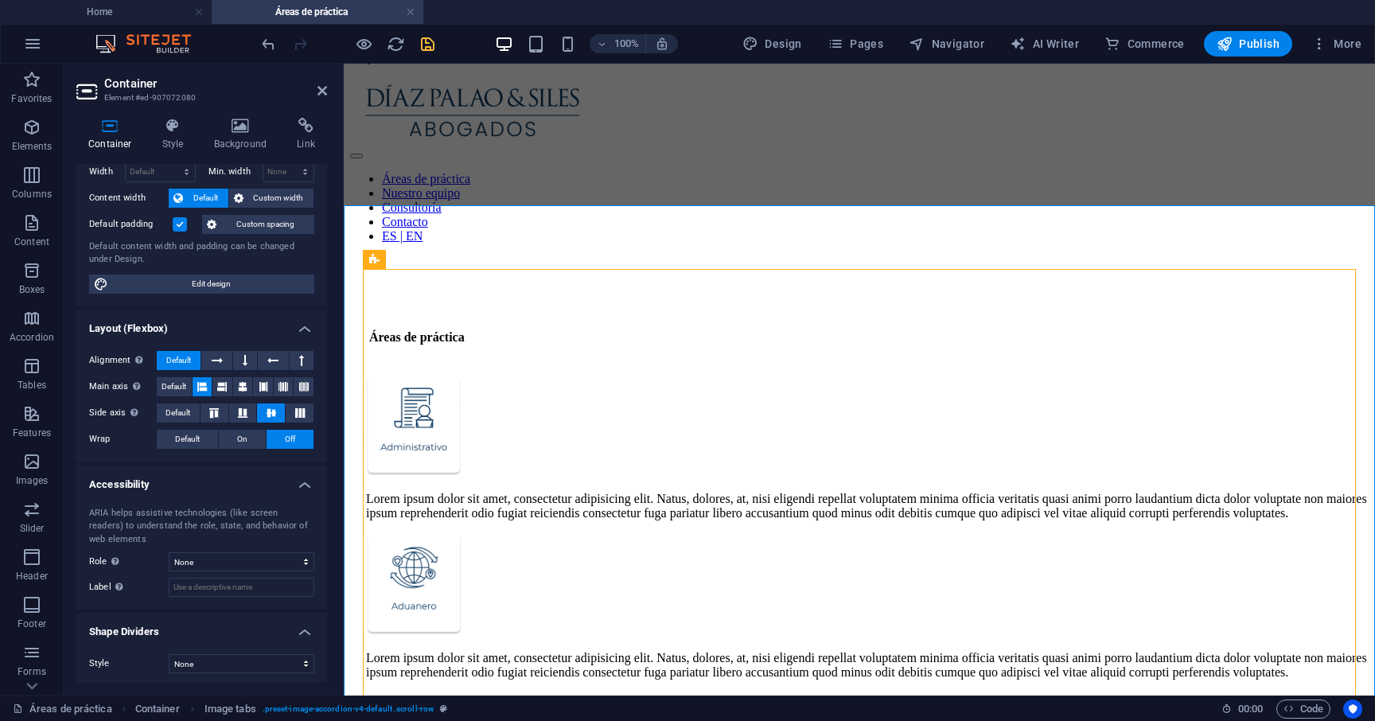
scroll to position [72, 0]
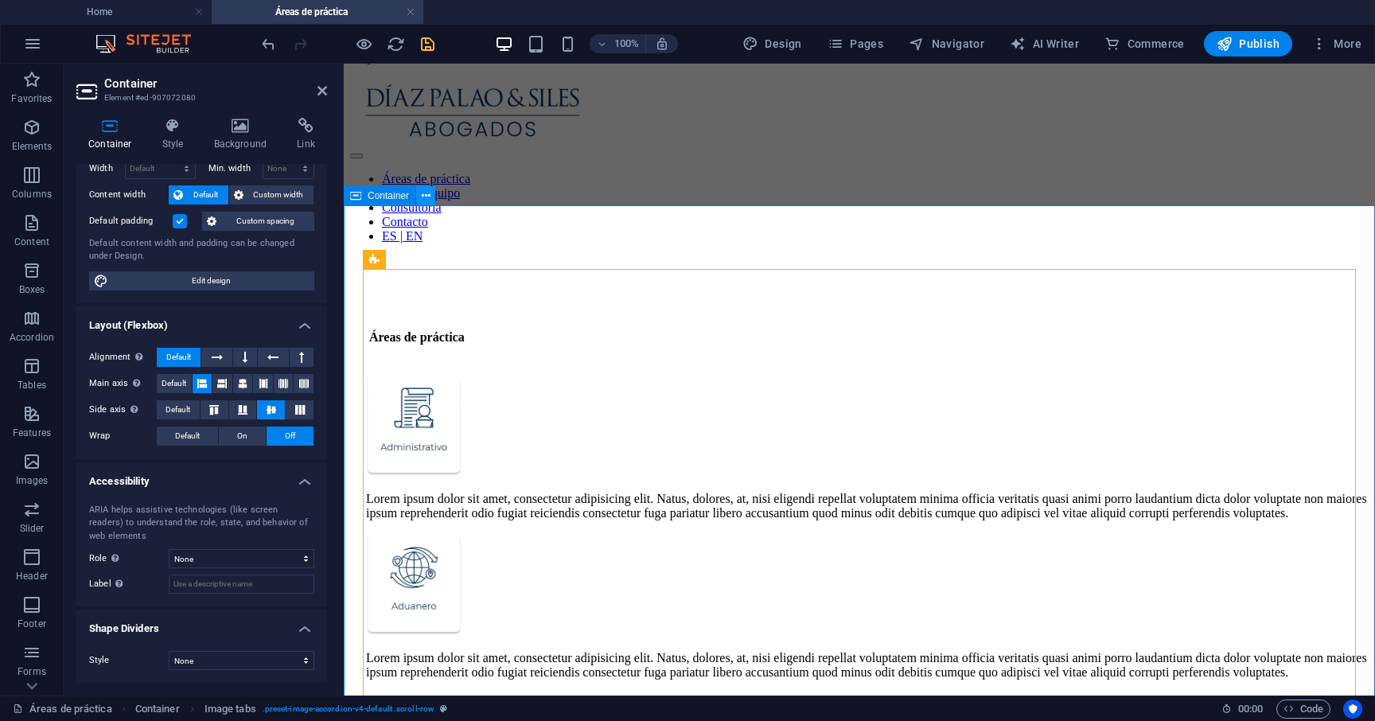
click at [422, 199] on icon at bounding box center [426, 196] width 9 height 17
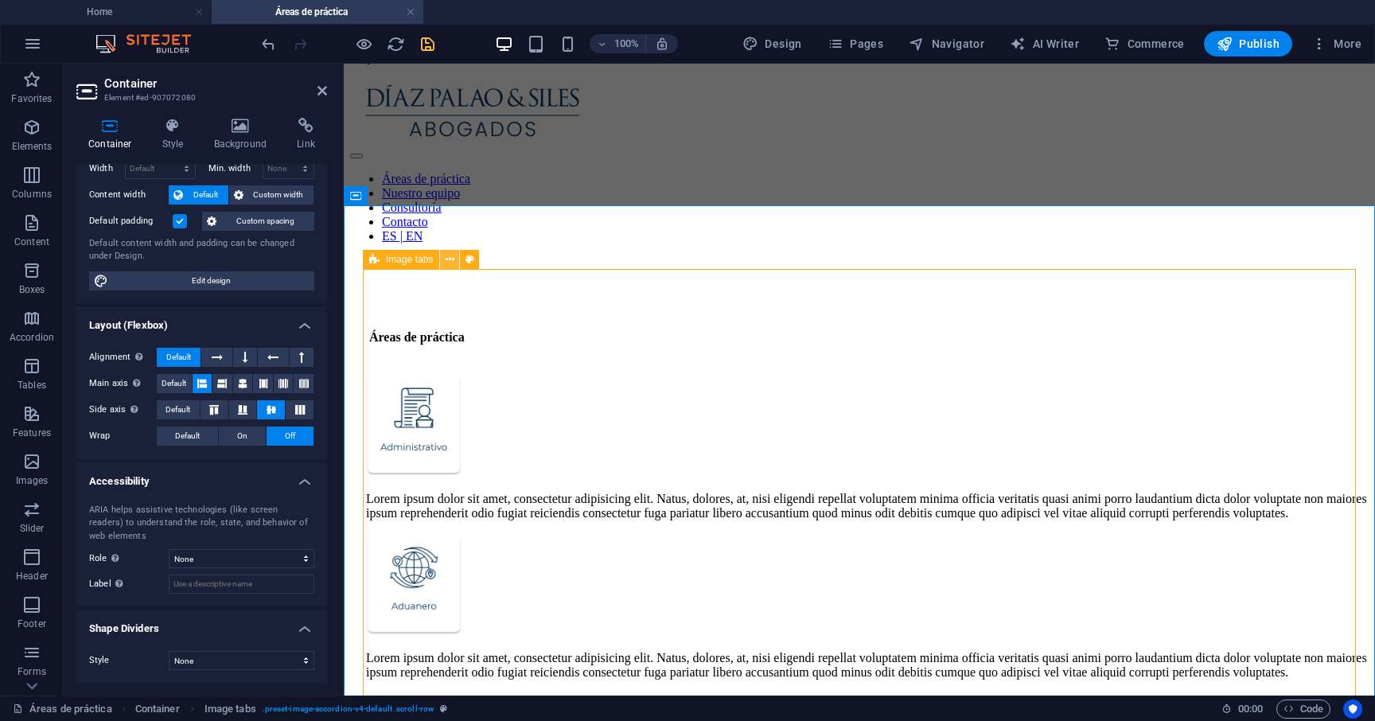
click at [451, 256] on icon at bounding box center [450, 259] width 9 height 17
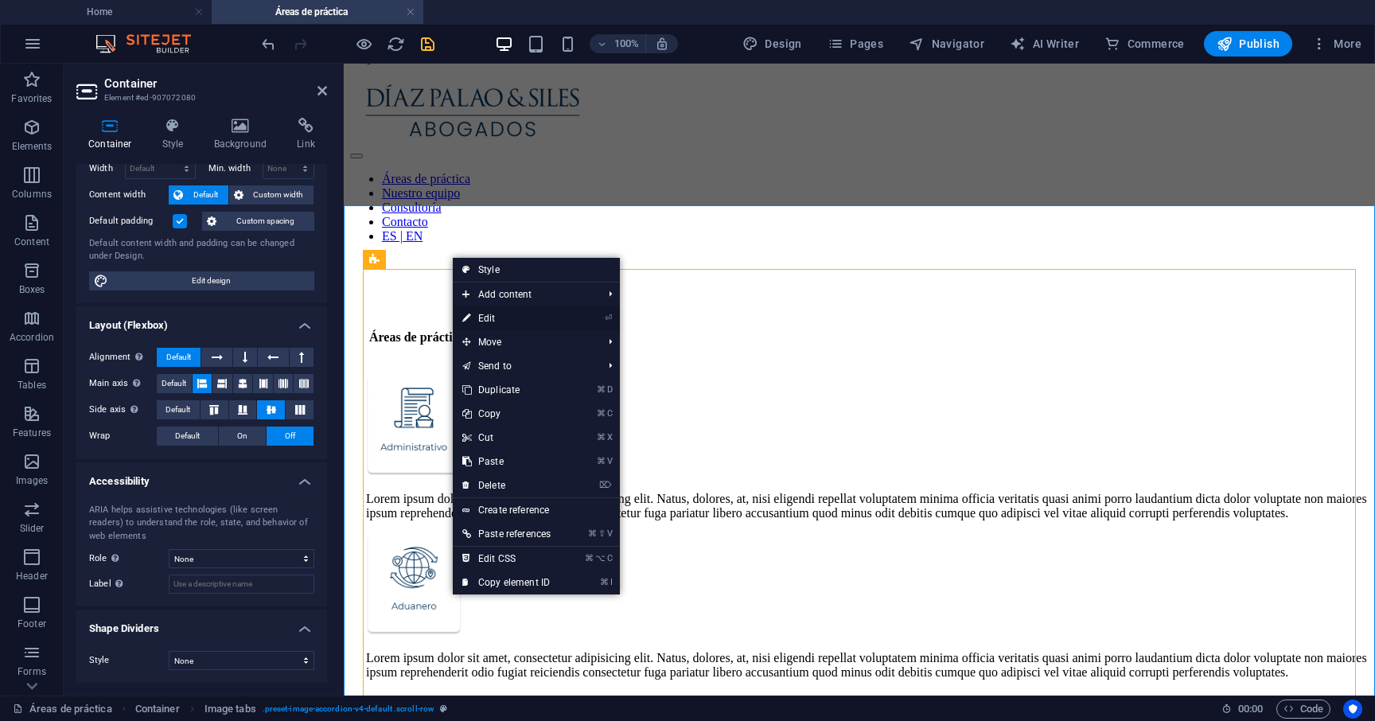
click at [476, 319] on link "⏎ Edit" at bounding box center [506, 318] width 107 height 24
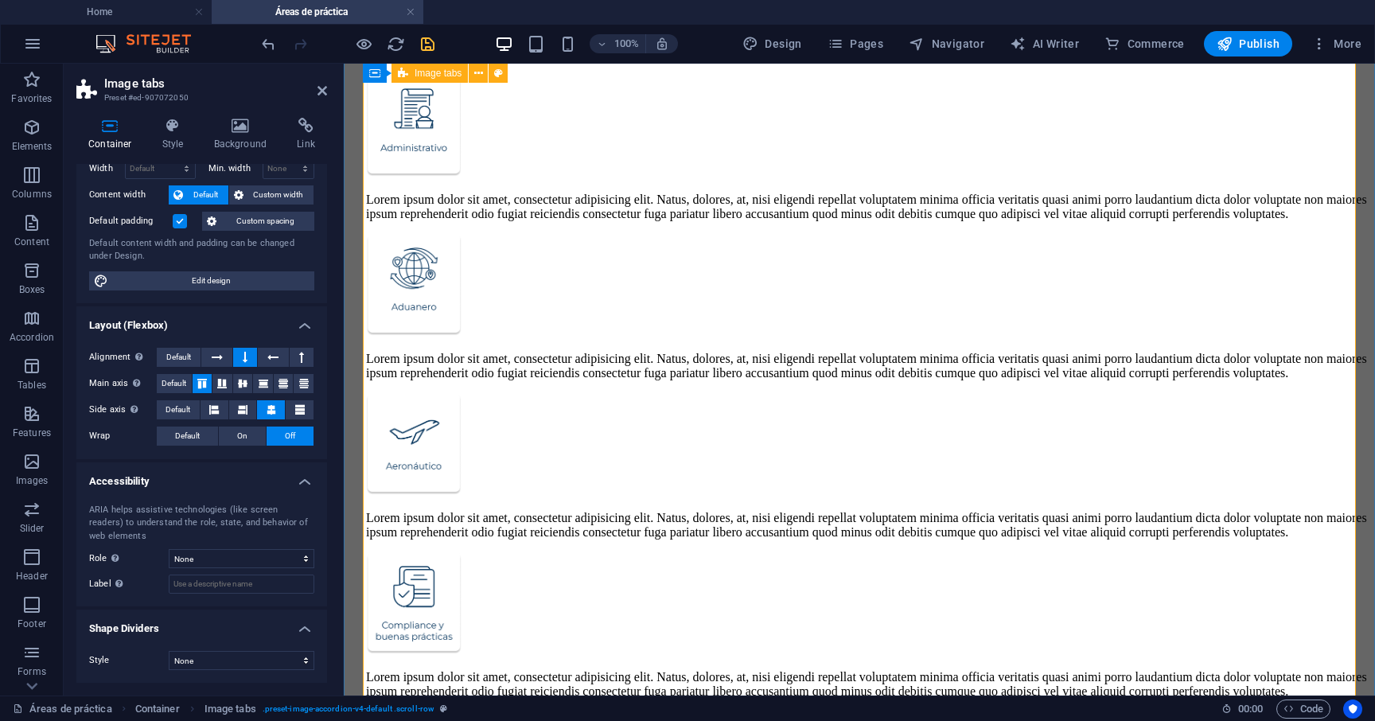
scroll to position [309, 0]
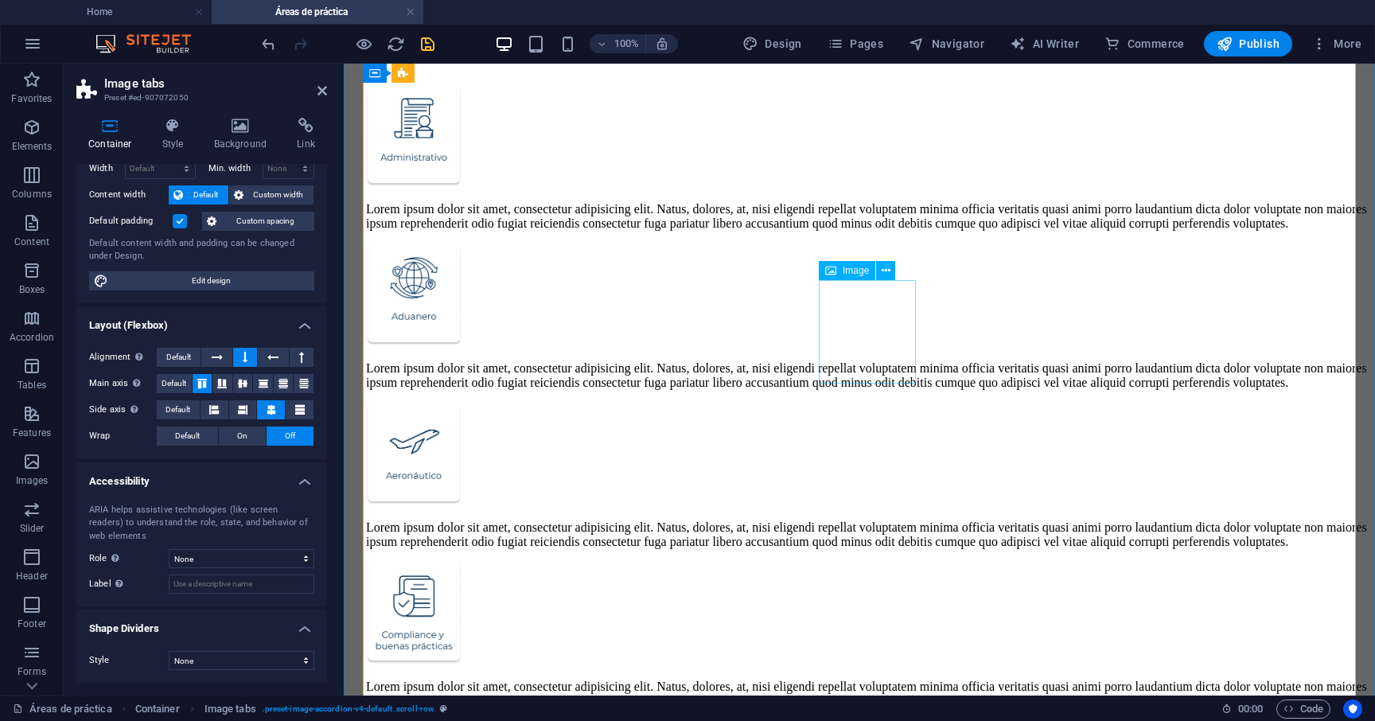
click at [850, 271] on span "Image" at bounding box center [855, 271] width 26 height 10
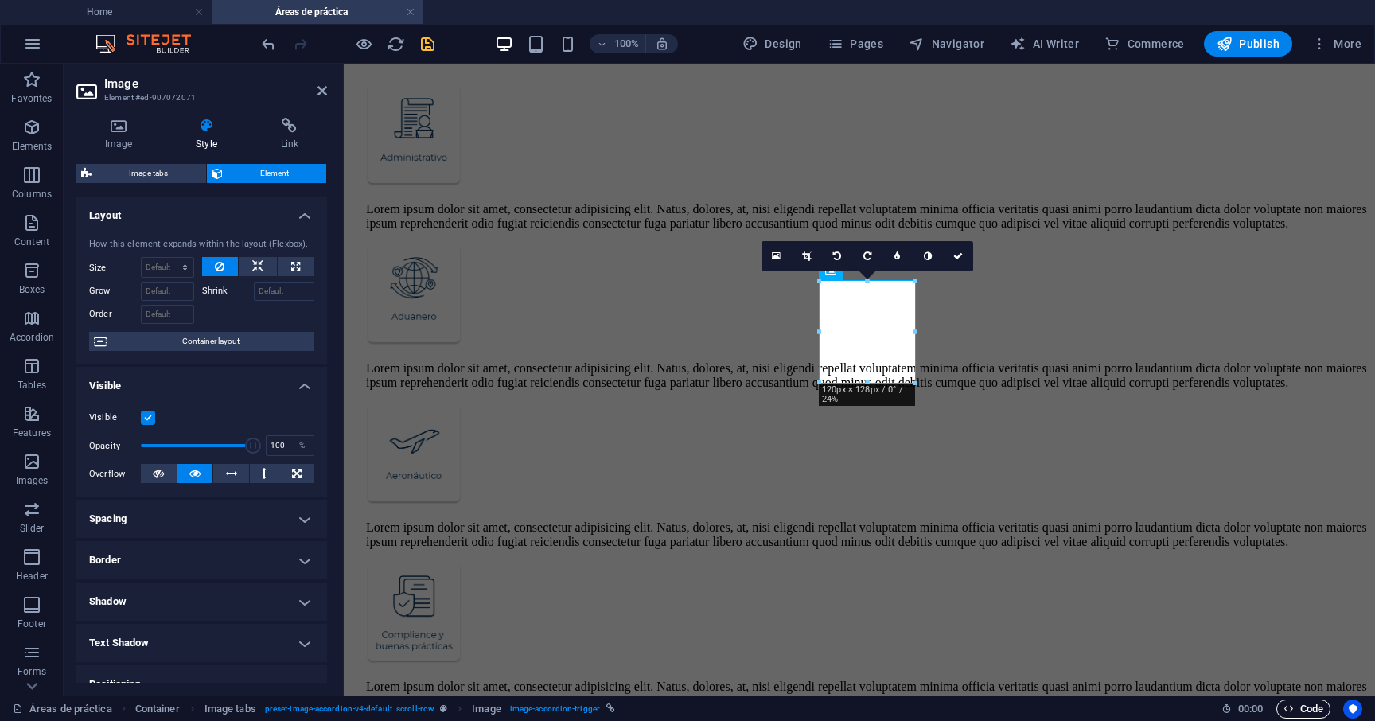
click at [1293, 706] on span "Code" at bounding box center [1303, 708] width 40 height 19
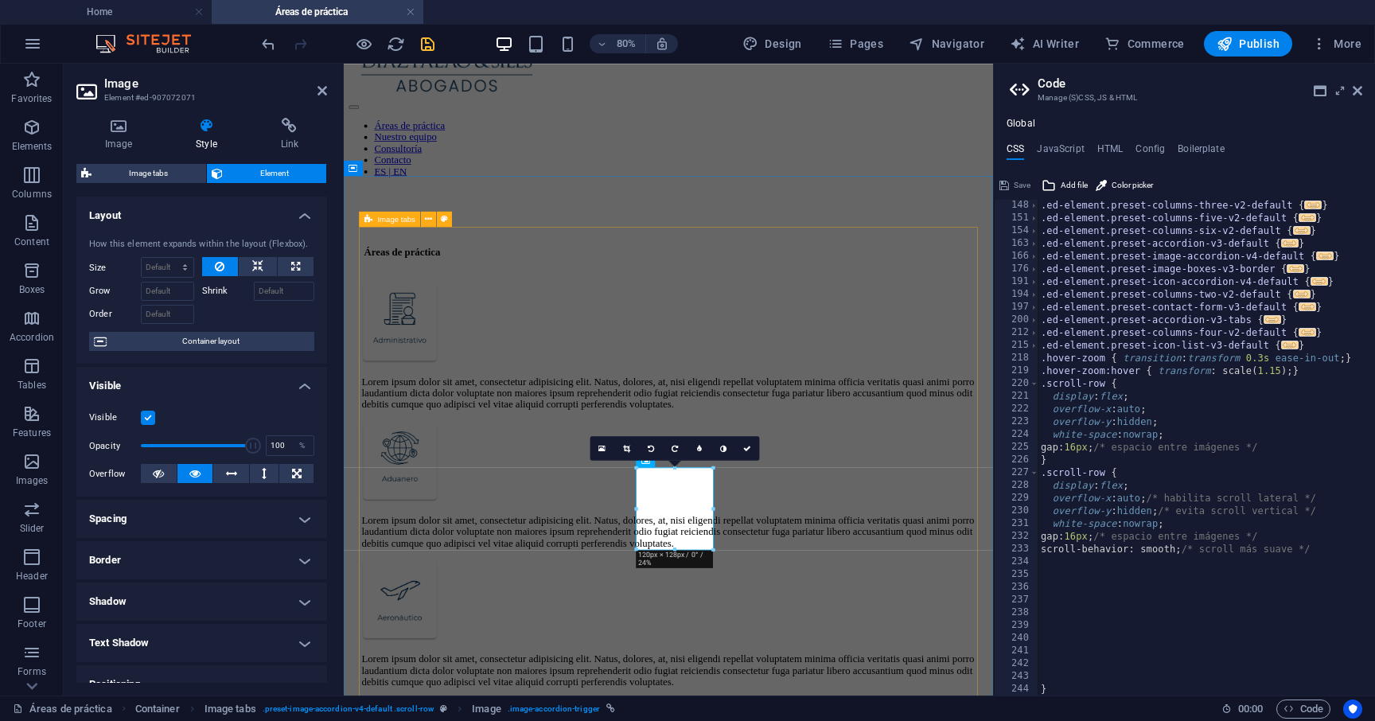
scroll to position [67, 0]
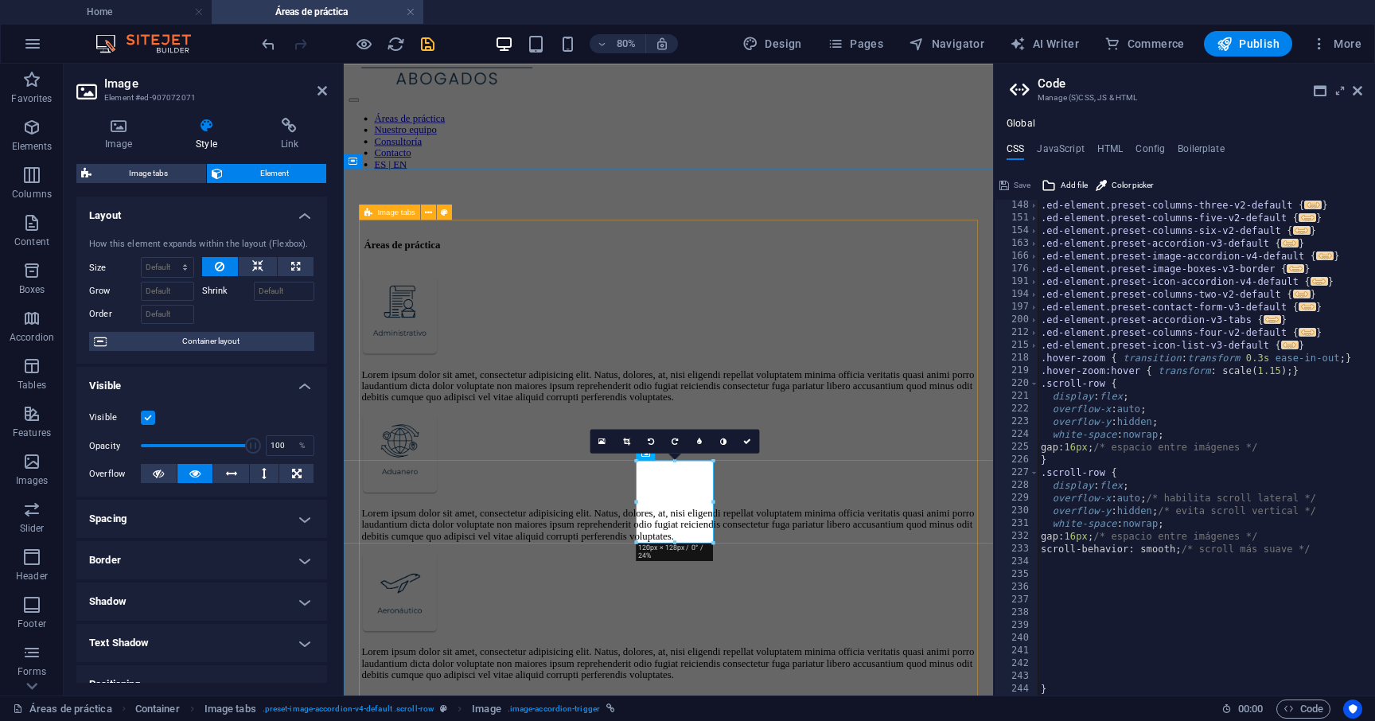
click at [396, 212] on span "Image tabs" at bounding box center [396, 212] width 38 height 8
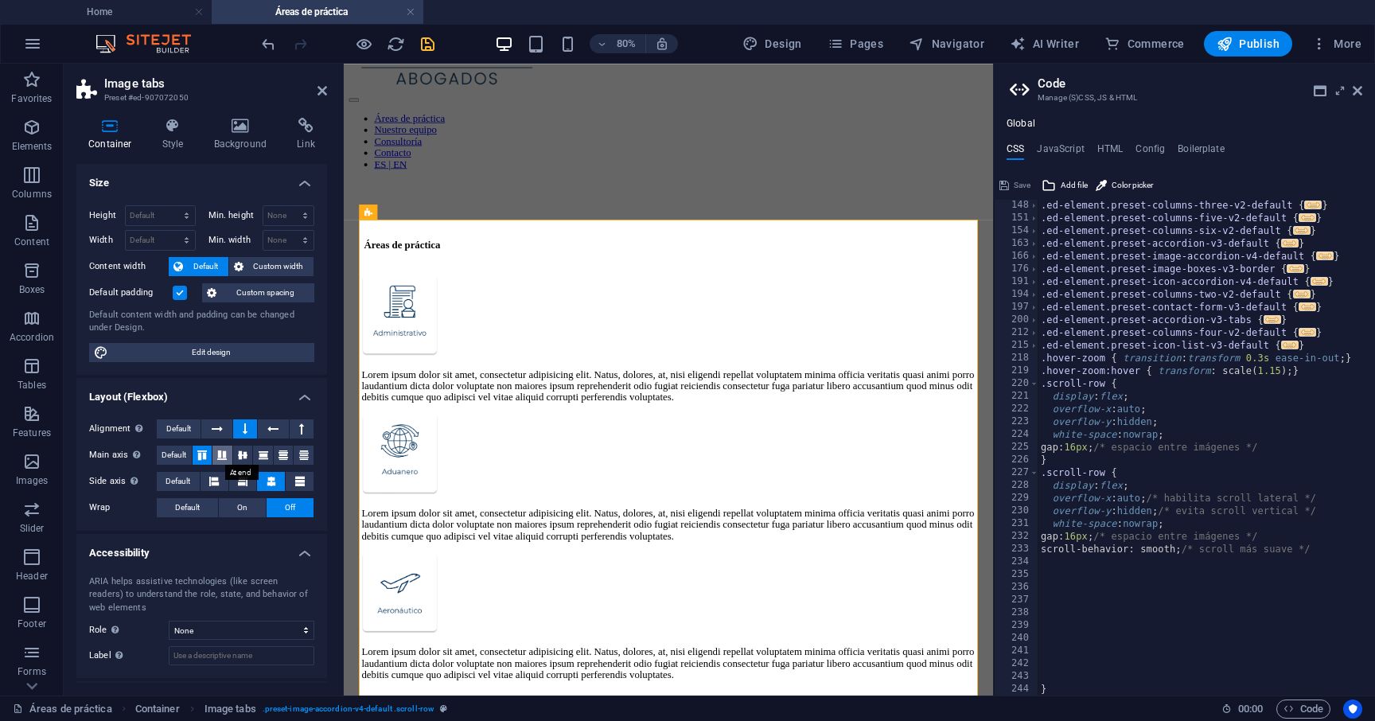
scroll to position [72, 0]
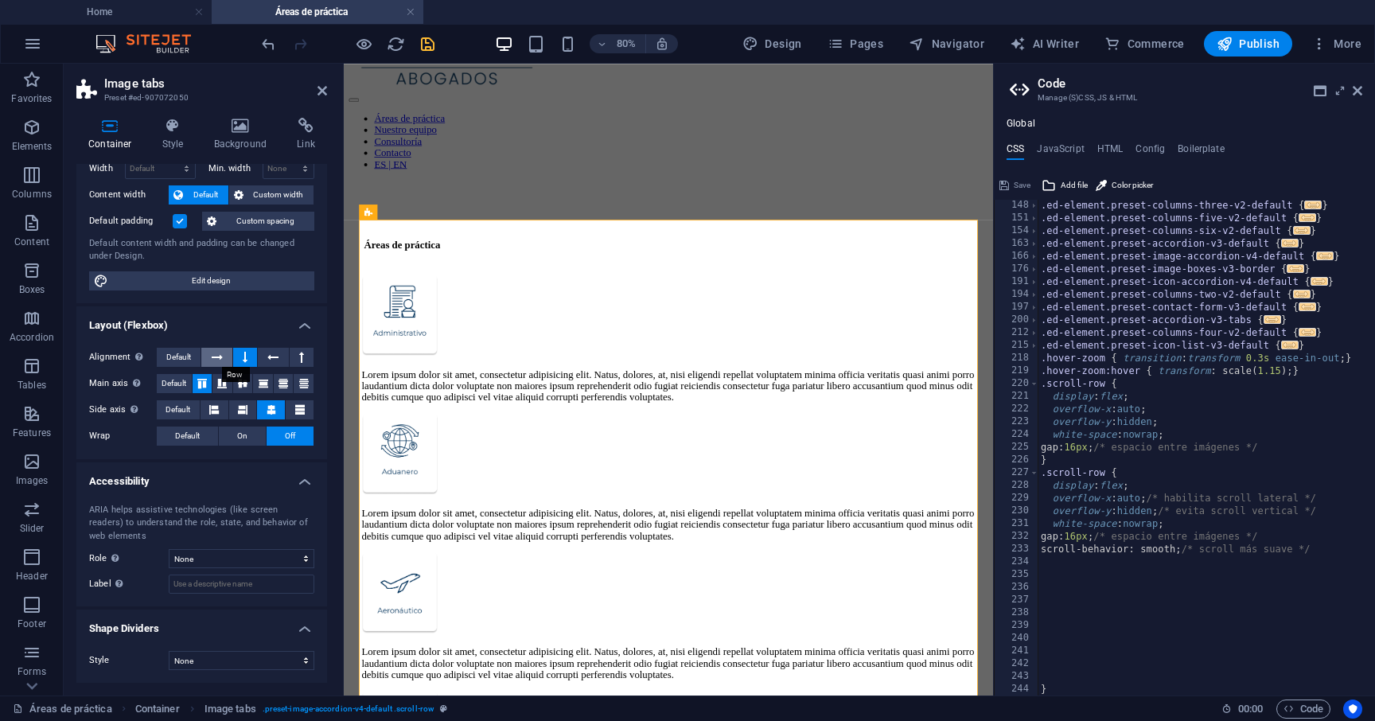
click at [220, 358] on icon at bounding box center [217, 357] width 11 height 19
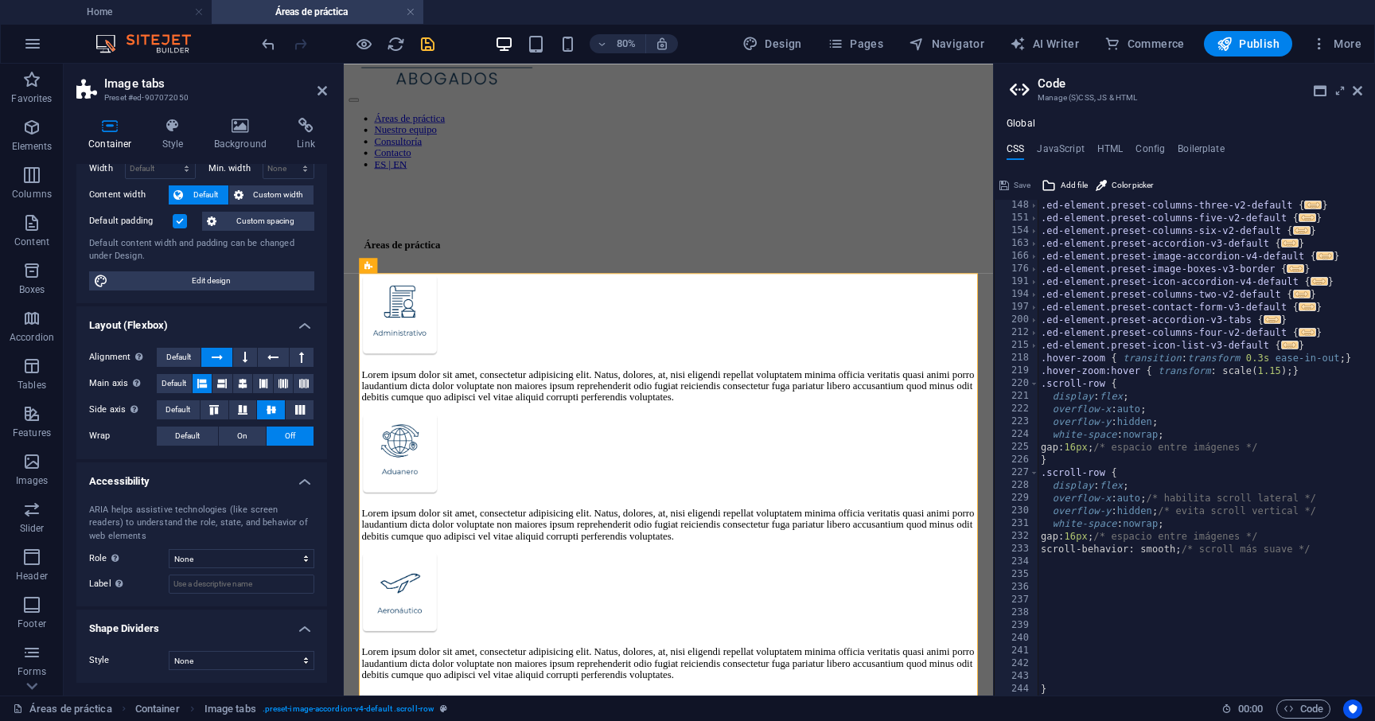
scroll to position [0, 0]
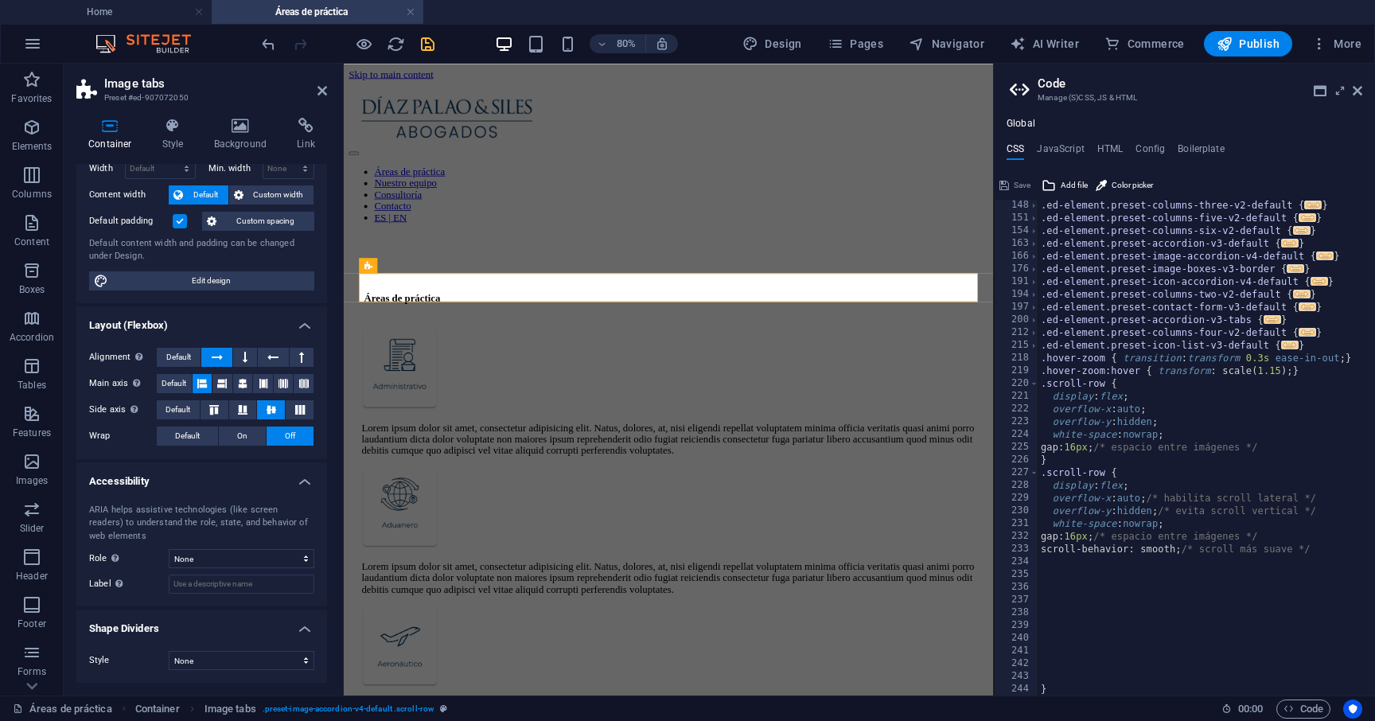
click at [438, 41] on div "80% Design Pages Navigator AI Writer Commerce Publish More" at bounding box center [813, 43] width 1109 height 25
click at [429, 41] on icon "save" at bounding box center [427, 44] width 18 height 18
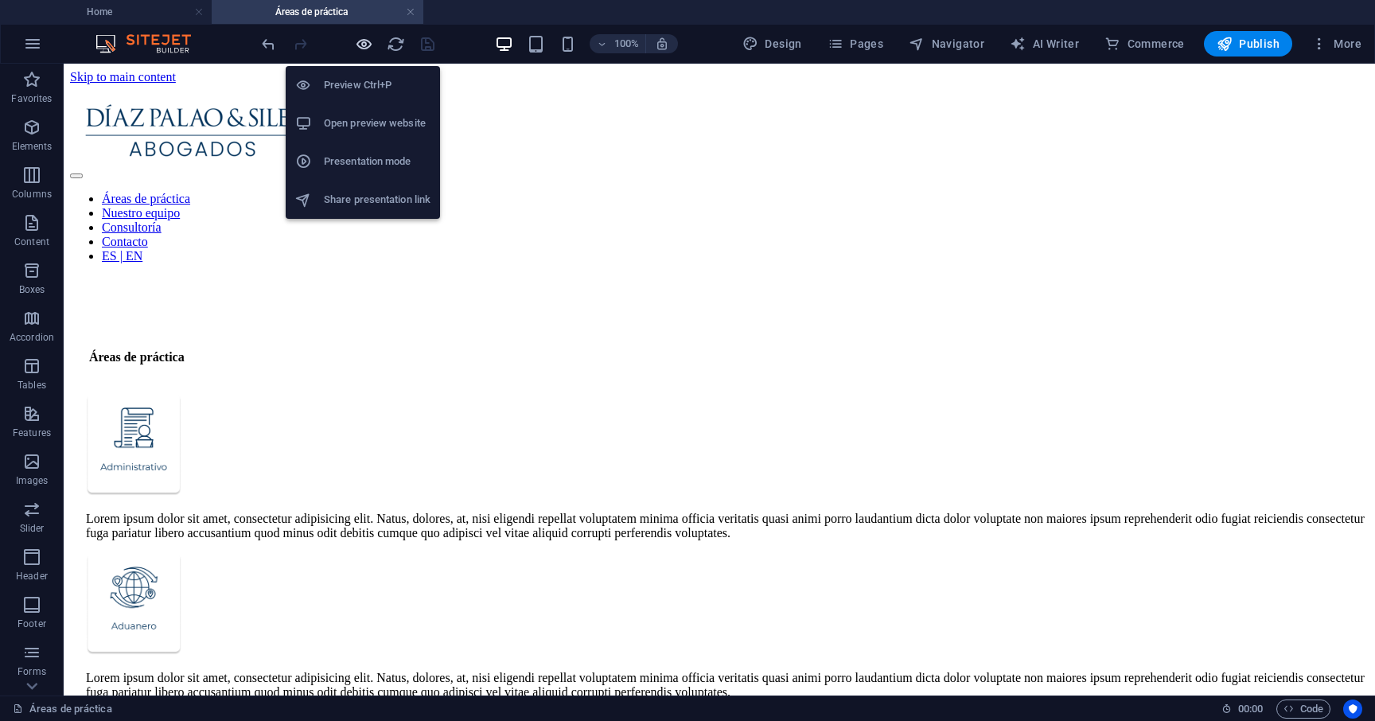
click at [366, 42] on icon "button" at bounding box center [364, 44] width 18 height 18
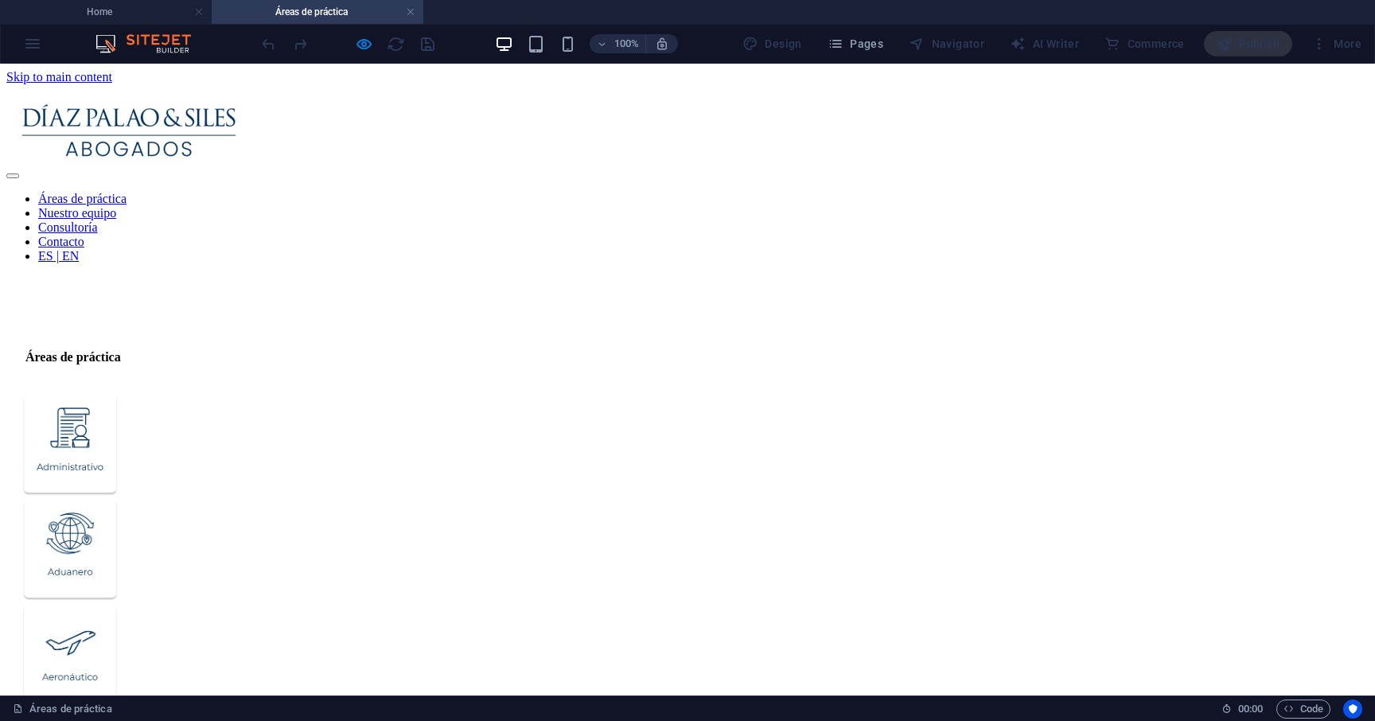
click at [1318, 702] on span "Code" at bounding box center [1303, 708] width 40 height 19
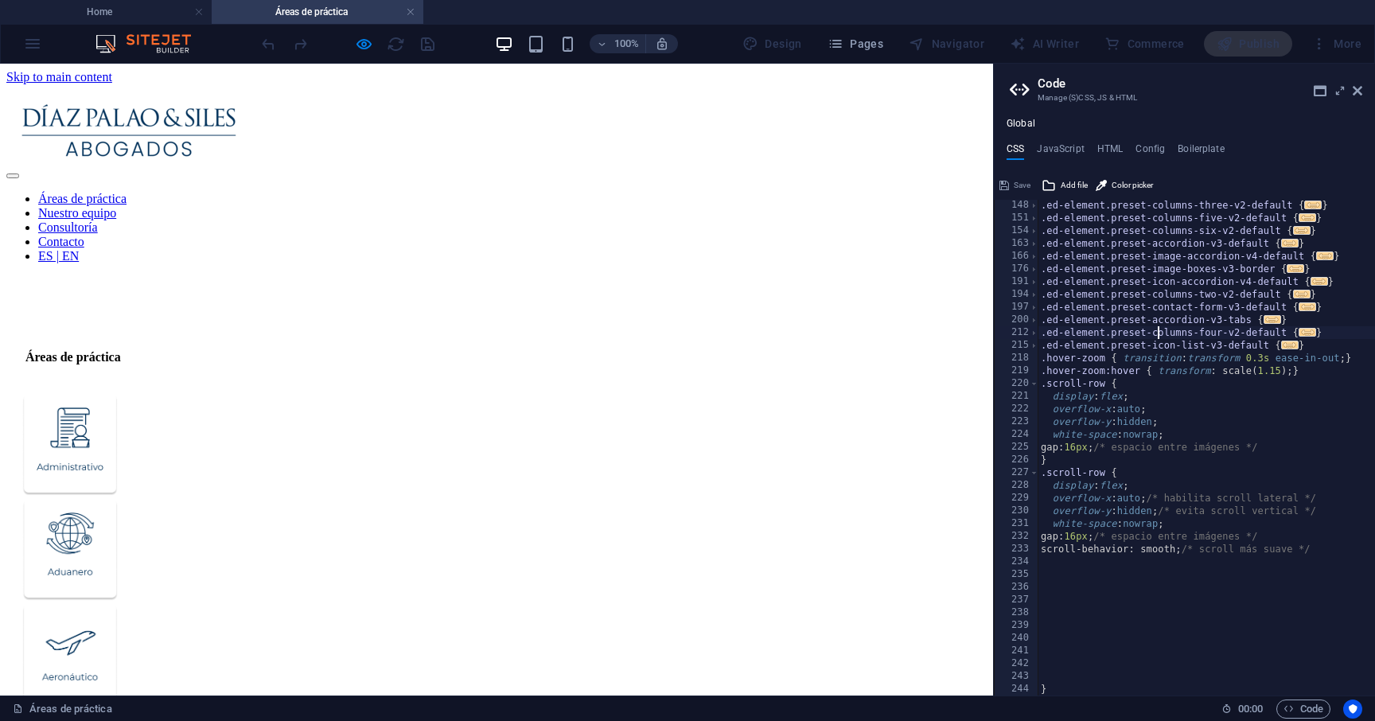
click at [1157, 337] on div ".ed-element.preset-columns-three-v2-default { ... } .ed-element.preset-columns-…" at bounding box center [1282, 459] width 491 height 521
click at [1157, 259] on div ".ed-element.preset-columns-three-v2-default { ... } .ed-element.preset-columns-…" at bounding box center [1282, 459] width 491 height 521
type textarea ".ed-element.preset-image-accordion-v4-default {"
click at [1114, 150] on h4 "HTML" at bounding box center [1110, 152] width 26 height 18
type textarea "<a href="#main-content" class="wv-link-content button">Skip to main content</a>"
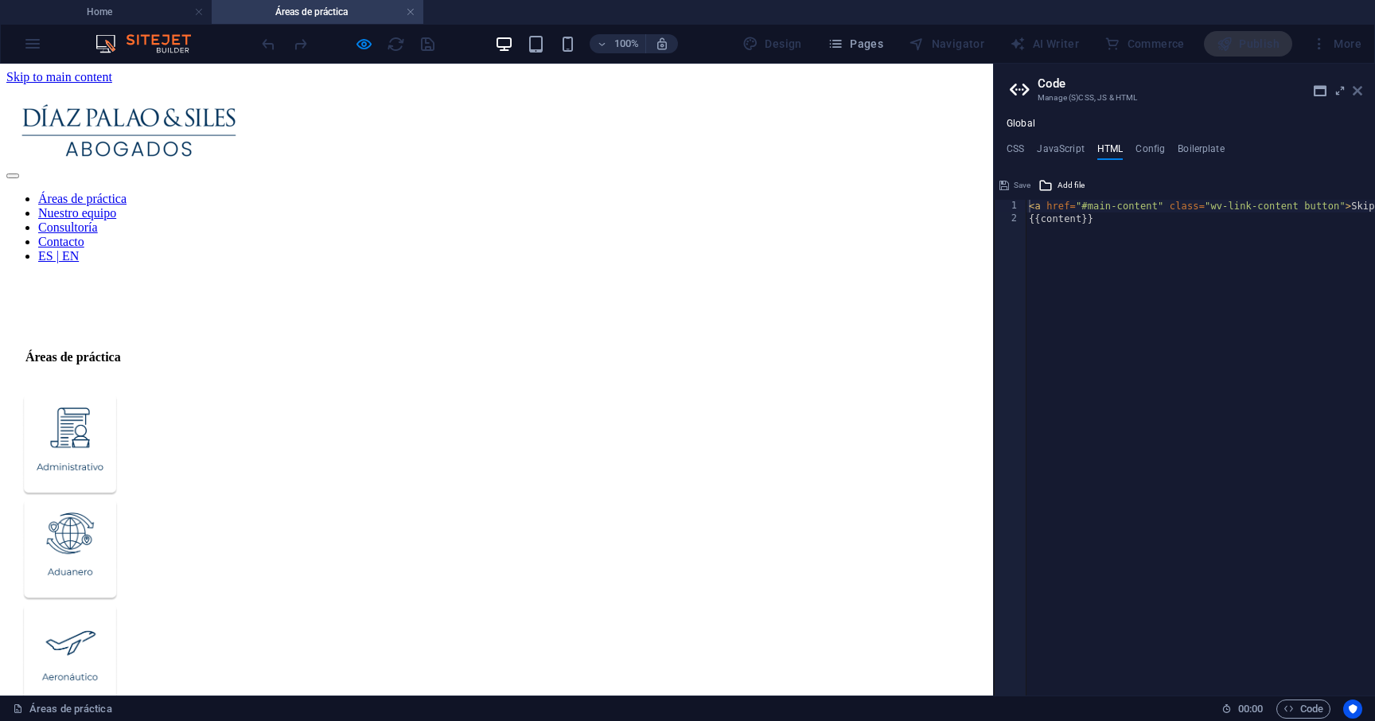
click at [1356, 93] on icon at bounding box center [1357, 90] width 10 height 13
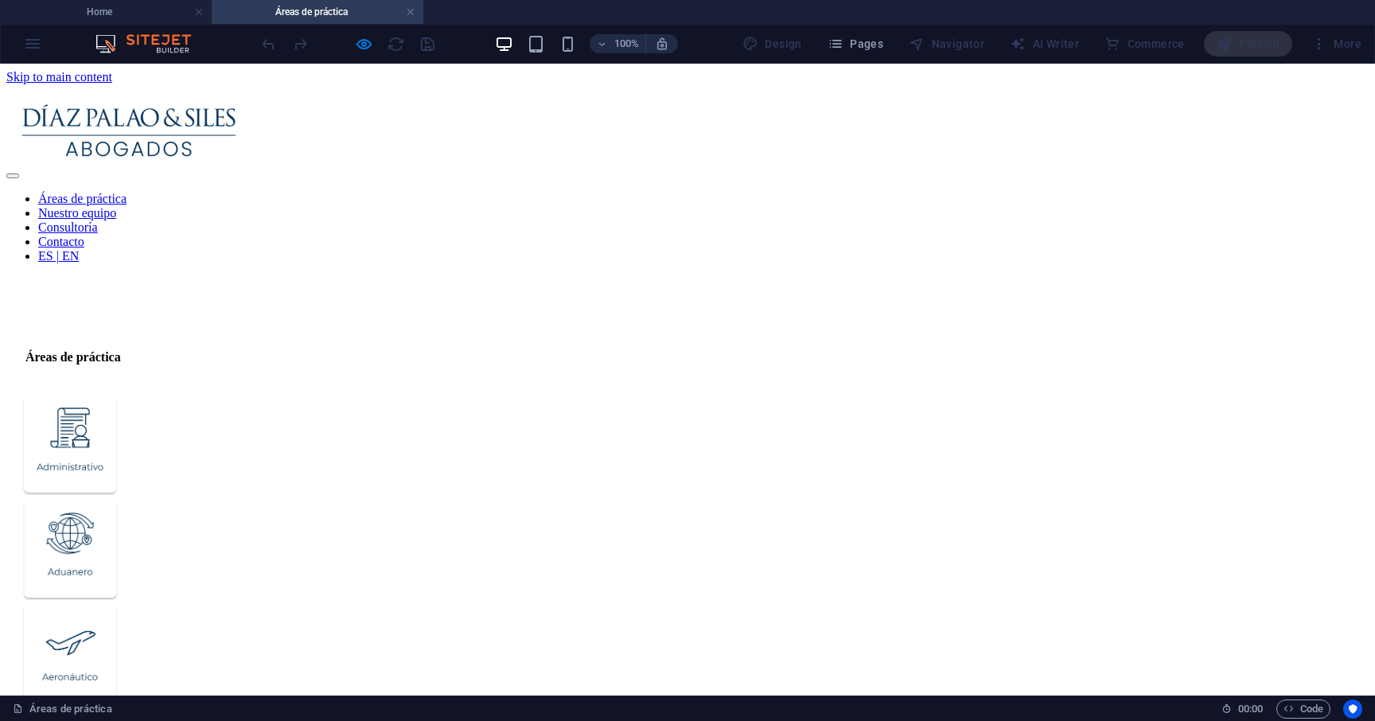
click at [367, 57] on div "100% Design Pages Navigator AI Writer Commerce Publish More" at bounding box center [687, 44] width 1373 height 38
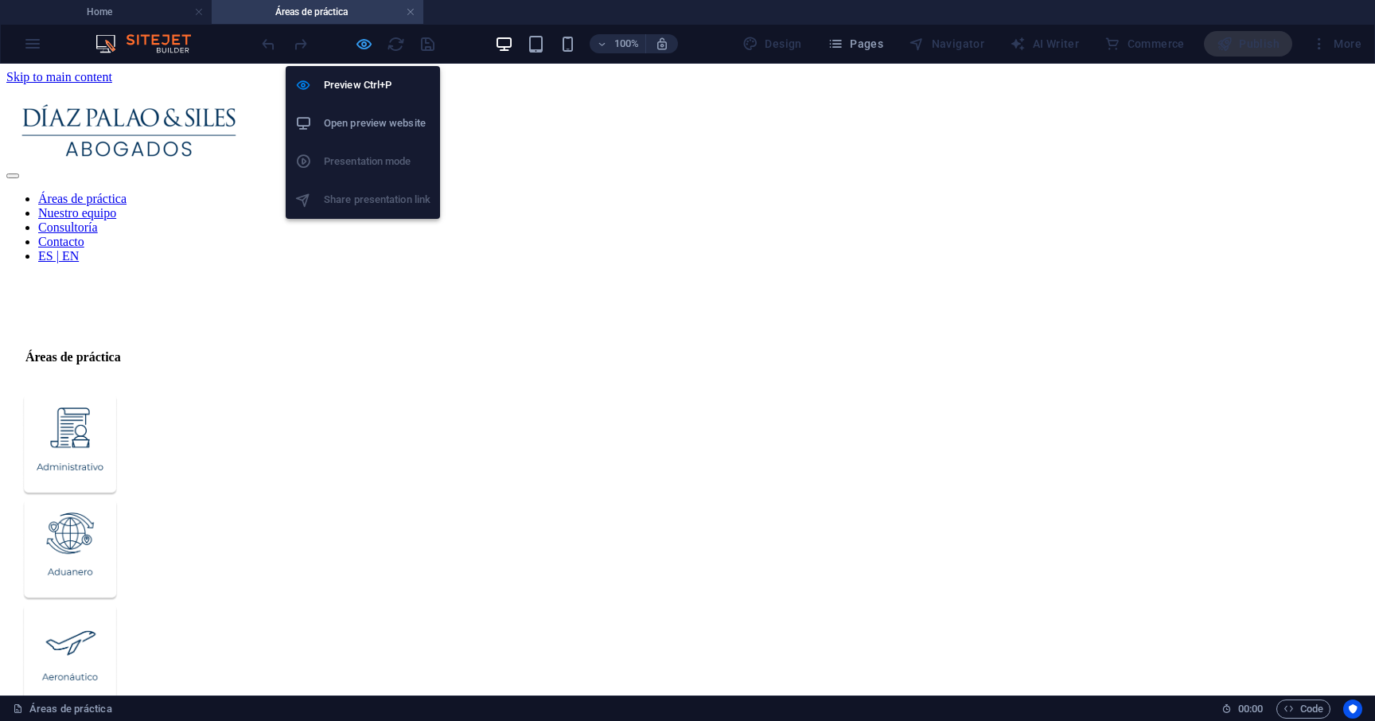
click at [367, 48] on icon "button" at bounding box center [364, 44] width 18 height 18
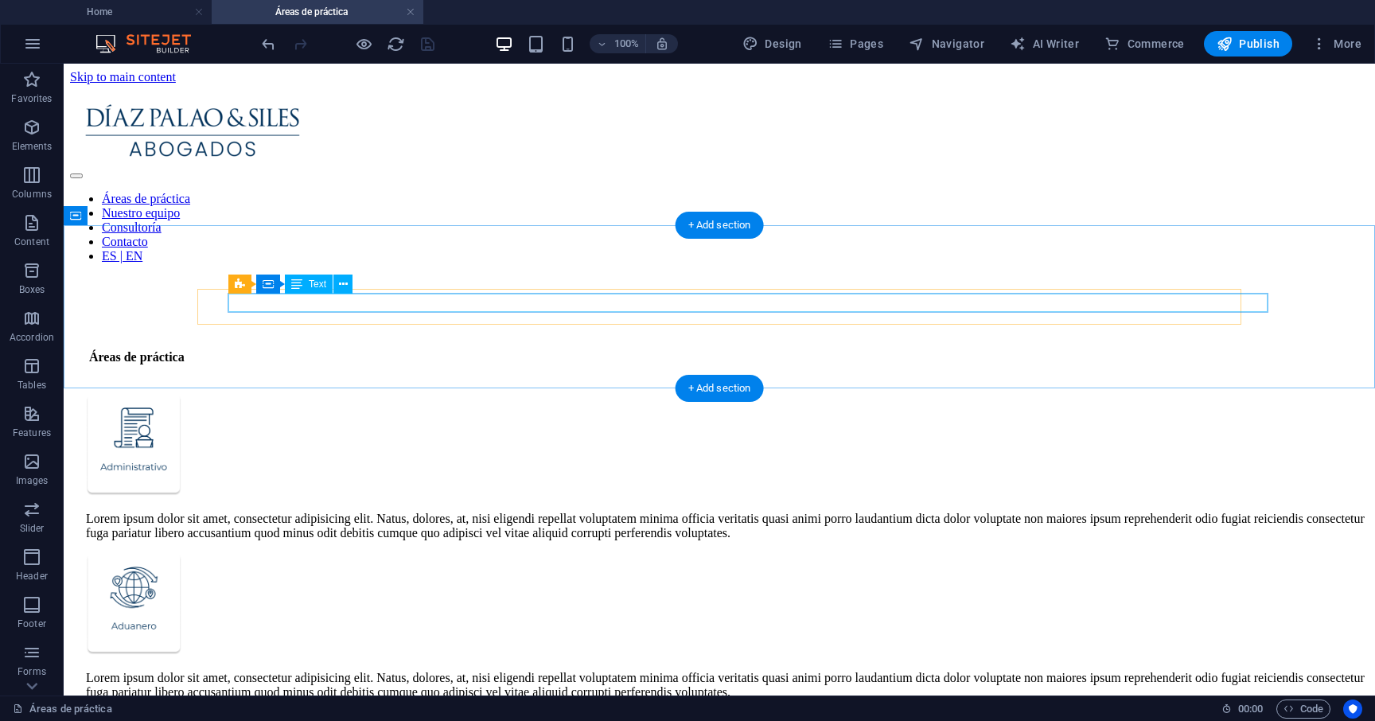
click at [381, 512] on div "Lorem ipsum dolor sit amet, consectetur adipisicing elit. Natus, dolores, at, n…" at bounding box center [727, 526] width 1282 height 29
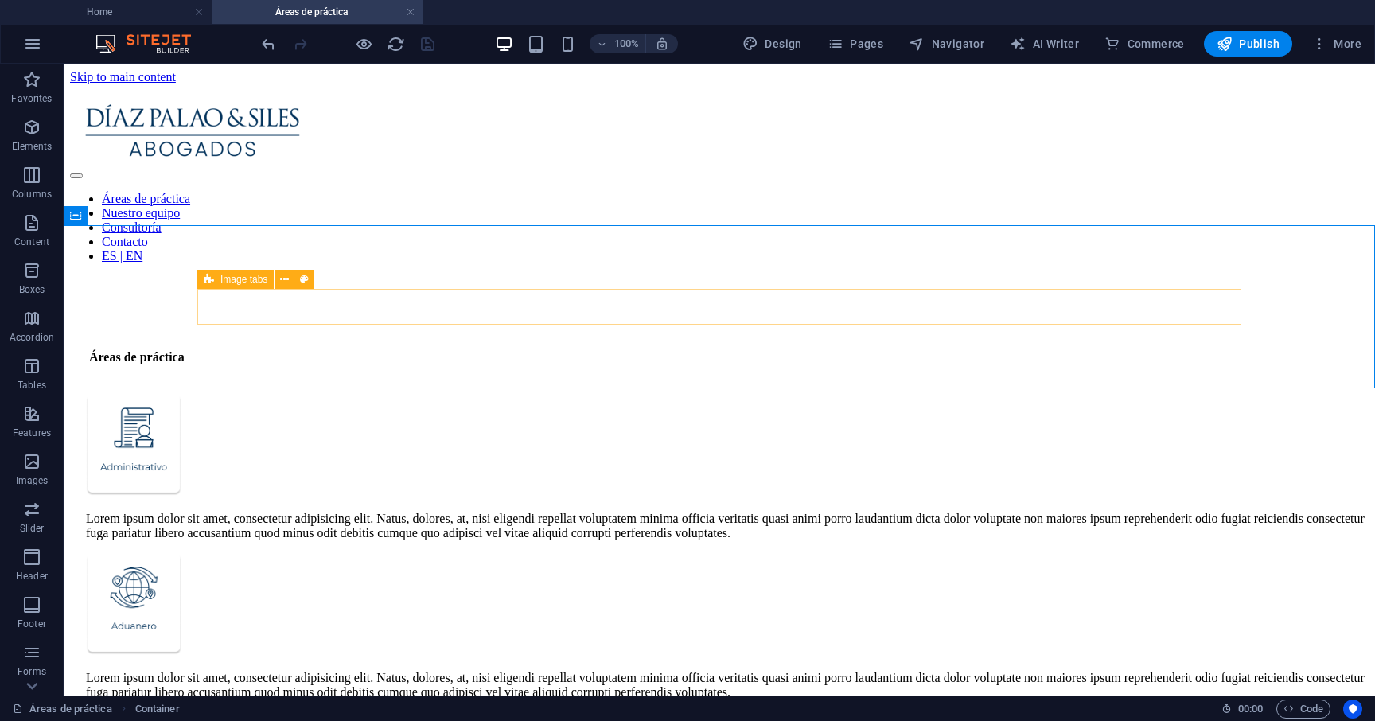
click at [223, 279] on span "Image tabs" at bounding box center [243, 279] width 47 height 10
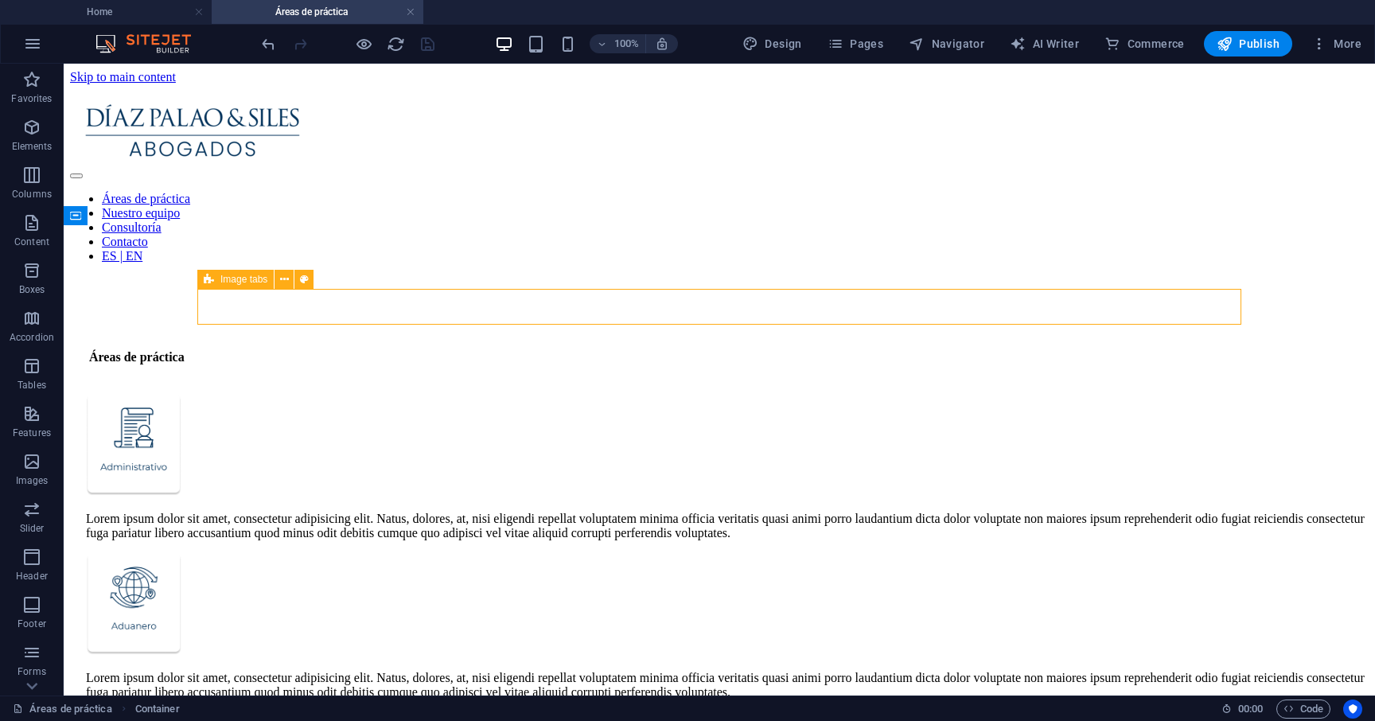
click at [223, 279] on span "Image tabs" at bounding box center [243, 279] width 47 height 10
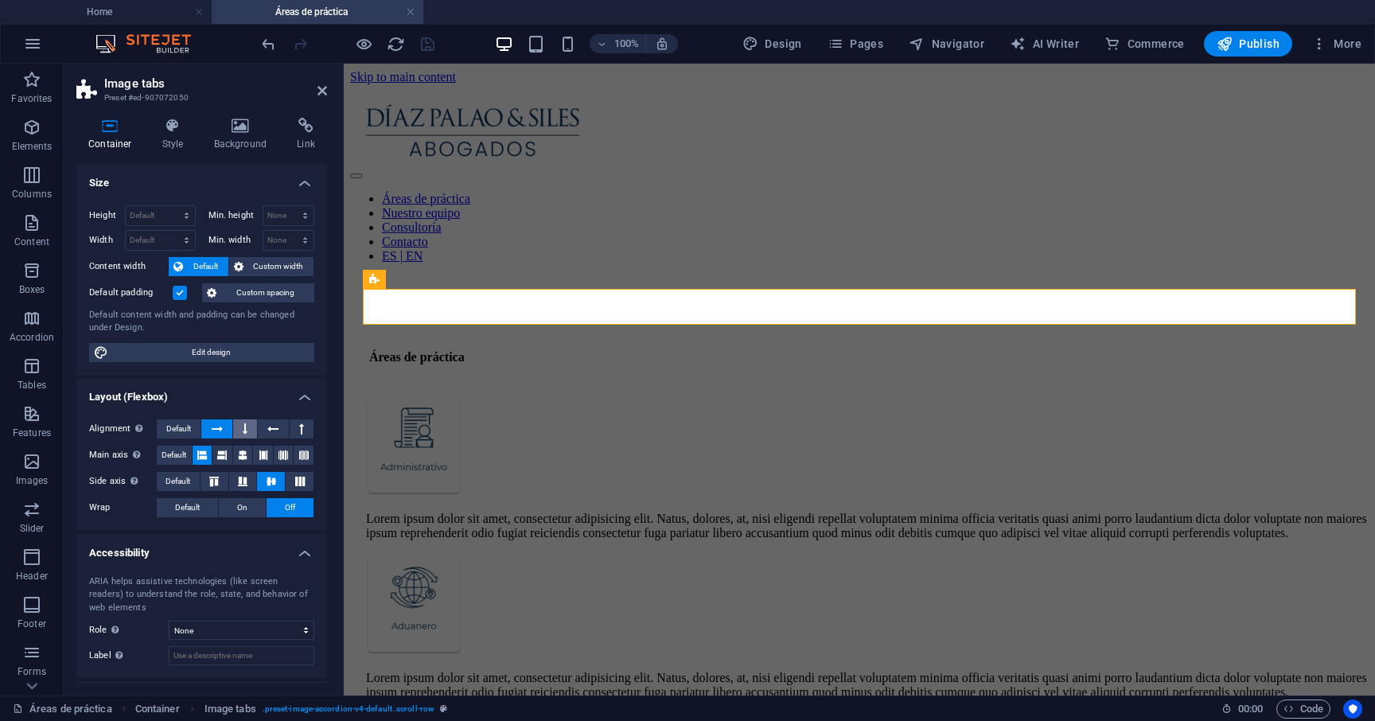
click at [249, 431] on button at bounding box center [245, 428] width 24 height 19
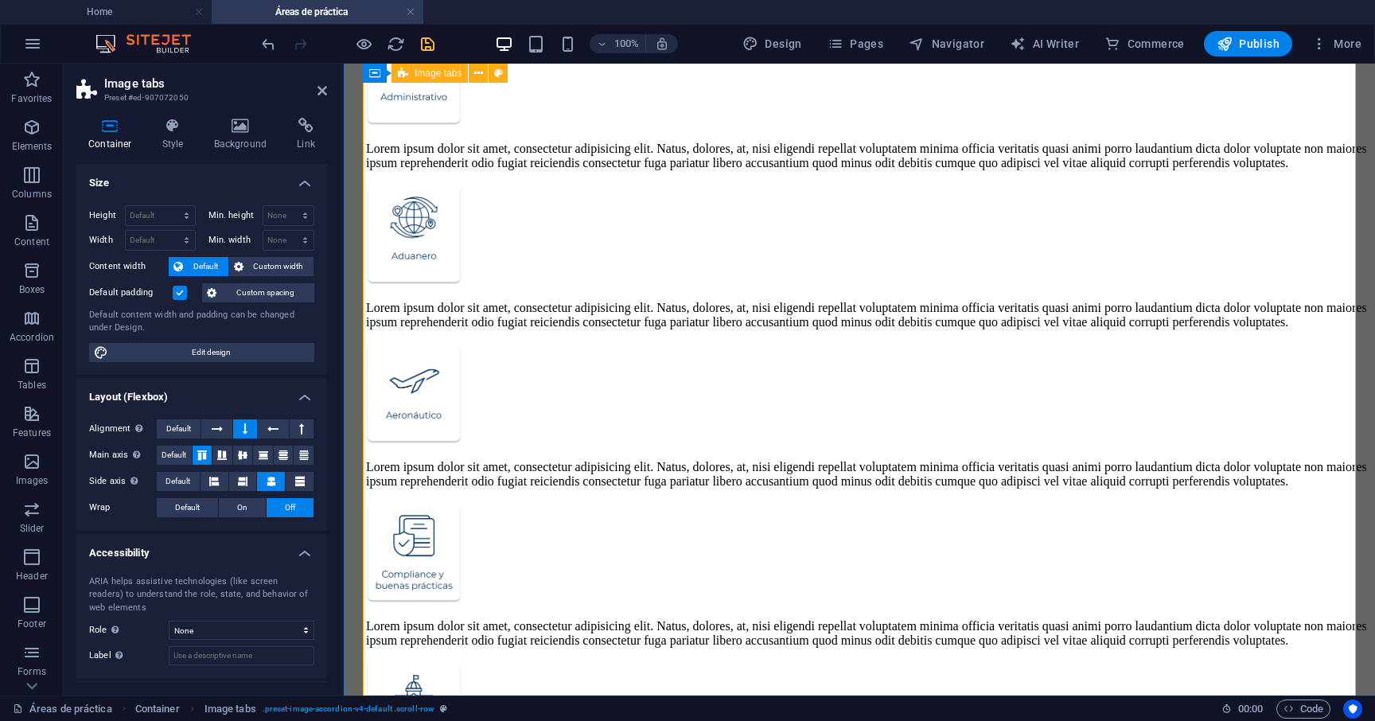
scroll to position [418, 0]
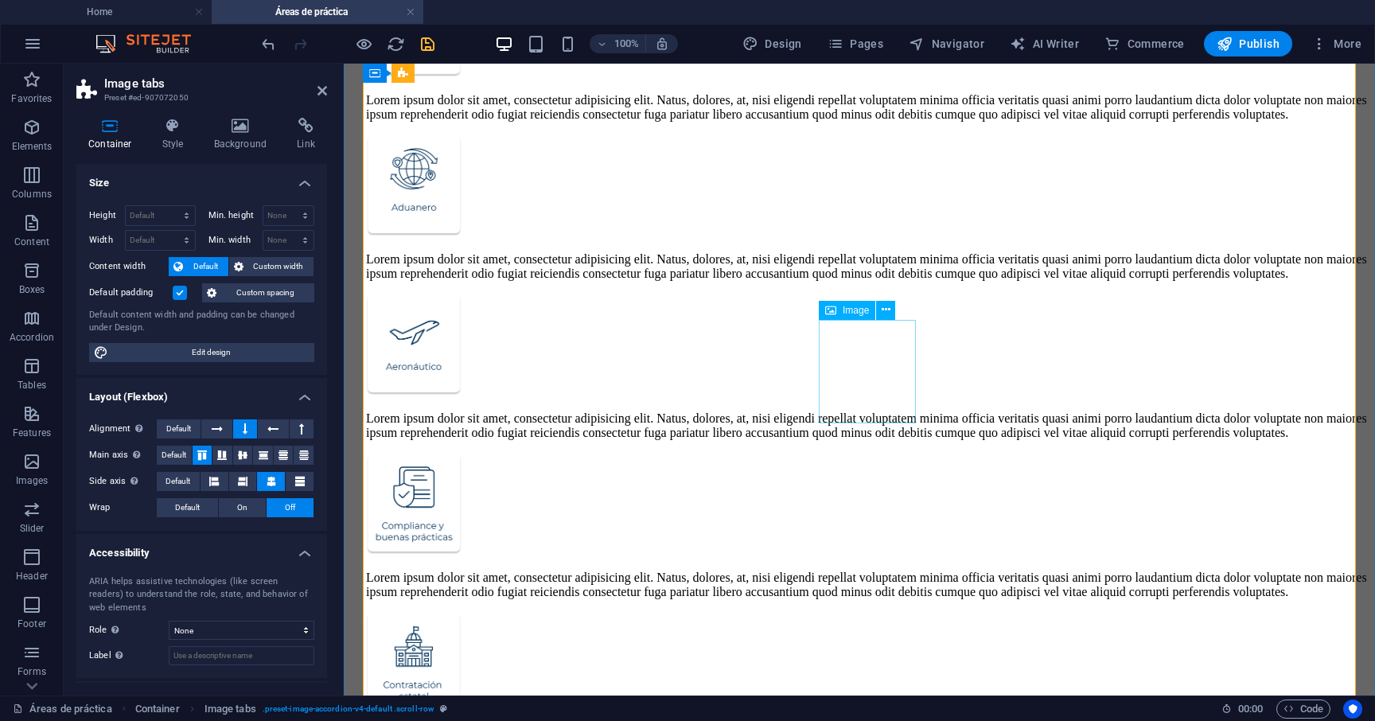
click at [845, 453] on figure at bounding box center [867, 505] width 1002 height 105
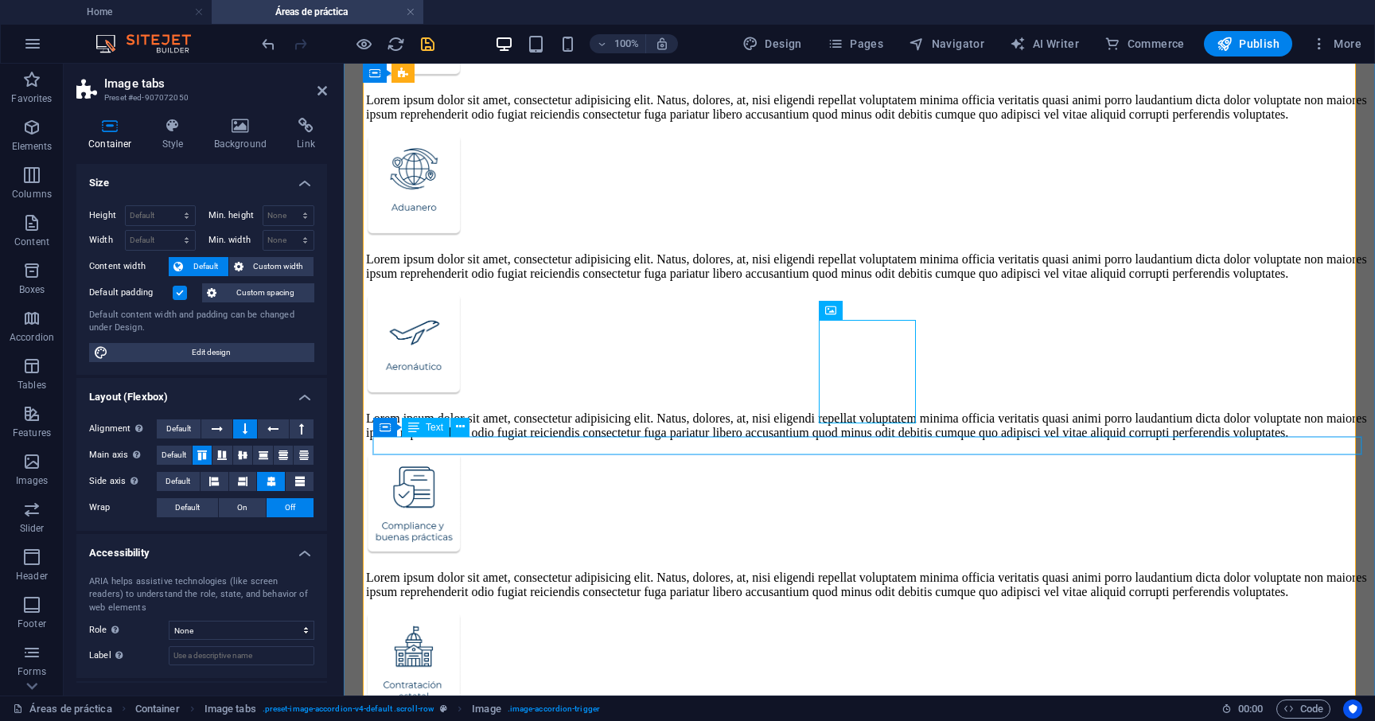
click at [852, 570] on div "Lorem ipsum dolor sit amet, consectetur adipisicing elit. Natus, dolores, at, n…" at bounding box center [867, 584] width 1002 height 29
click at [852, 612] on figure at bounding box center [867, 664] width 1002 height 105
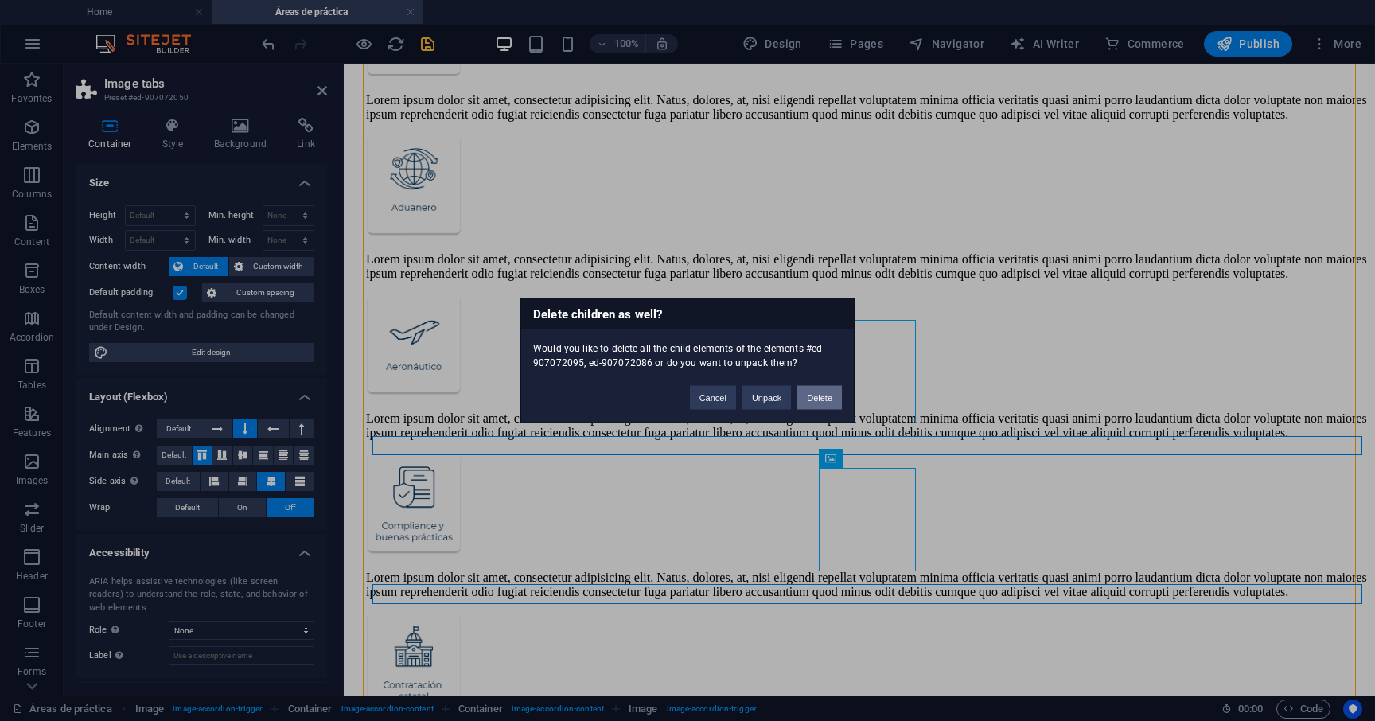
click at [822, 403] on button "Delete" at bounding box center [819, 398] width 45 height 24
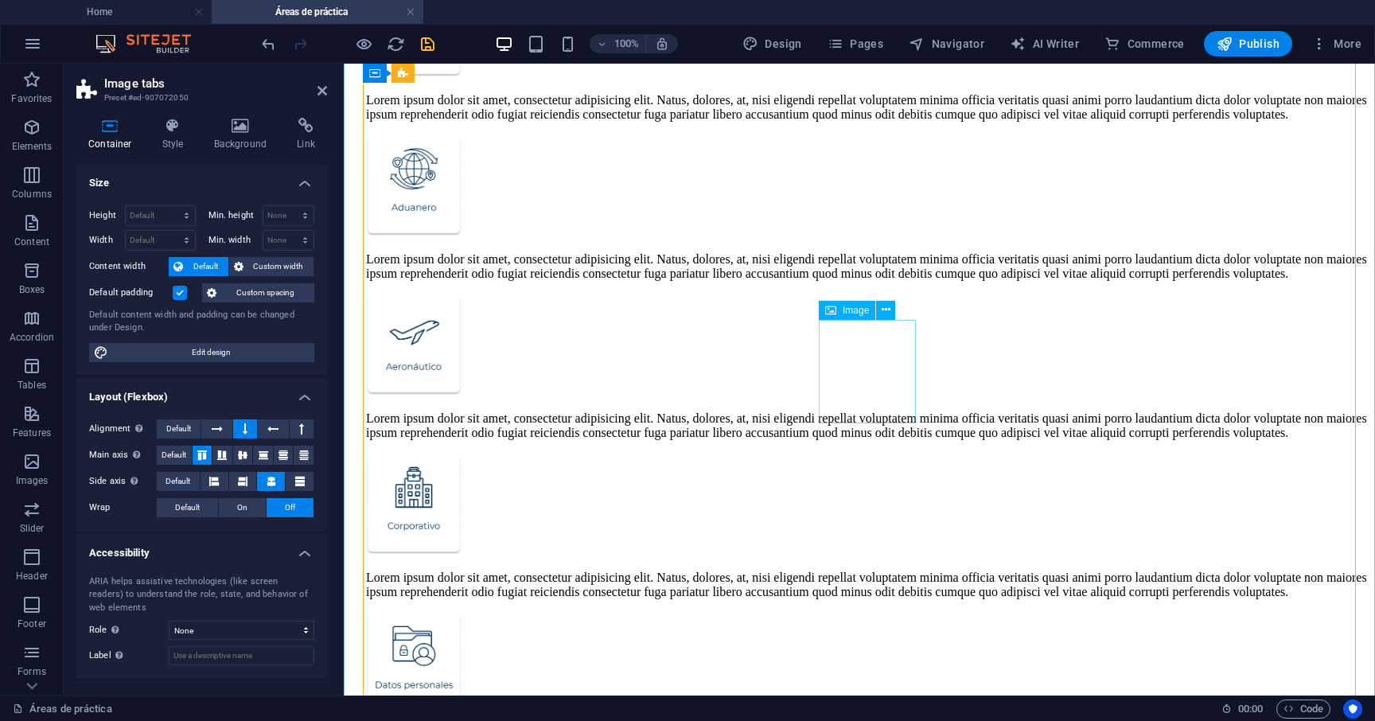
click at [845, 453] on figure at bounding box center [867, 505] width 1002 height 105
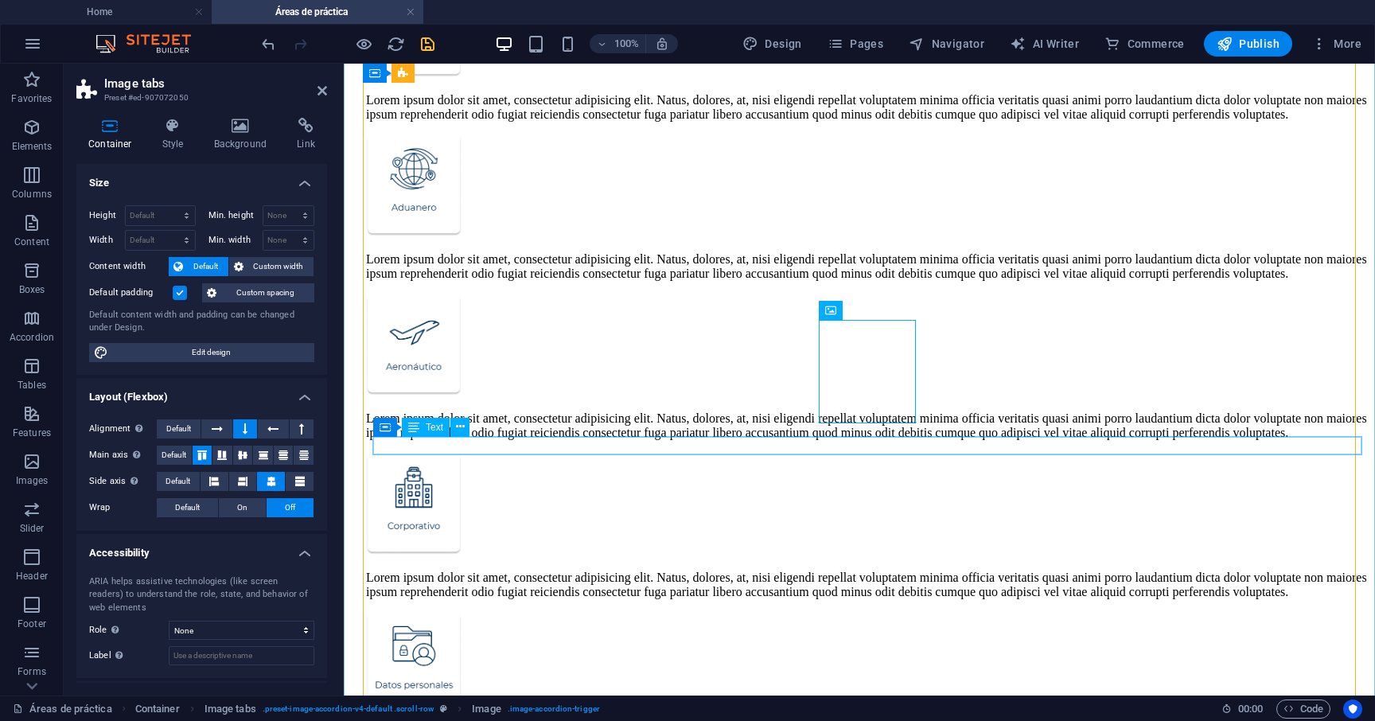
click at [858, 570] on div "Lorem ipsum dolor sit amet, consectetur adipisicing elit. Natus, dolores, at, n…" at bounding box center [867, 584] width 1002 height 29
click at [855, 612] on figure at bounding box center [867, 664] width 1002 height 105
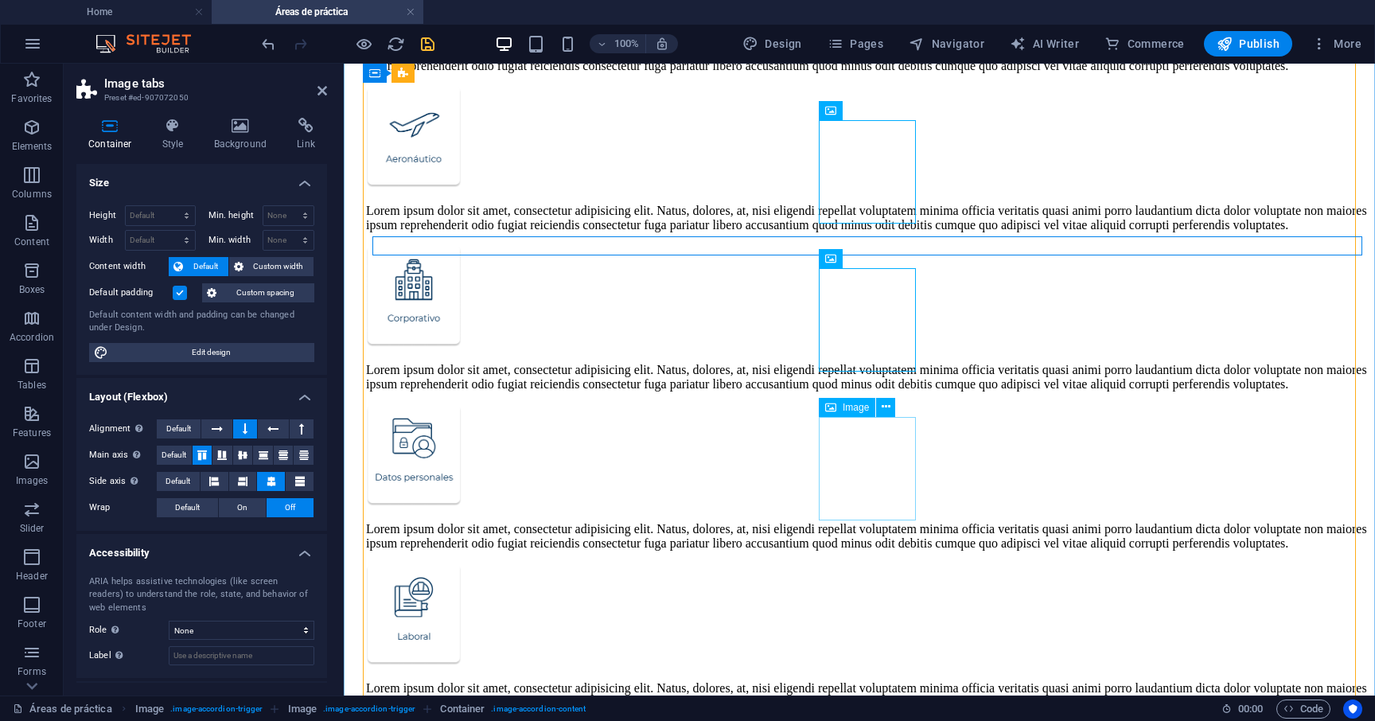
scroll to position [628, 0]
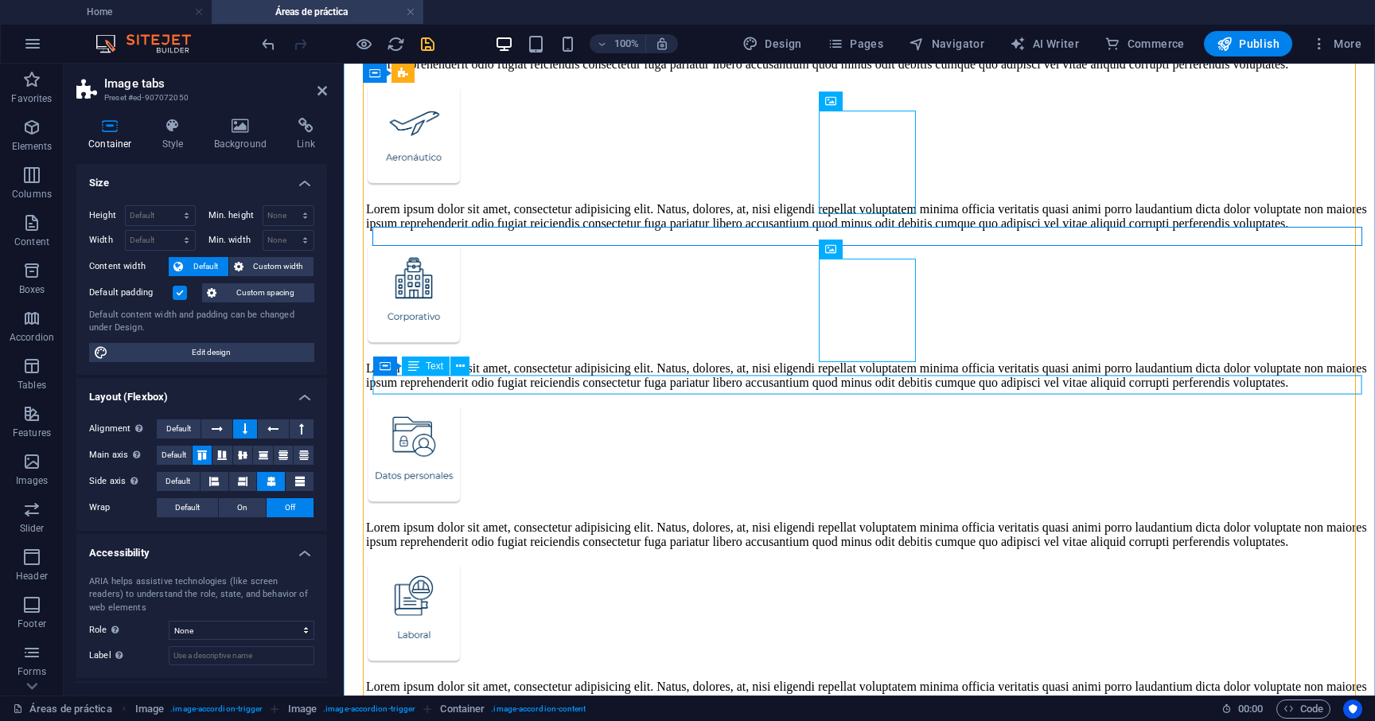
click at [897, 520] on div "Lorem ipsum dolor sit amet, consectetur adipisicing elit. Natus, dolores, at, n…" at bounding box center [867, 534] width 1002 height 29
click at [889, 562] on figure at bounding box center [867, 614] width 1002 height 105
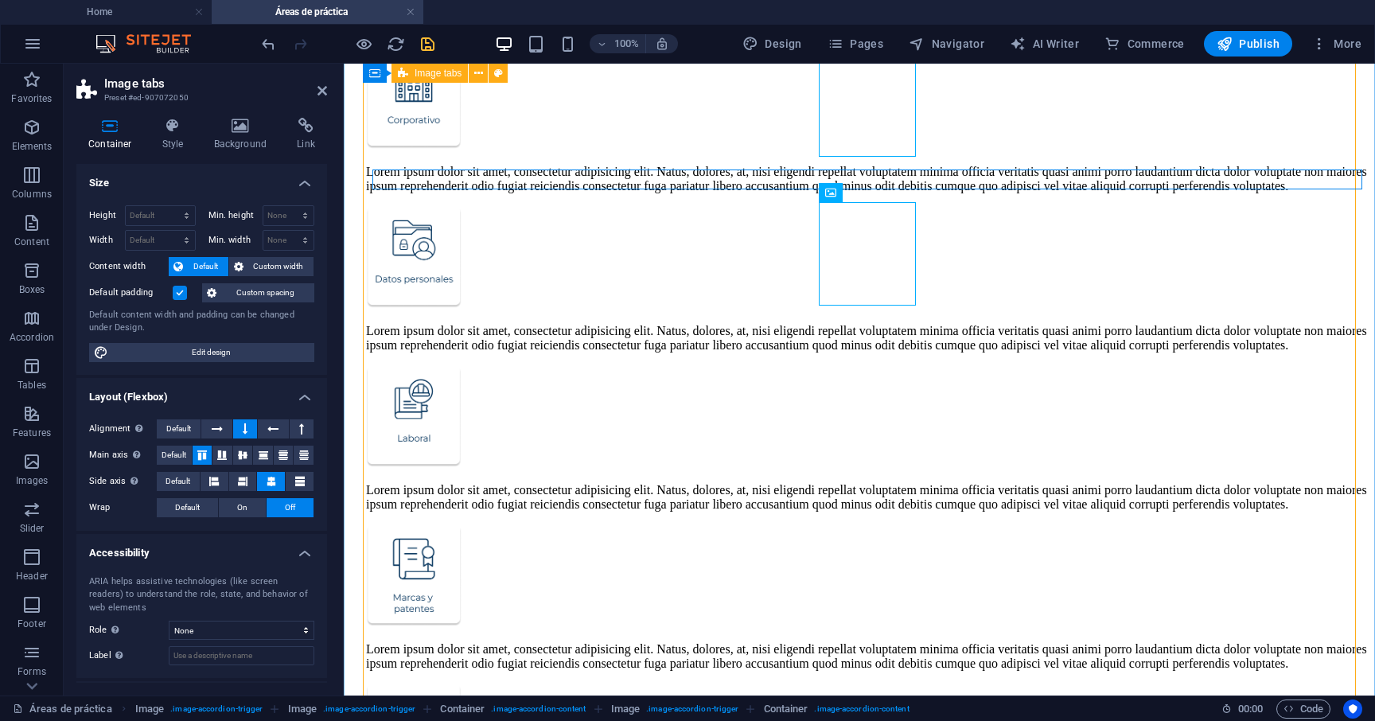
scroll to position [838, 0]
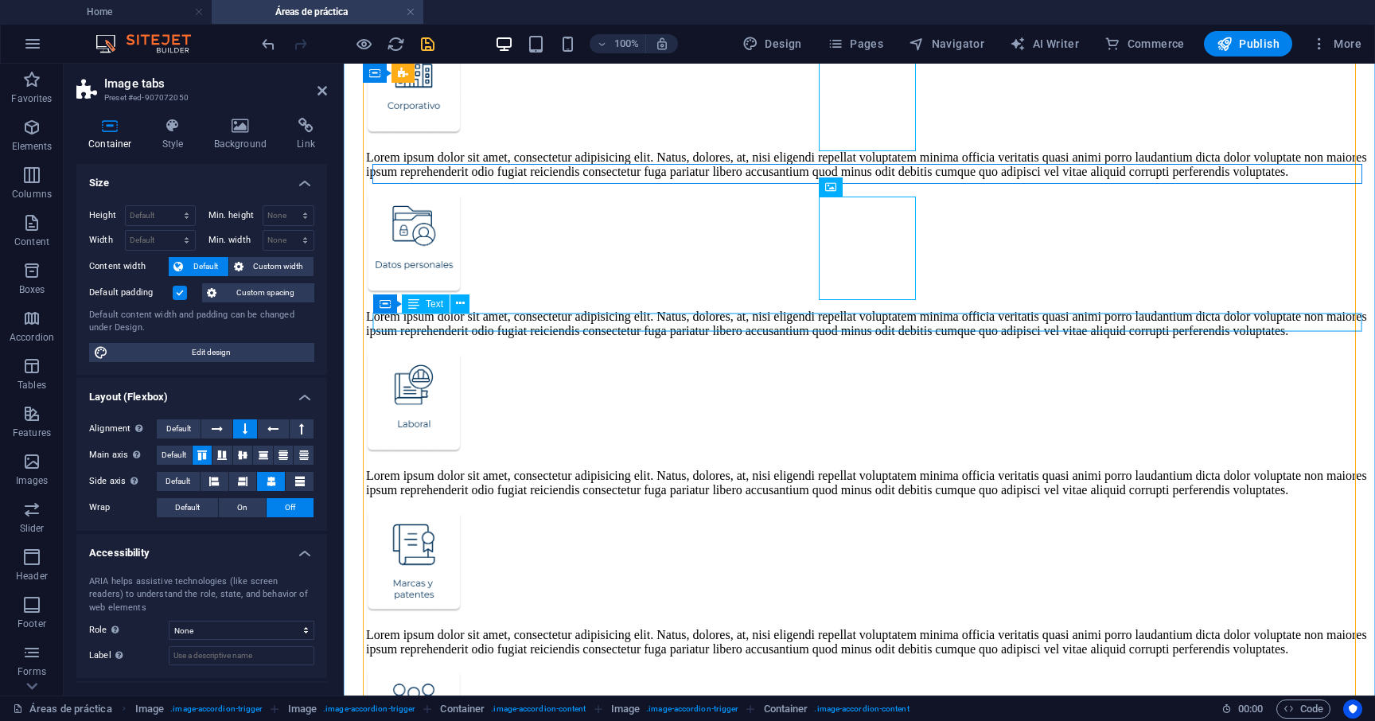
click at [932, 469] on div "Lorem ipsum dolor sit amet, consectetur adipisicing elit. Natus, dolores, at, n…" at bounding box center [867, 483] width 1002 height 29
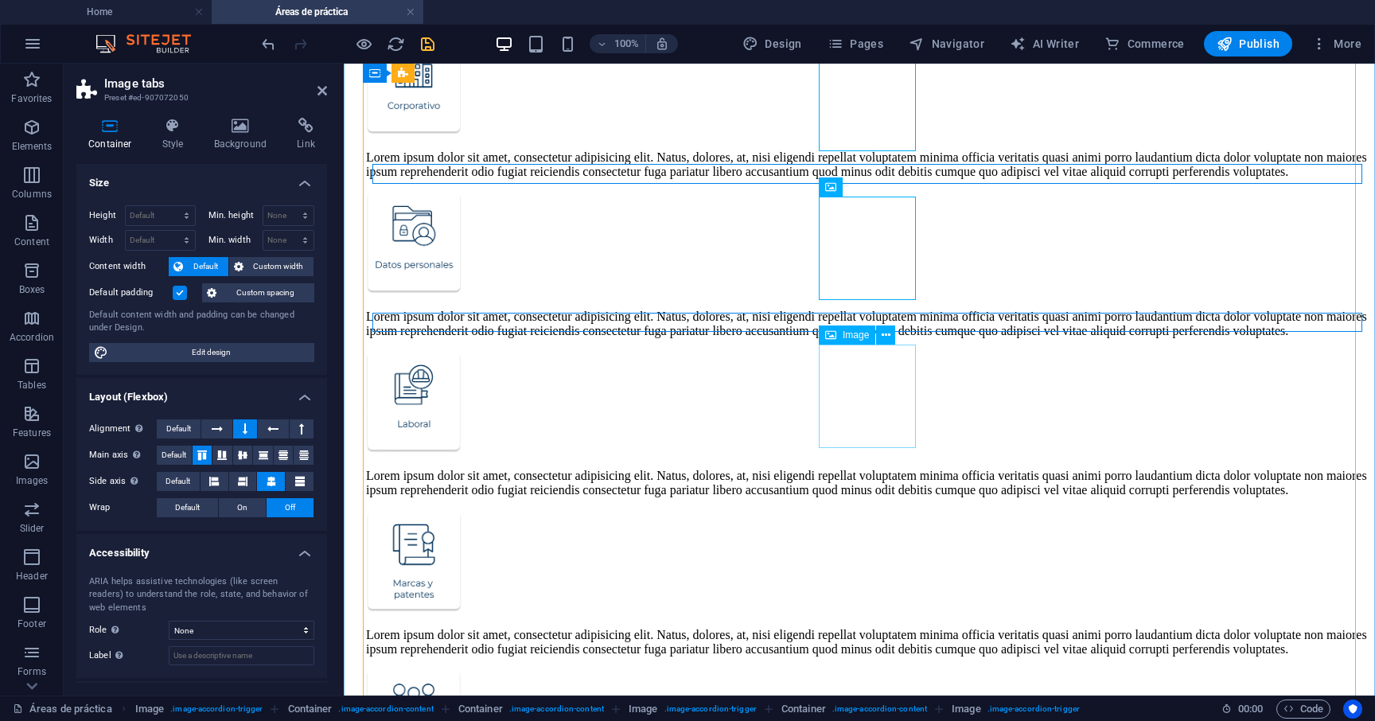
click at [907, 510] on figure at bounding box center [867, 562] width 1002 height 105
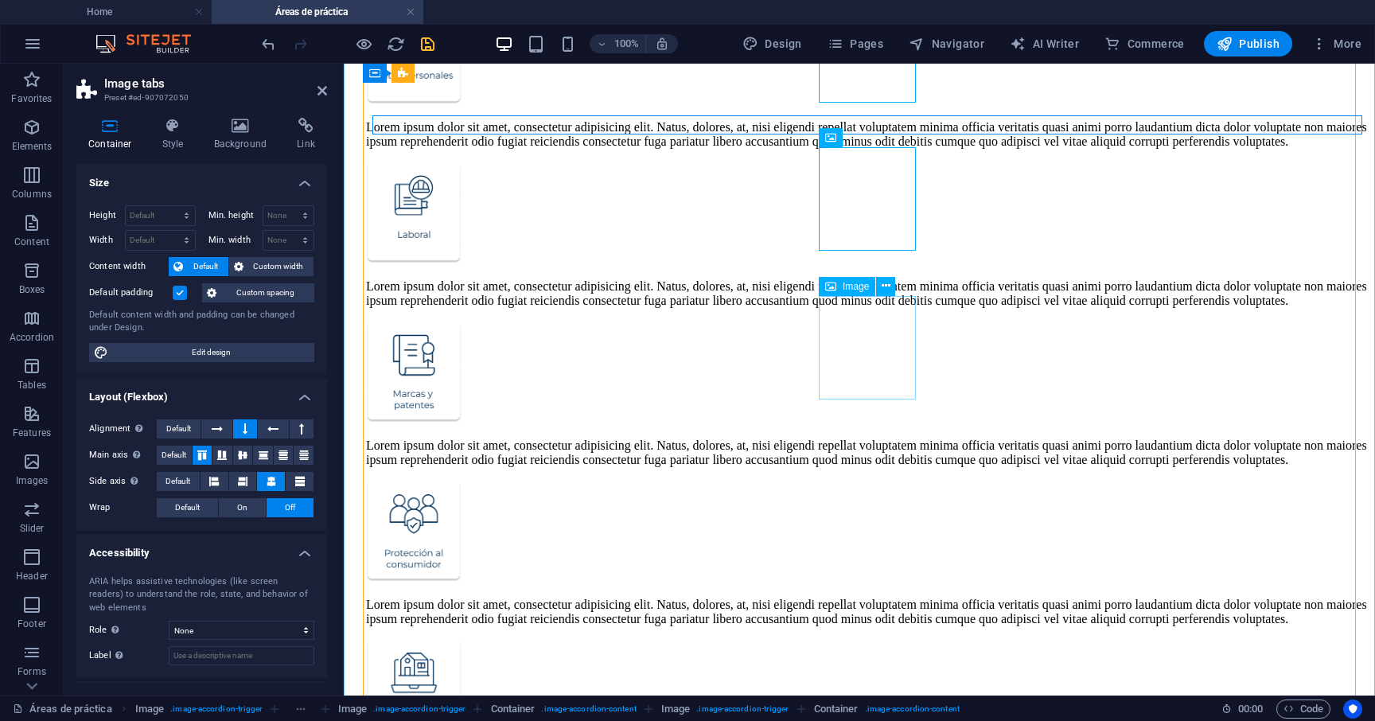
scroll to position [1042, 0]
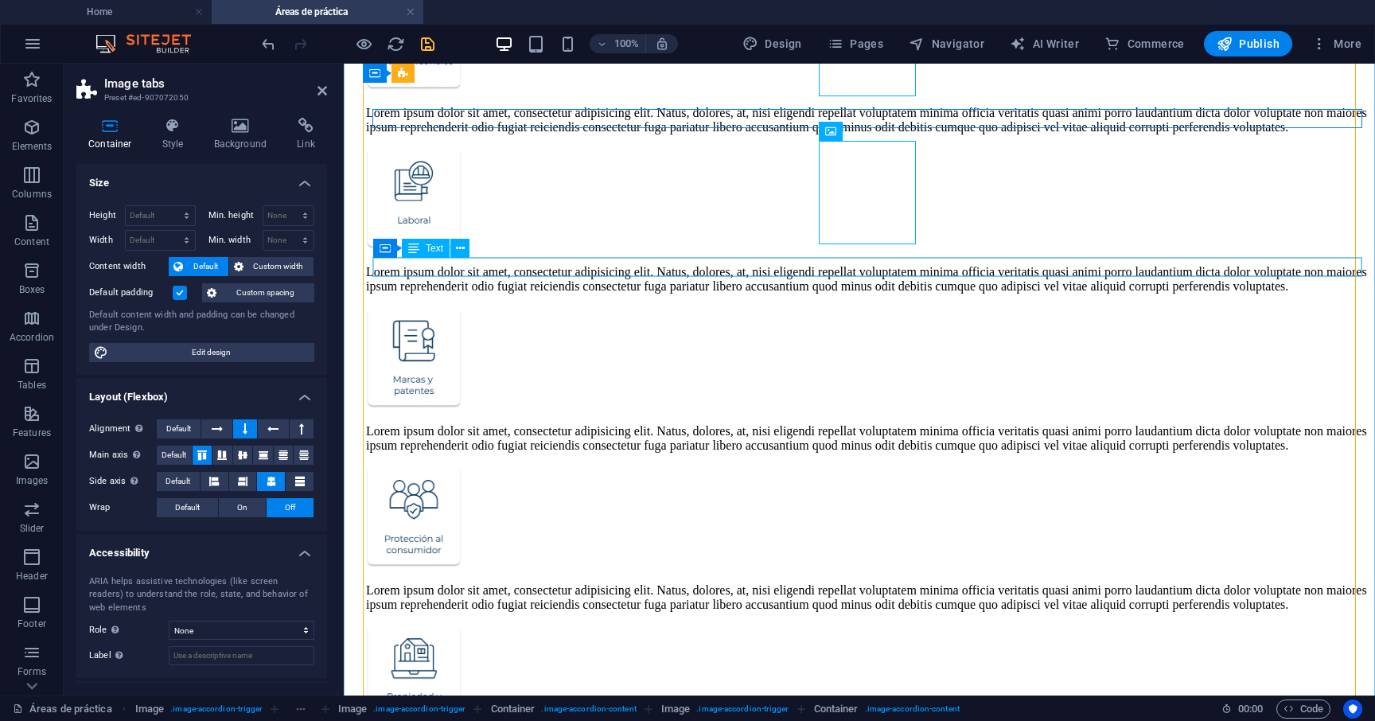
click at [928, 424] on div "Lorem ipsum dolor sit amet, consectetur adipisicing elit. Natus, dolores, at, n…" at bounding box center [867, 438] width 1002 height 29
click at [896, 465] on figure at bounding box center [867, 517] width 1002 height 105
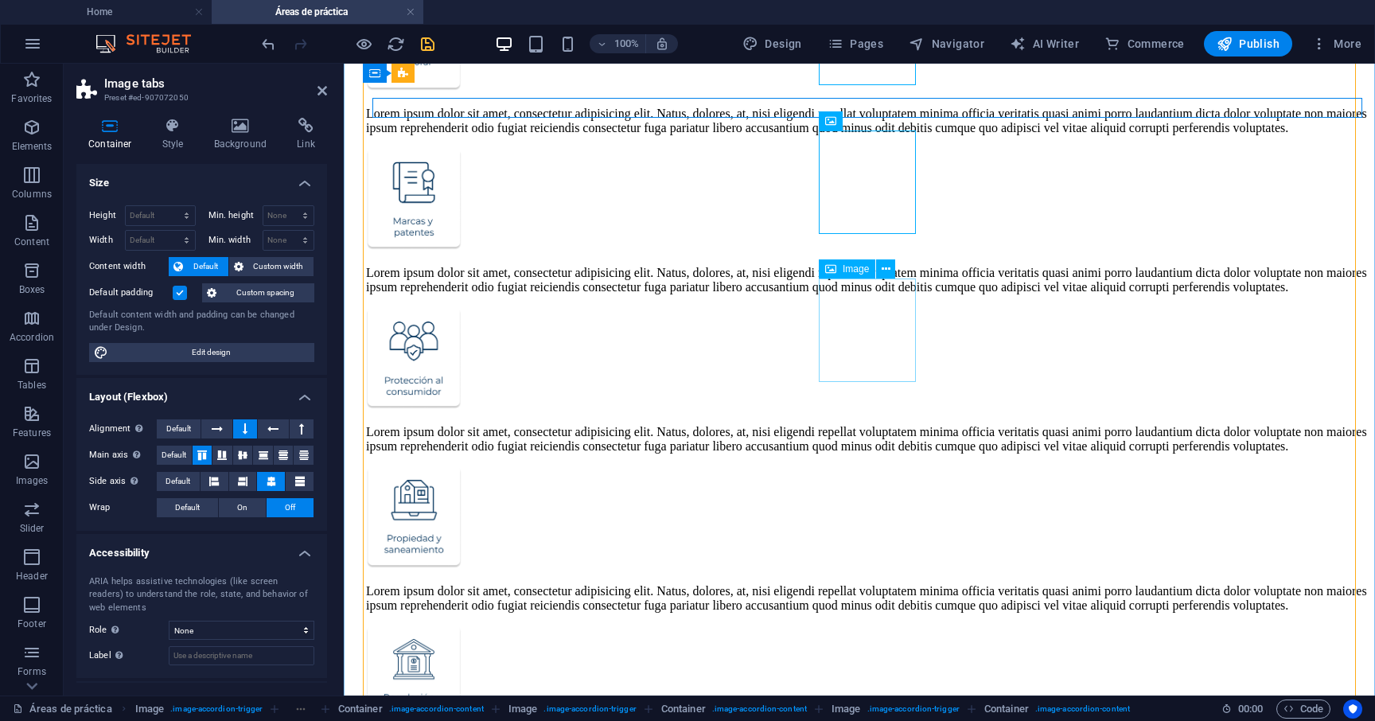
scroll to position [1204, 0]
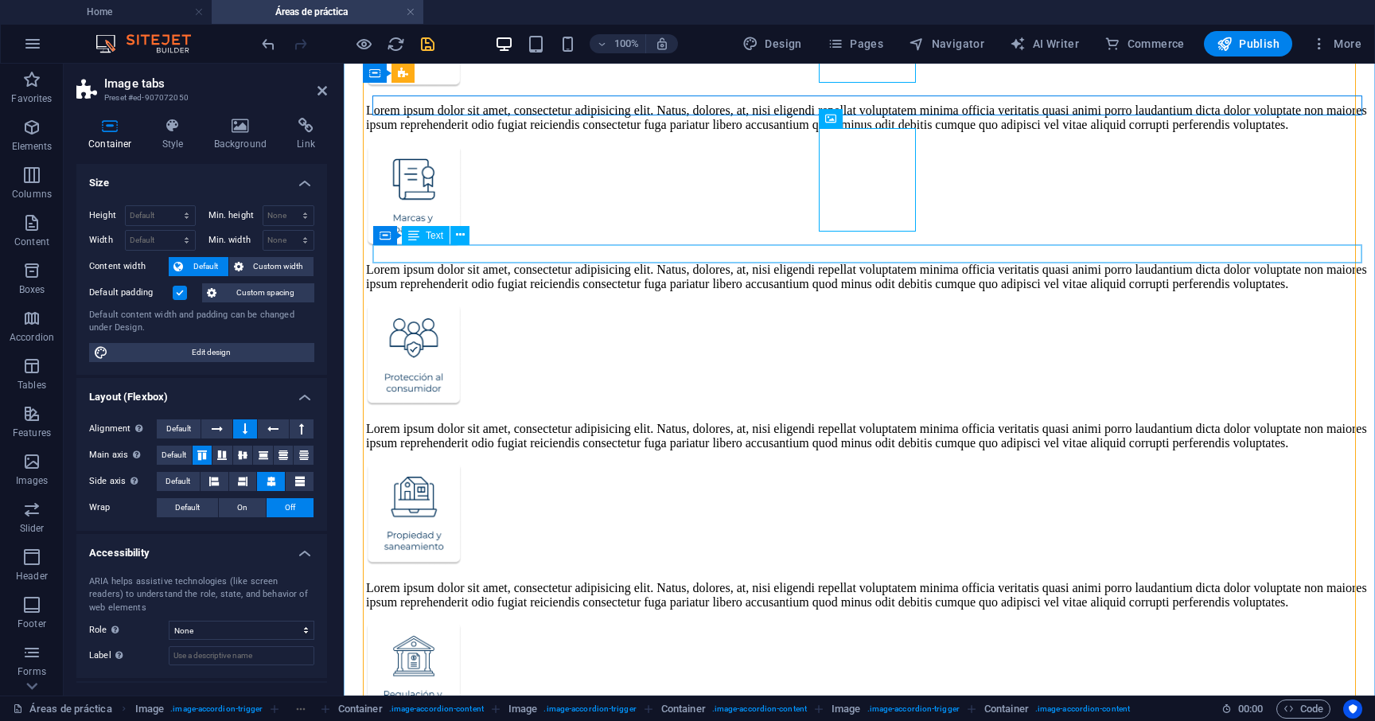
click at [916, 422] on div "Lorem ipsum dolor sit amet, consectetur adipisicing elit. Natus, dolores, at, n…" at bounding box center [867, 436] width 1002 height 29
click at [895, 463] on figure at bounding box center [867, 515] width 1002 height 105
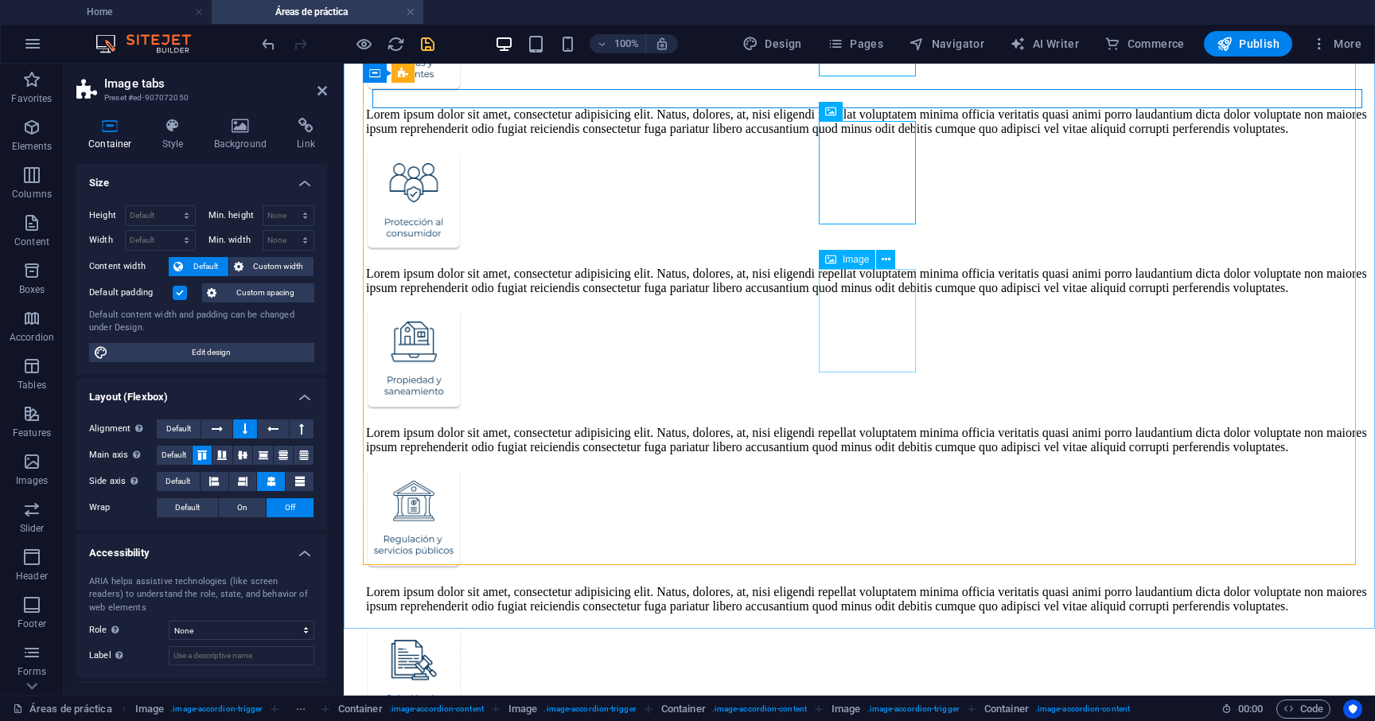
scroll to position [1365, 0]
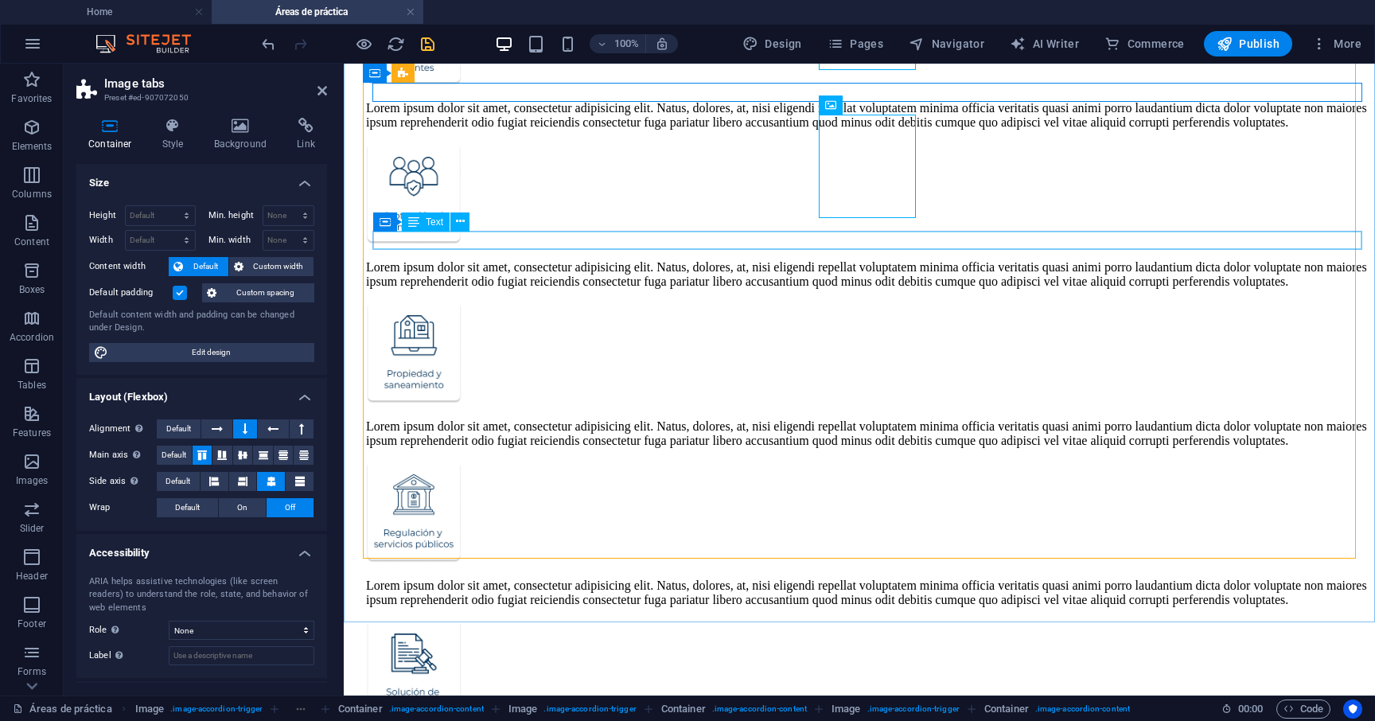
click at [916, 419] on div "Lorem ipsum dolor sit amet, consectetur adipisicing elit. Natus, dolores, at, n…" at bounding box center [867, 433] width 1002 height 29
click at [881, 461] on figure at bounding box center [867, 513] width 1002 height 105
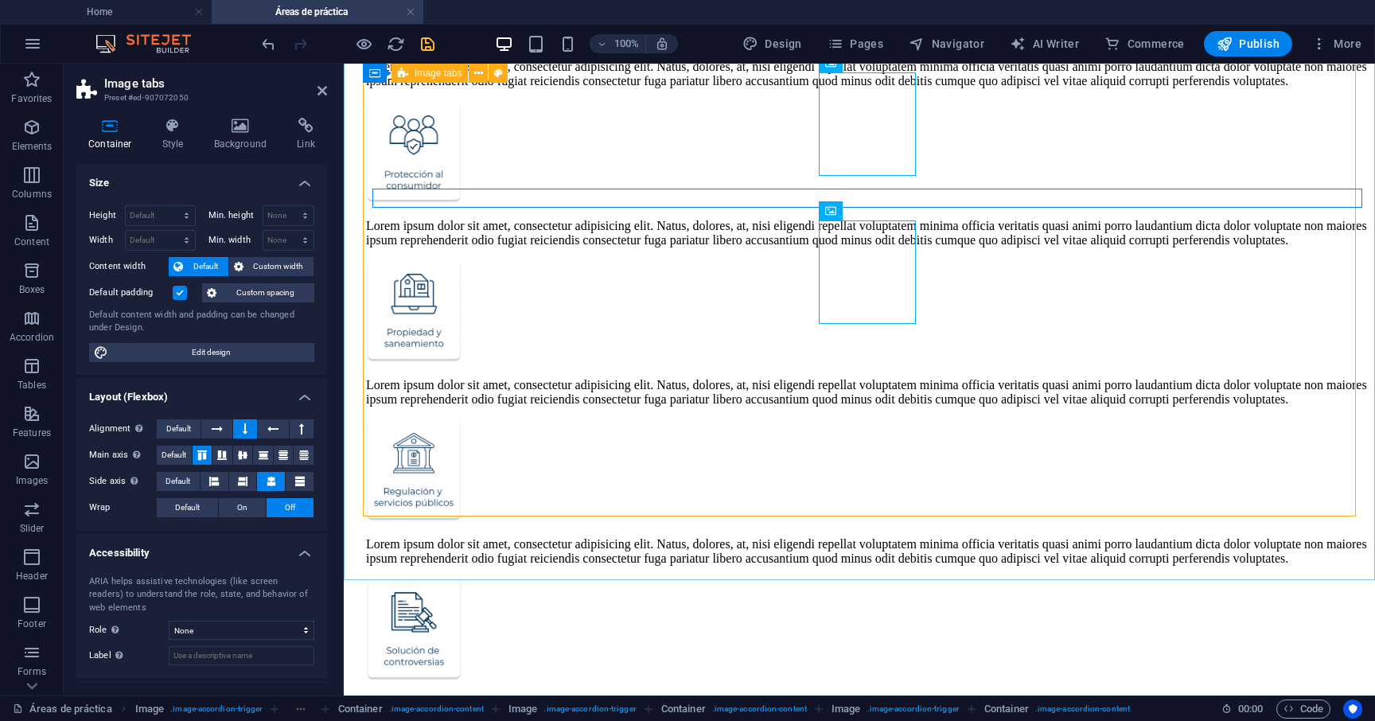
scroll to position [1407, 0]
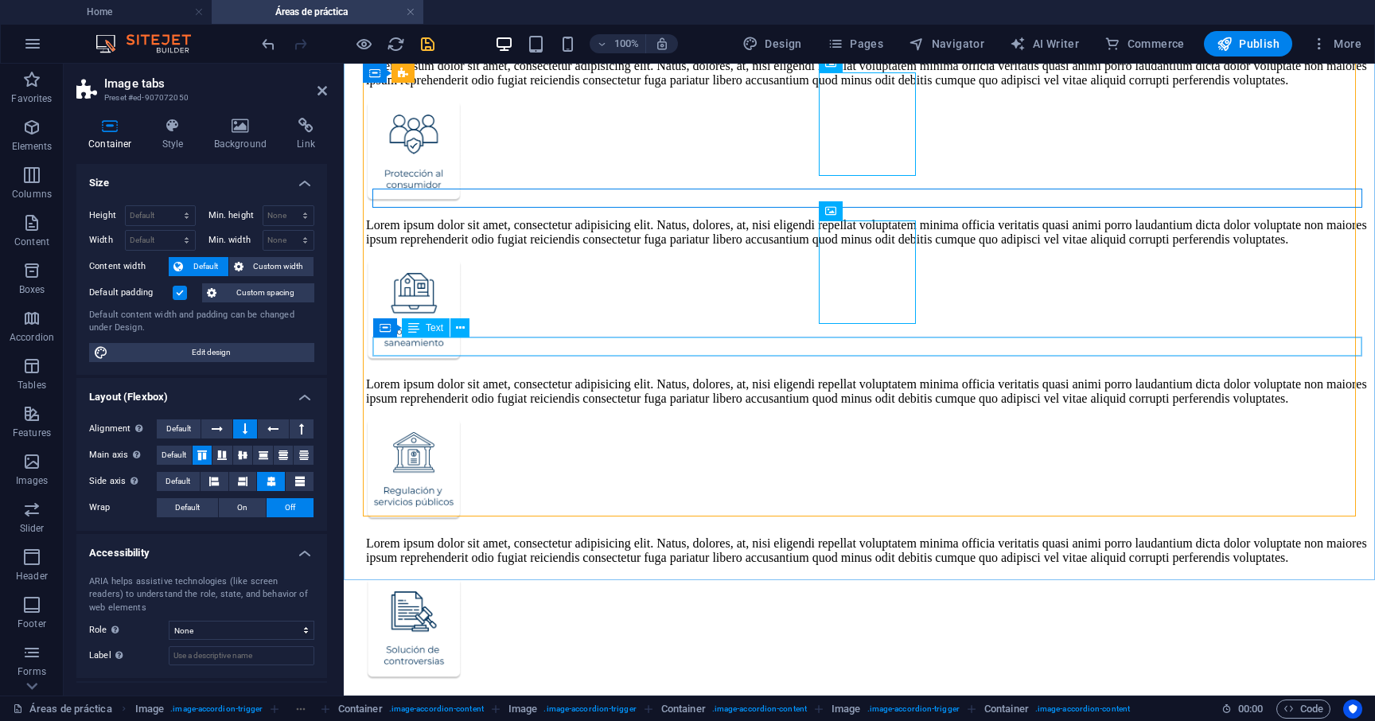
click at [884, 536] on div "Lorem ipsum dolor sit amet, consectetur adipisicing elit. Natus, dolores, at, n…" at bounding box center [867, 550] width 1002 height 29
click at [874, 578] on figure at bounding box center [867, 630] width 1002 height 105
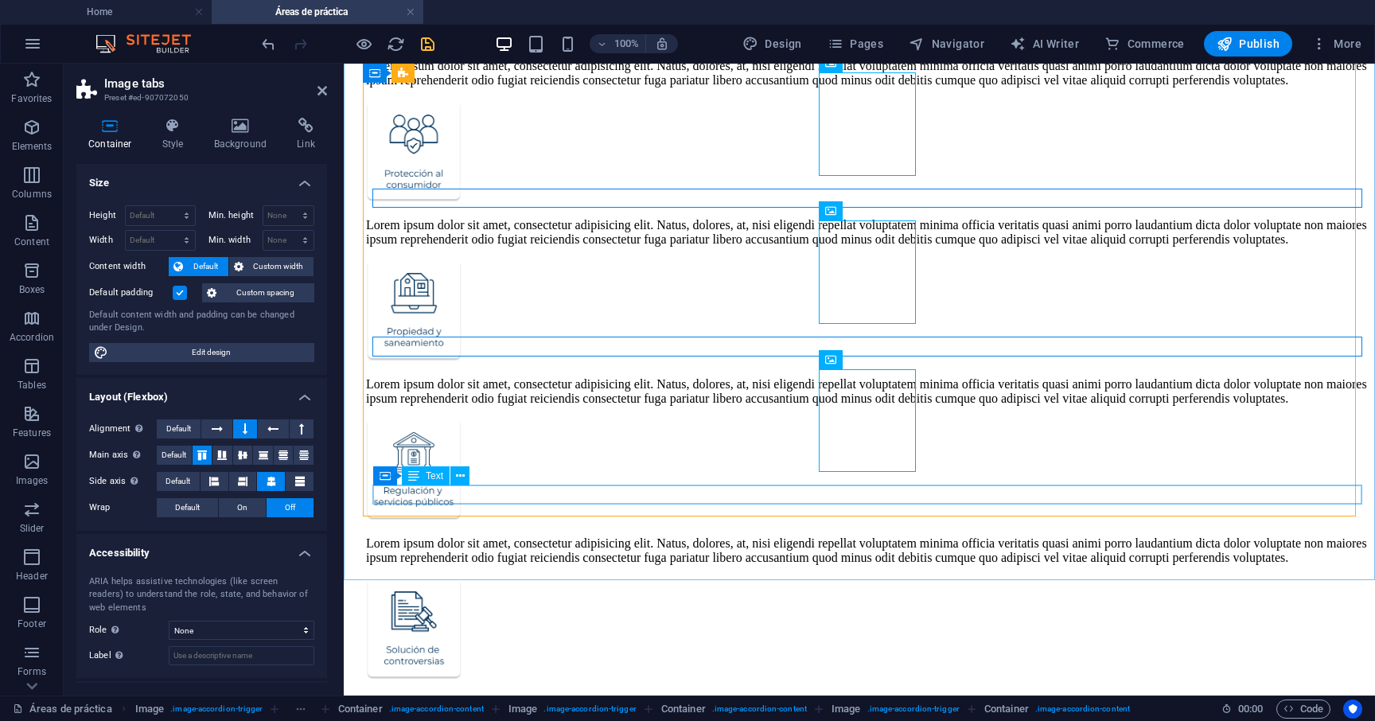
click at [866, 695] on div "Lorem ipsum dolor sit amet, consectetur adipisicing elit. Natus, dolores, at, n…" at bounding box center [867, 709] width 1002 height 29
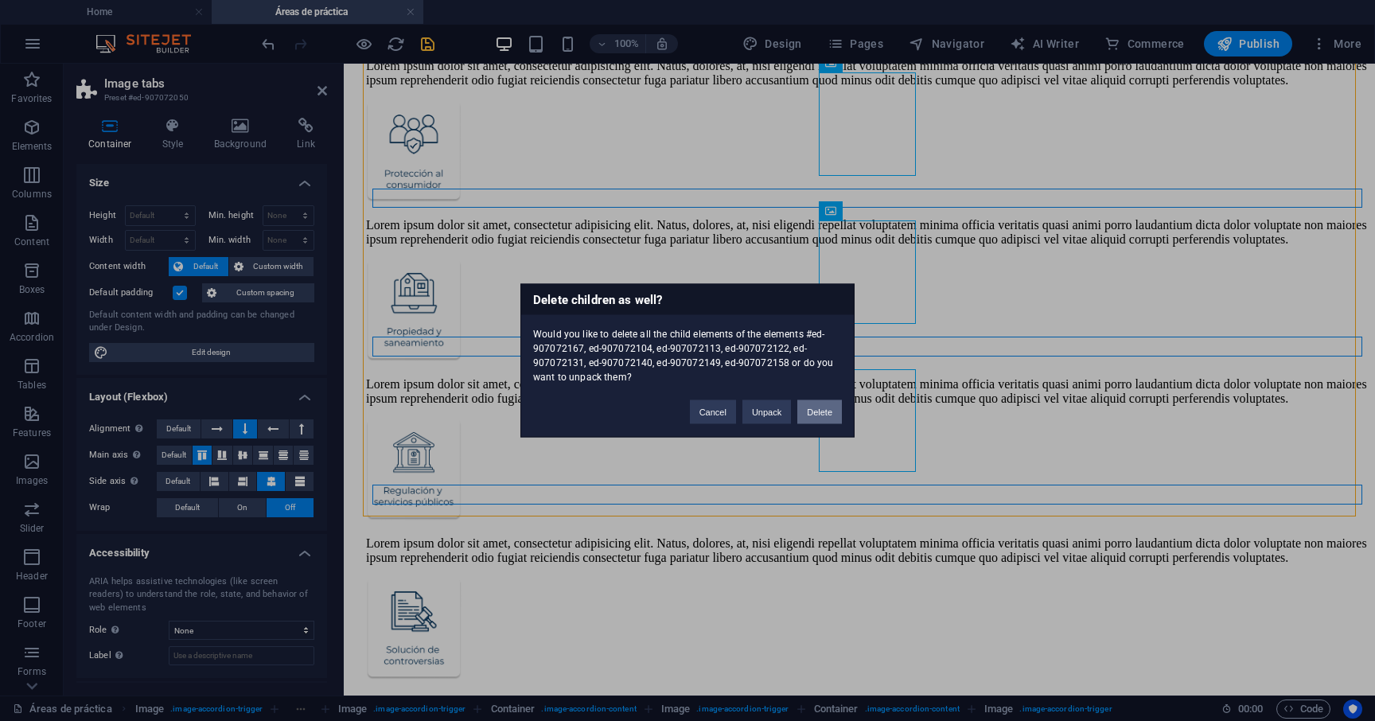
click at [823, 415] on button "Delete" at bounding box center [819, 412] width 45 height 24
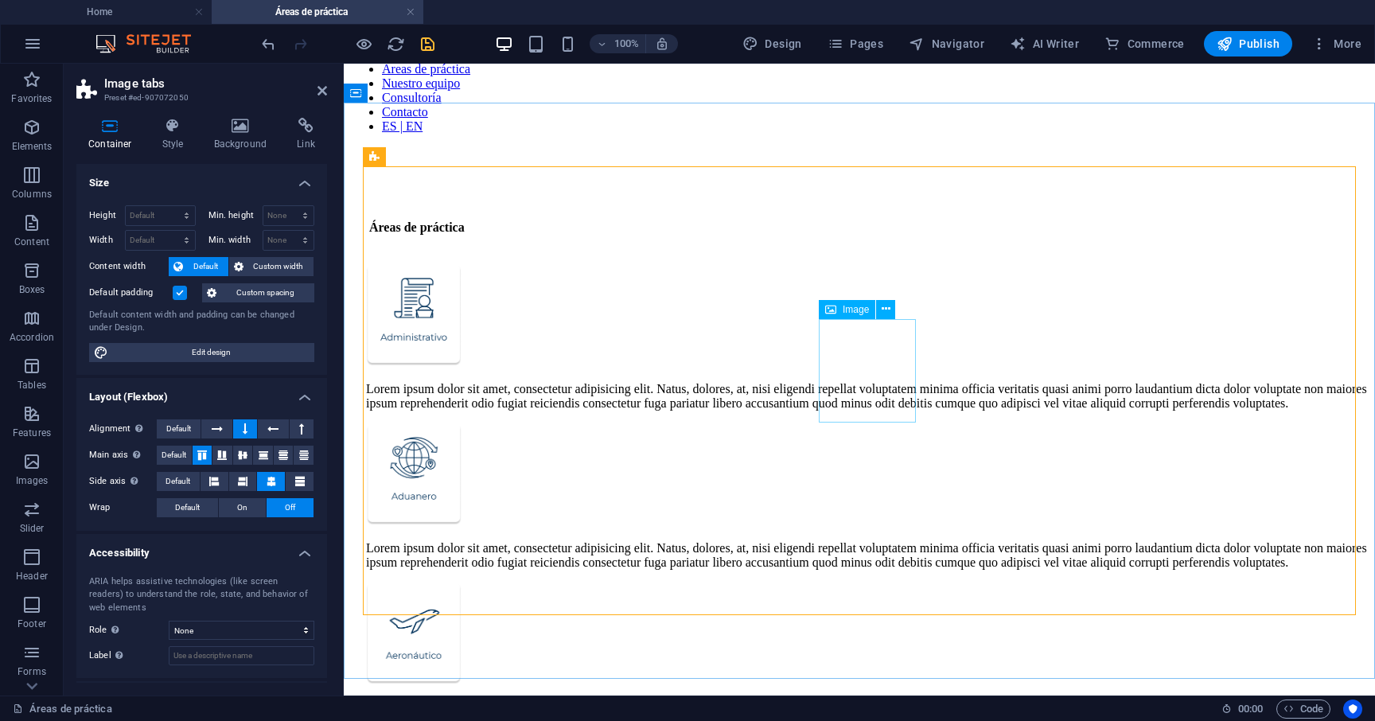
scroll to position [97, 0]
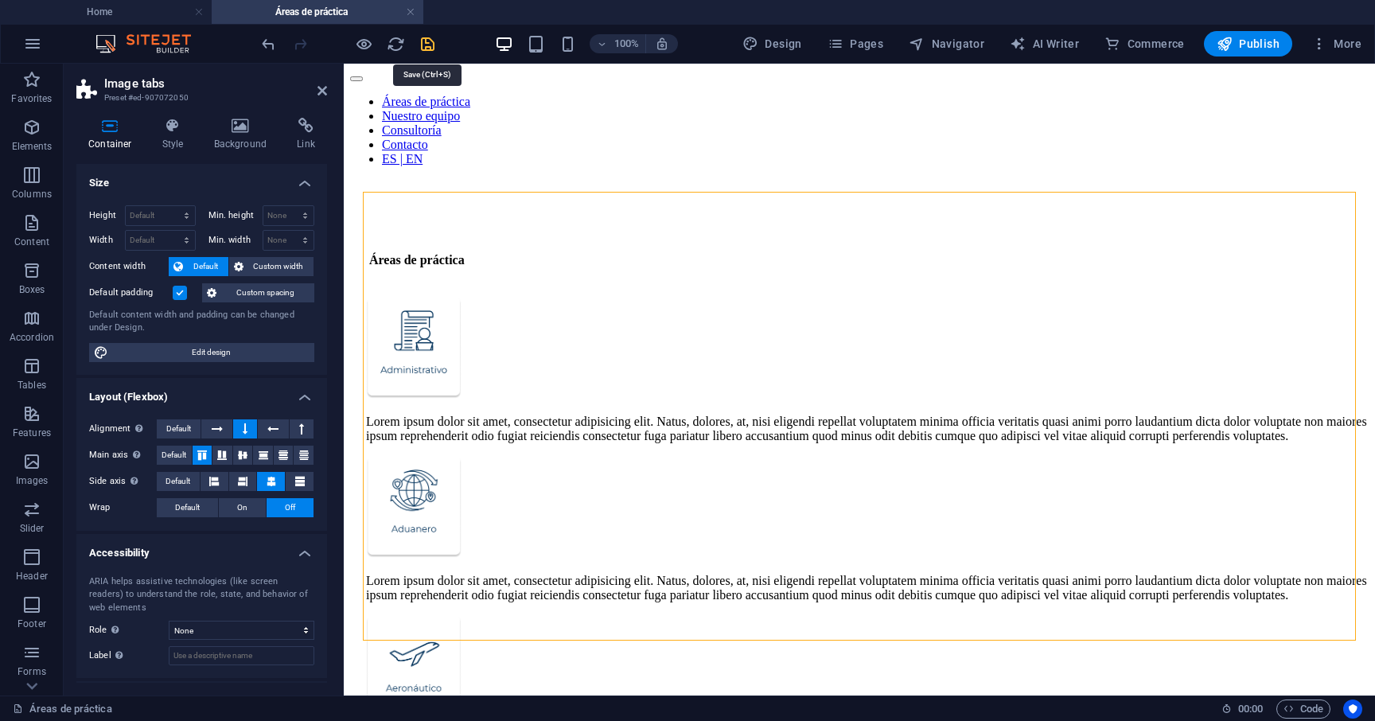
click at [430, 50] on icon "save" at bounding box center [427, 44] width 18 height 18
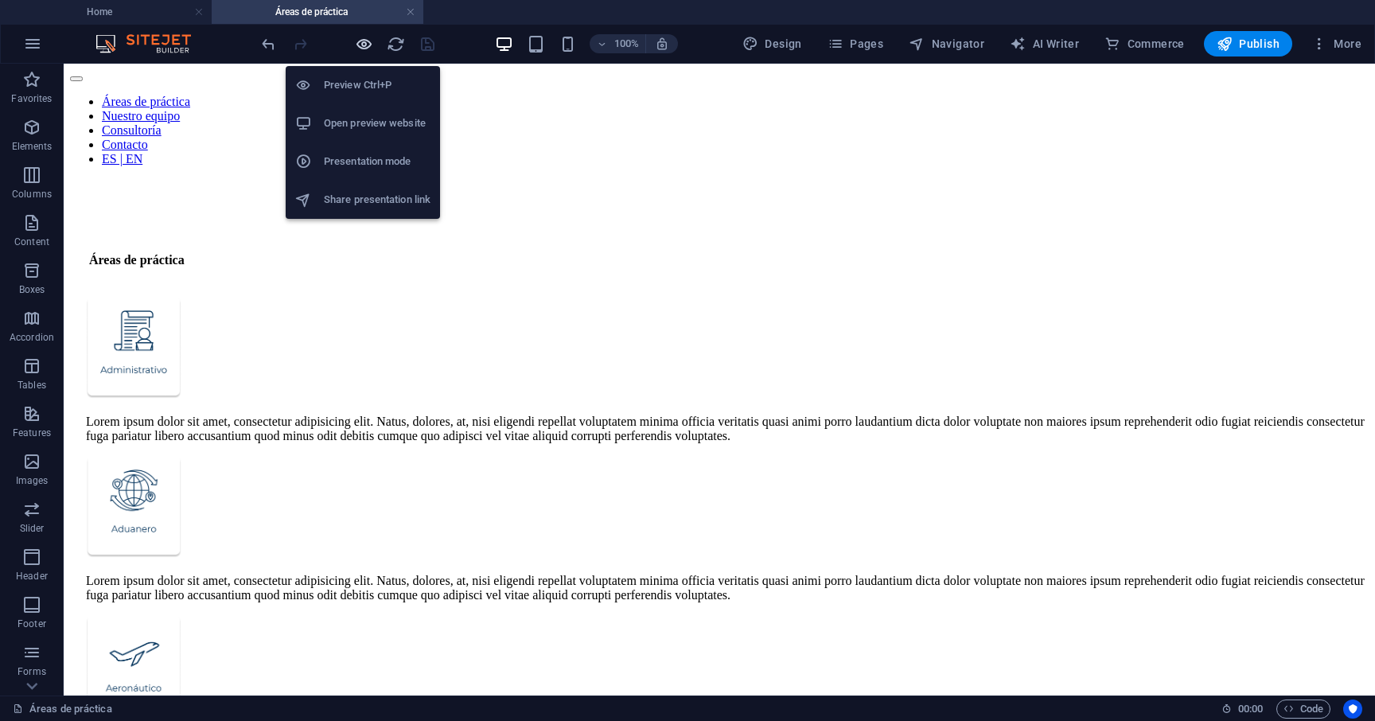
click at [364, 42] on icon "button" at bounding box center [364, 44] width 18 height 18
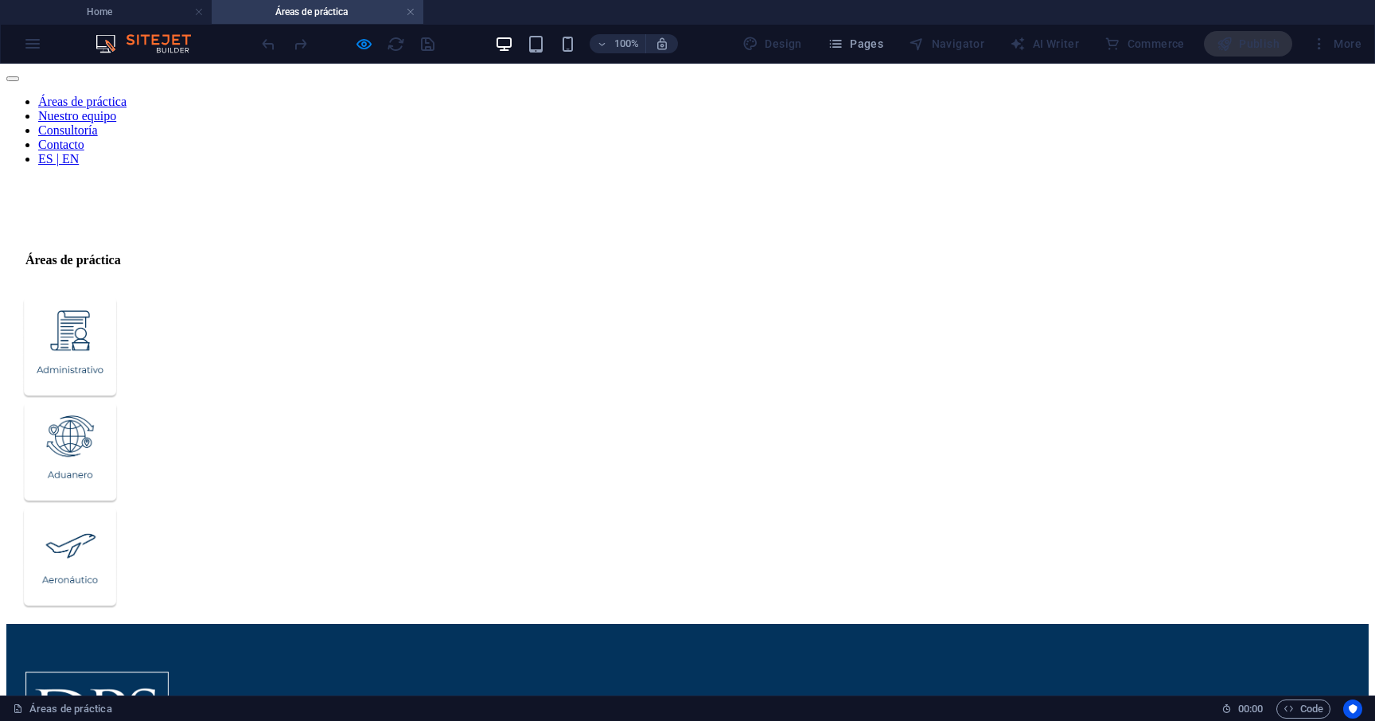
click at [118, 297] on img "Trigger 1" at bounding box center [69, 348] width 95 height 102
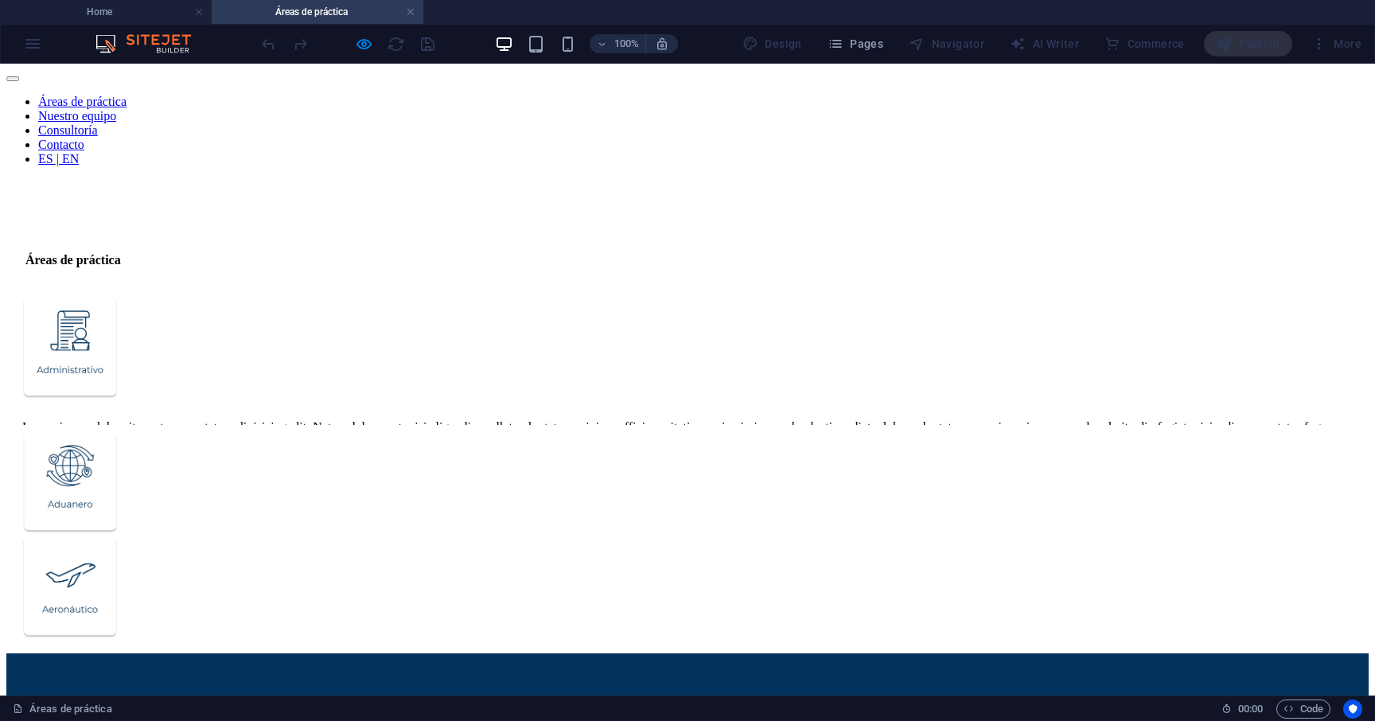
click at [118, 297] on img "Trigger 1" at bounding box center [69, 348] width 95 height 102
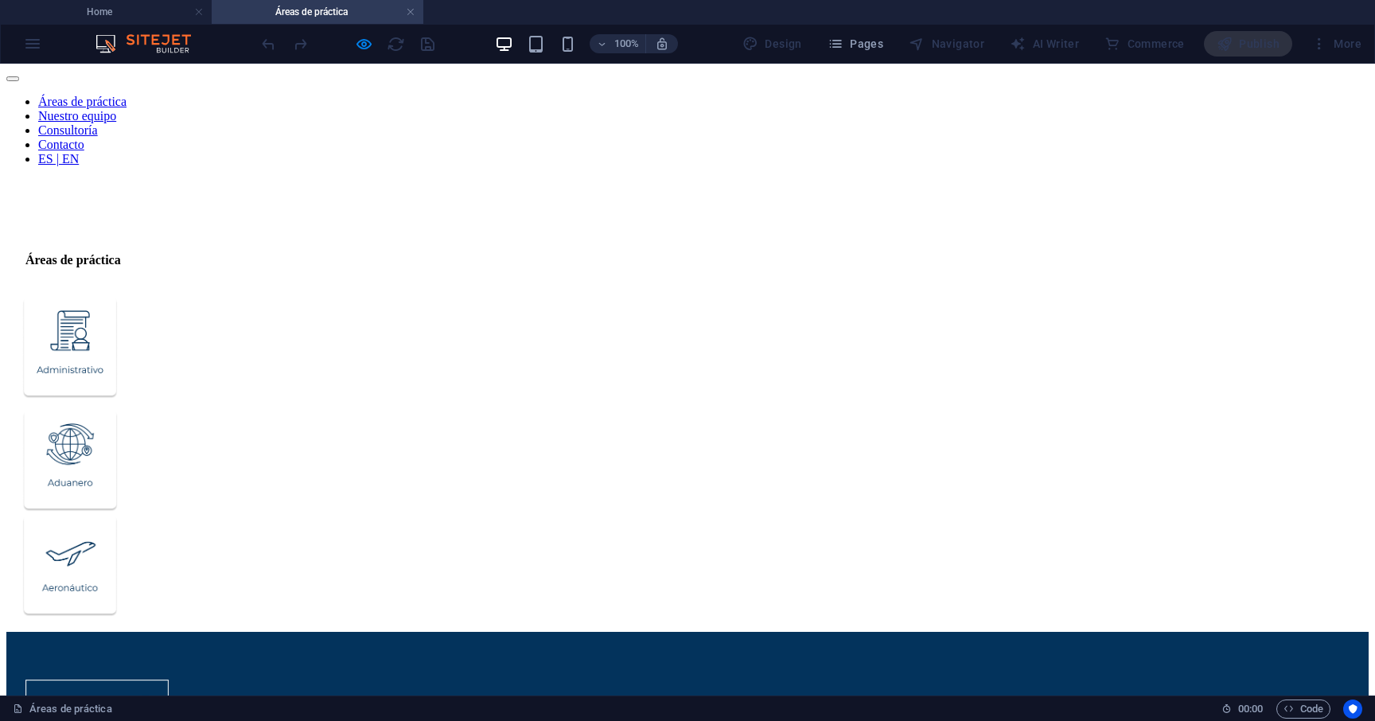
click at [118, 410] on img "Trigger 2" at bounding box center [69, 461] width 95 height 102
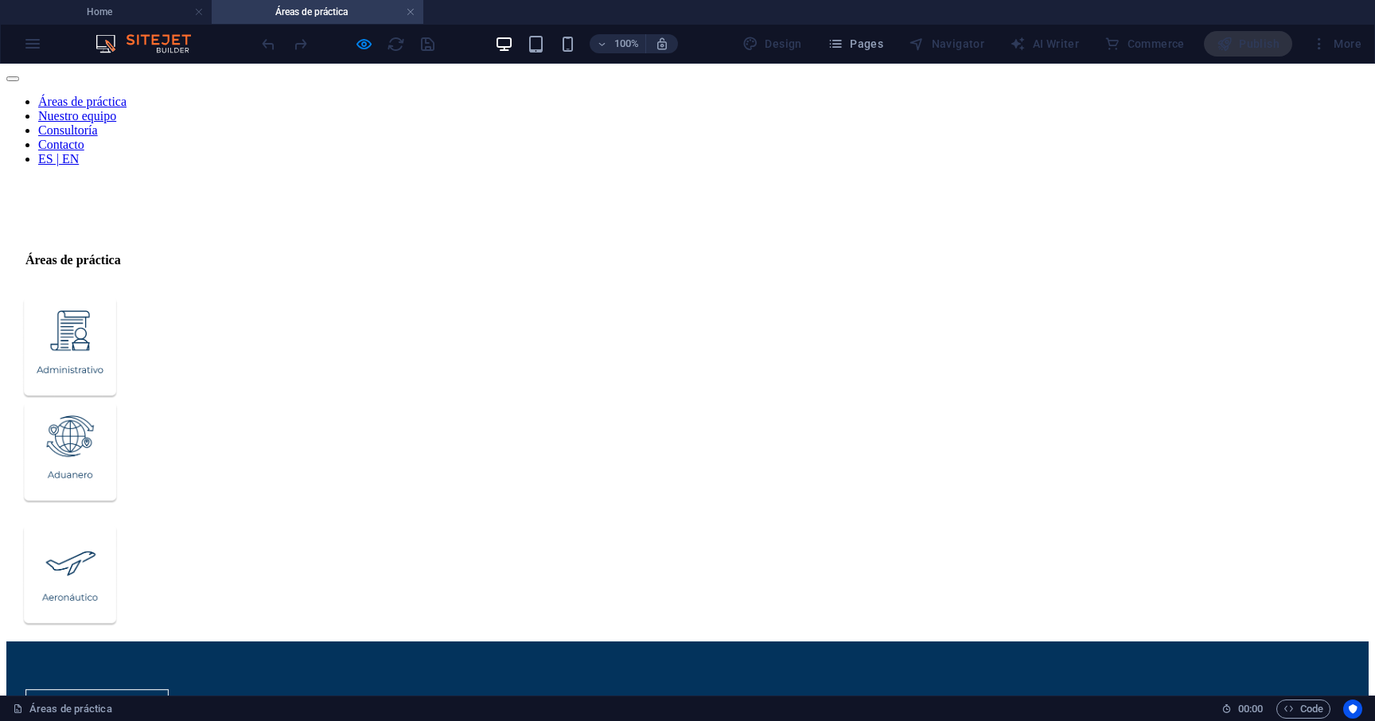
click at [118, 402] on img "Trigger 2" at bounding box center [69, 453] width 95 height 102
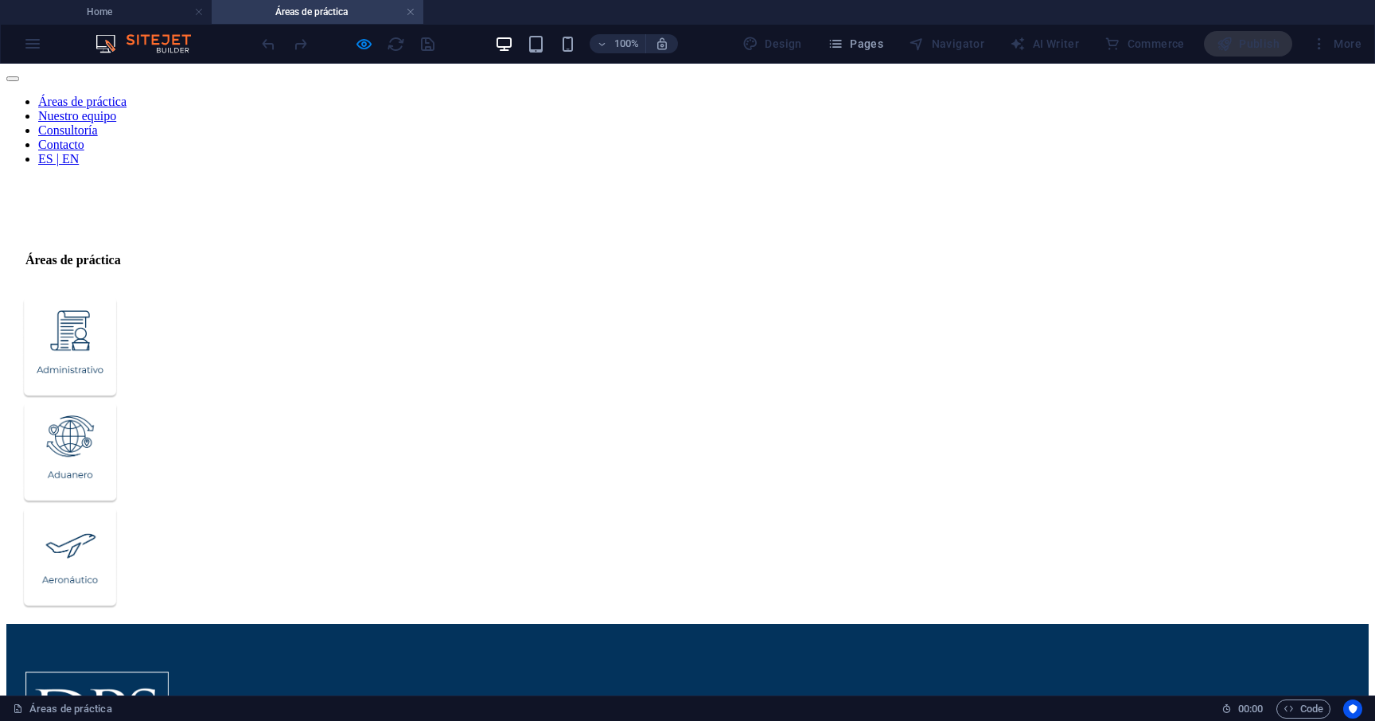
click at [118, 507] on img "Trigger 3" at bounding box center [69, 558] width 95 height 102
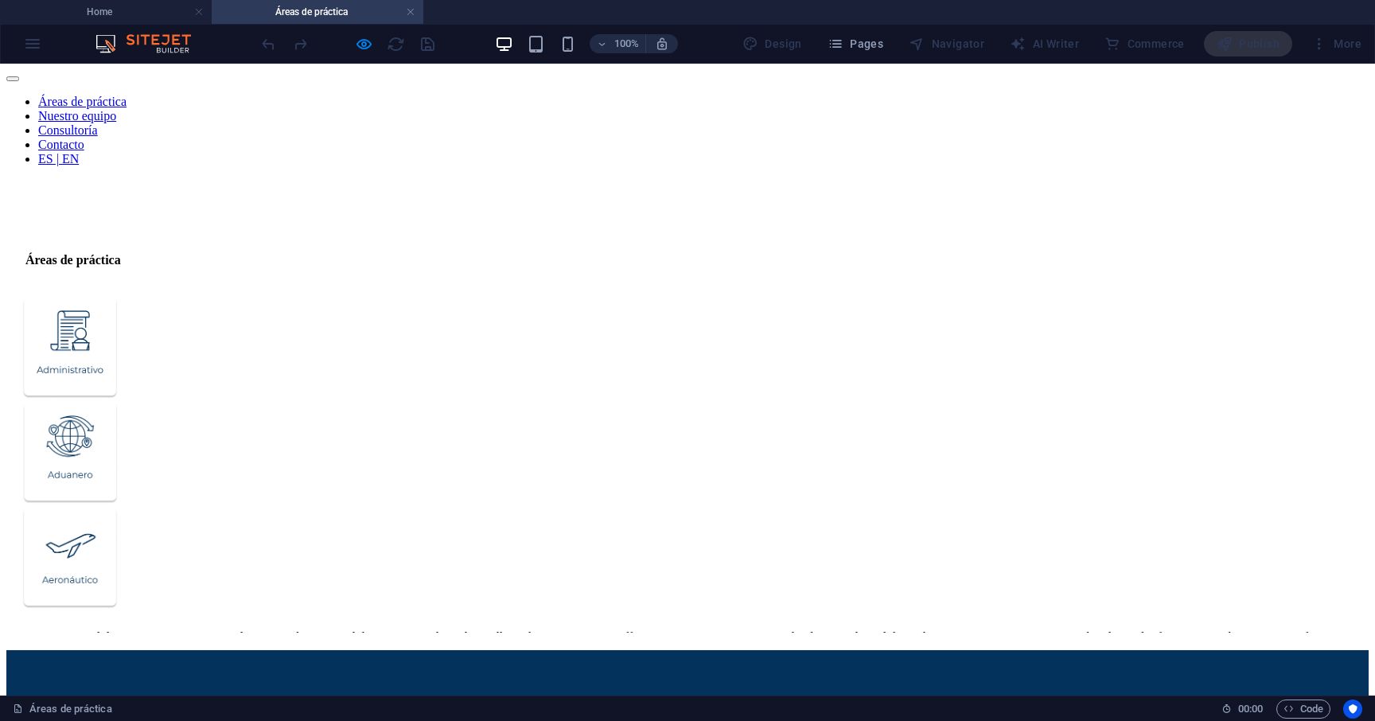
click at [118, 507] on img "Trigger 3" at bounding box center [69, 558] width 95 height 102
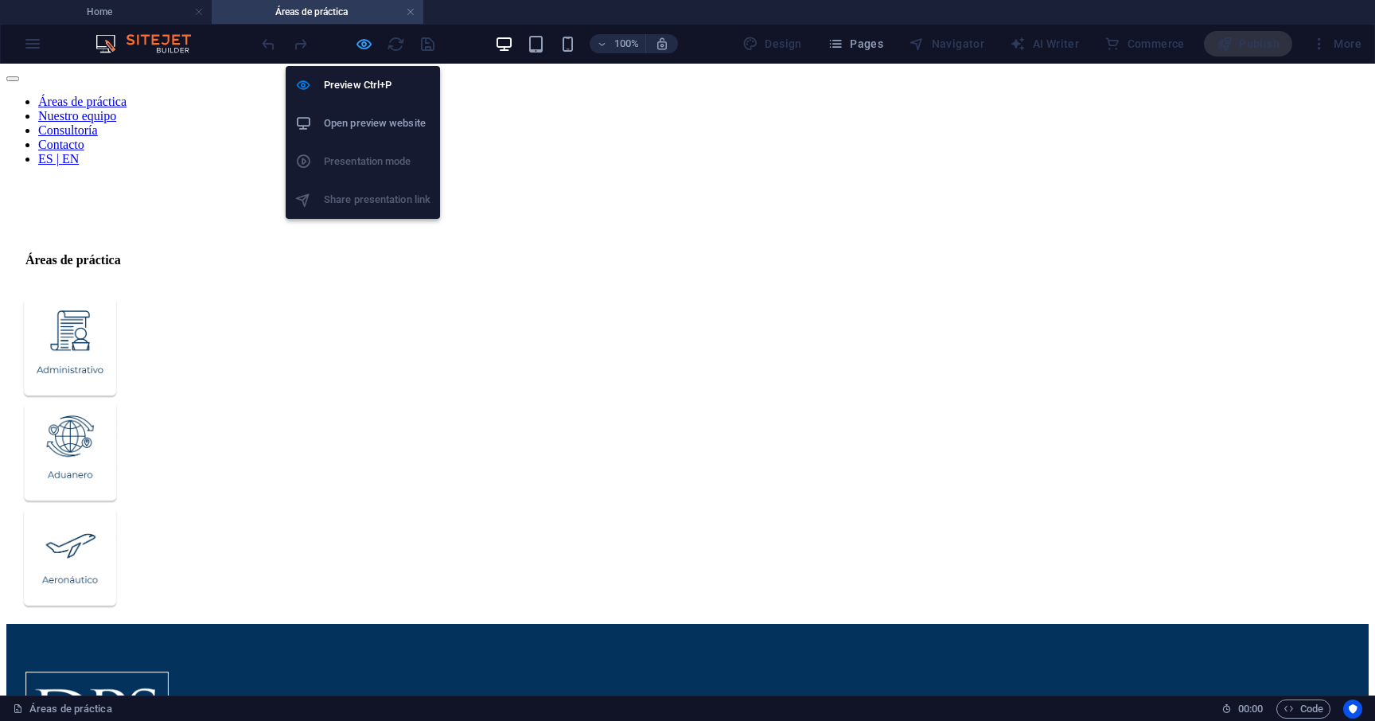
click at [370, 37] on icon "button" at bounding box center [364, 44] width 18 height 18
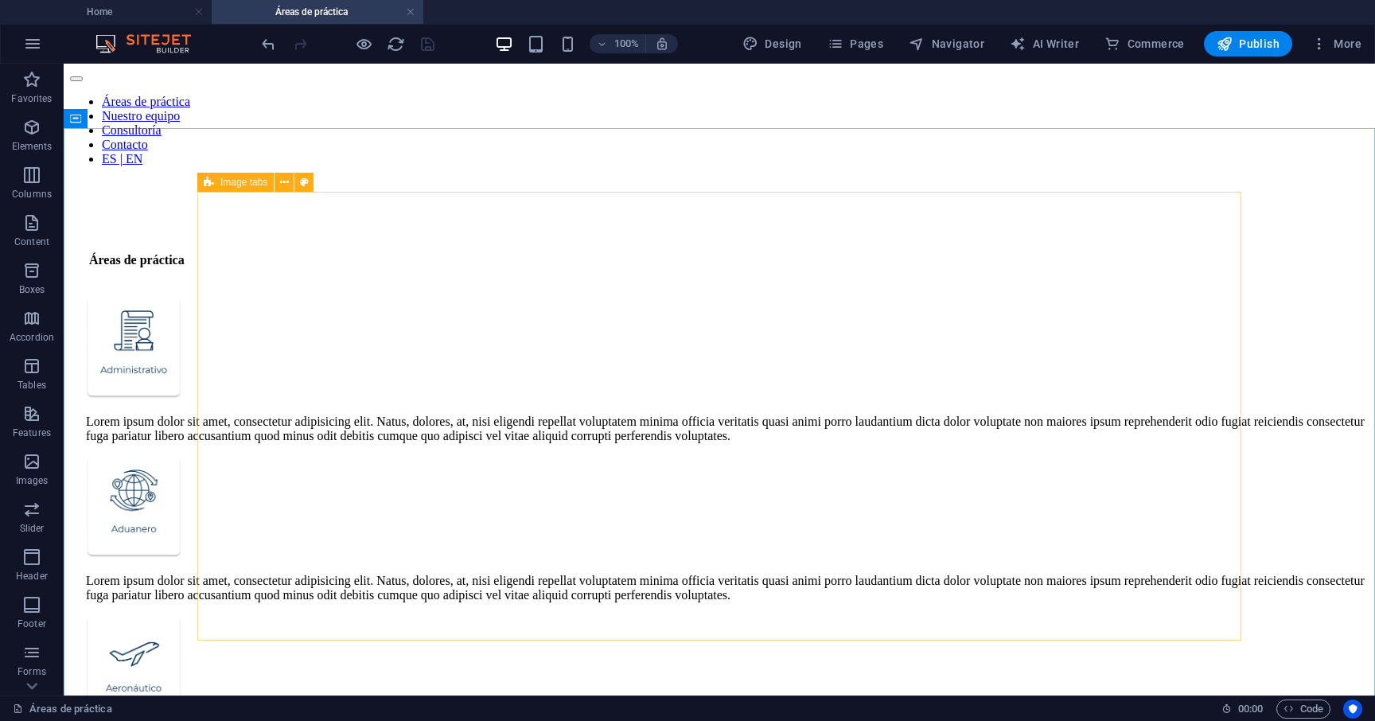
click at [255, 181] on span "Image tabs" at bounding box center [243, 182] width 47 height 10
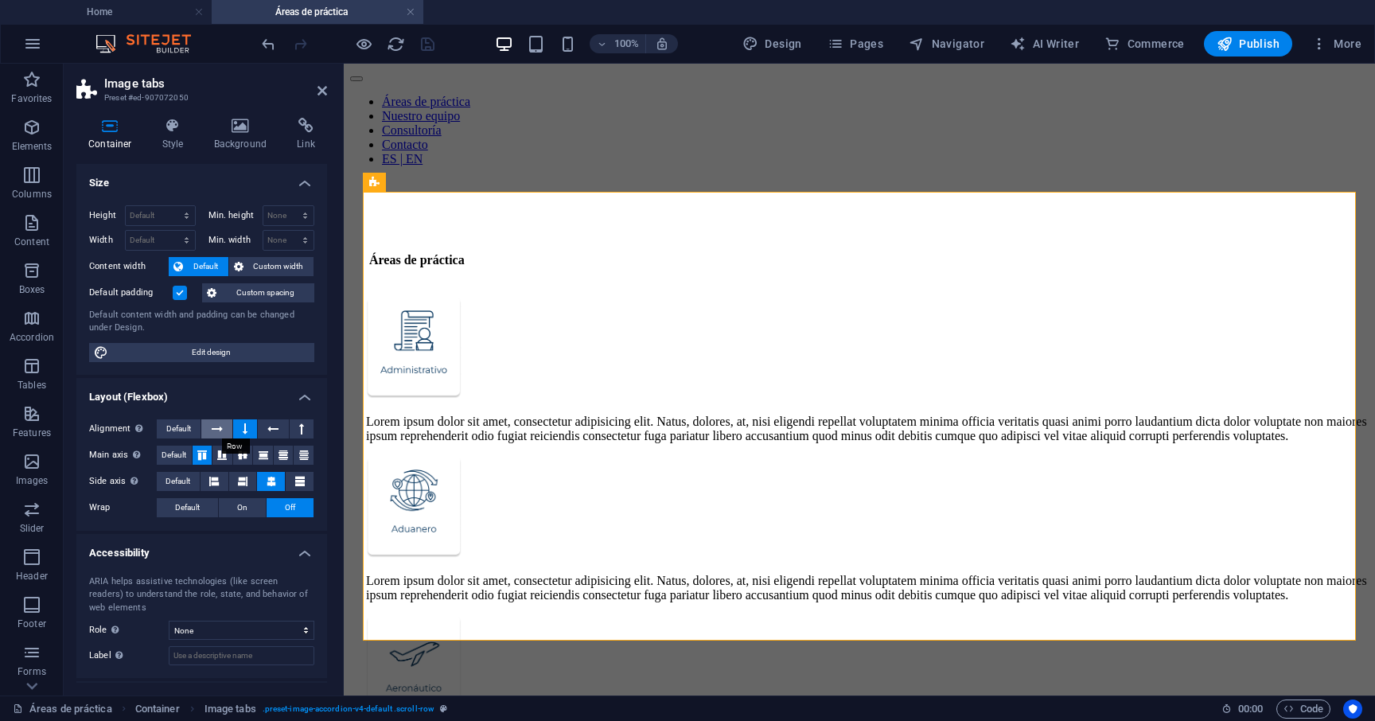
click at [210, 426] on button at bounding box center [216, 428] width 30 height 19
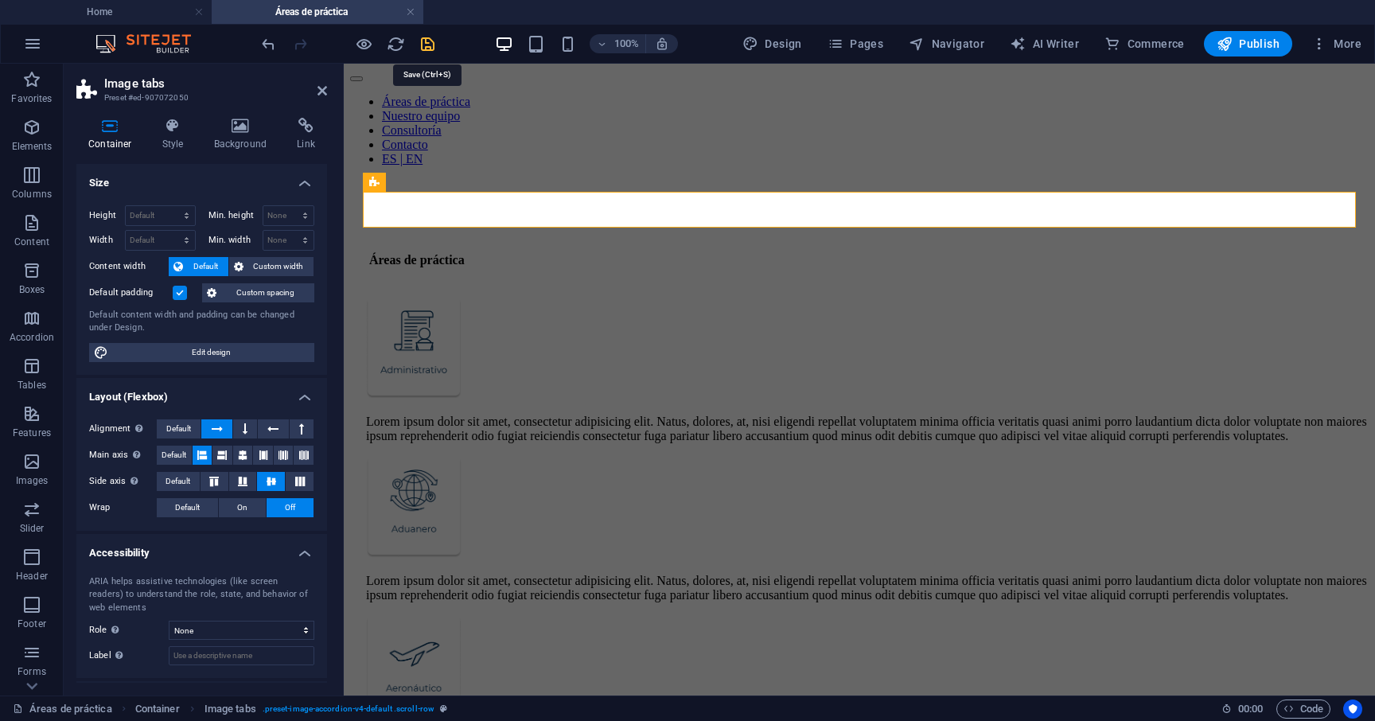
click at [422, 49] on icon "save" at bounding box center [427, 44] width 18 height 18
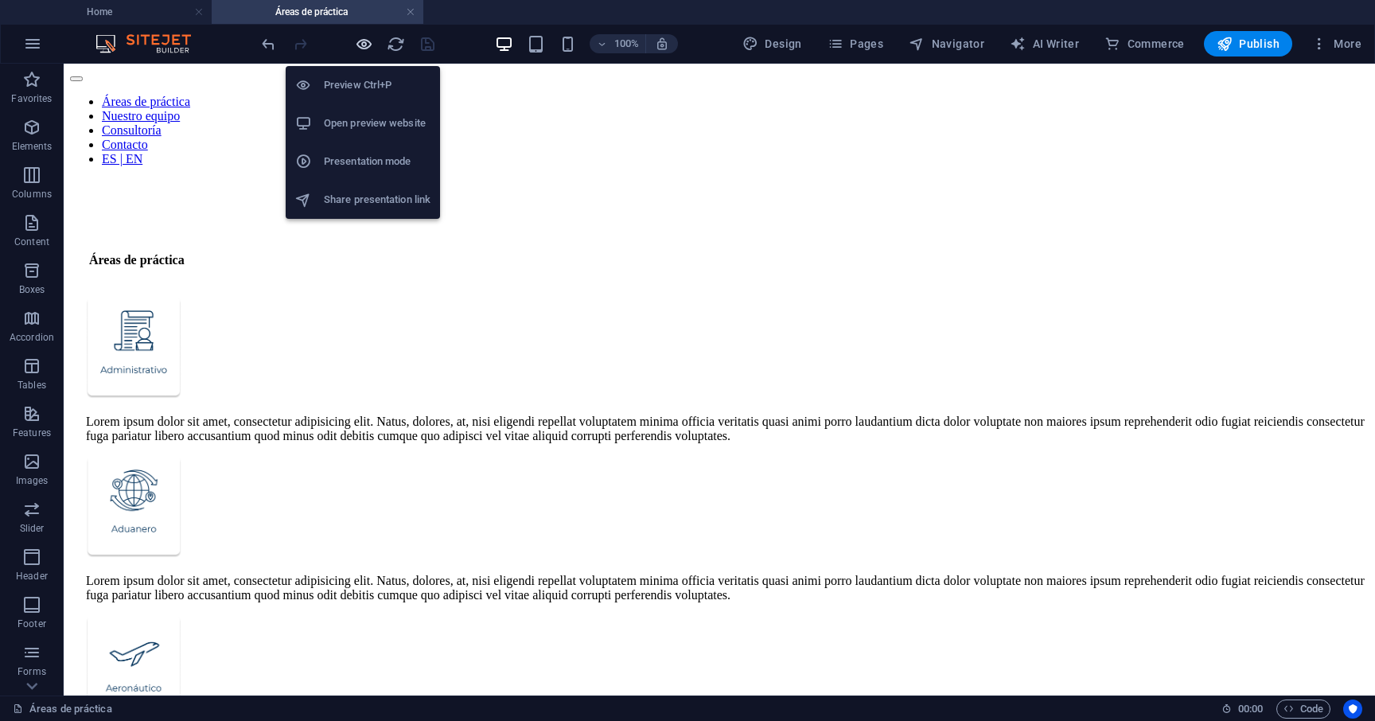
click at [364, 46] on icon "button" at bounding box center [364, 44] width 18 height 18
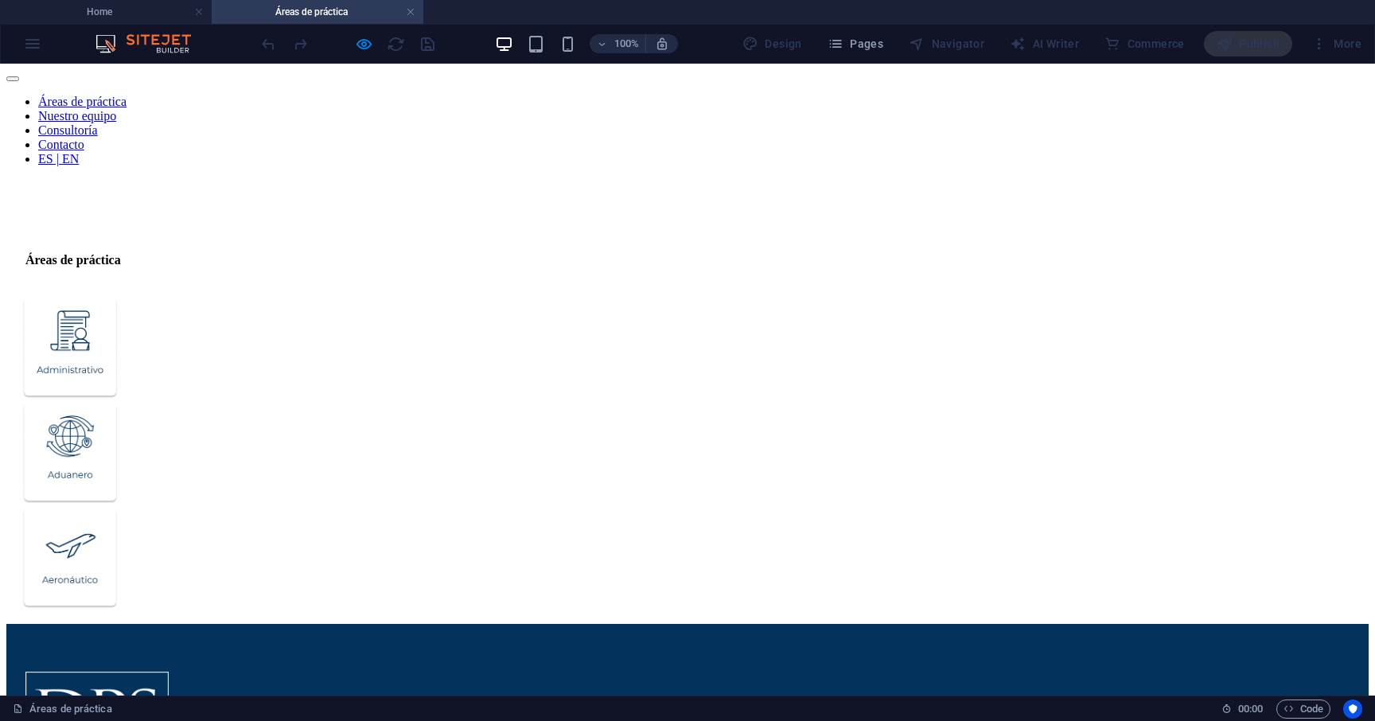
click at [118, 297] on img "Trigger 1" at bounding box center [69, 348] width 95 height 102
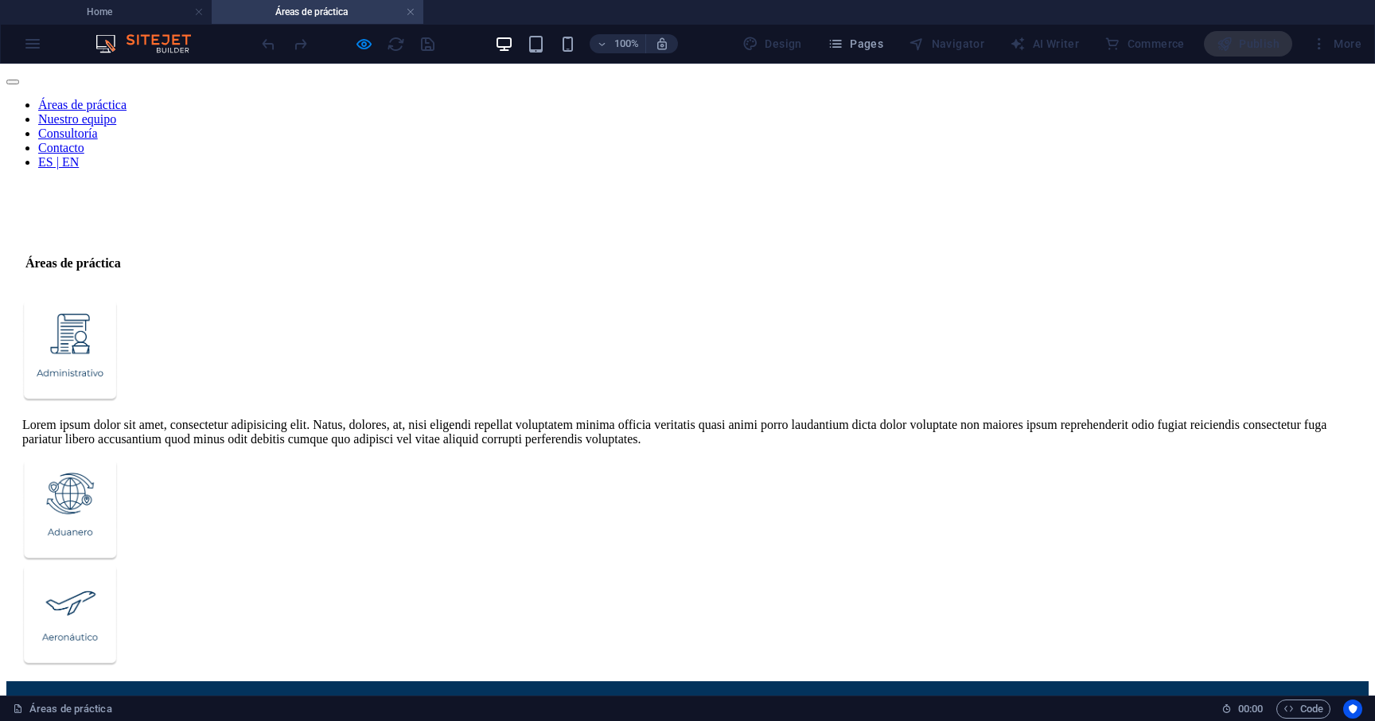
scroll to position [0, 0]
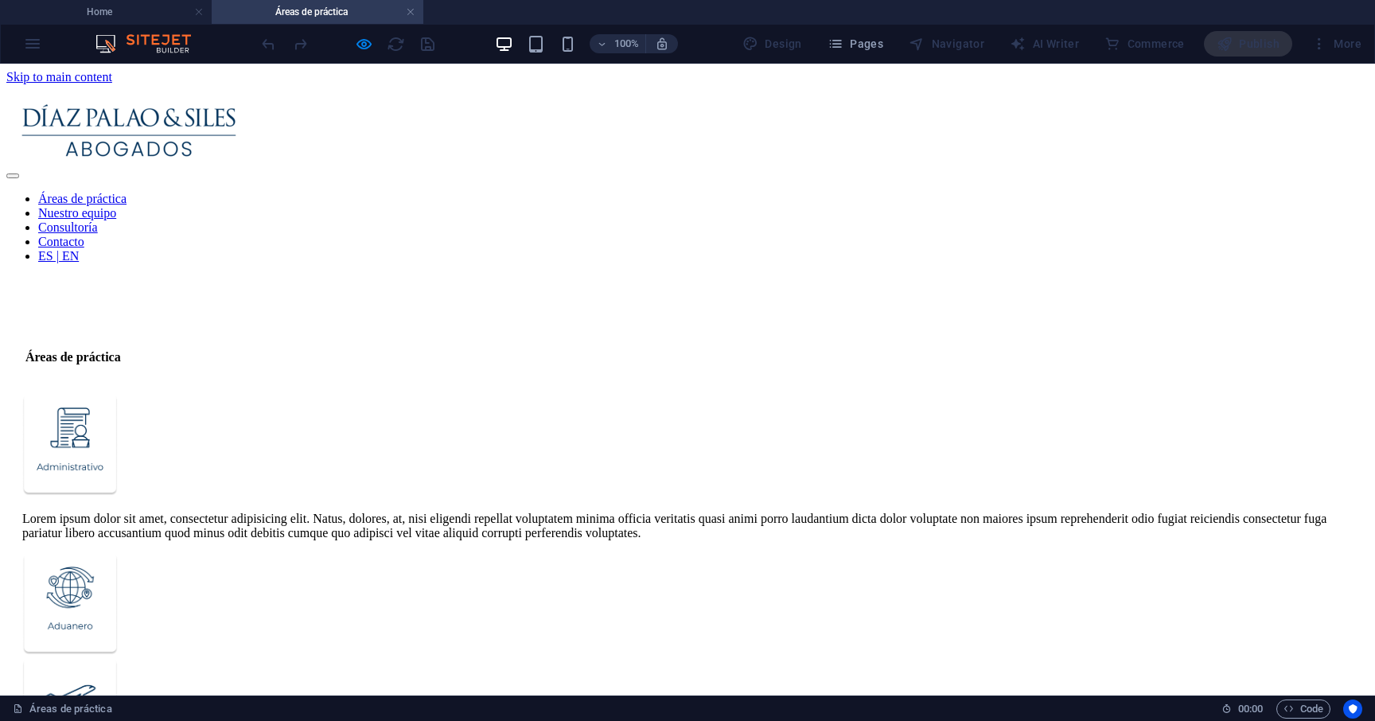
click at [378, 390] on div "Lorem ipsum dolor sit amet, consectetur adipisicing elit. Natus, dolores, at, n…" at bounding box center [687, 582] width 1362 height 385
click at [210, 390] on div "Lorem ipsum dolor sit amet, consectetur adipisicing elit. Natus, dolores, at, n…" at bounding box center [687, 582] width 1362 height 385
click at [335, 390] on div "Lorem ipsum dolor sit amet, consectetur adipisicing elit. Natus, dolores, at, n…" at bounding box center [687, 582] width 1362 height 385
click at [366, 390] on div "Lorem ipsum dolor sit amet, consectetur adipisicing elit. Natus, dolores, at, n…" at bounding box center [687, 582] width 1362 height 385
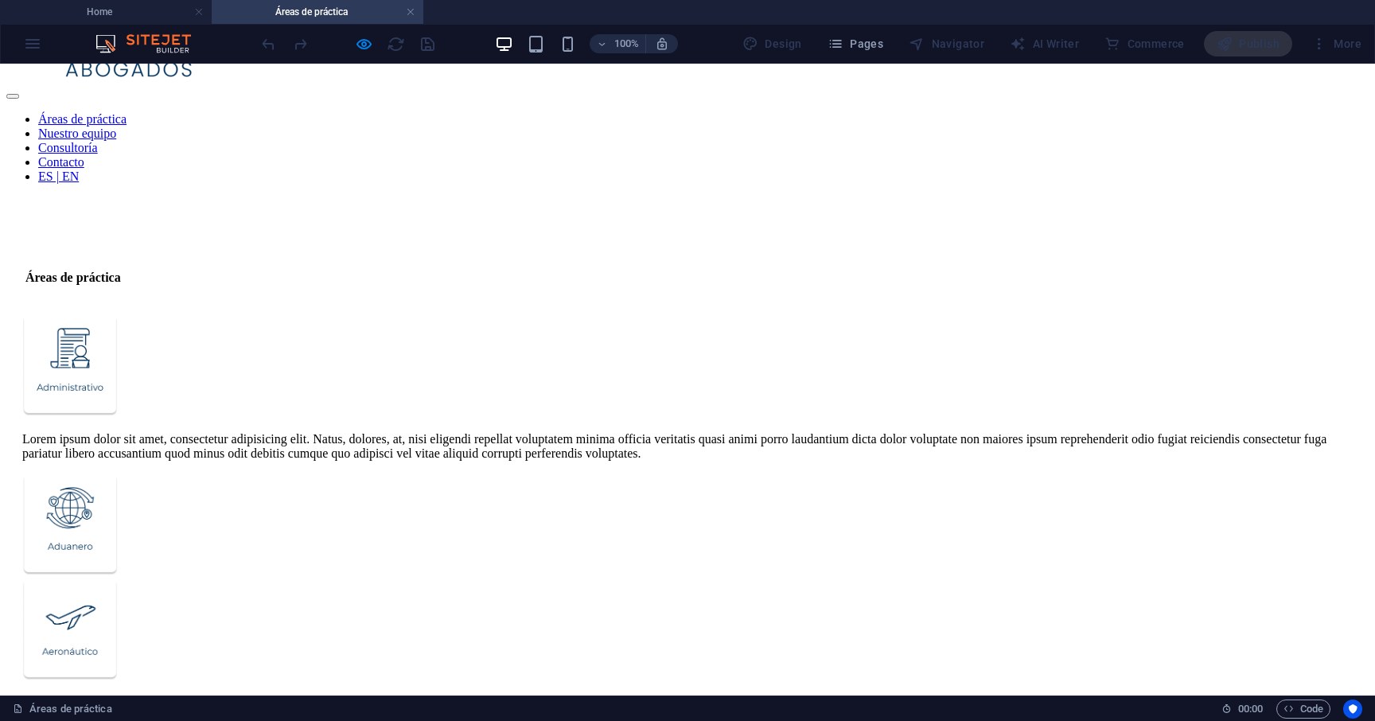
scroll to position [100, 0]
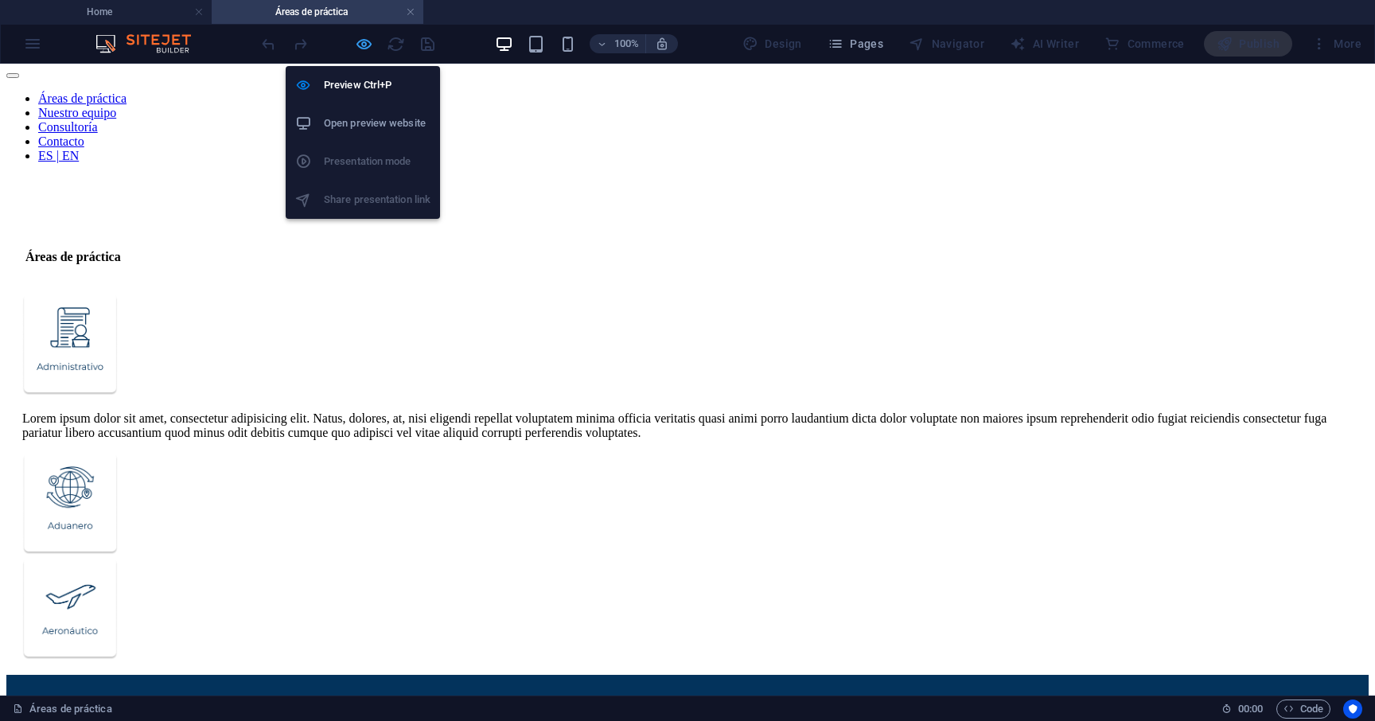
click at [362, 43] on icon "button" at bounding box center [364, 44] width 18 height 18
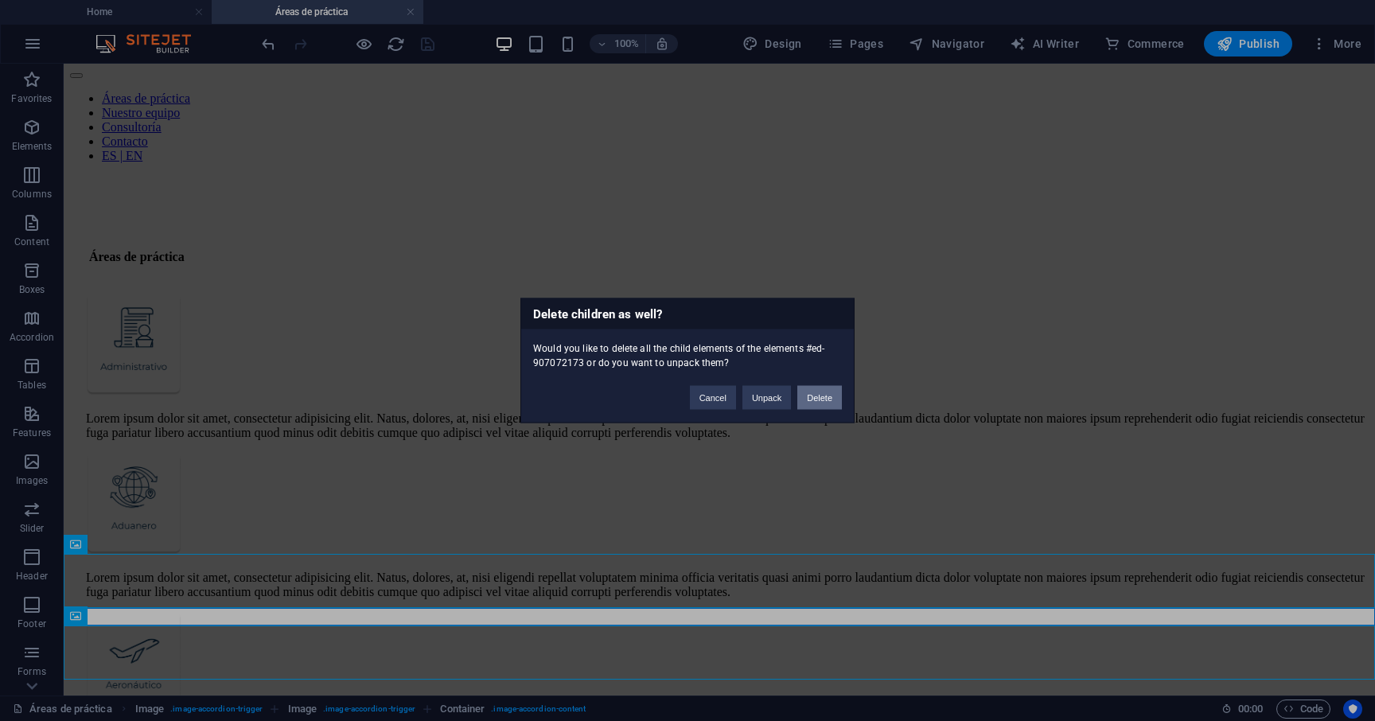
click at [830, 396] on button "Delete" at bounding box center [819, 398] width 45 height 24
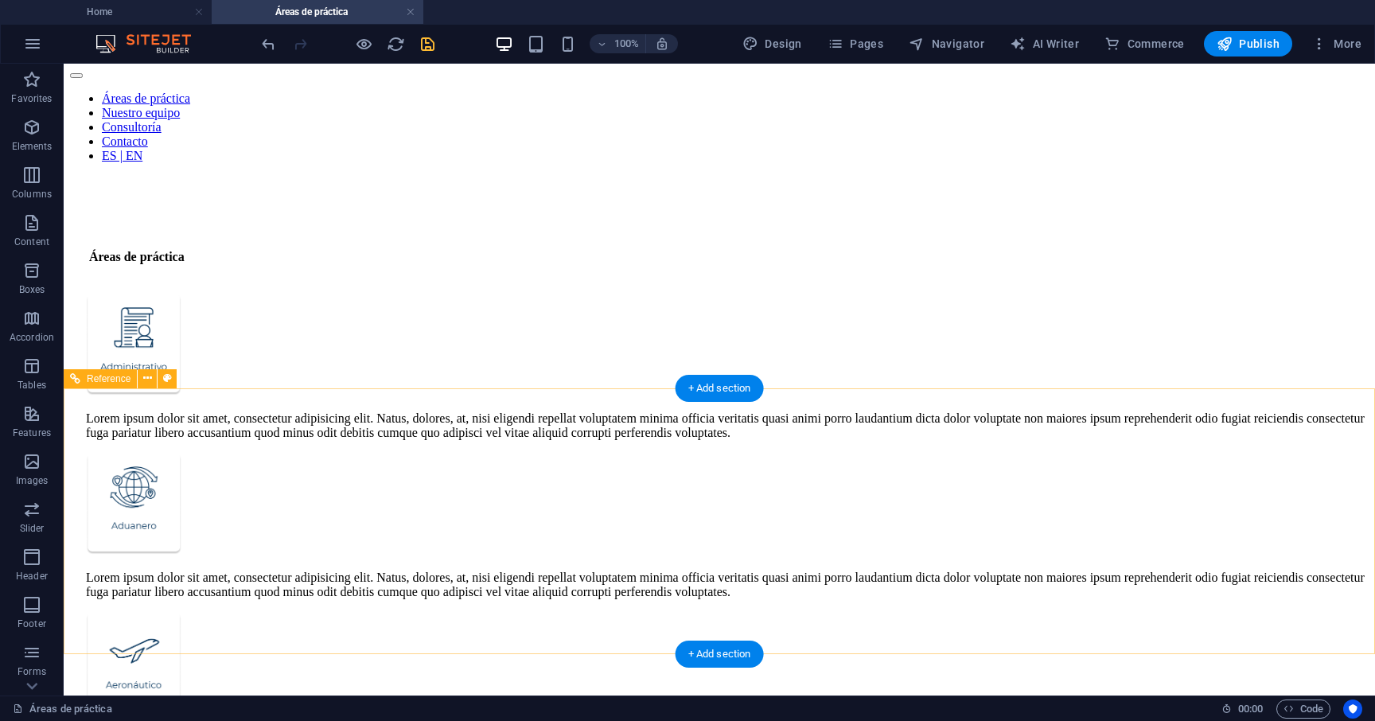
scroll to position [0, 0]
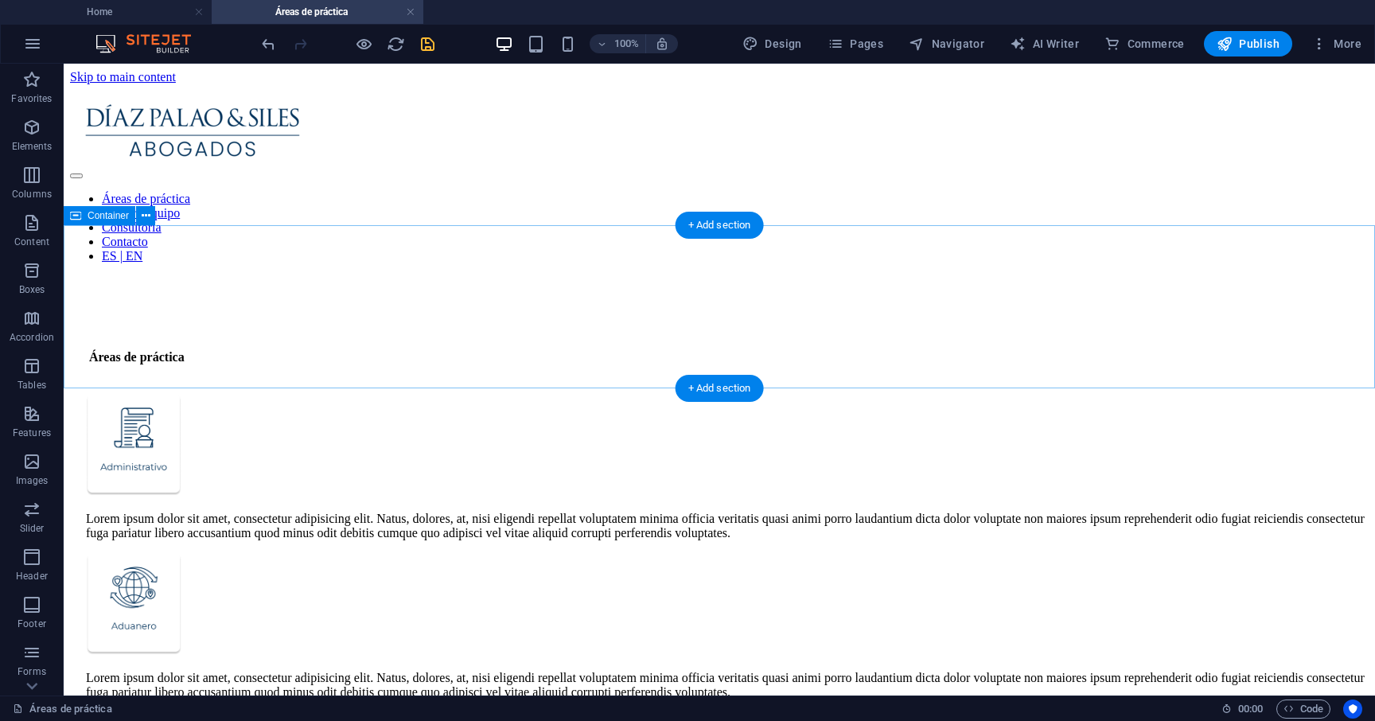
click at [211, 390] on div "Lorem ipsum dolor sit amet, consectetur adipisicing elit. Natus, dolores, at, n…" at bounding box center [719, 636] width 1298 height 493
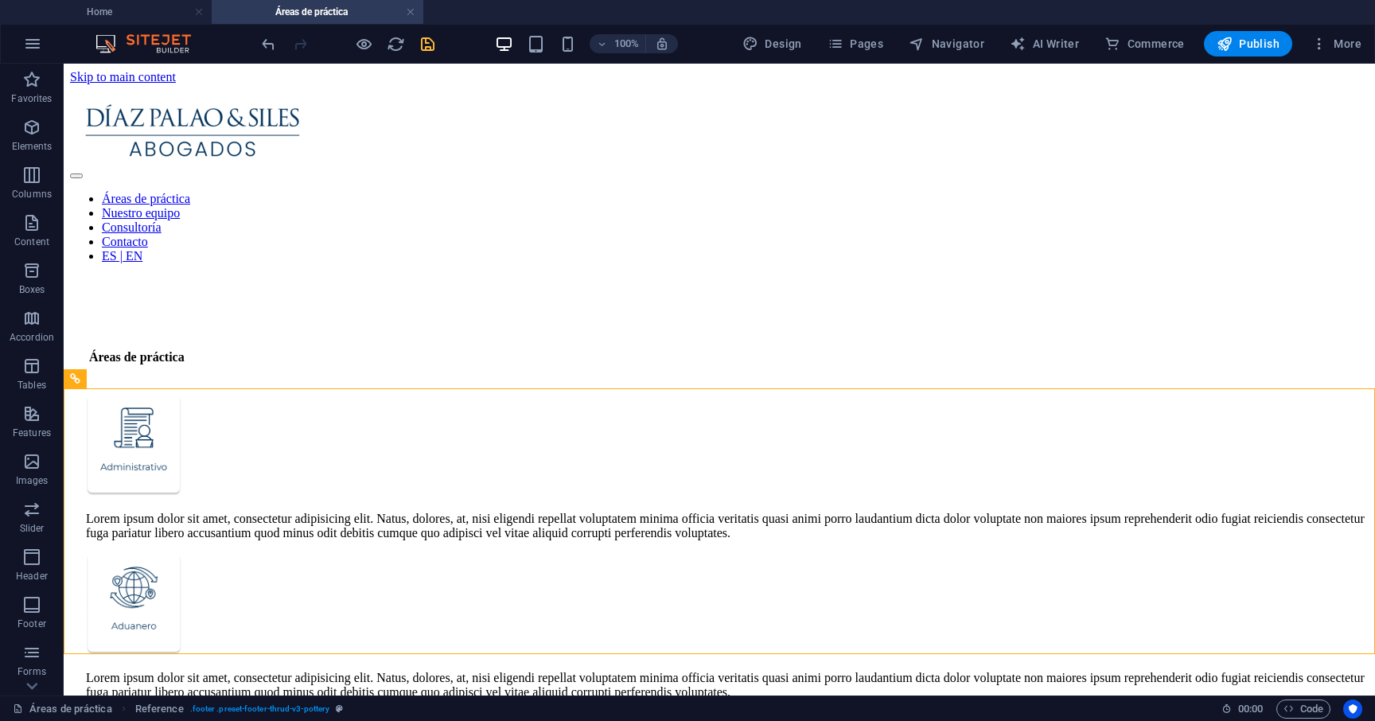
click at [420, 45] on icon "save" at bounding box center [427, 44] width 18 height 18
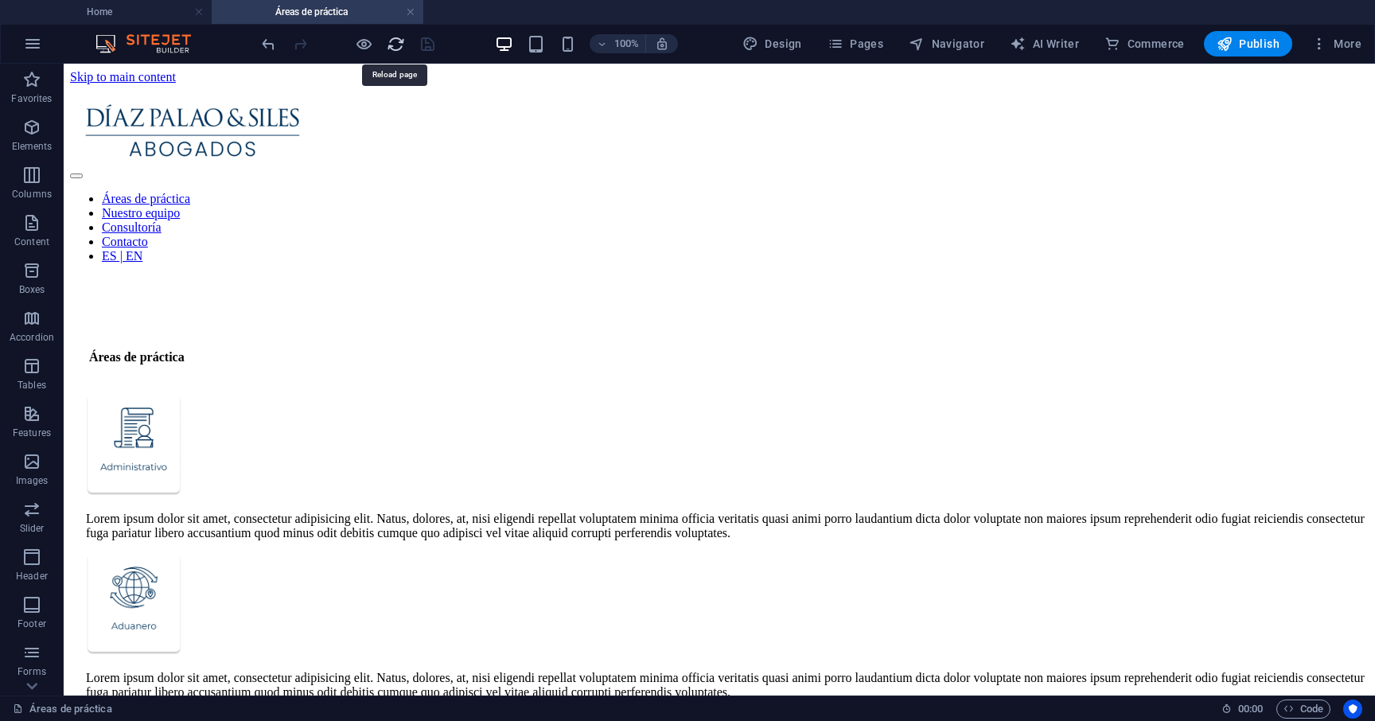
click at [397, 45] on icon "reload" at bounding box center [396, 44] width 18 height 18
click at [392, 38] on icon "reload" at bounding box center [396, 44] width 18 height 18
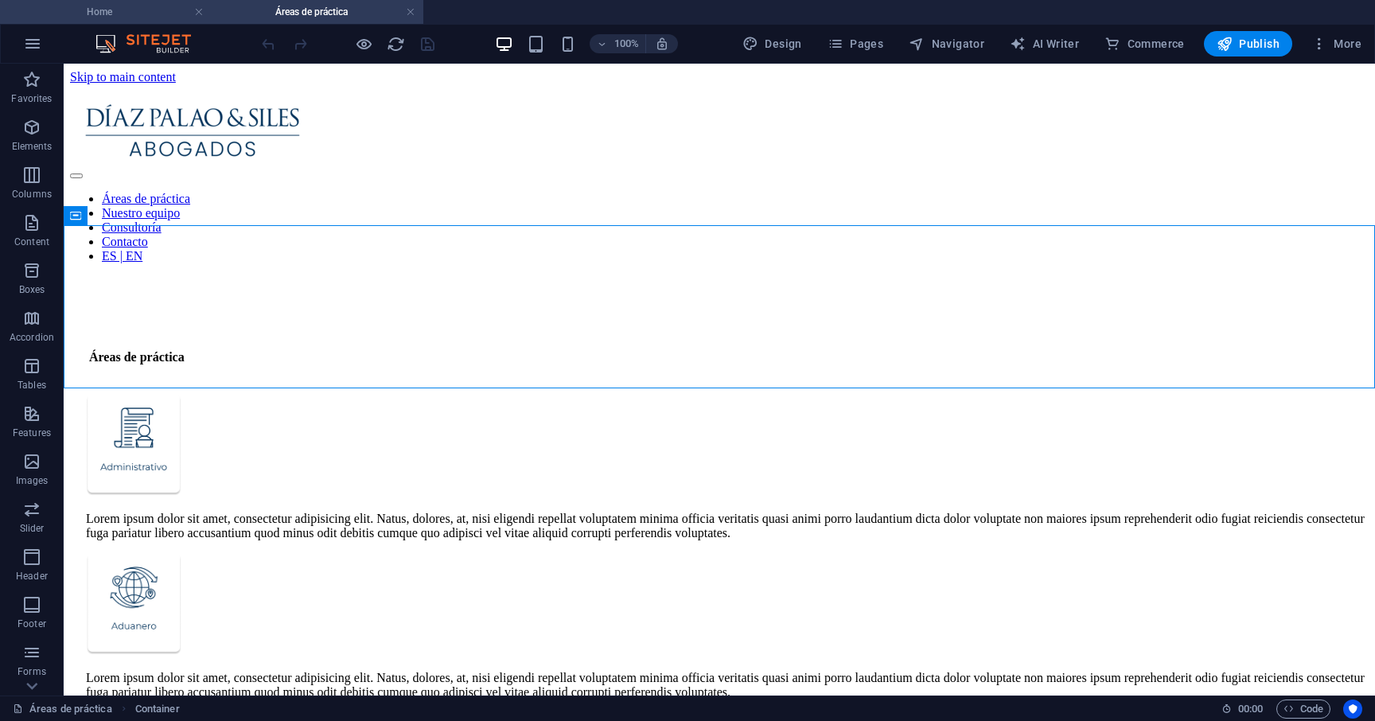
click at [145, 4] on h4 "Home" at bounding box center [106, 12] width 212 height 18
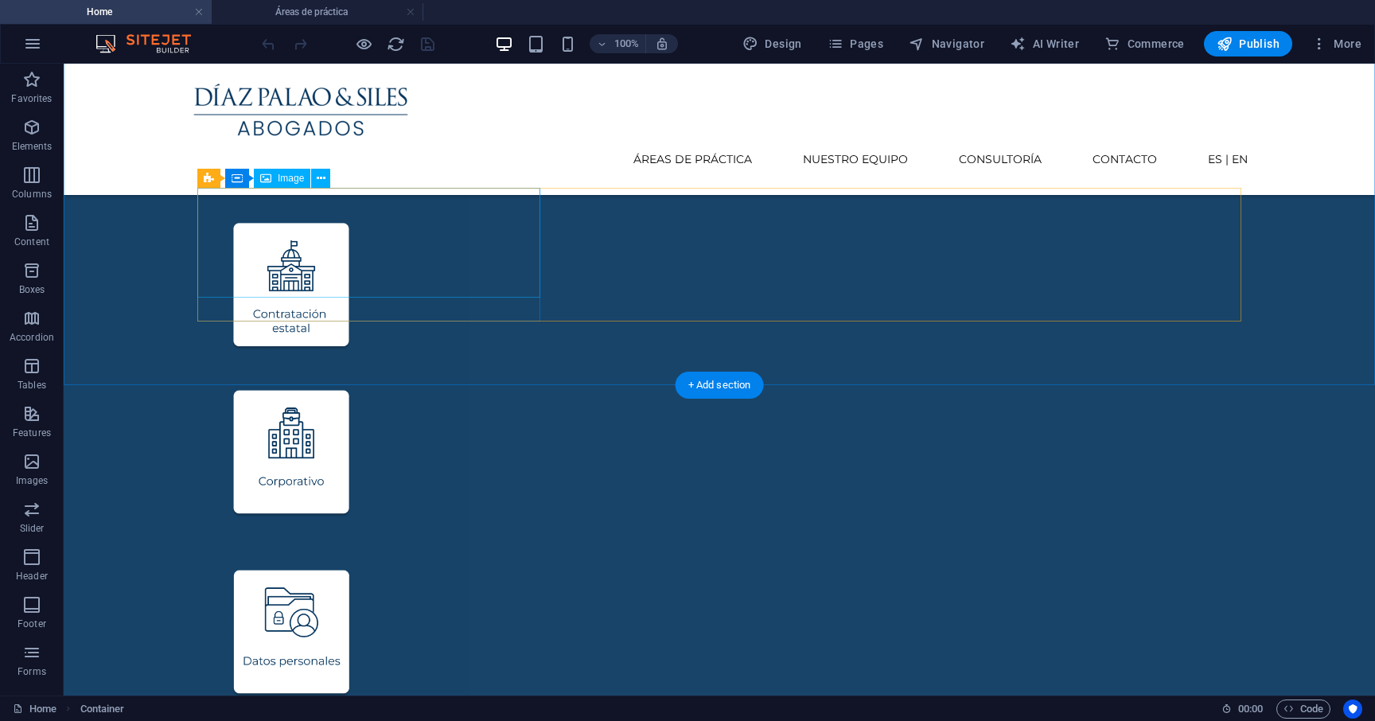
scroll to position [1200, 0]
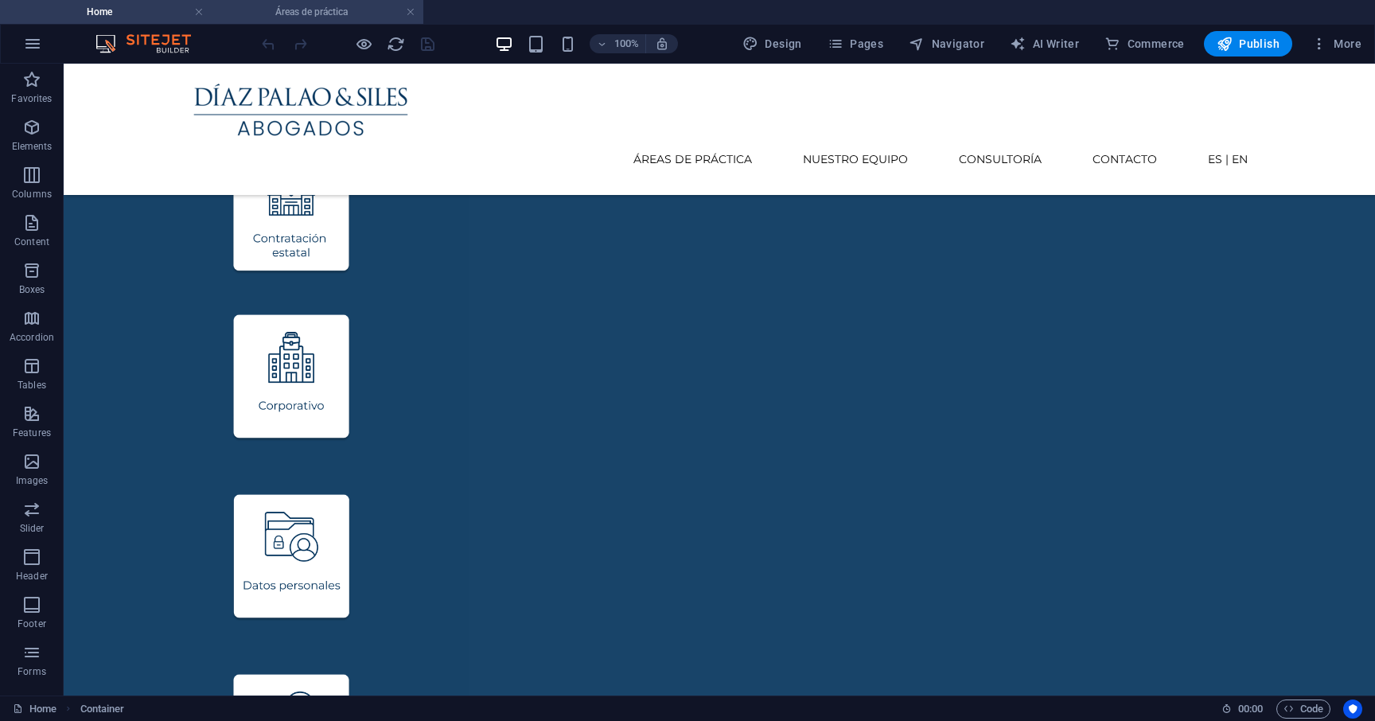
click at [310, 10] on h4 "Áreas de práctica" at bounding box center [318, 12] width 212 height 18
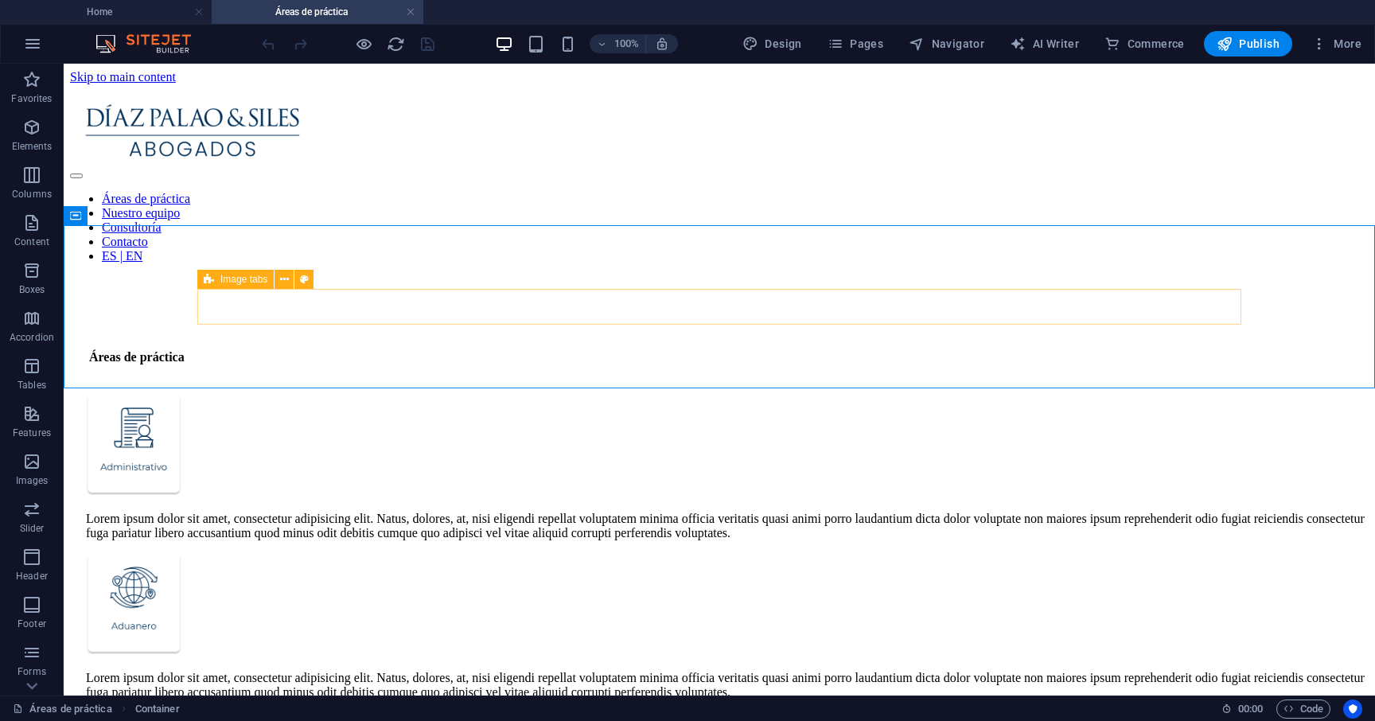
click at [232, 282] on span "Image tabs" at bounding box center [243, 279] width 47 height 10
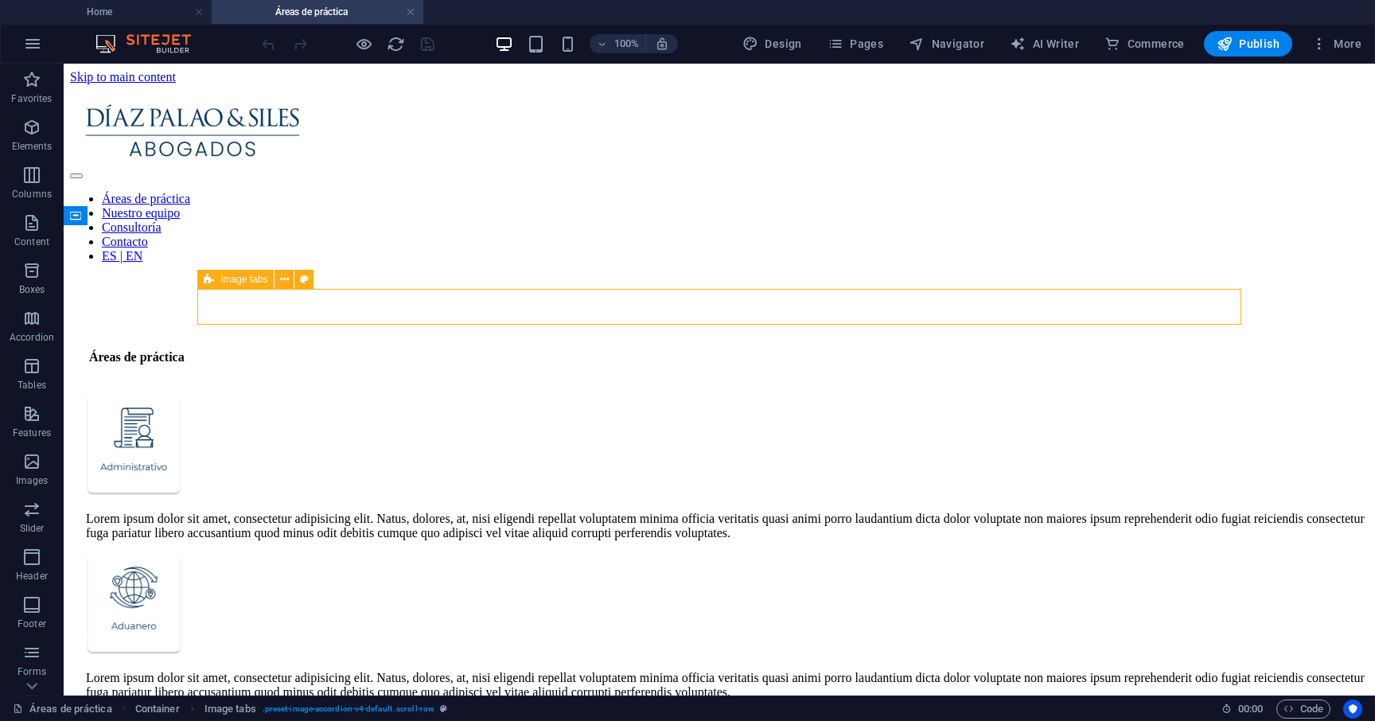
click at [243, 278] on span "Image tabs" at bounding box center [243, 279] width 47 height 10
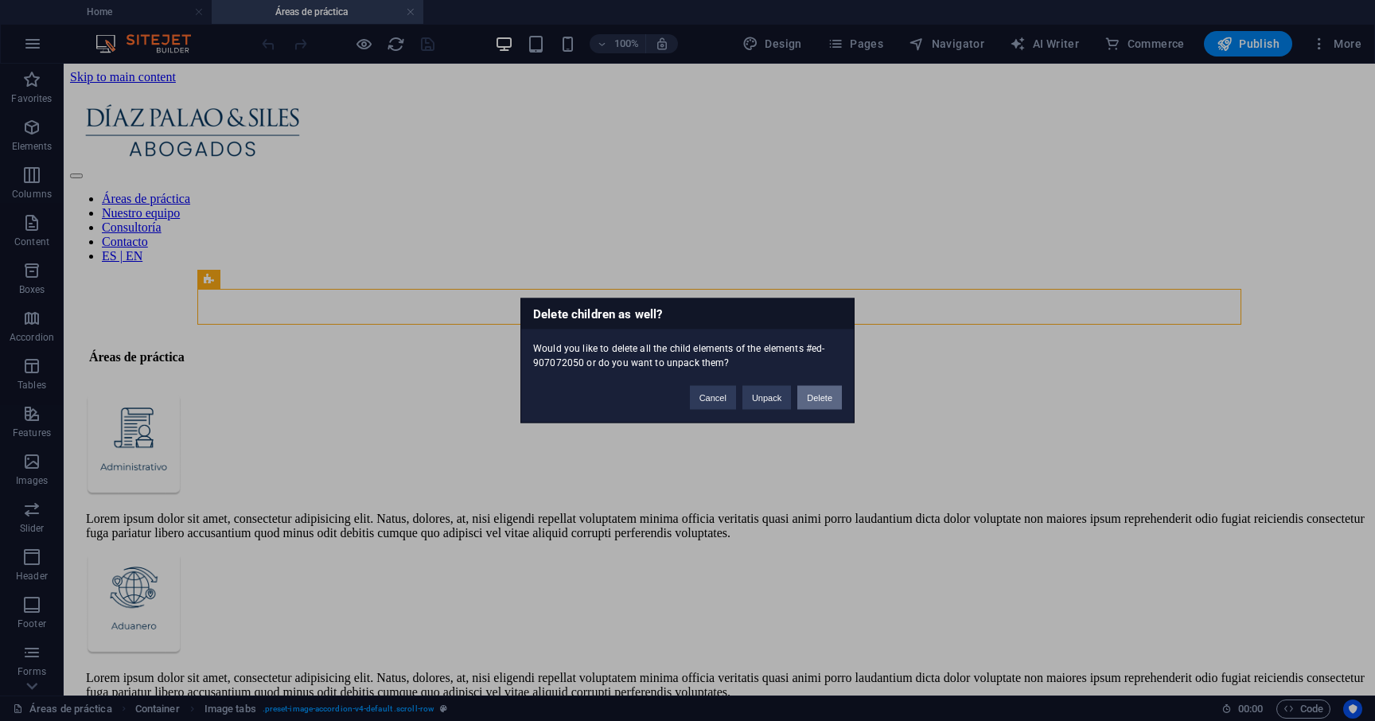
click at [820, 400] on button "Delete" at bounding box center [819, 398] width 45 height 24
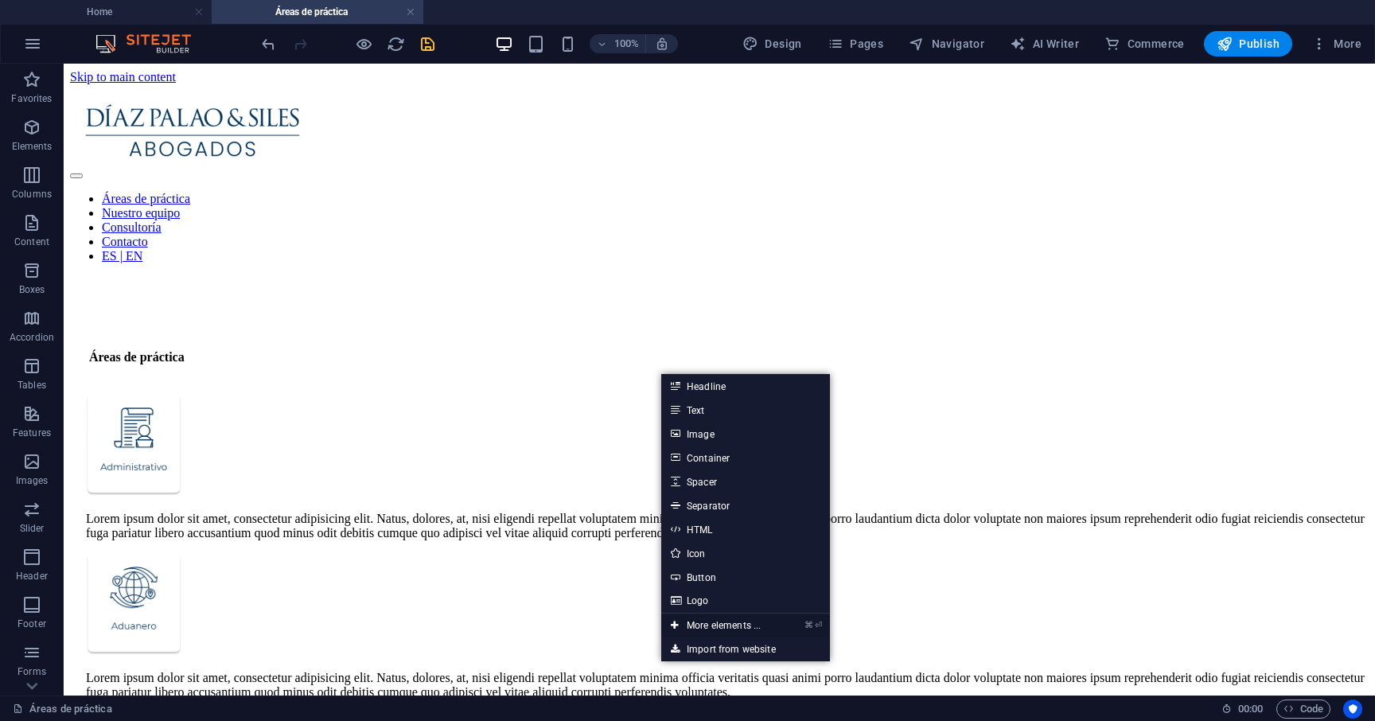
click at [718, 630] on link "⌘ ⏎ More elements ..." at bounding box center [715, 625] width 109 height 24
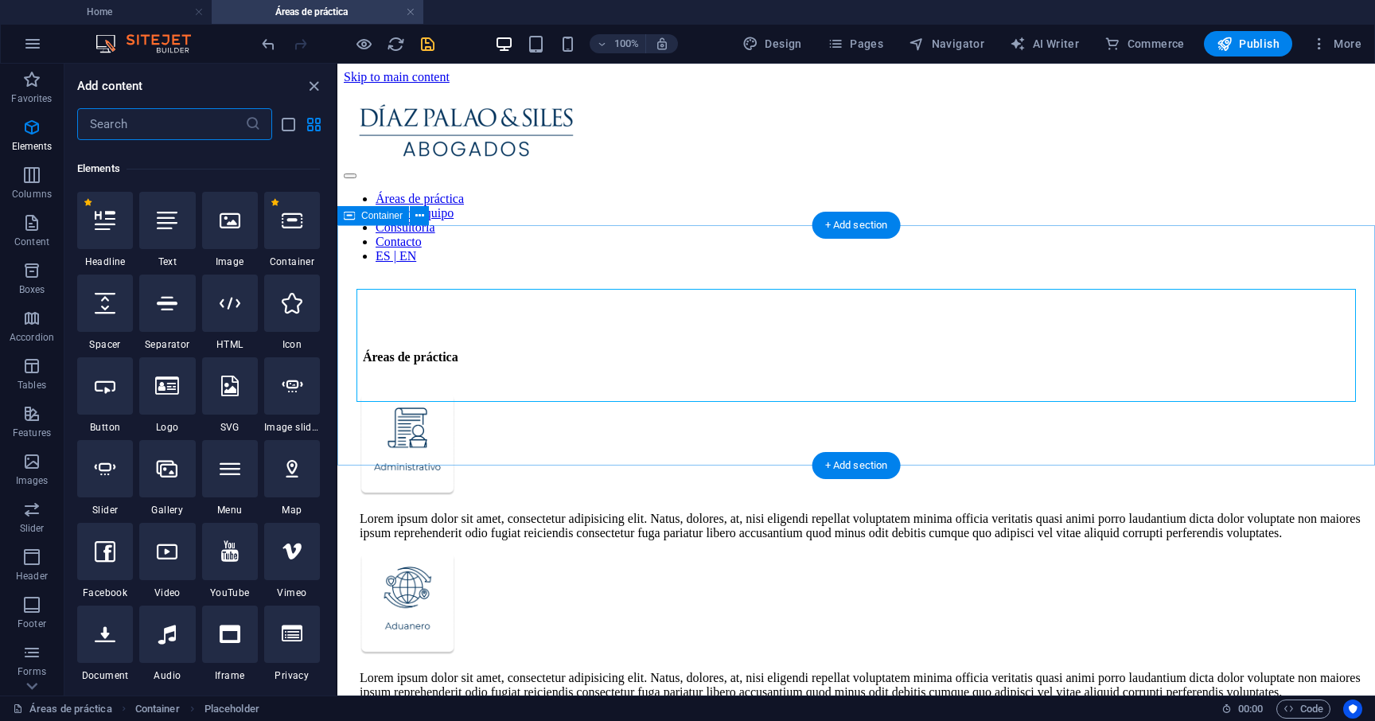
scroll to position [169, 0]
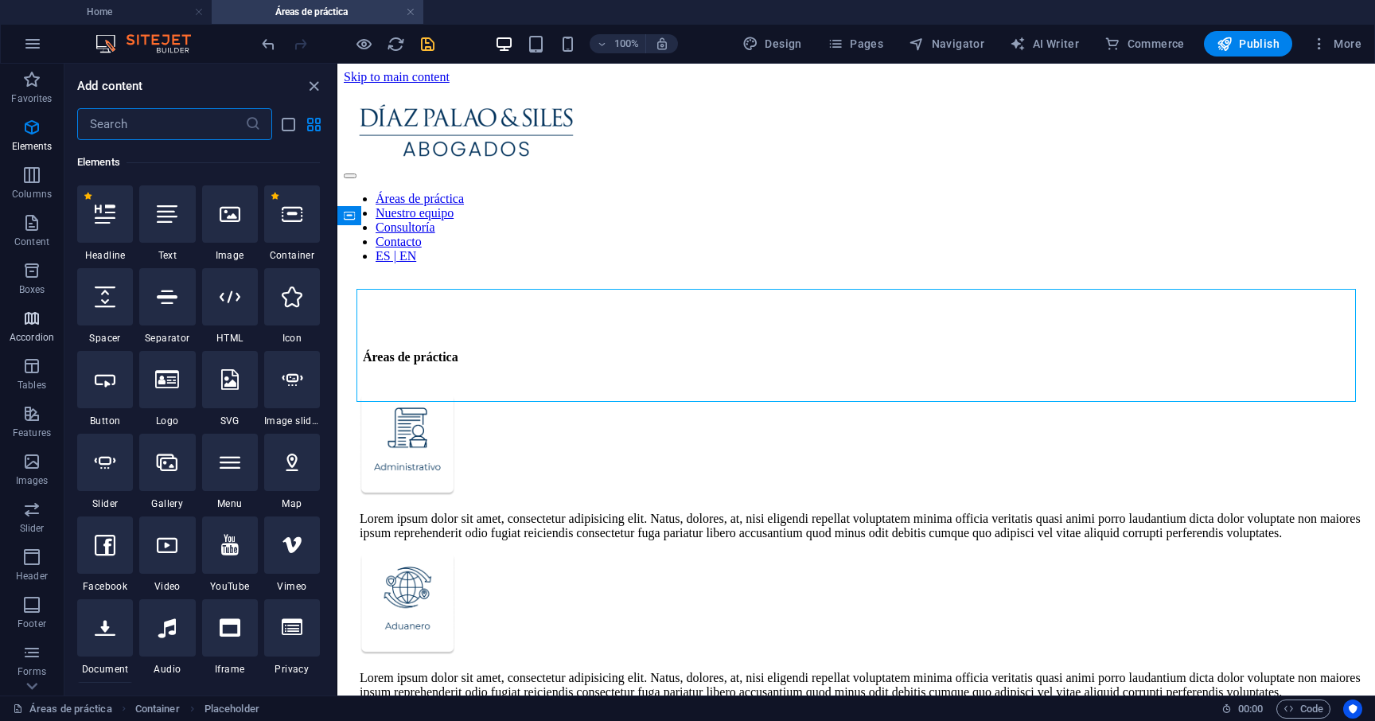
click at [29, 332] on p "Accordion" at bounding box center [32, 337] width 45 height 13
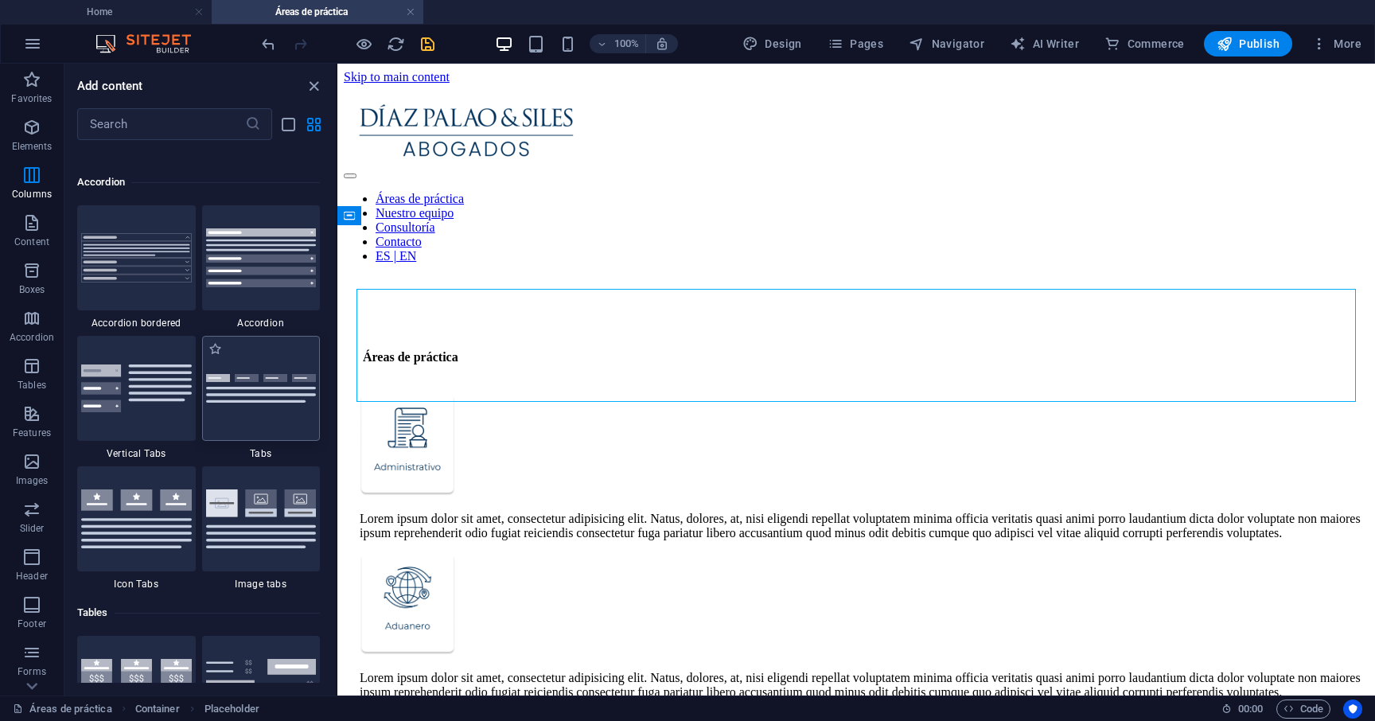
scroll to position [5080, 0]
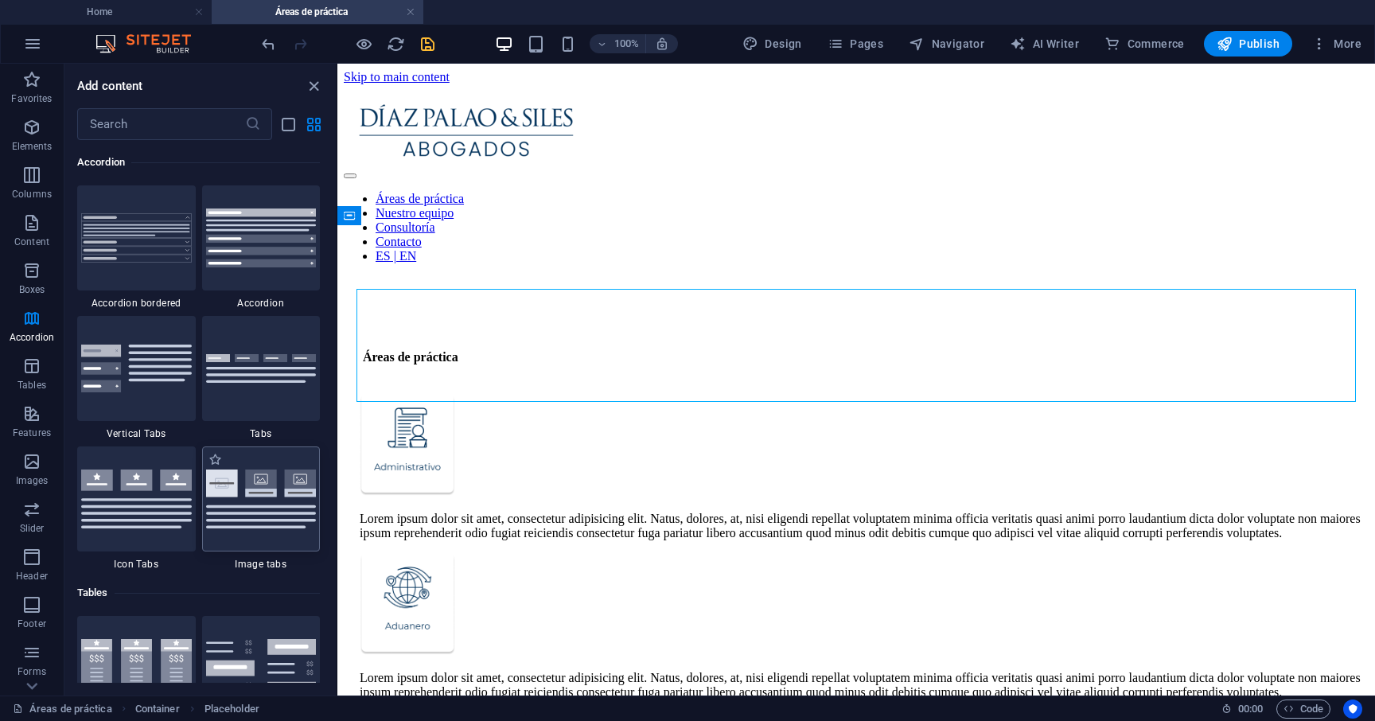
click at [263, 508] on img at bounding box center [261, 498] width 111 height 59
click at [337, 508] on div "Container Image tabs Reference Text Container Container Reference H4 Image tabs…" at bounding box center [855, 380] width 1037 height 632
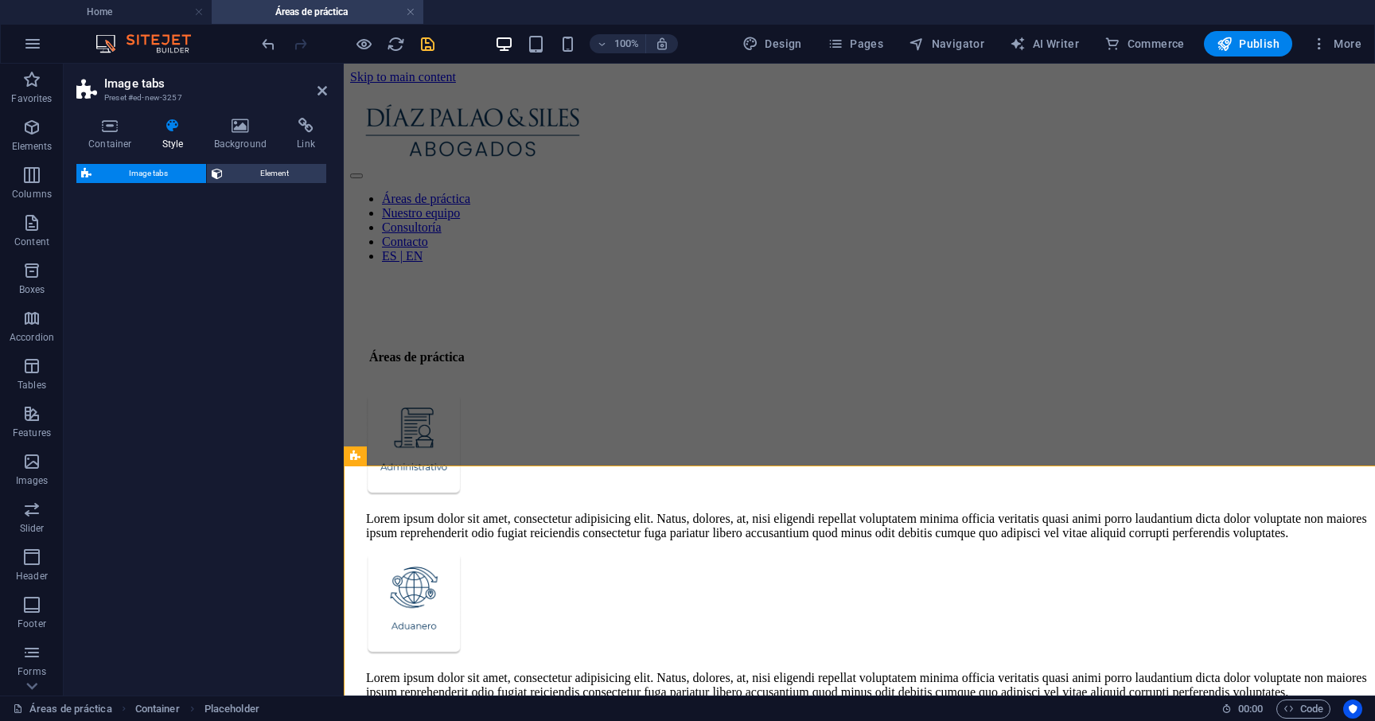
select select "rem"
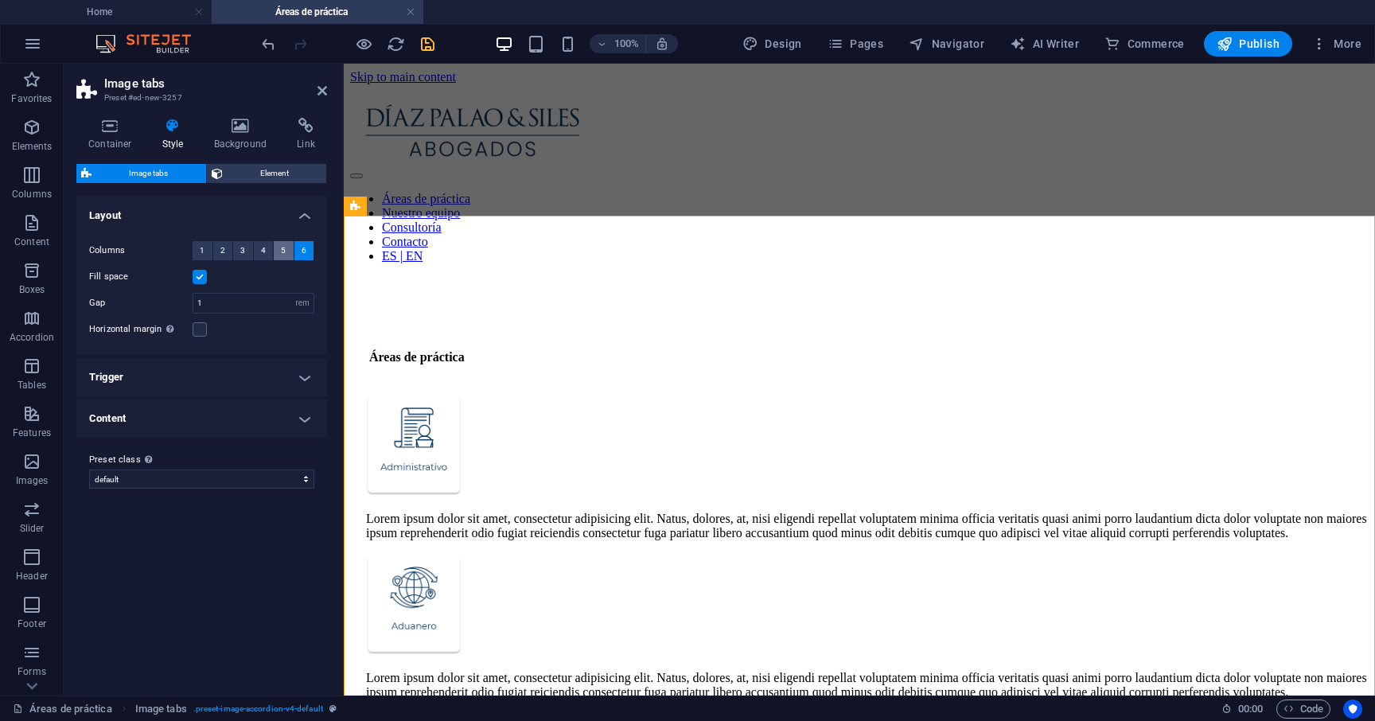
click at [289, 253] on button "5" at bounding box center [284, 250] width 20 height 19
click at [306, 253] on button "6" at bounding box center [304, 250] width 20 height 19
click at [297, 168] on span "Element" at bounding box center [275, 173] width 95 height 19
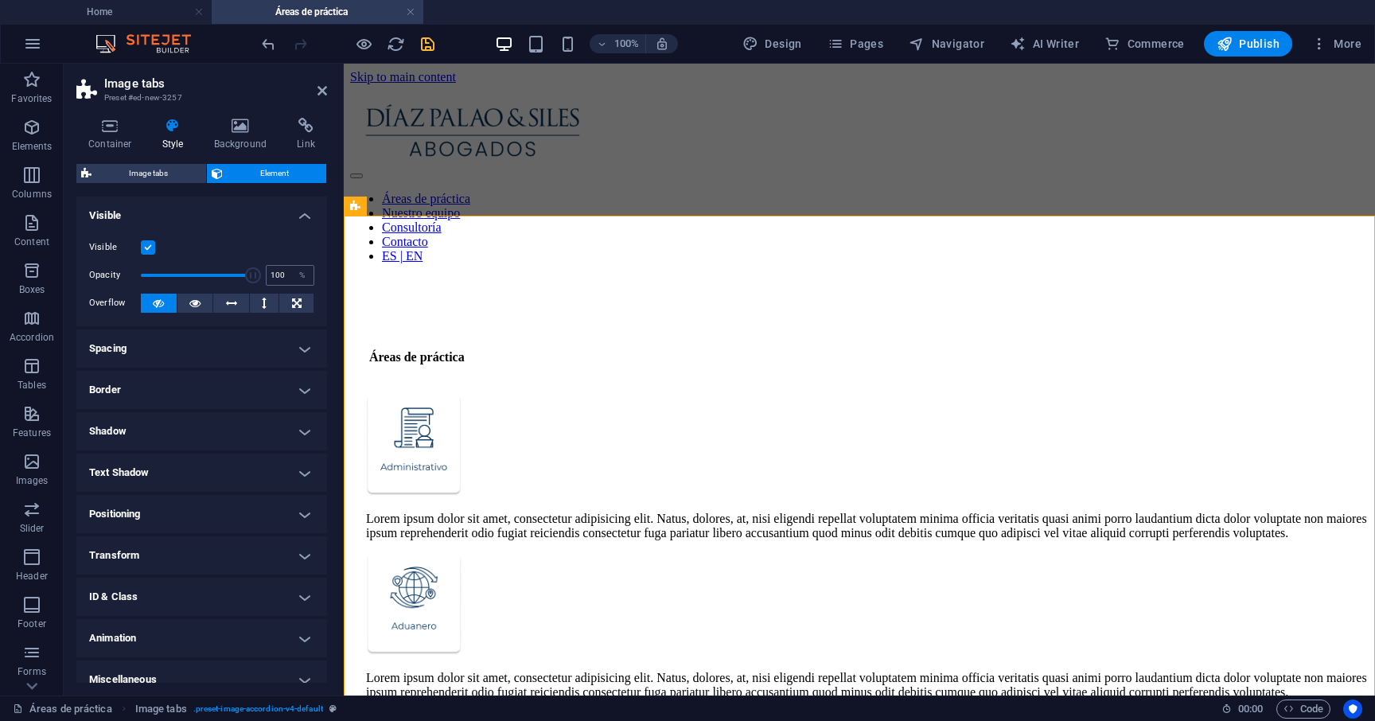
scroll to position [15, 0]
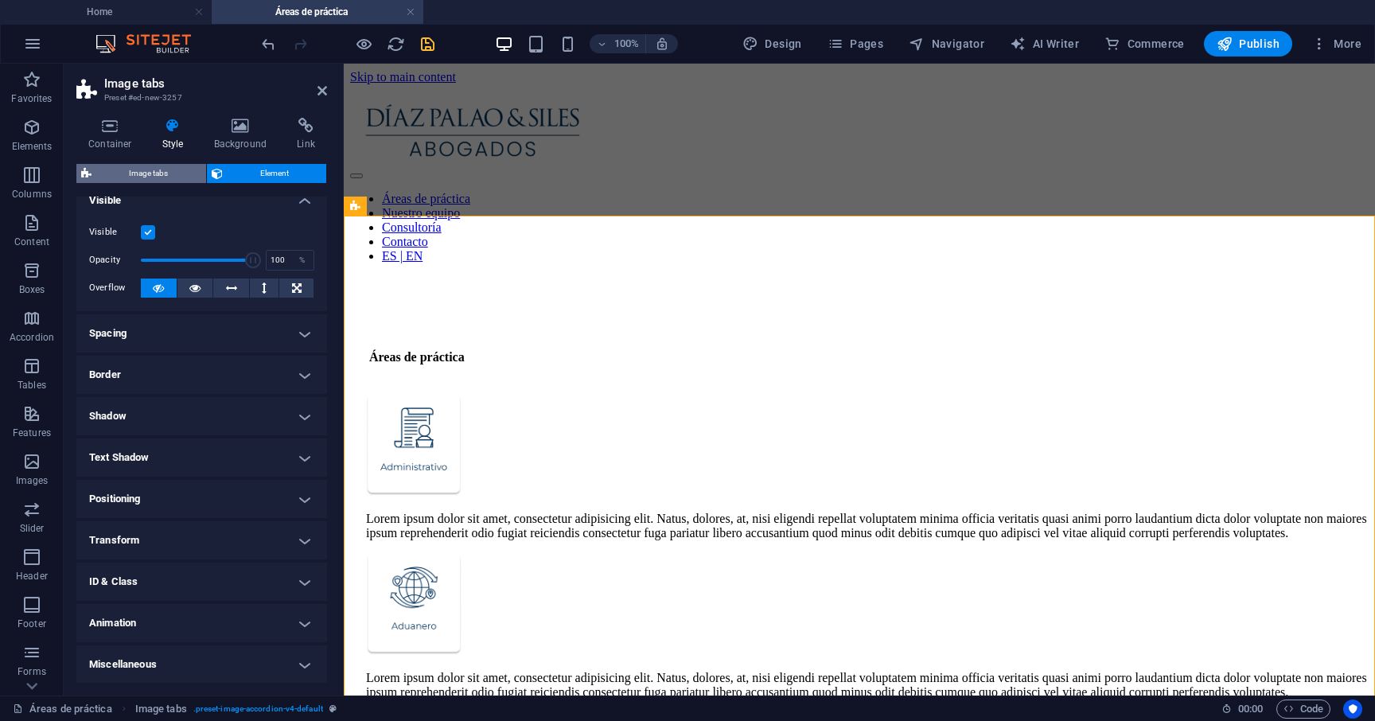
click at [172, 179] on span "Image tabs" at bounding box center [148, 173] width 105 height 19
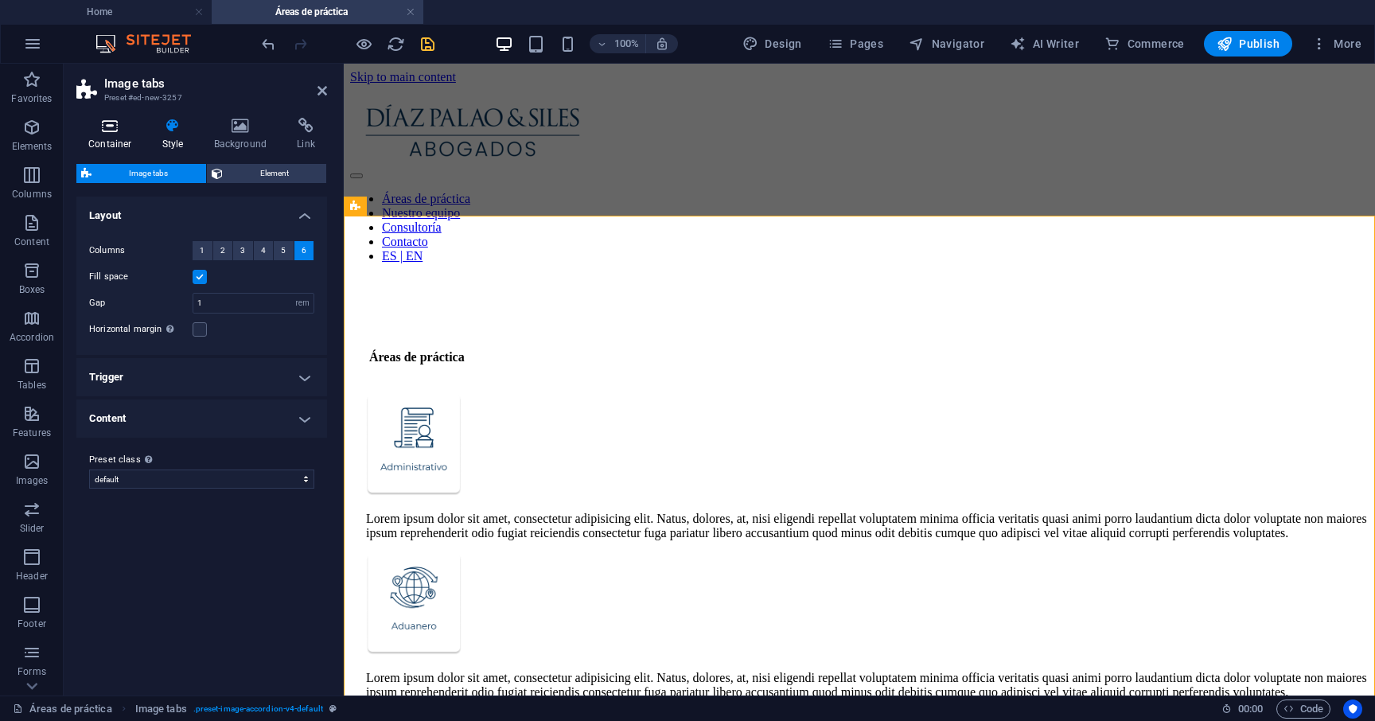
click at [120, 129] on icon at bounding box center [110, 126] width 68 height 16
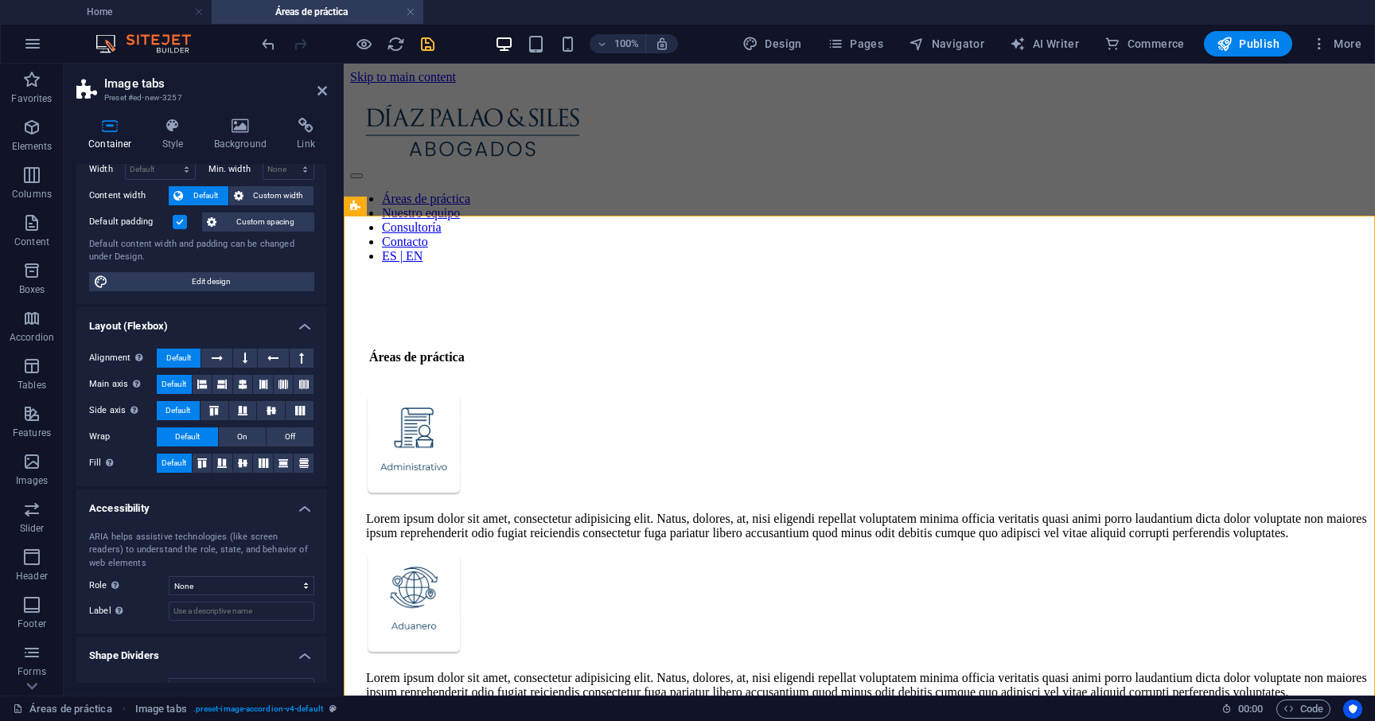
scroll to position [98, 0]
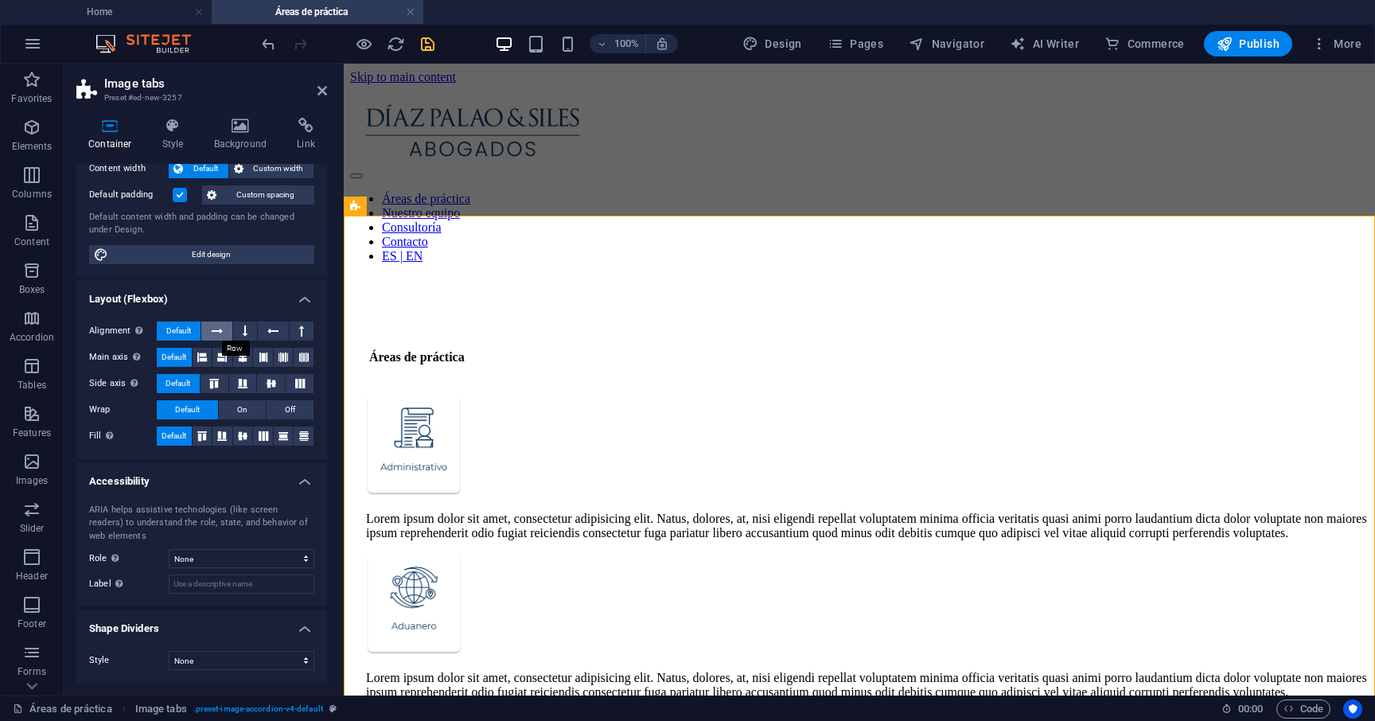
click at [221, 326] on icon at bounding box center [217, 330] width 11 height 19
click at [202, 360] on icon at bounding box center [202, 357] width 10 height 19
click at [267, 385] on icon at bounding box center [271, 384] width 19 height 10
click at [286, 413] on span "Off" at bounding box center [290, 409] width 10 height 19
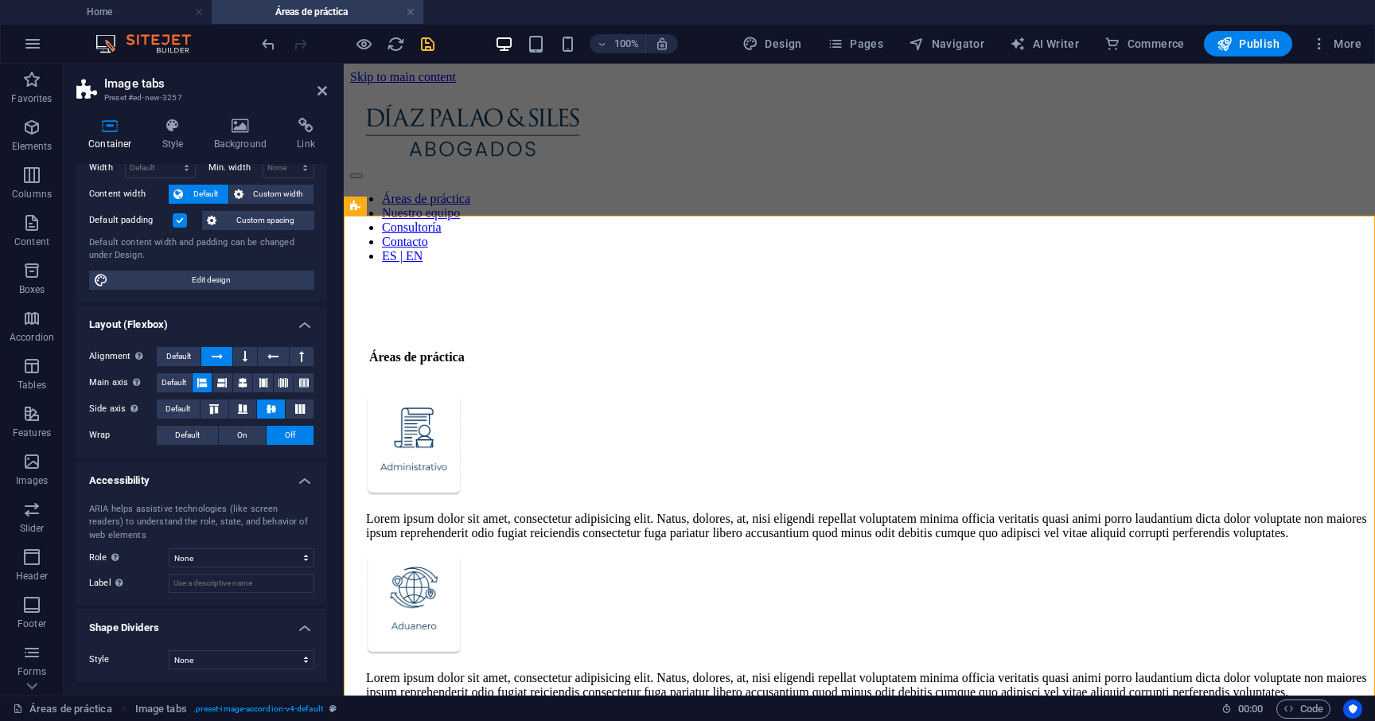
scroll to position [72, 0]
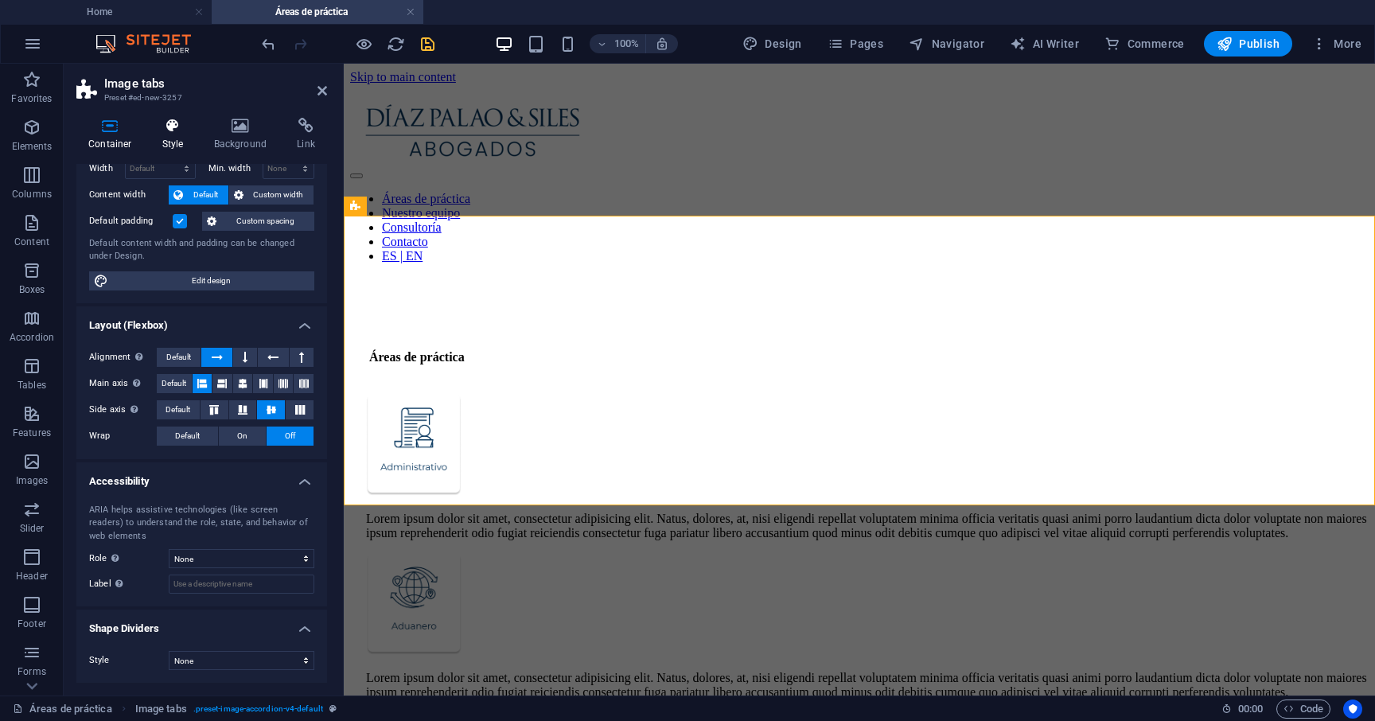
click at [185, 125] on icon at bounding box center [172, 126] width 45 height 16
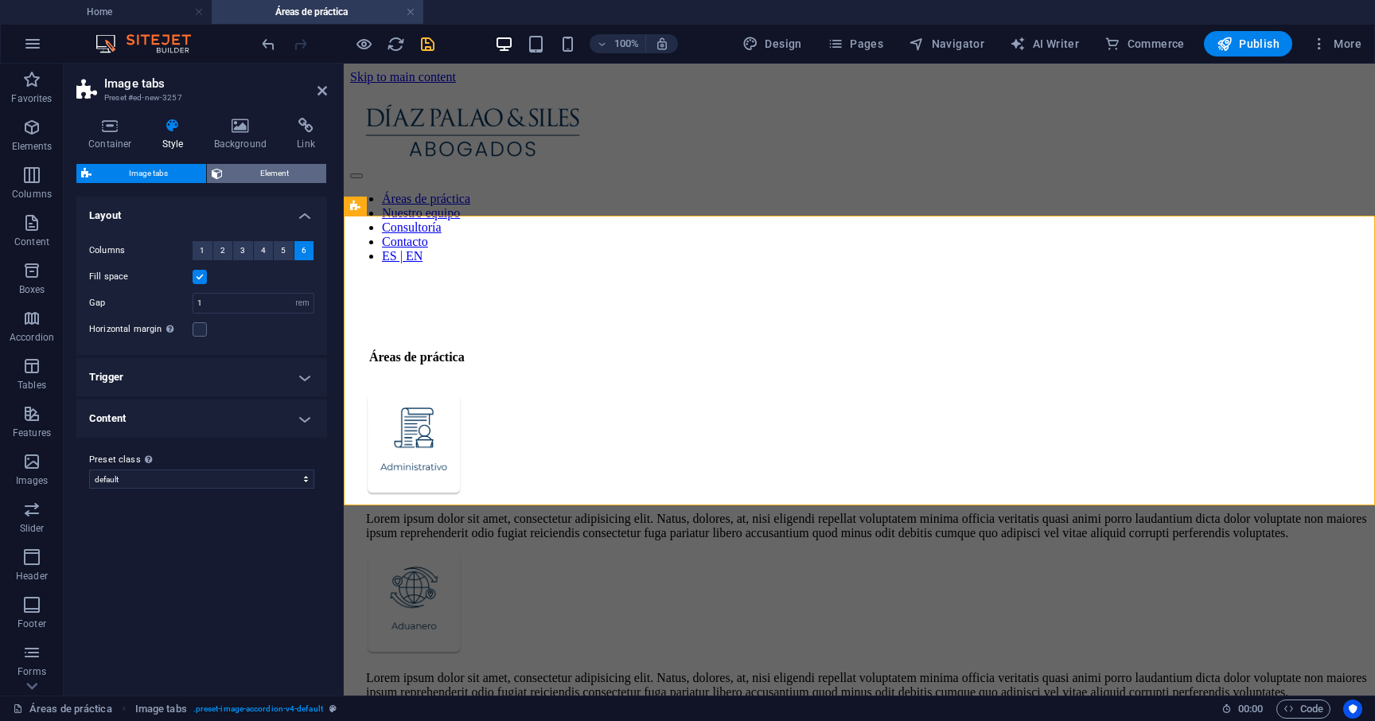
click at [245, 179] on span "Element" at bounding box center [275, 173] width 95 height 19
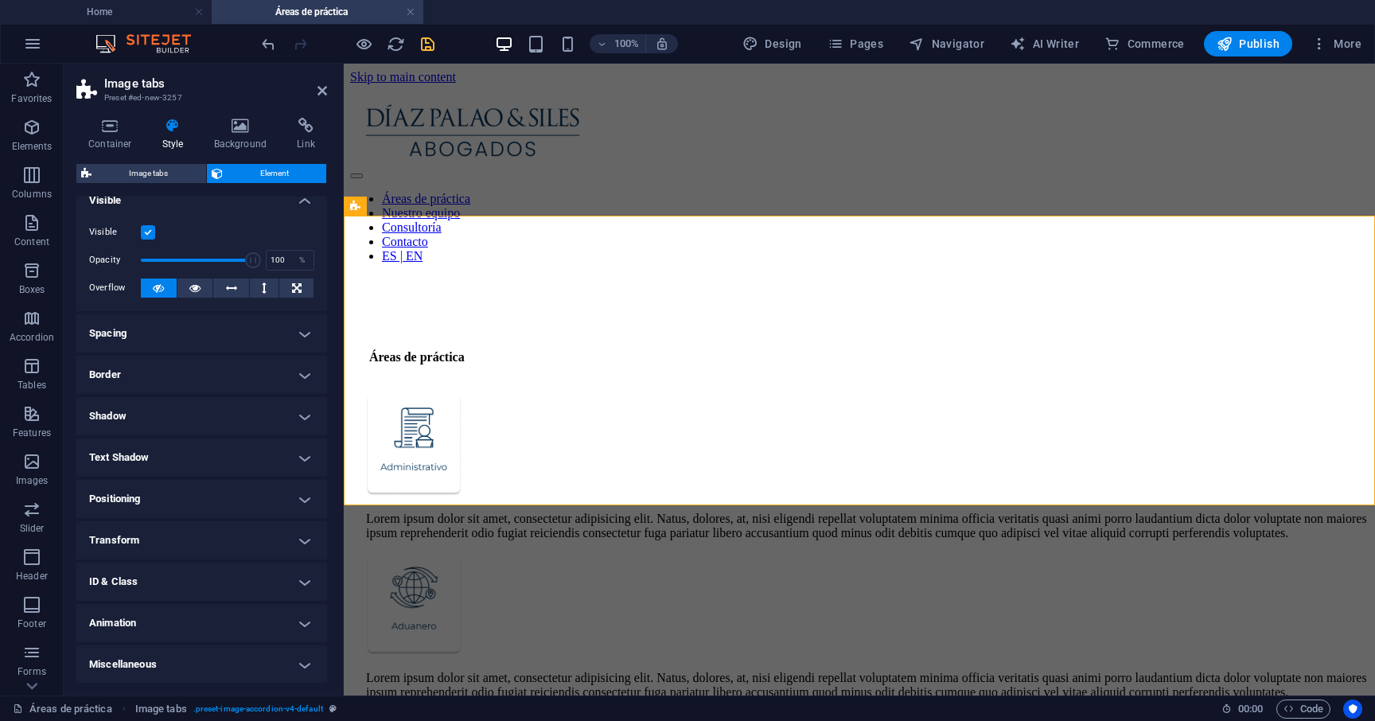
click at [198, 583] on h4 "ID & Class" at bounding box center [201, 581] width 251 height 38
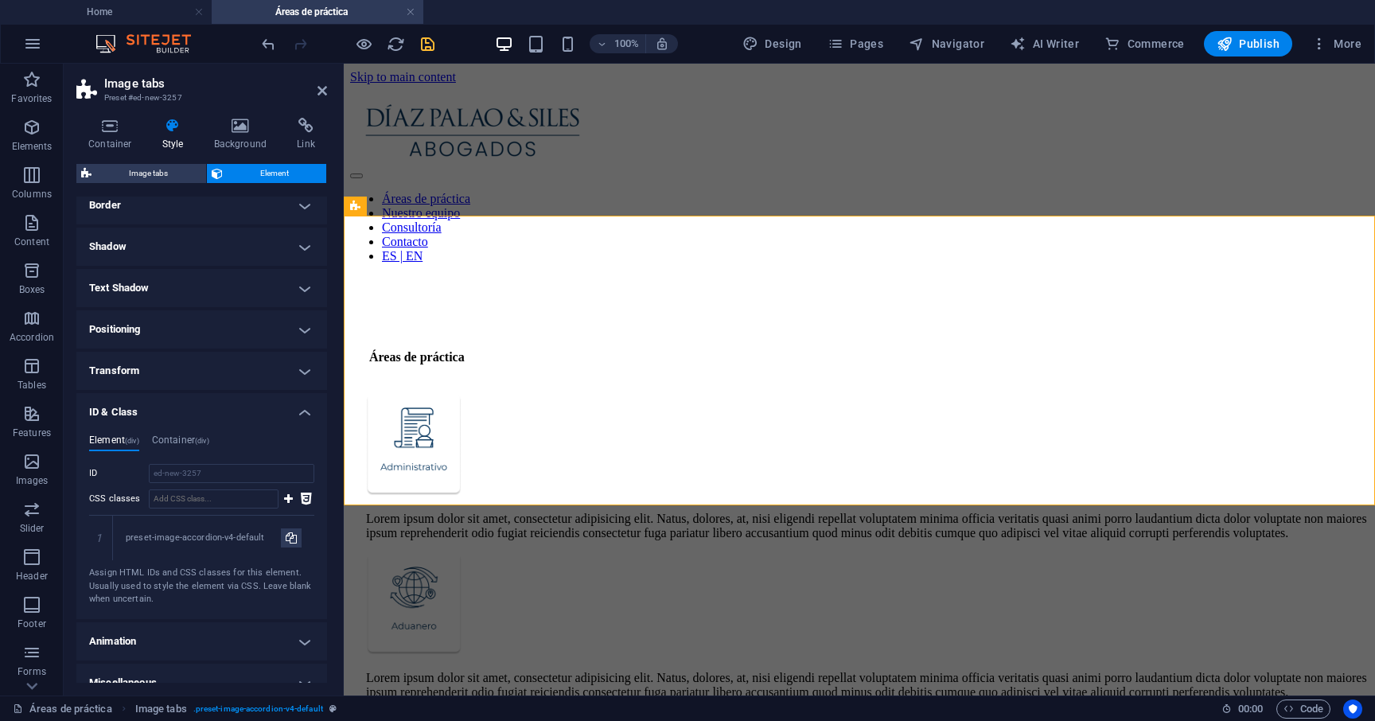
scroll to position [186, 0]
click at [210, 496] on input "CSS classes" at bounding box center [214, 497] width 130 height 19
paste input "scroll-row"
type input "scroll-row"
click at [286, 496] on icon at bounding box center [288, 497] width 9 height 19
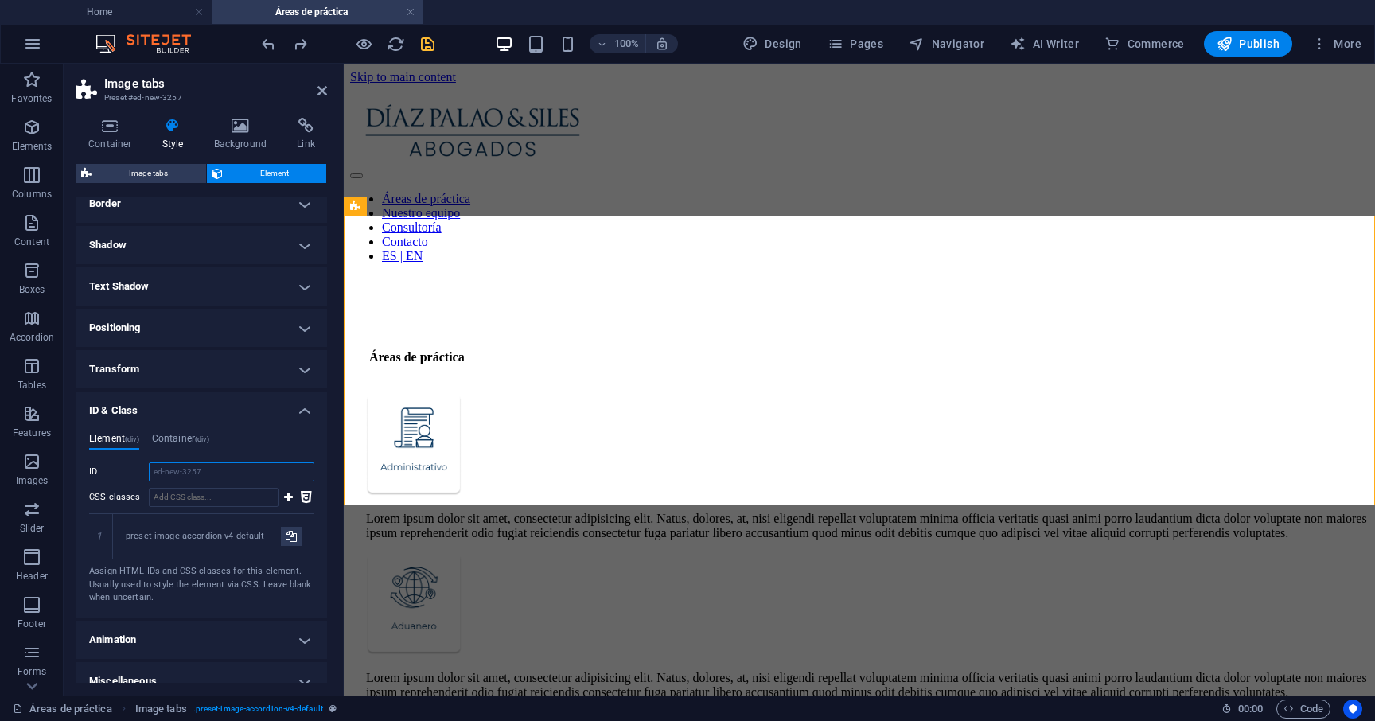
click at [212, 468] on input "ed-new-3257" at bounding box center [231, 471] width 165 height 19
click at [189, 442] on h4 "Container (div)" at bounding box center [180, 442] width 57 height 18
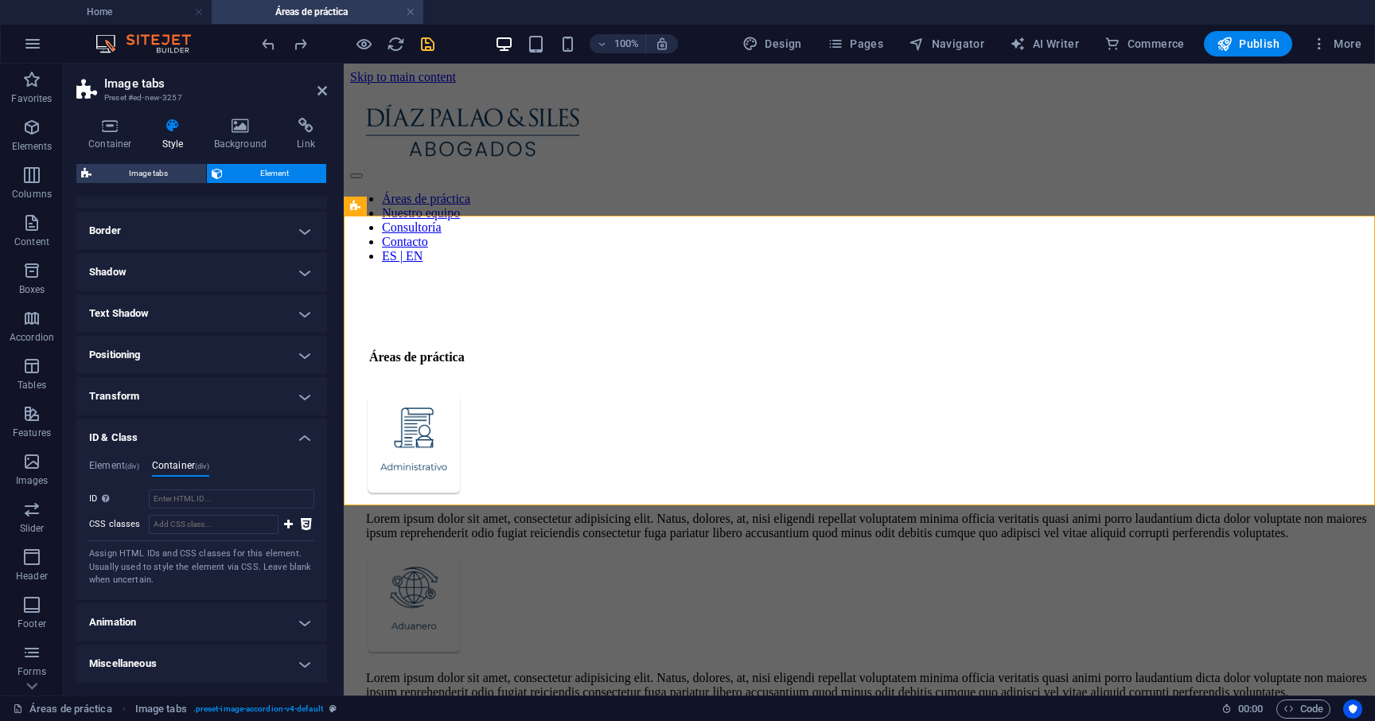
scroll to position [158, 0]
click at [196, 525] on input "CSS classes" at bounding box center [214, 525] width 130 height 19
paste input "scroll-row"
type input "scroll-row"
click at [284, 527] on icon at bounding box center [288, 525] width 9 height 19
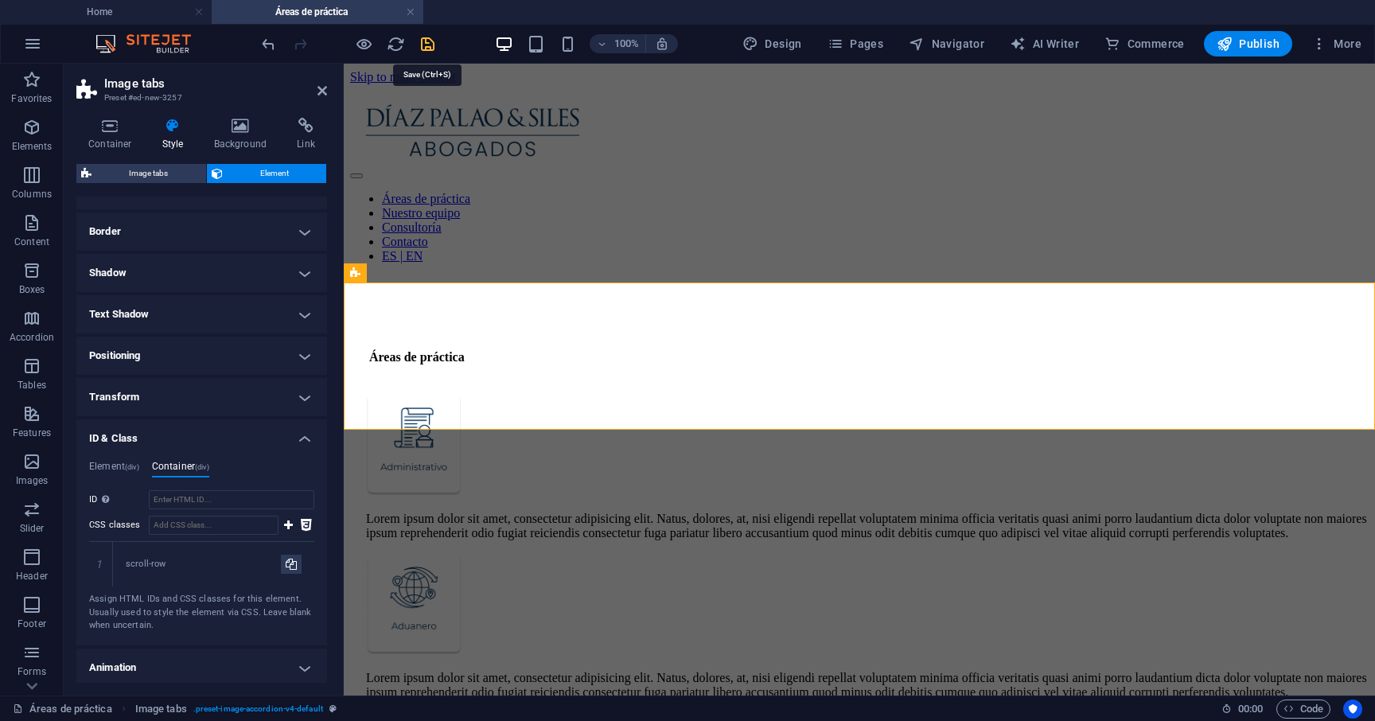
click at [427, 45] on icon "save" at bounding box center [427, 44] width 18 height 18
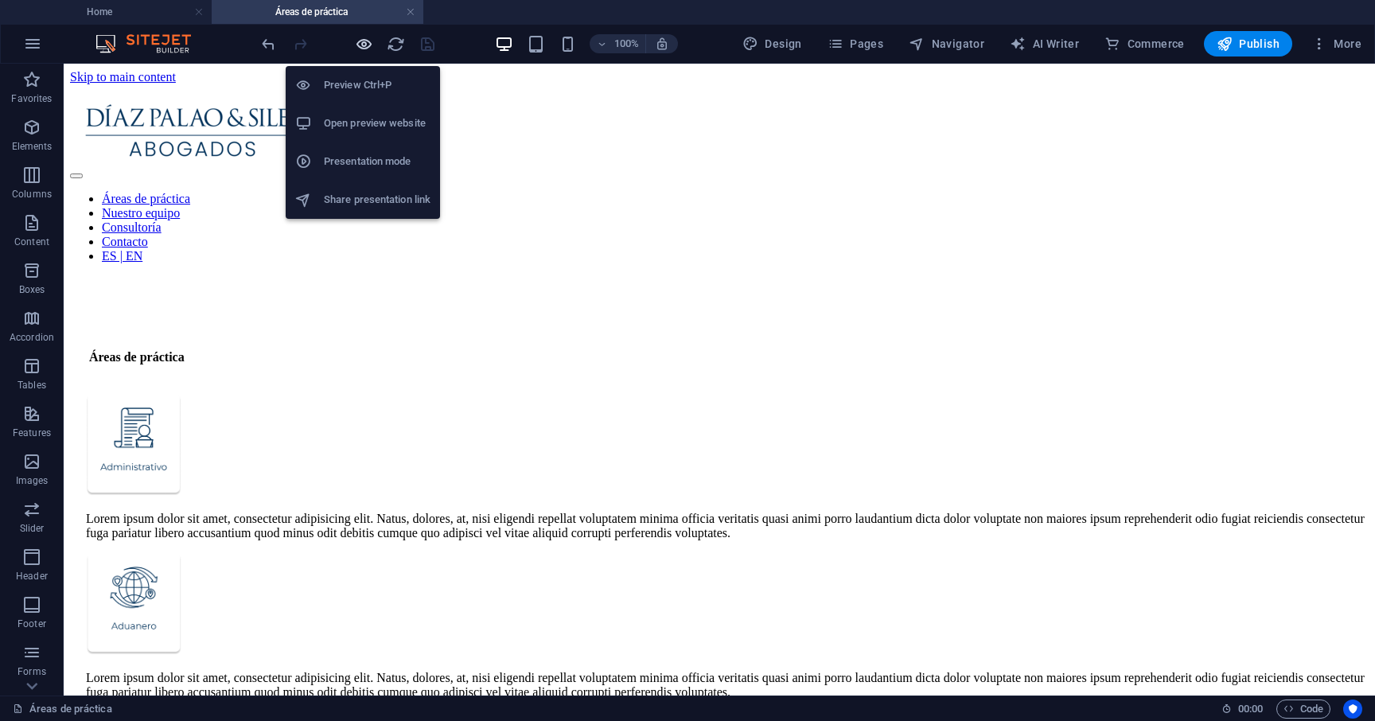
click at [367, 44] on icon "button" at bounding box center [364, 44] width 18 height 18
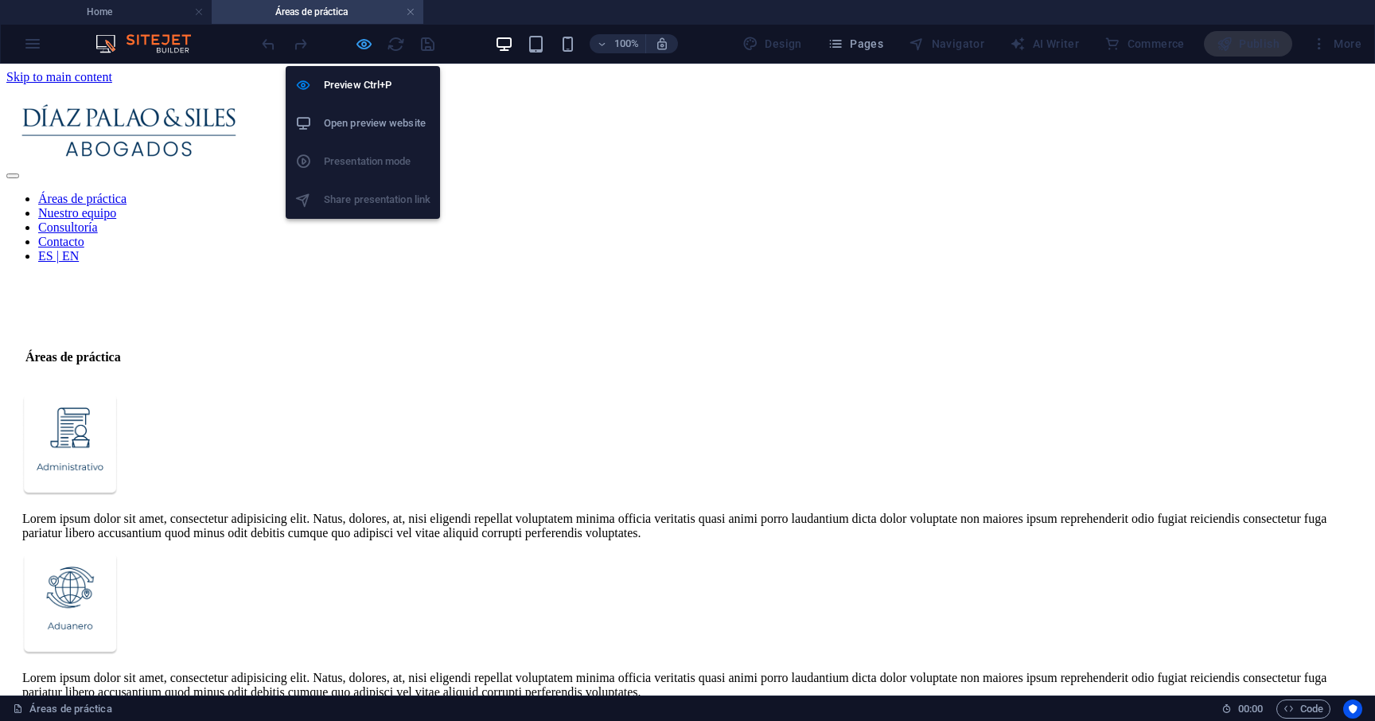
click at [364, 50] on icon "button" at bounding box center [364, 44] width 18 height 18
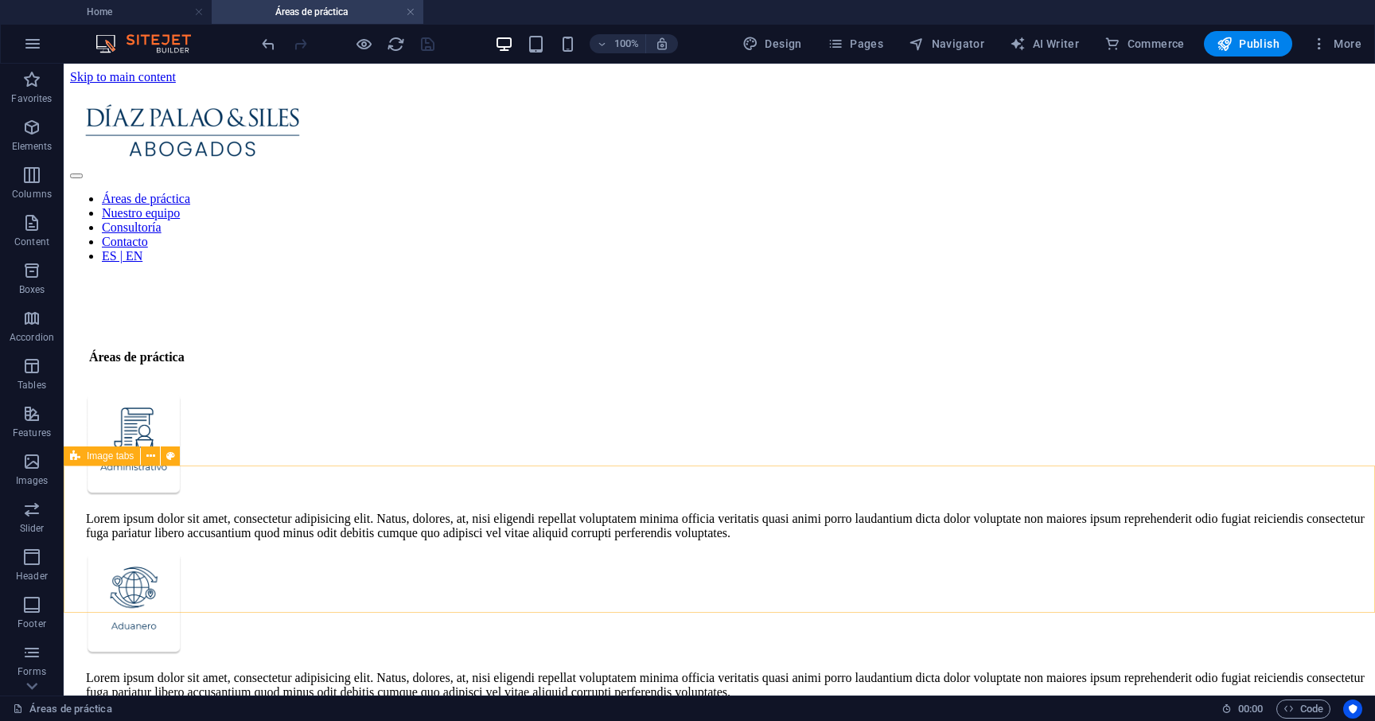
click at [128, 453] on span "Image tabs" at bounding box center [110, 456] width 47 height 10
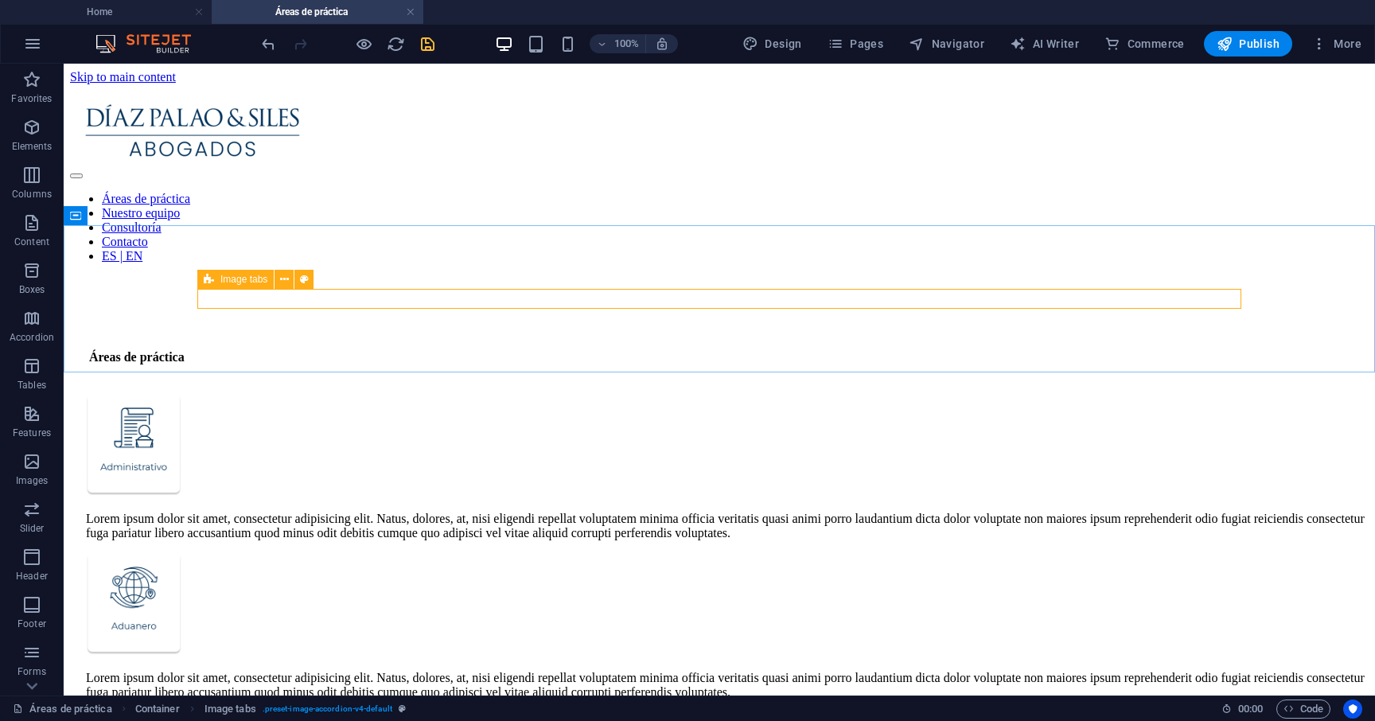
click at [239, 276] on span "Image tabs" at bounding box center [243, 279] width 47 height 10
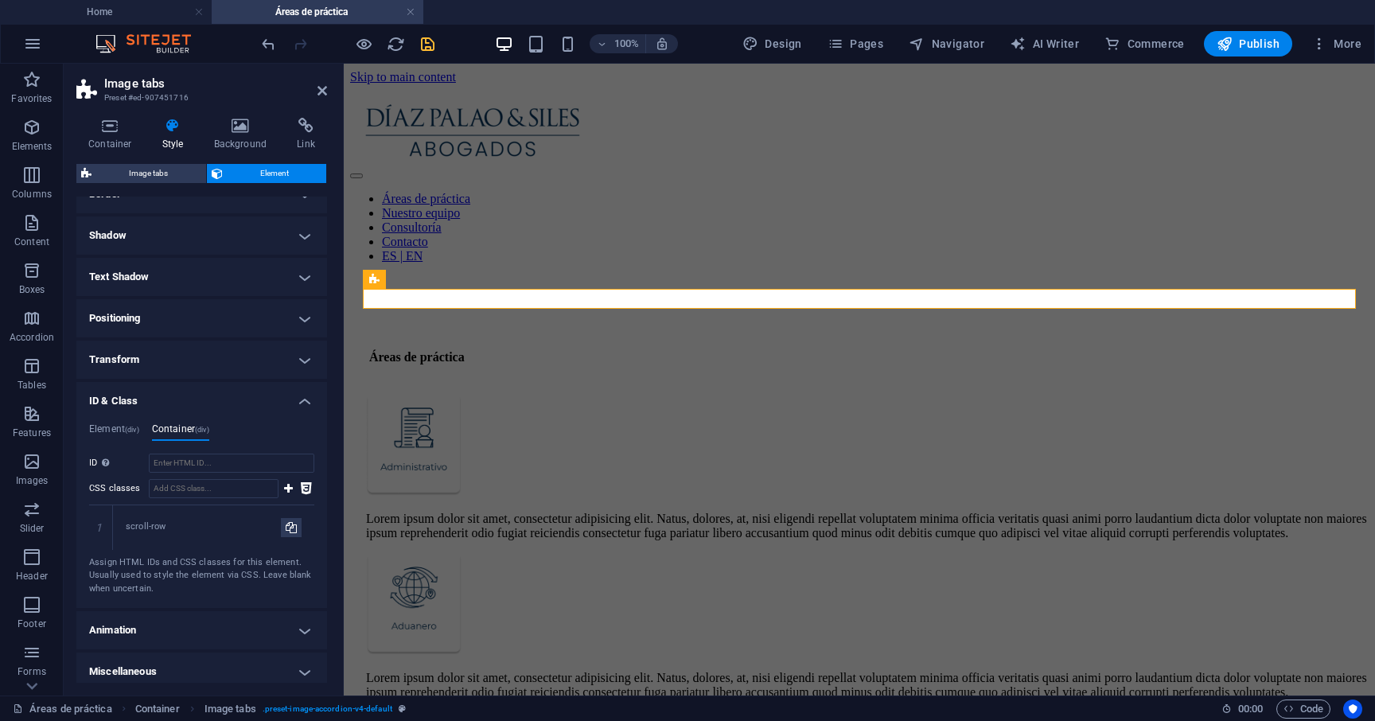
scroll to position [374, 0]
